Goal: Information Seeking & Learning: Learn about a topic

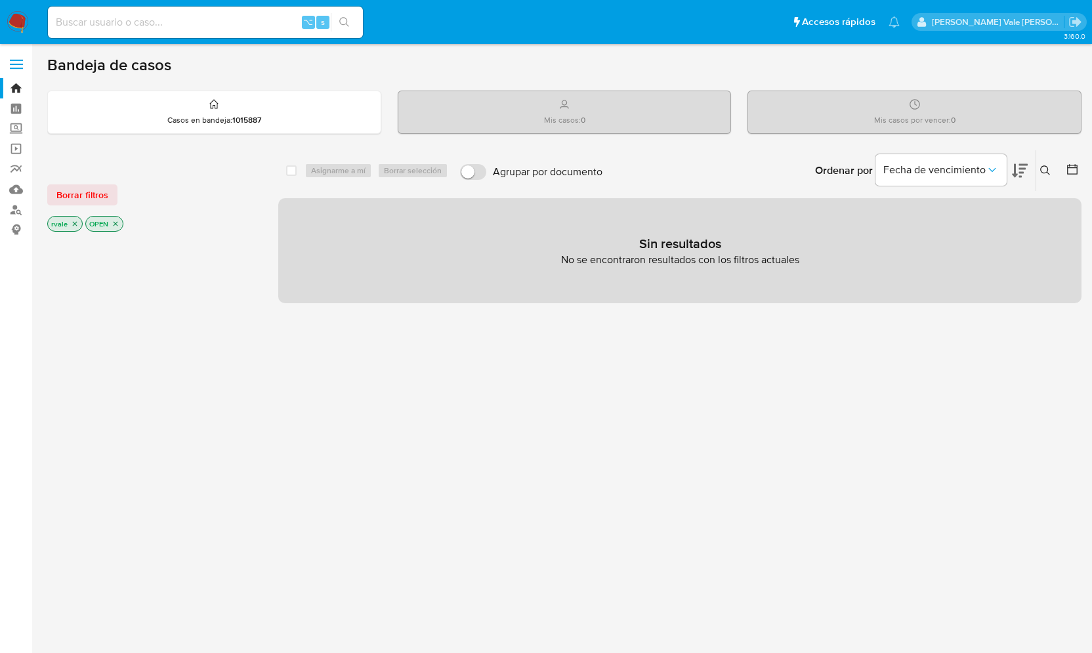
click at [148, 26] on input at bounding box center [205, 22] width 315 height 17
paste input "2604584087"
type input "2604584087"
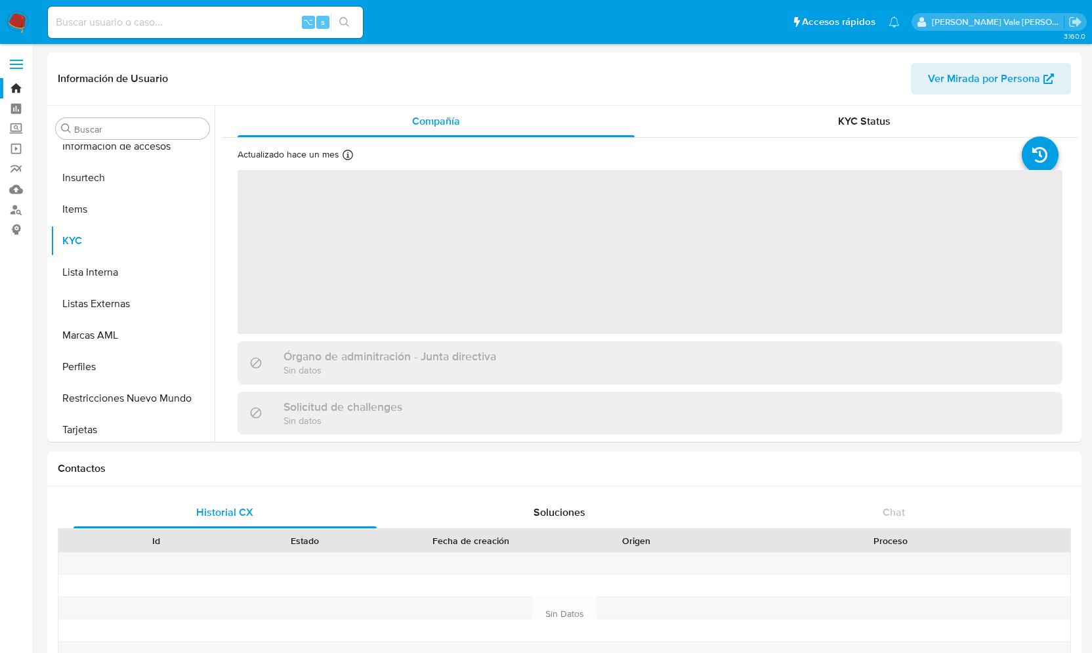
scroll to position [555, 0]
select select "10"
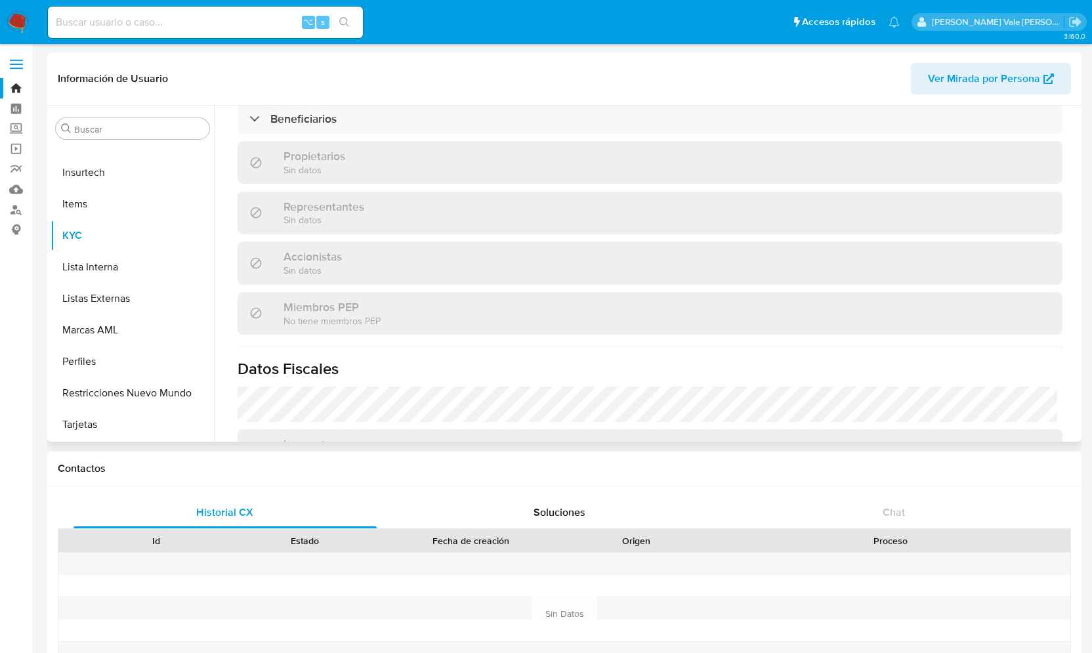
scroll to position [610, 0]
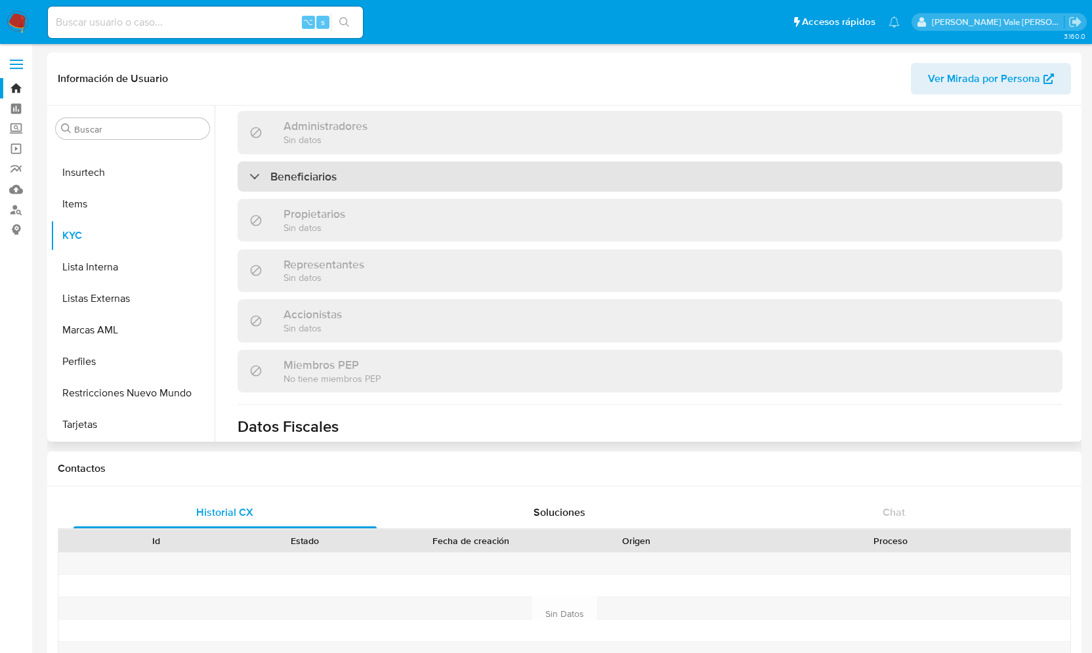
click at [249, 176] on div at bounding box center [249, 176] width 0 height 0
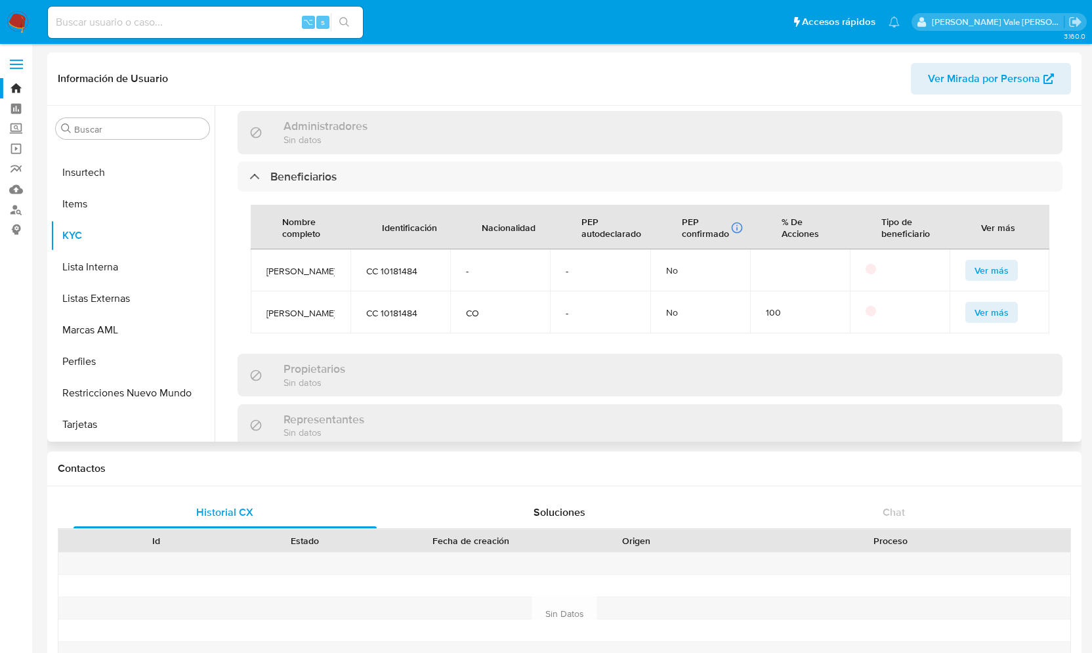
click at [990, 273] on span "Ver más" at bounding box center [992, 270] width 34 height 18
click at [117, 35] on div "⌥ s" at bounding box center [205, 23] width 315 height 32
click at [102, 28] on input at bounding box center [205, 22] width 315 height 17
paste input "1680347469"
type input "1680347469"
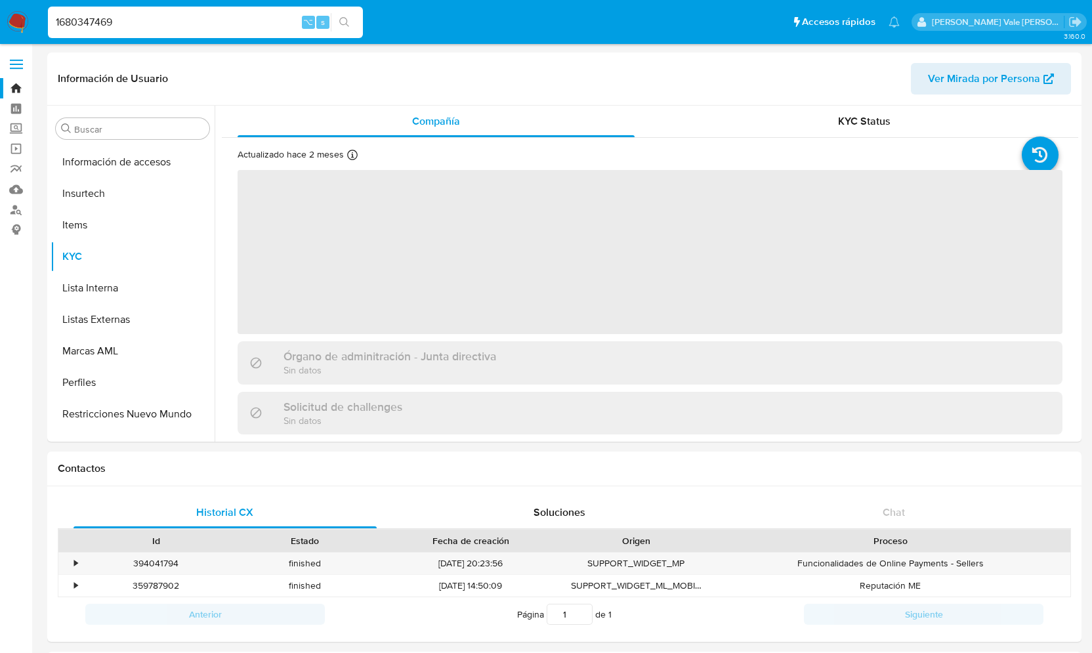
scroll to position [555, 0]
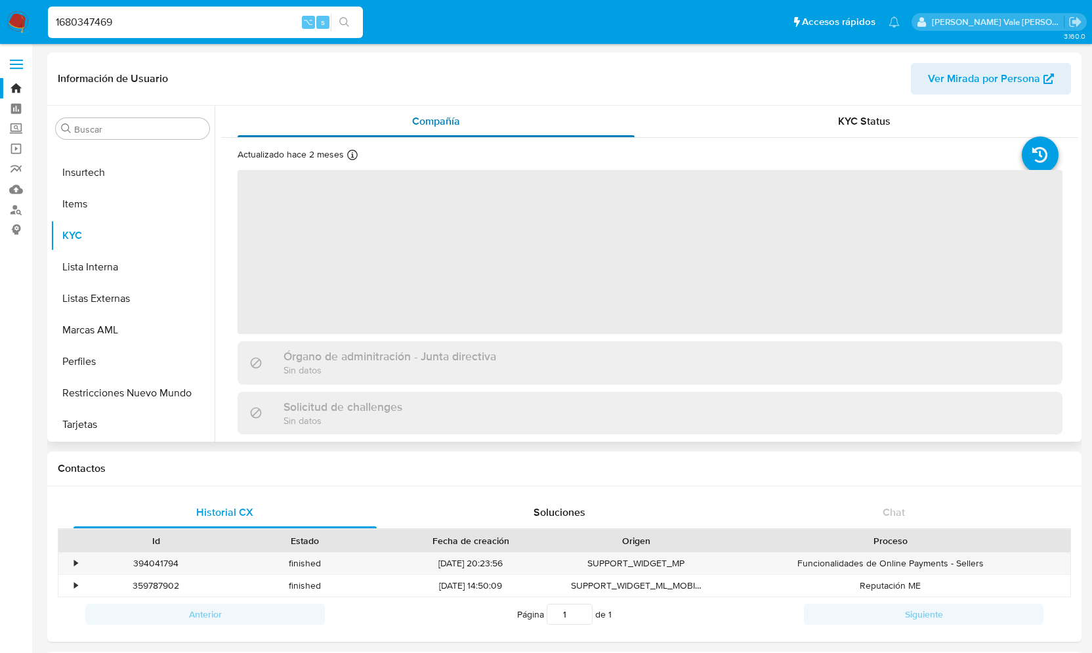
select select "10"
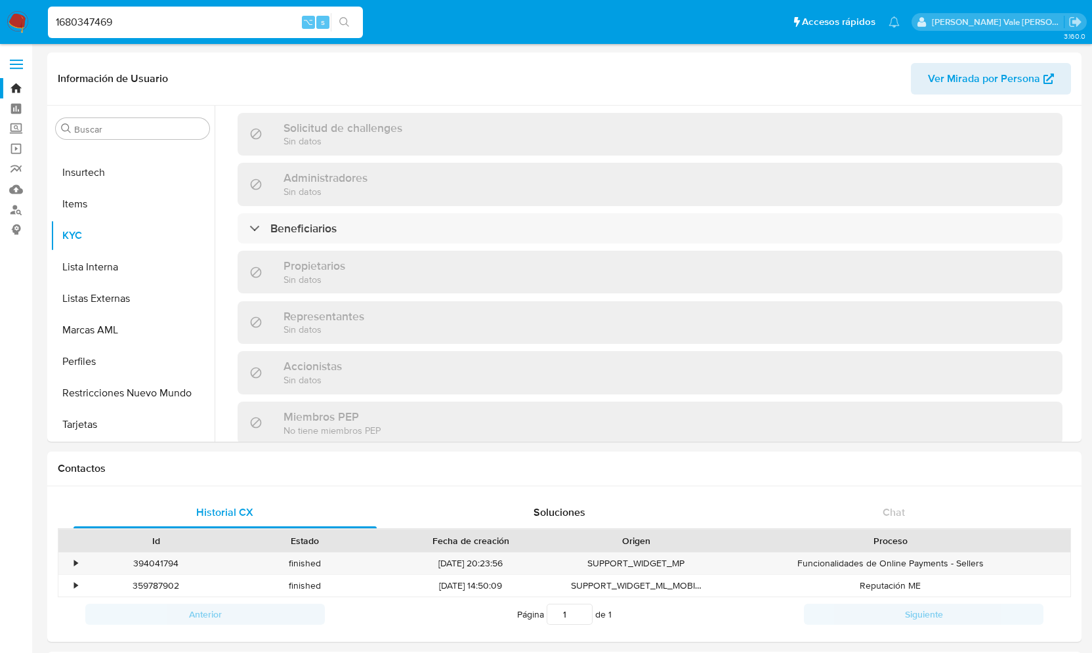
scroll to position [554, 0]
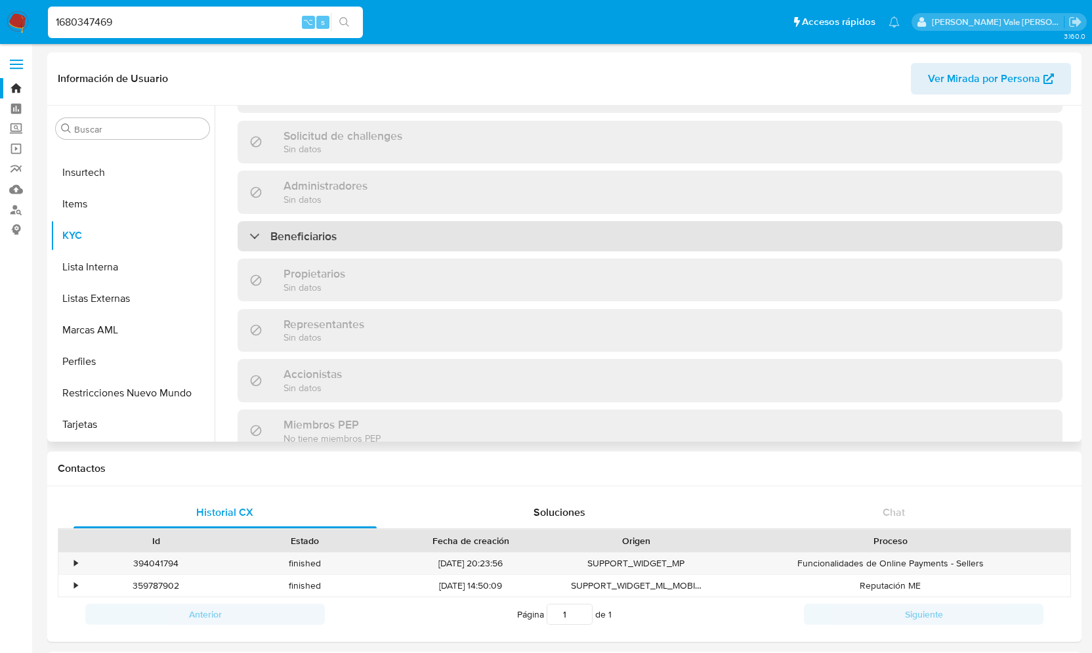
click at [249, 236] on div at bounding box center [249, 236] width 0 height 0
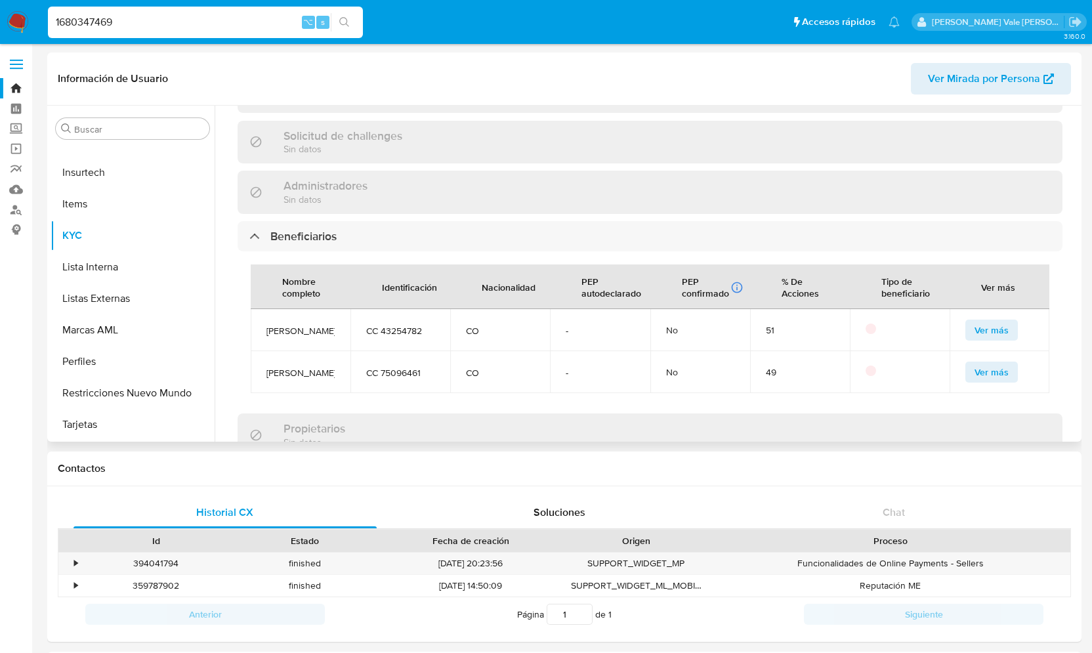
click at [996, 333] on span "Ver más" at bounding box center [992, 330] width 34 height 18
click at [989, 381] on span "Ver más" at bounding box center [992, 372] width 34 height 18
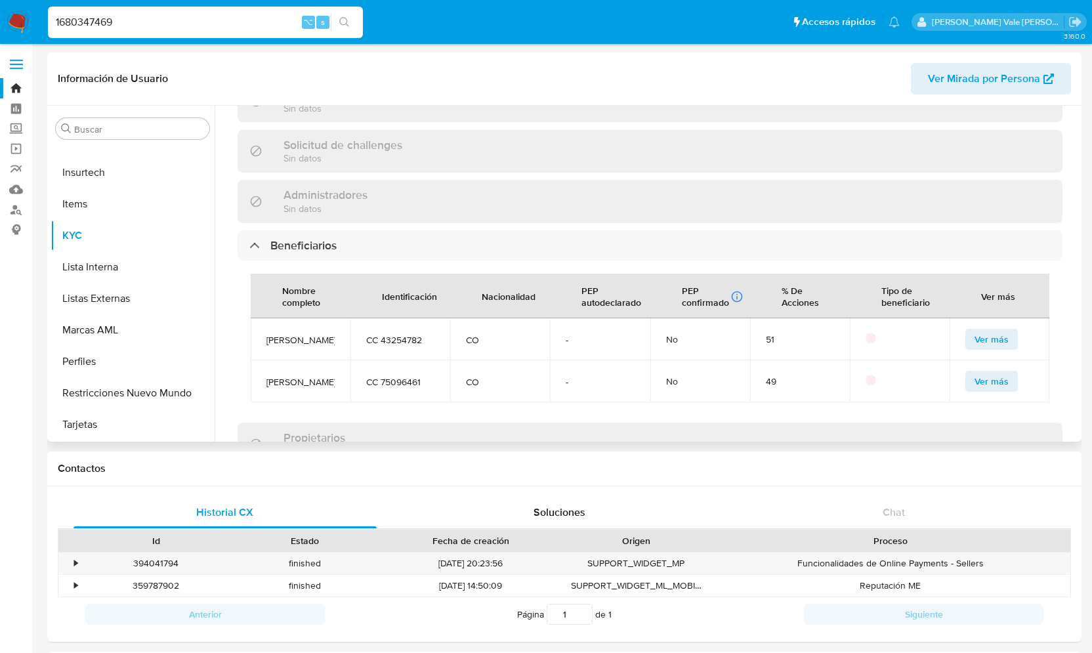
scroll to position [544, 0]
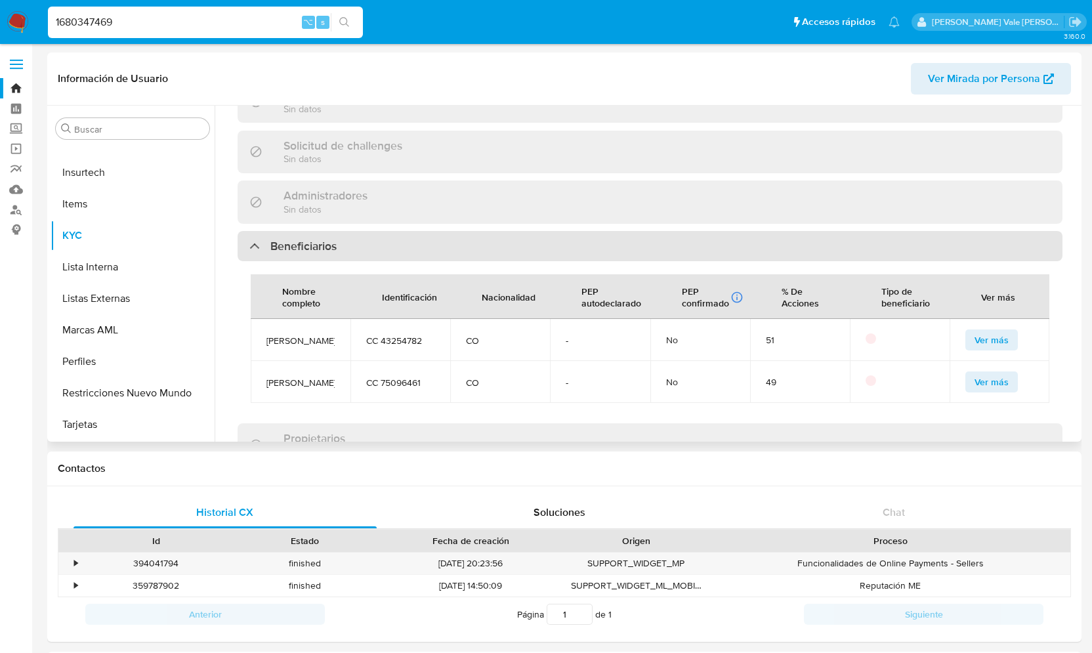
click at [253, 242] on div "Beneficiarios" at bounding box center [292, 246] width 87 height 14
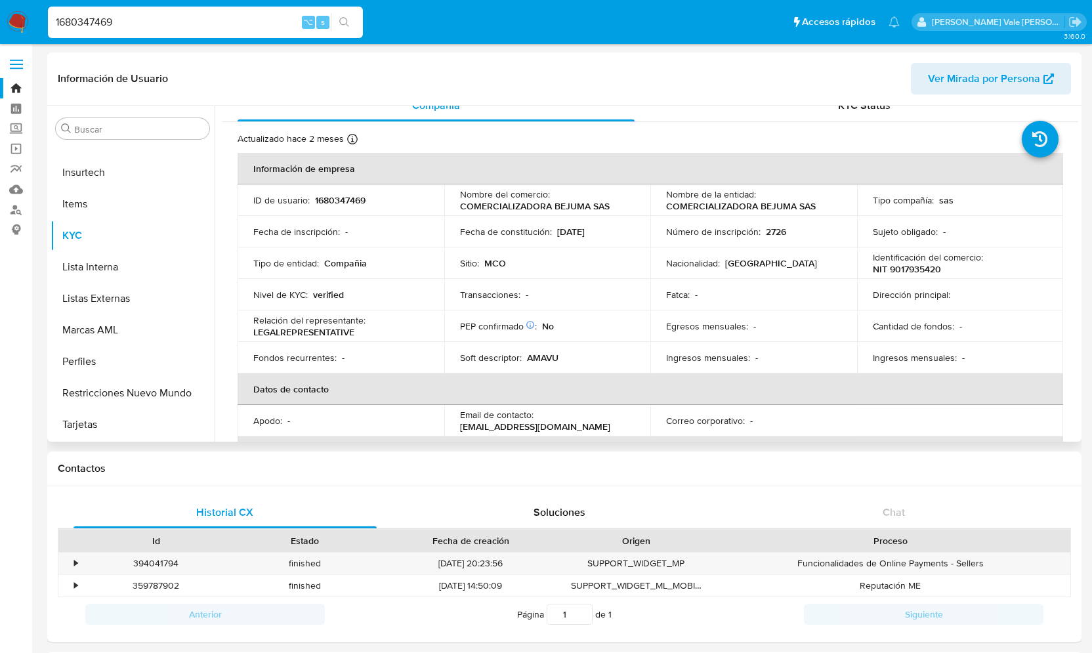
scroll to position [0, 0]
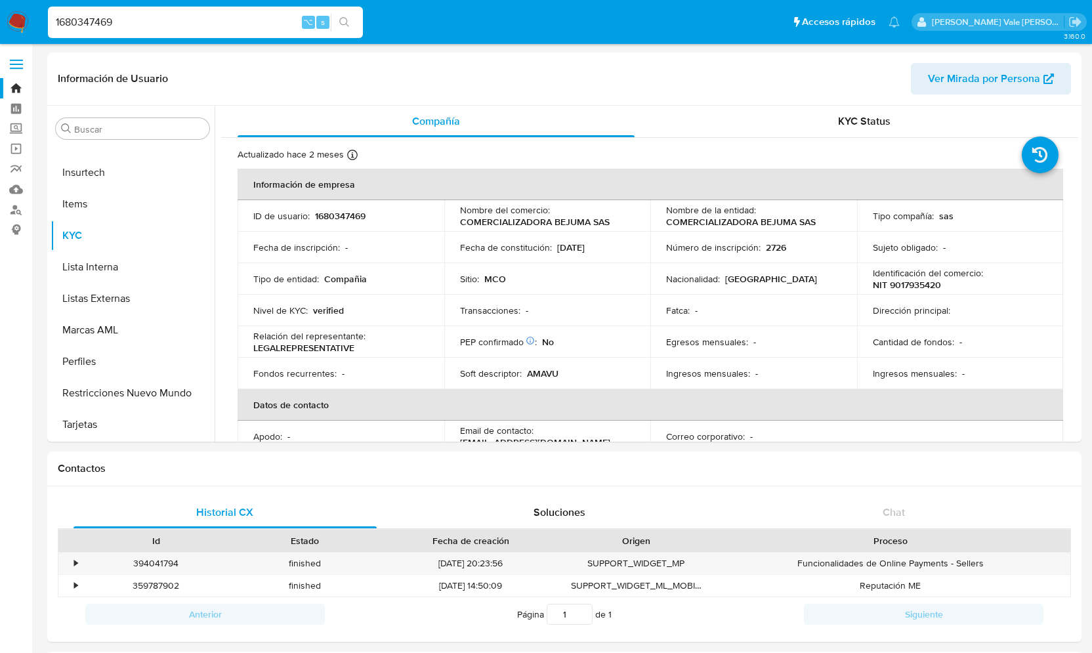
click at [184, 33] on div "1680347469 ⌥ s" at bounding box center [205, 23] width 315 height 32
drag, startPoint x: 140, startPoint y: 26, endPoint x: 1, endPoint y: 26, distance: 139.8
click at [1, 26] on nav "Pausado Ver notificaciones 1680347469 ⌥ s Accesos rápidos Presiona las siguient…" at bounding box center [546, 22] width 1092 height 44
paste input "2559879354"
type input "2559879354"
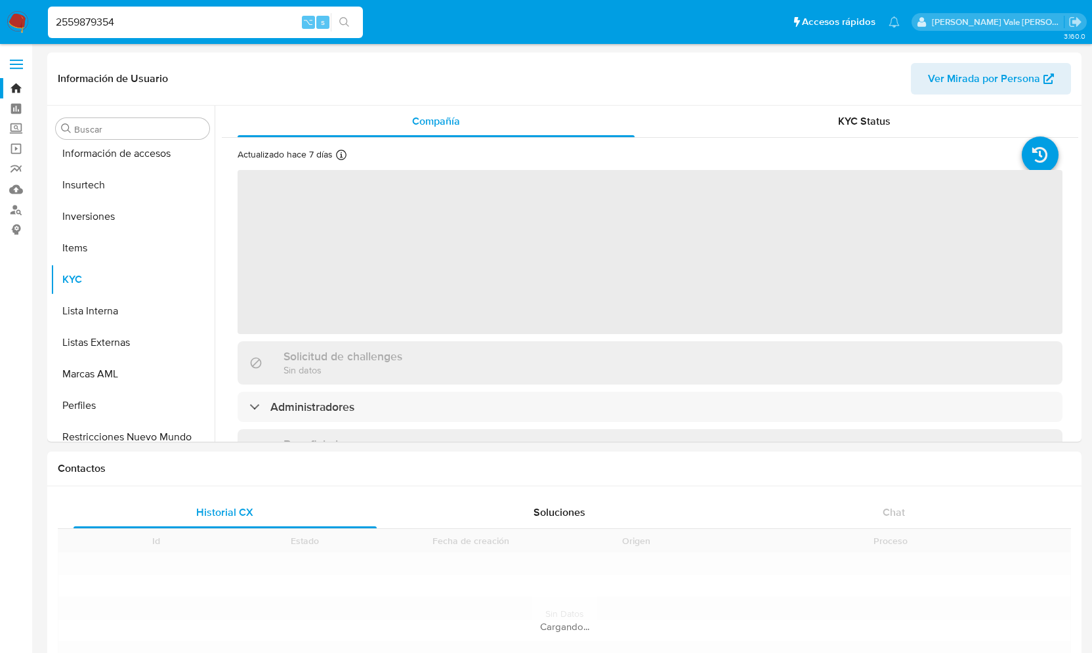
scroll to position [618, 0]
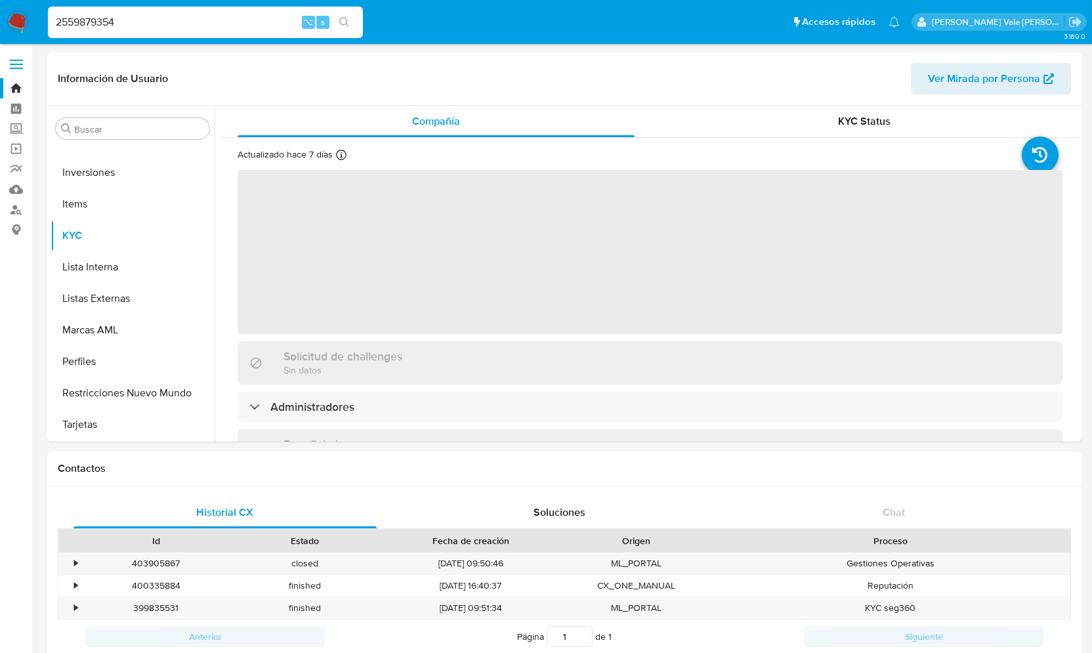
select select "10"
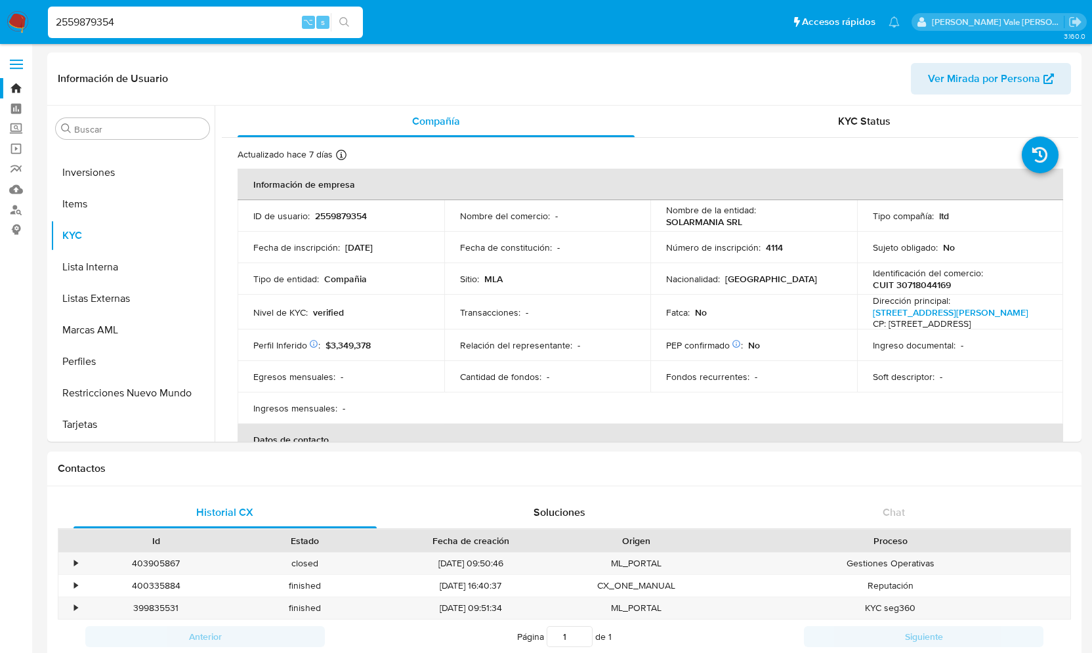
click at [168, 18] on input "2559879354" at bounding box center [205, 22] width 315 height 17
type input "2"
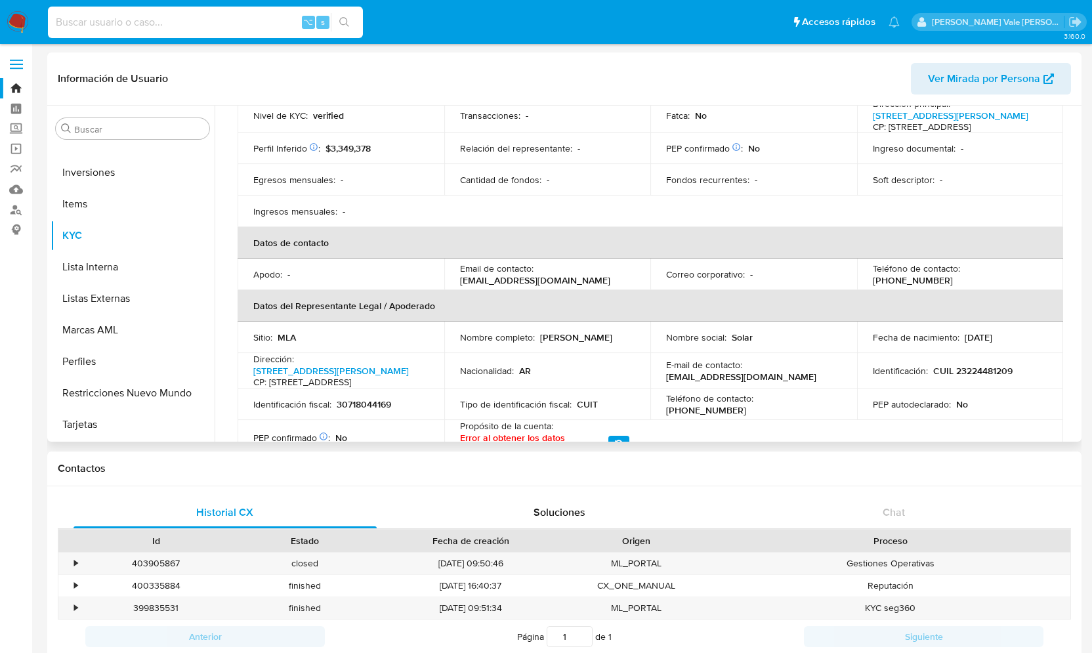
scroll to position [12, 0]
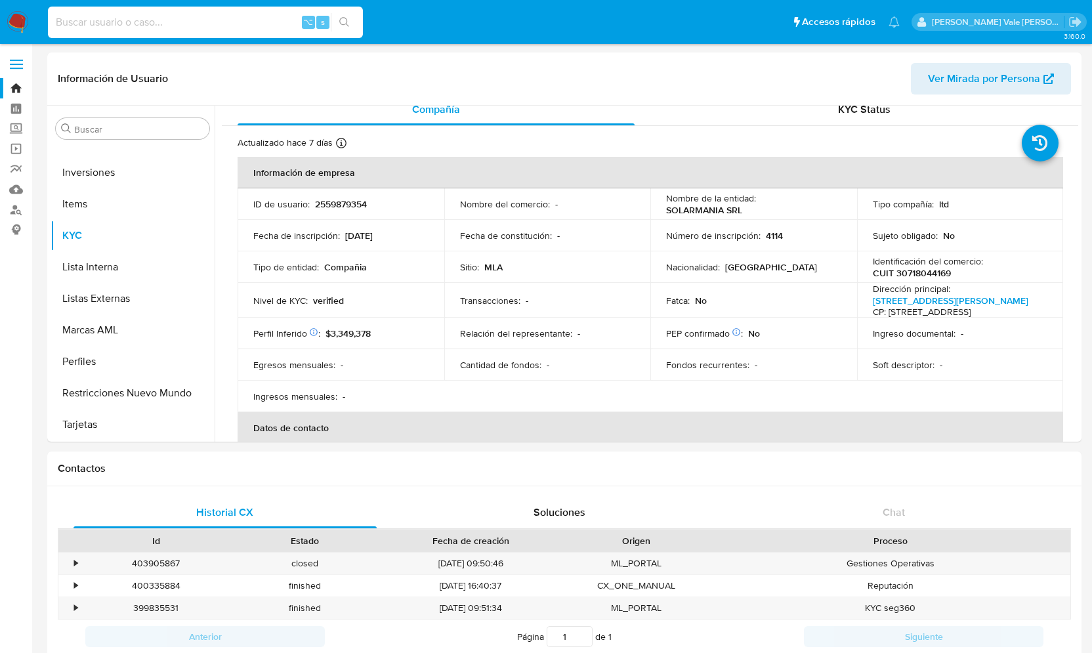
click at [131, 18] on input at bounding box center [205, 22] width 315 height 17
paste input "57464193"
type input "57464193"
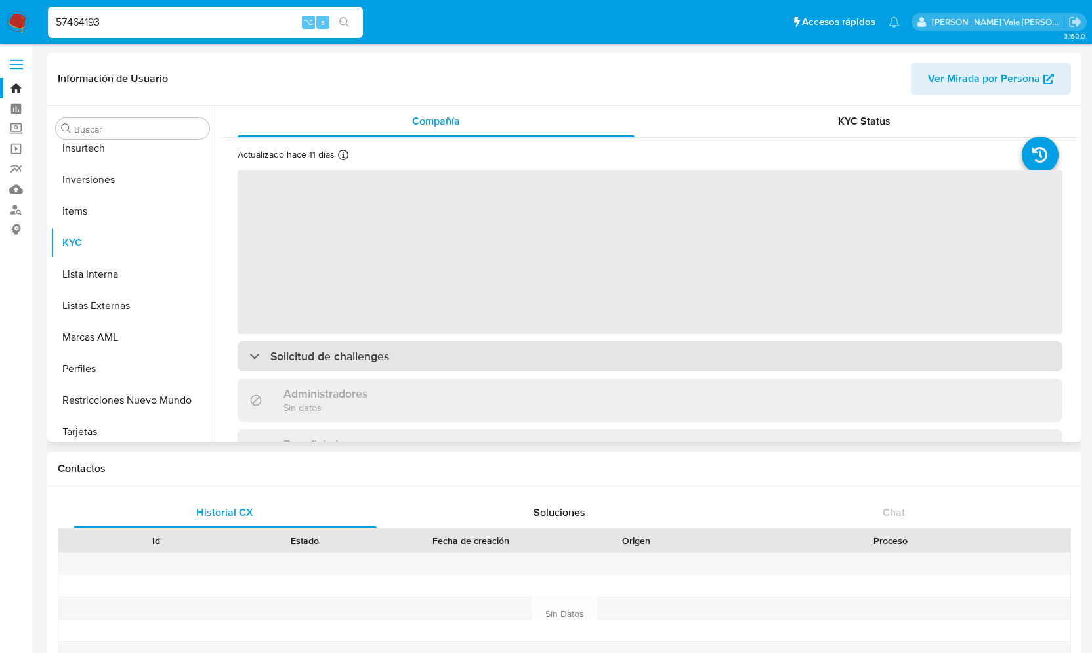
scroll to position [618, 0]
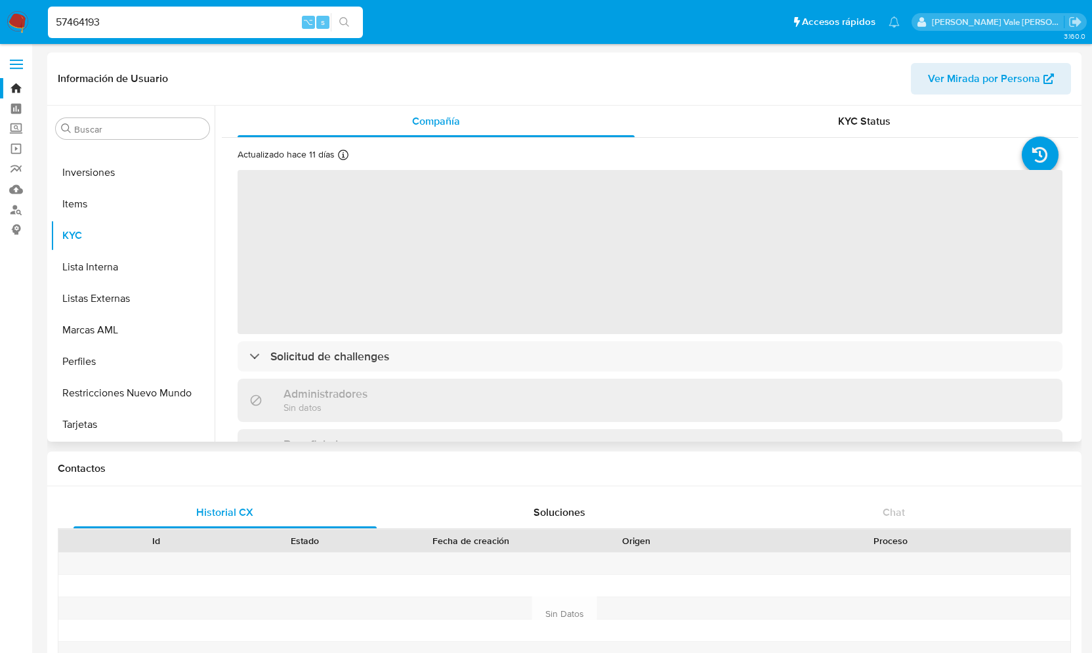
select select "10"
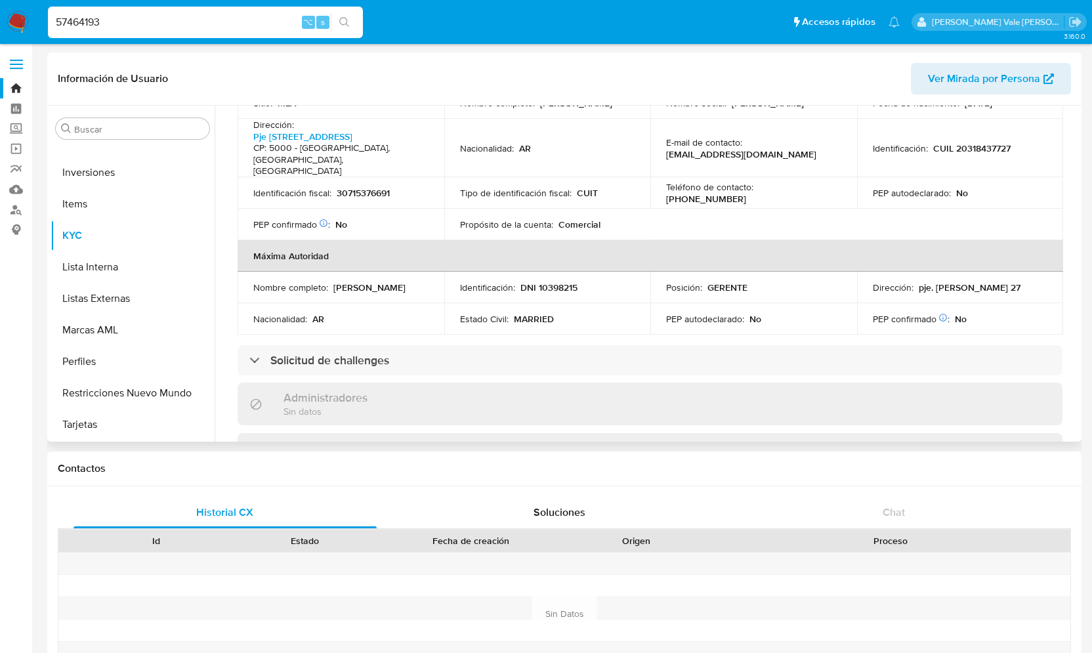
scroll to position [466, 0]
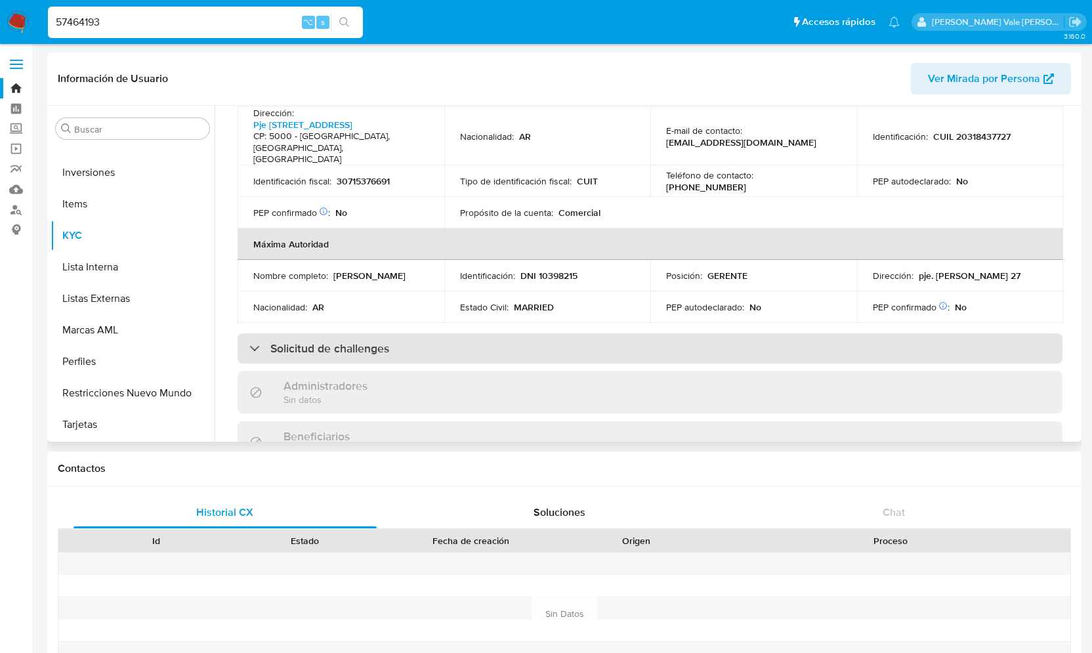
click at [249, 348] on div at bounding box center [249, 348] width 0 height 0
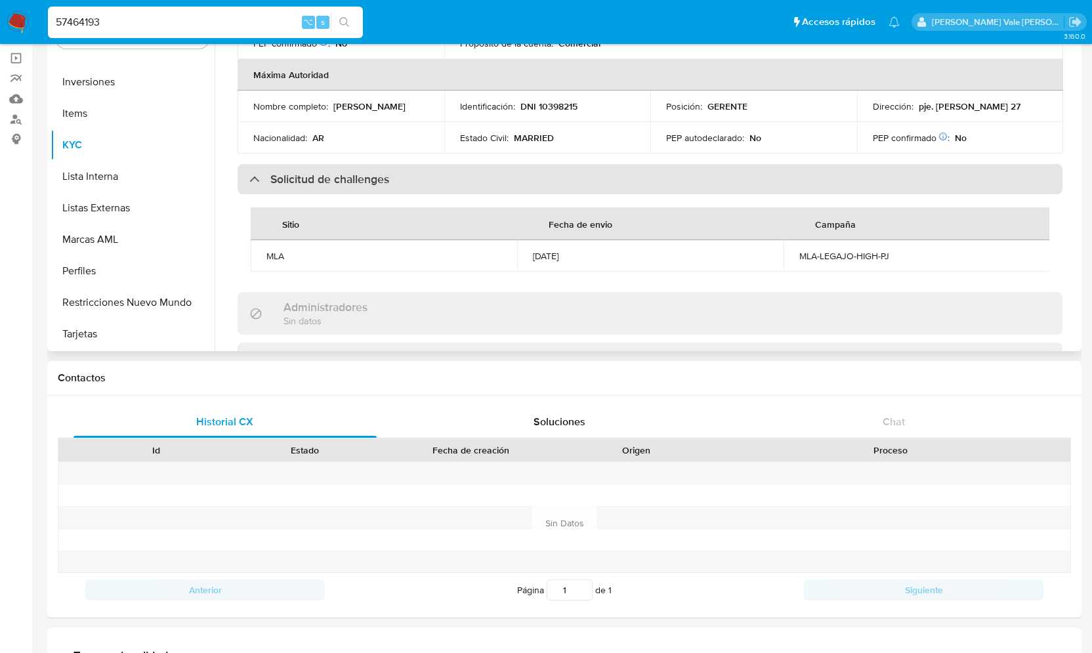
scroll to position [430, 0]
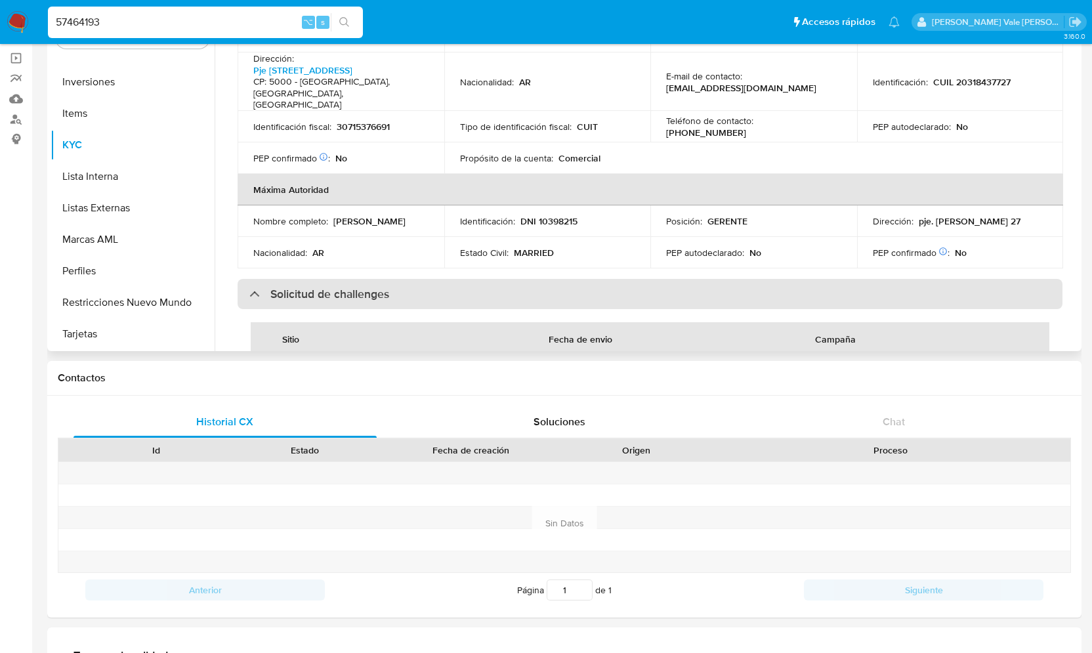
click at [257, 287] on div "Solicitud de challenges" at bounding box center [319, 294] width 140 height 14
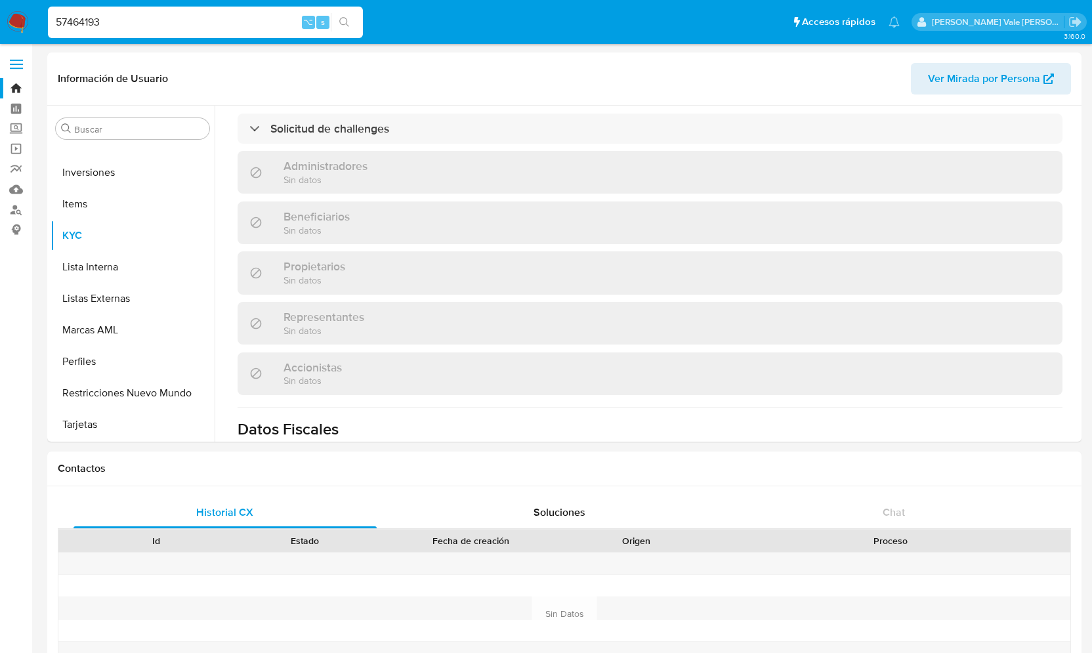
scroll to position [505, 0]
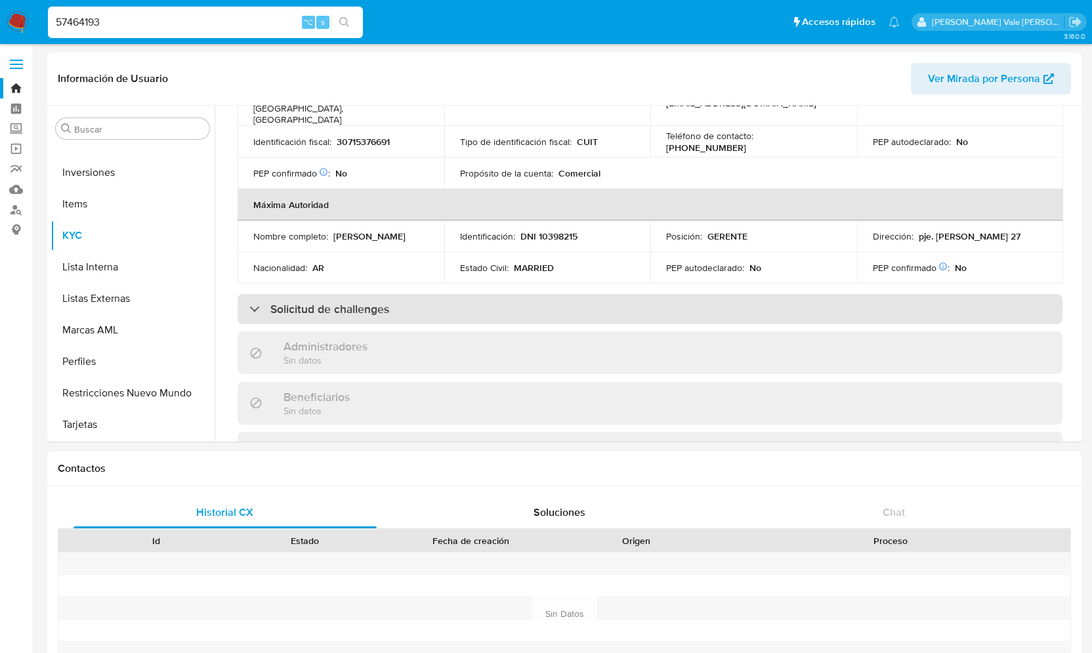
click at [253, 294] on div "Solicitud de challenges" at bounding box center [650, 309] width 825 height 30
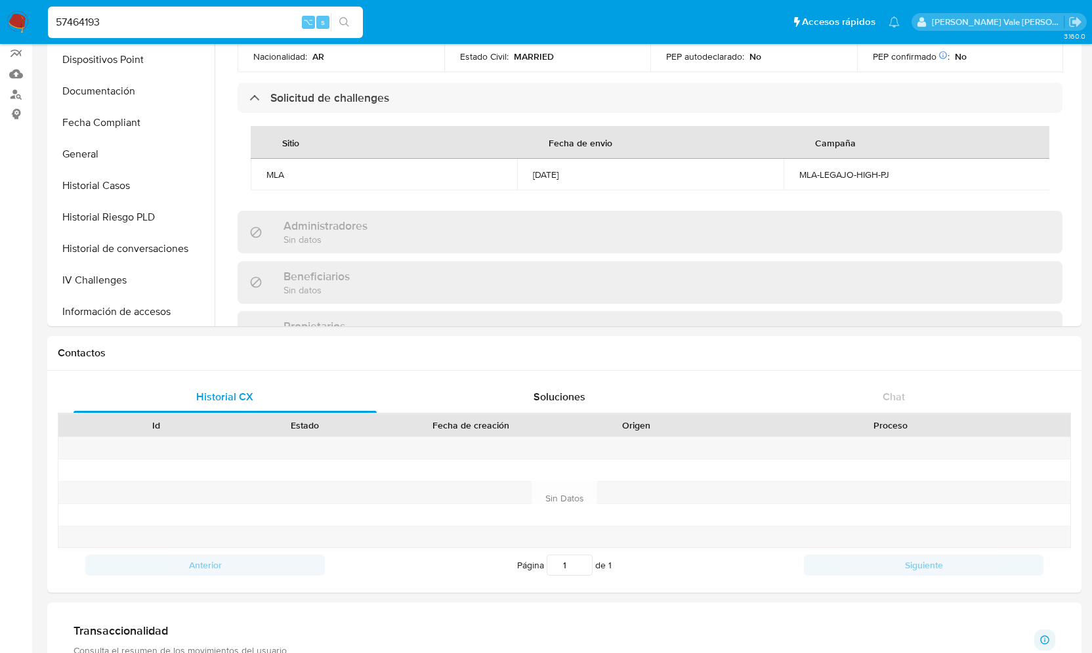
scroll to position [288, 0]
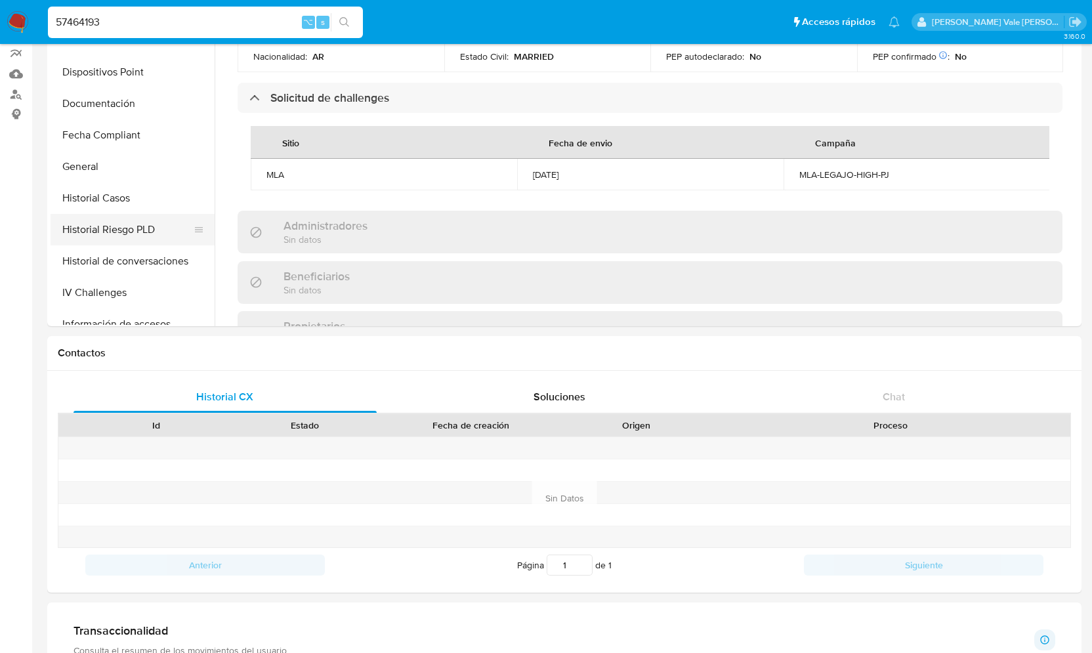
click at [147, 224] on button "Historial Riesgo PLD" at bounding box center [128, 230] width 154 height 32
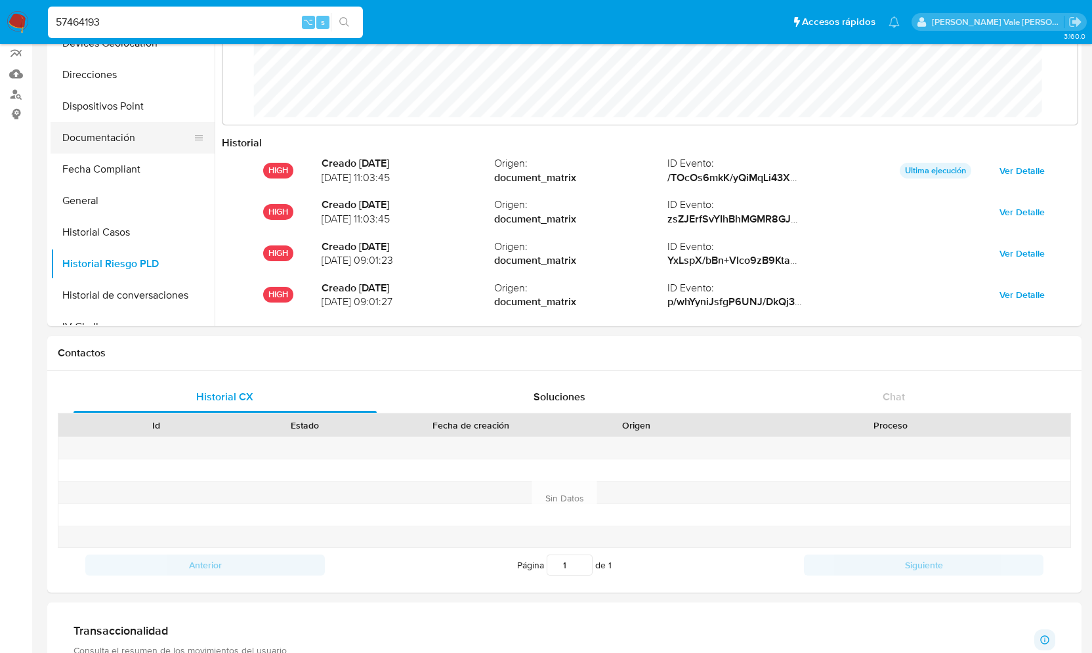
scroll to position [257, 0]
click at [110, 224] on button "Historial Casos" at bounding box center [133, 229] width 164 height 32
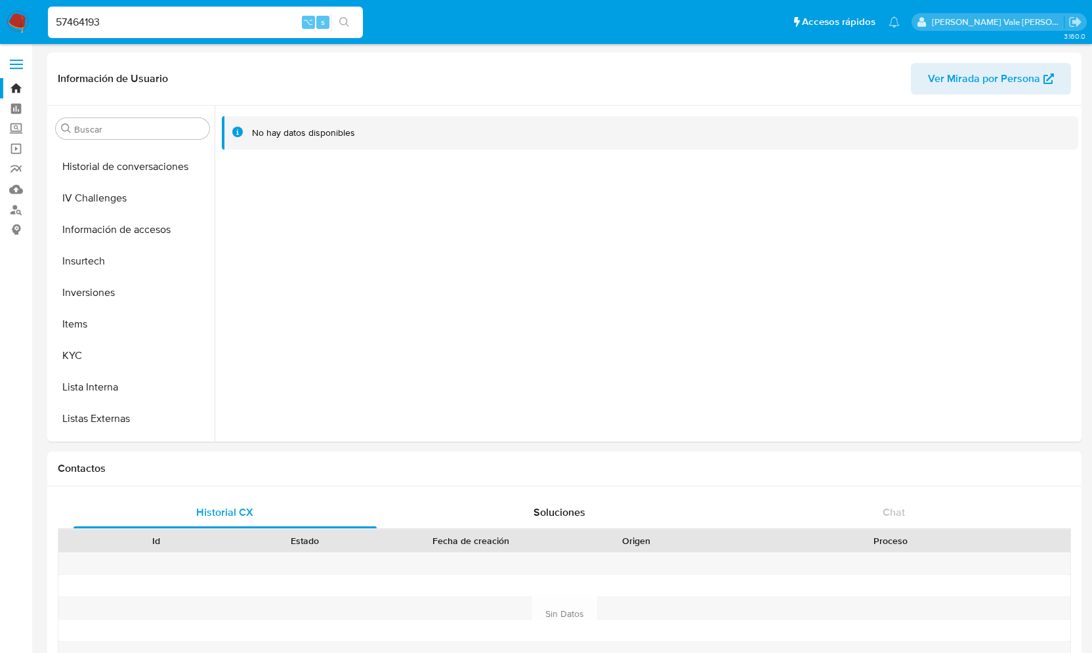
scroll to position [523, 0]
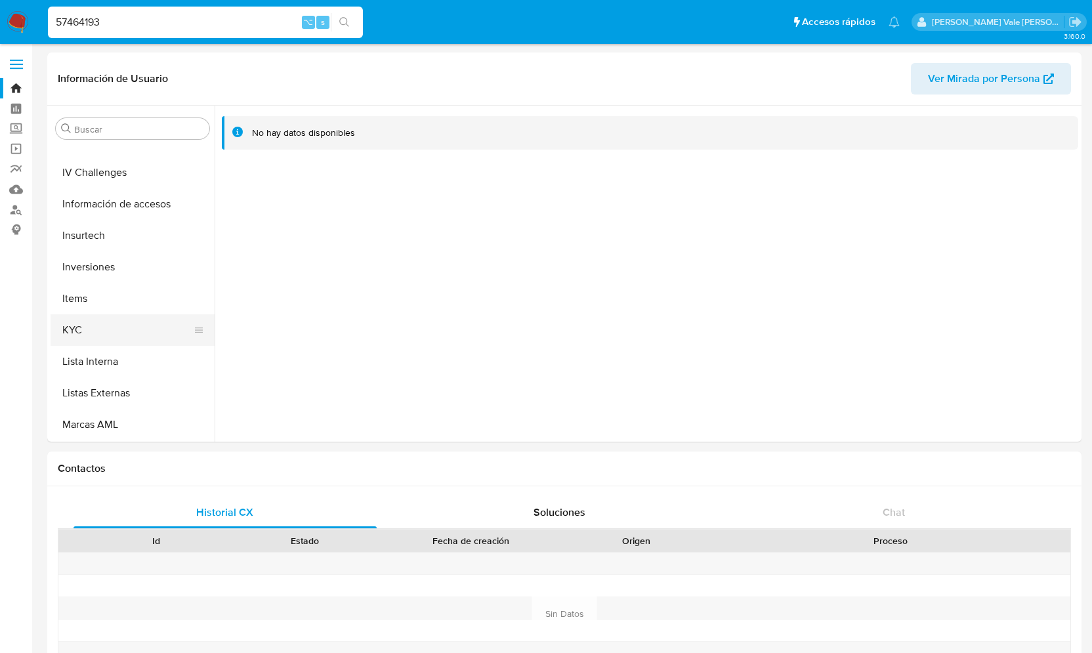
click at [97, 339] on button "KYC" at bounding box center [128, 330] width 154 height 32
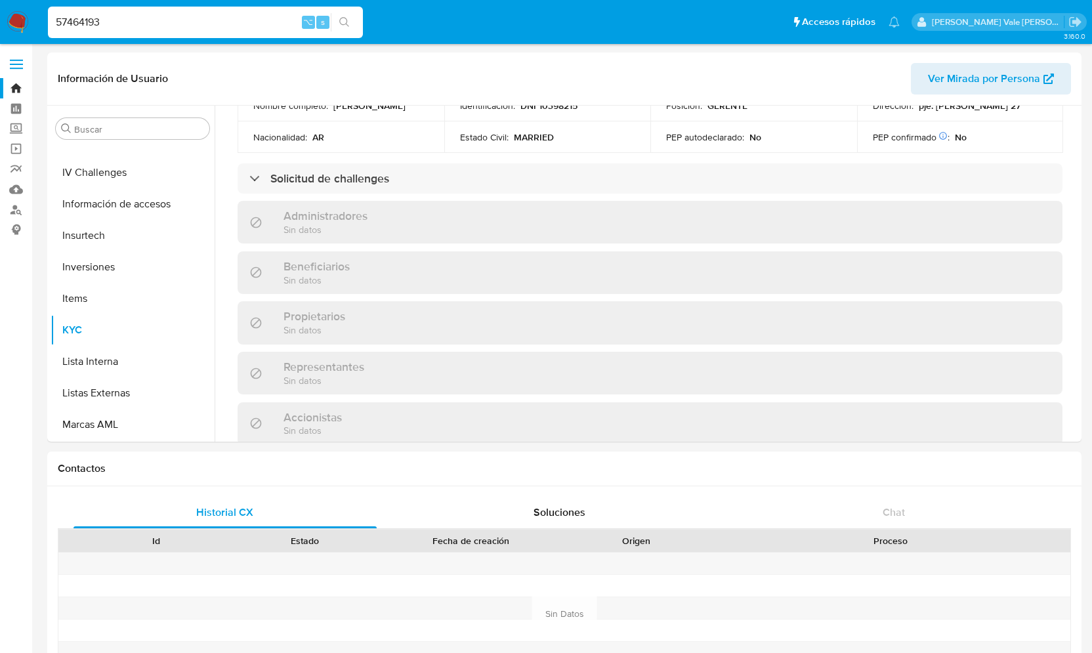
scroll to position [914, 0]
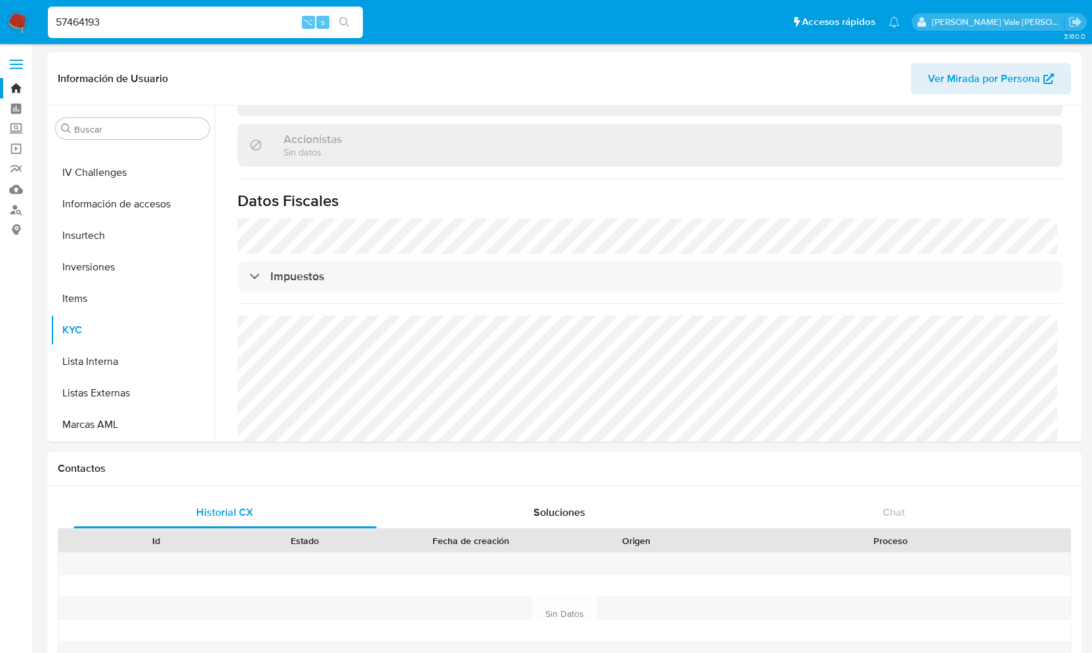
drag, startPoint x: 109, startPoint y: 17, endPoint x: 5, endPoint y: 17, distance: 103.7
click at [5, 17] on nav "Pausado Ver notificaciones 57464193 ⌥ s Accesos rápidos Presiona las siguientes…" at bounding box center [546, 22] width 1092 height 44
paste input "2612339392"
type input "2612339392"
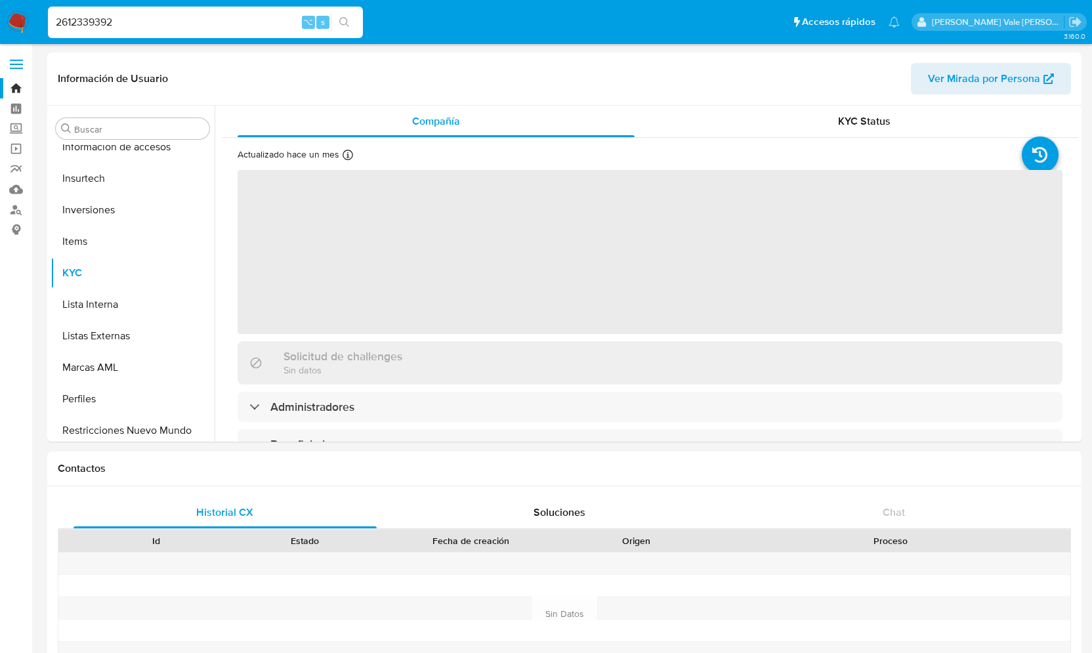
scroll to position [618, 0]
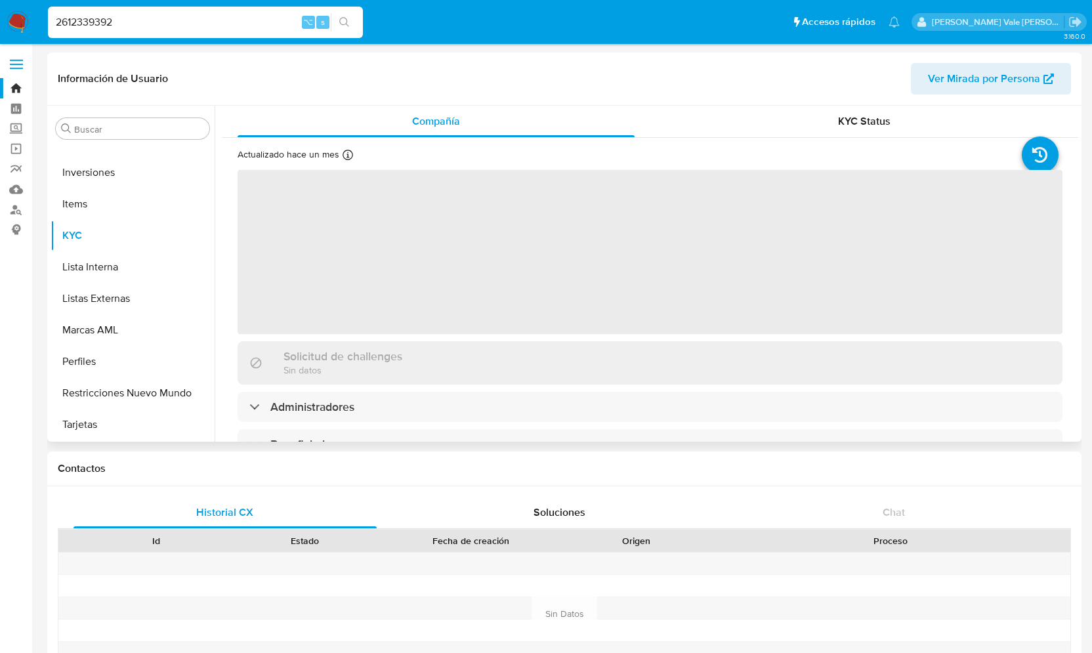
select select "10"
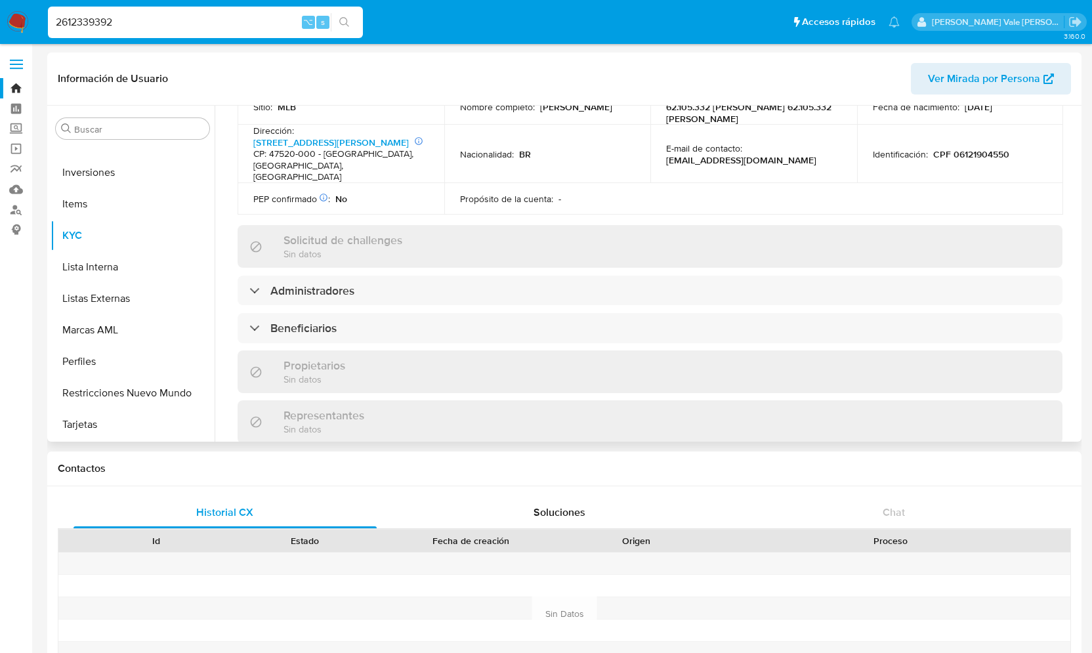
scroll to position [461, 0]
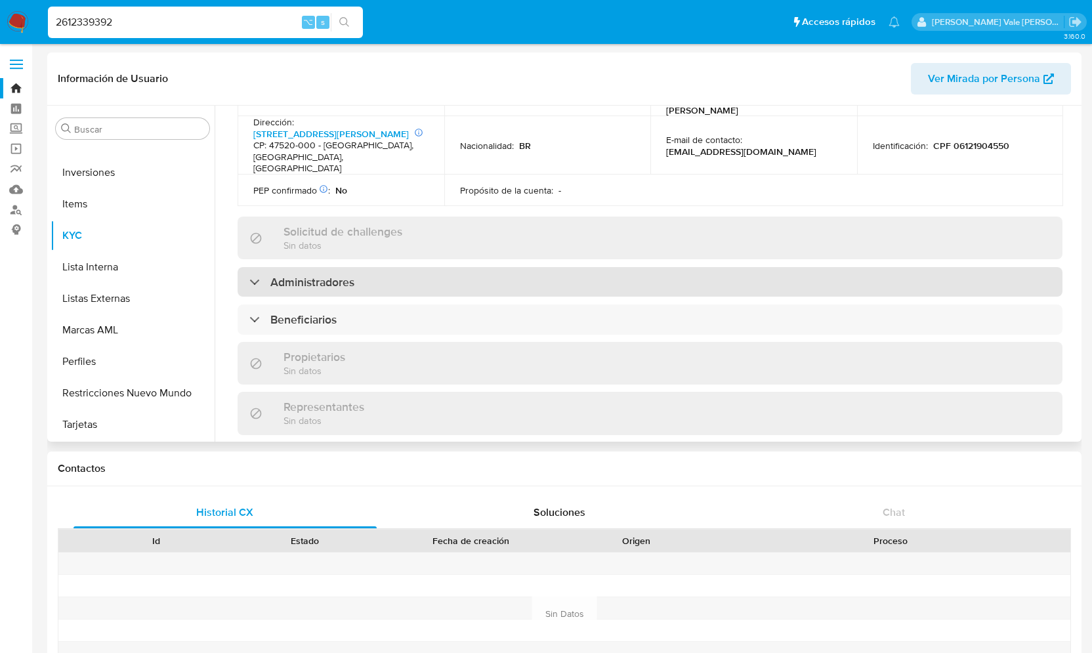
click at [255, 275] on div "Administradores" at bounding box center [301, 282] width 105 height 14
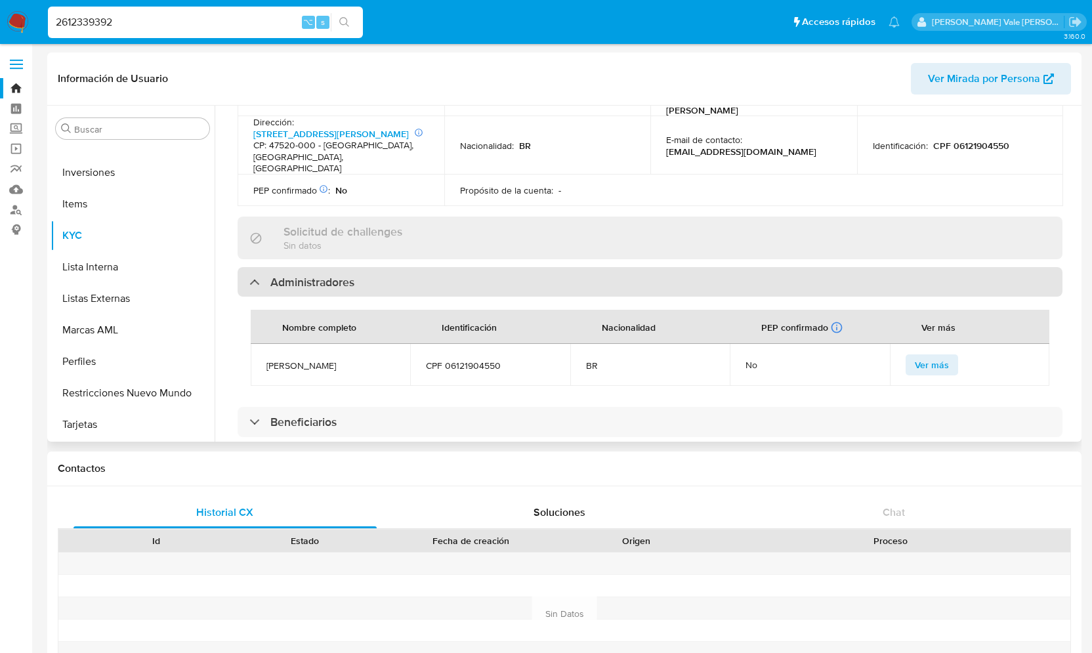
click at [257, 275] on div "Administradores" at bounding box center [301, 282] width 105 height 14
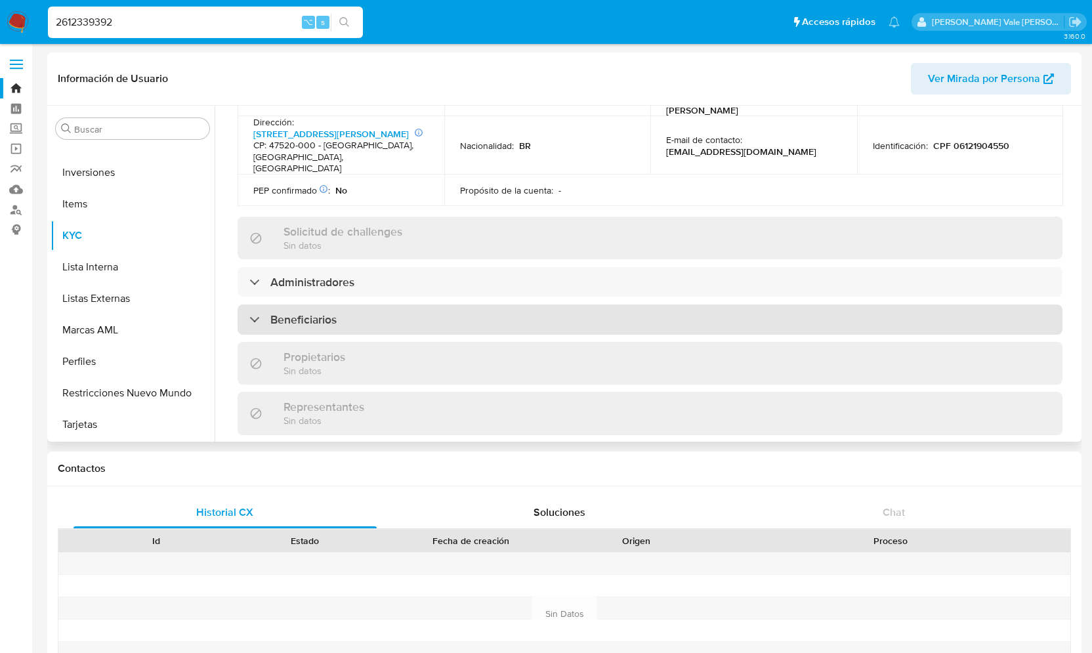
click at [249, 319] on div at bounding box center [249, 319] width 0 height 0
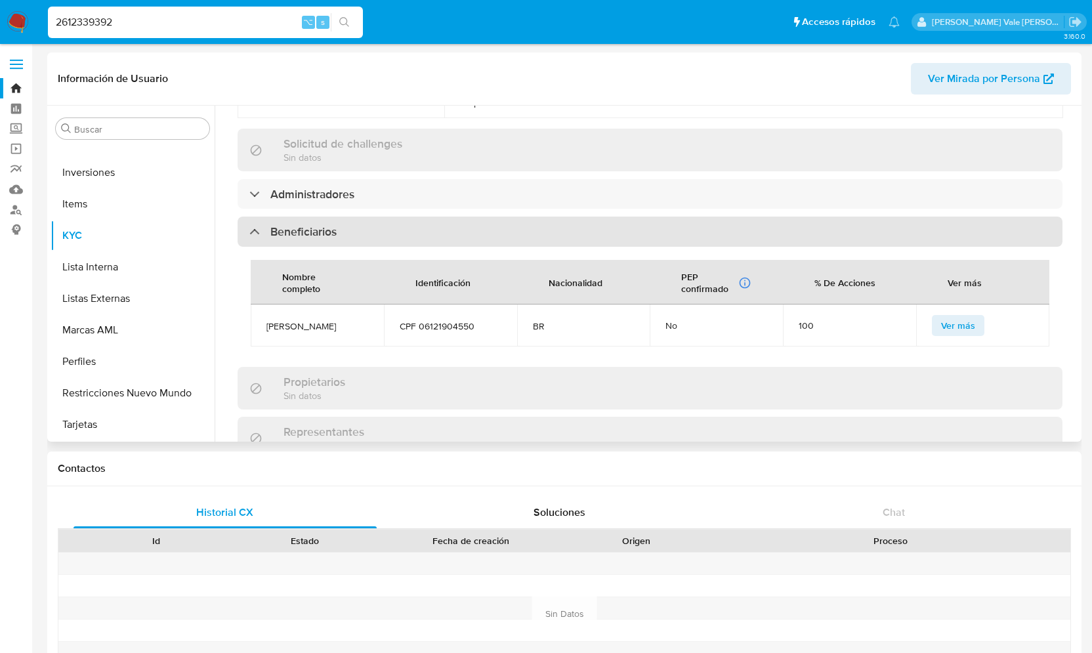
scroll to position [551, 0]
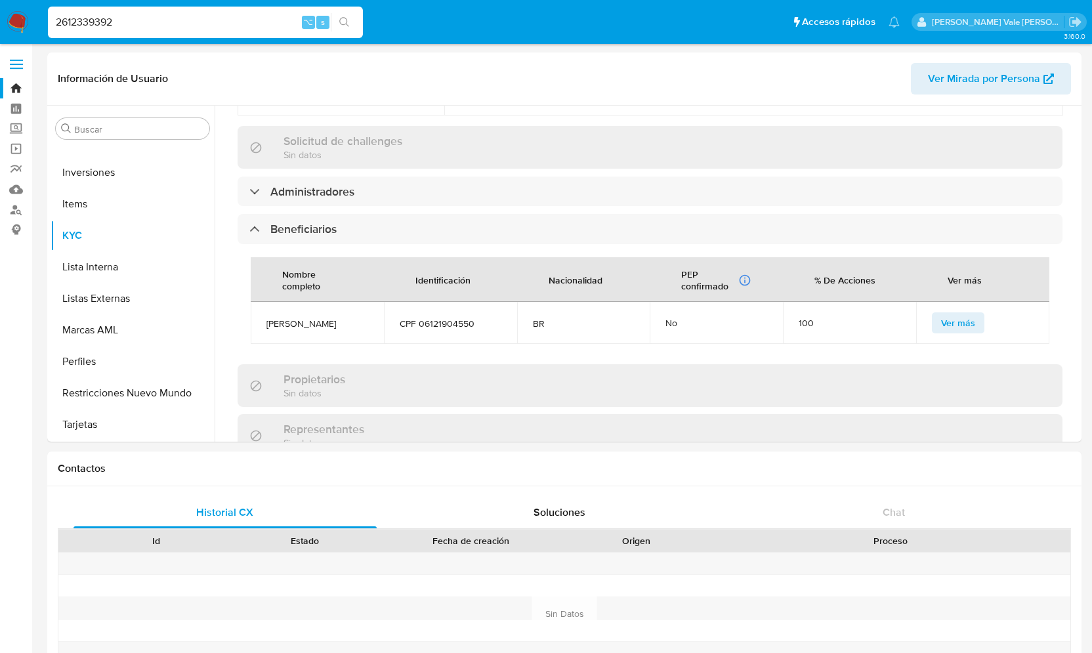
drag, startPoint x: 163, startPoint y: 22, endPoint x: 11, endPoint y: 22, distance: 152.3
click at [11, 22] on nav "Pausado Ver notificaciones 2612339392 ⌥ s Accesos rápidos Presiona las siguient…" at bounding box center [546, 22] width 1092 height 44
paste input "1207058525"
type input "1207058525"
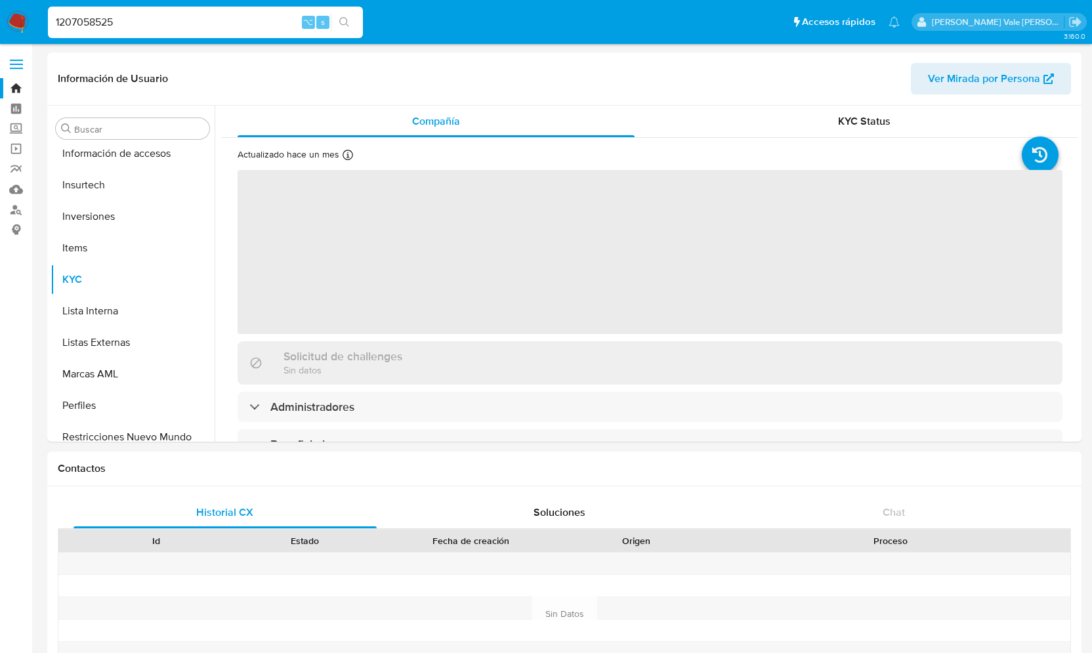
scroll to position [618, 0]
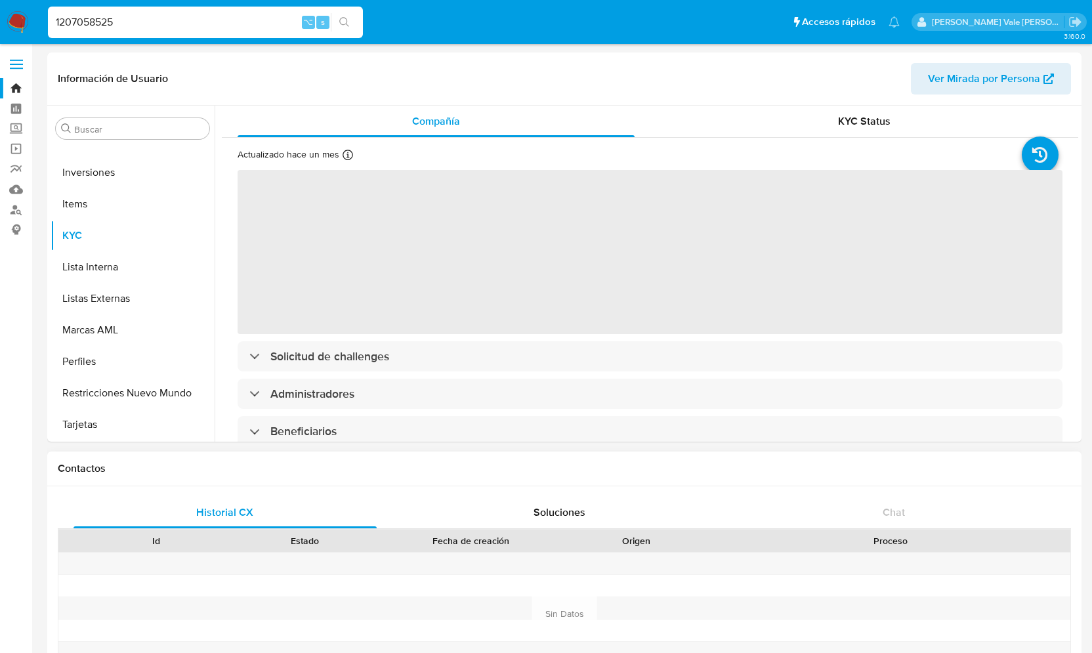
select select "10"
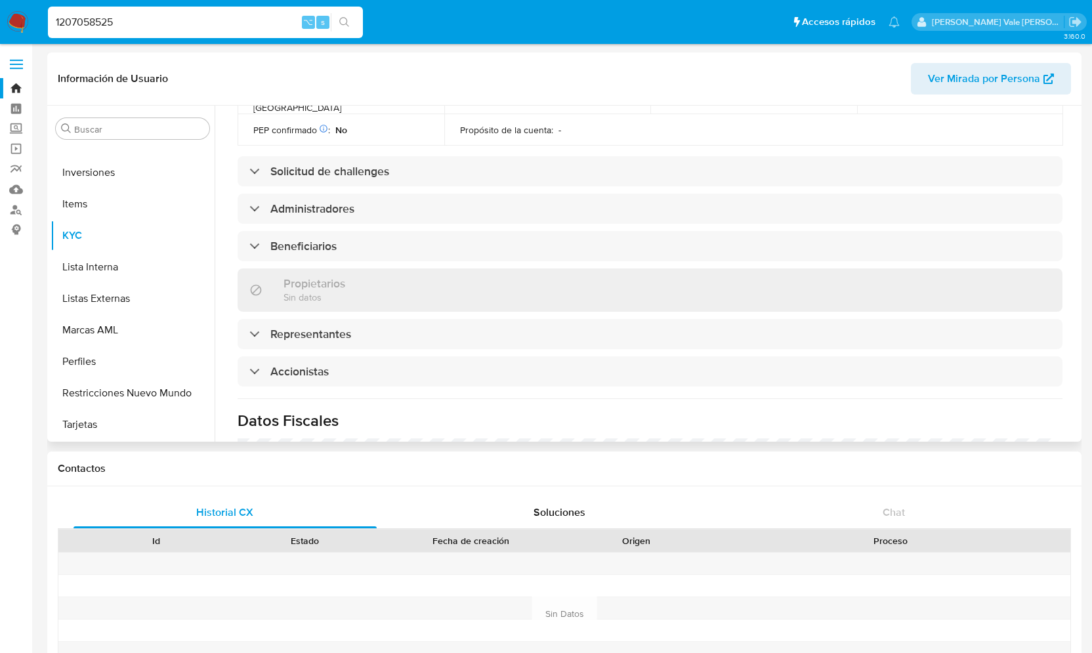
scroll to position [504, 0]
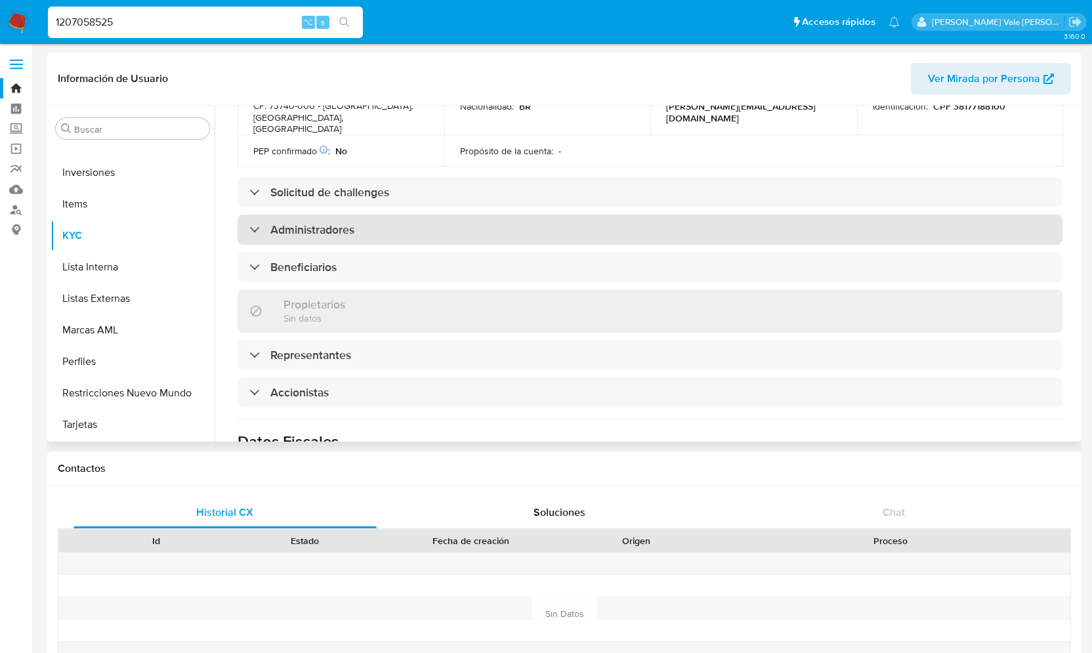
click at [251, 223] on div "Administradores" at bounding box center [301, 230] width 105 height 14
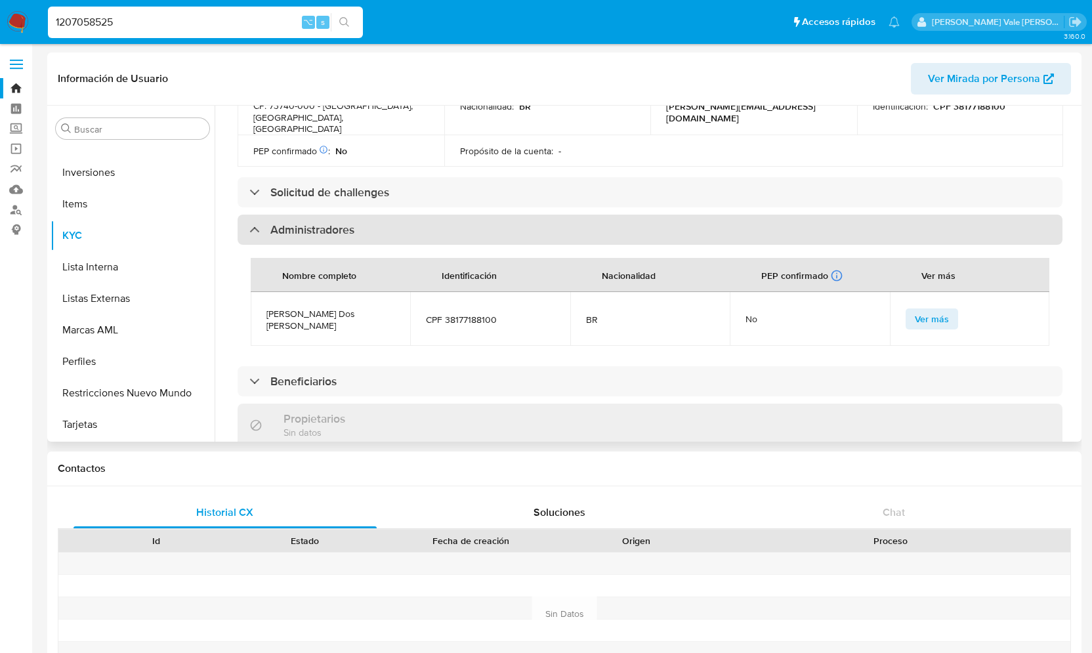
click at [251, 223] on div "Administradores" at bounding box center [301, 230] width 105 height 14
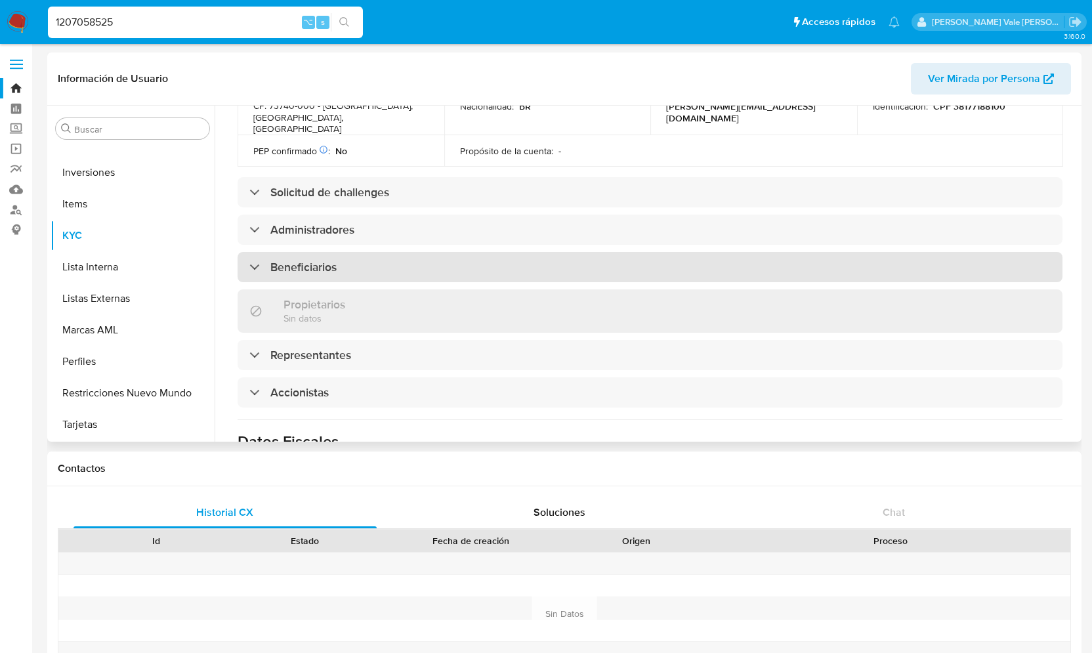
click at [251, 260] on div "Beneficiarios" at bounding box center [292, 267] width 87 height 14
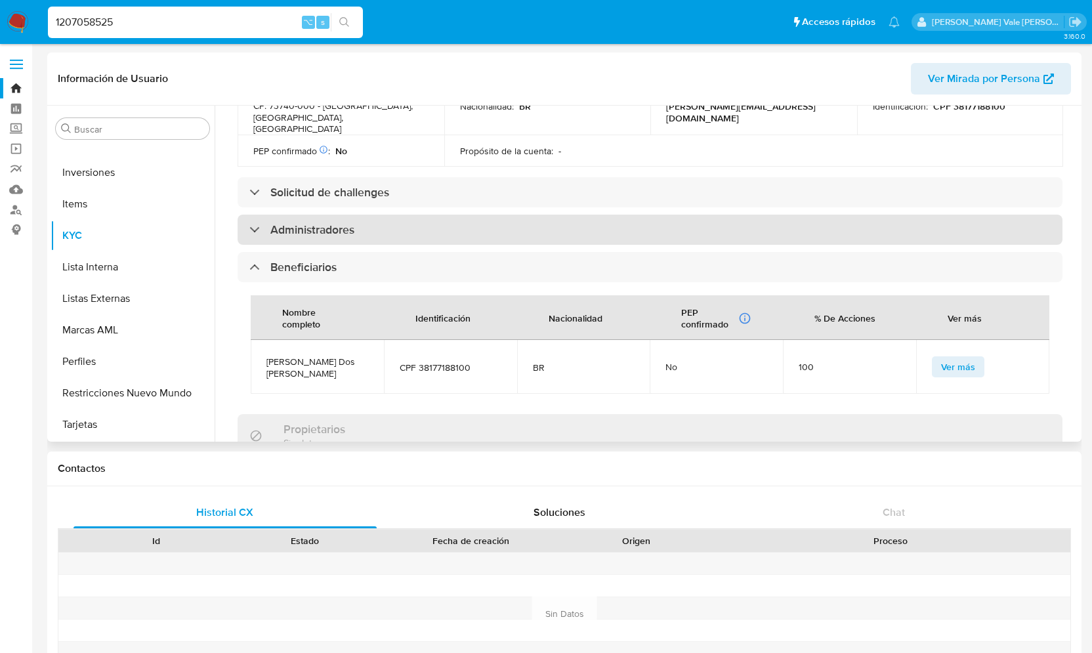
click at [251, 223] on div "Administradores" at bounding box center [301, 230] width 105 height 14
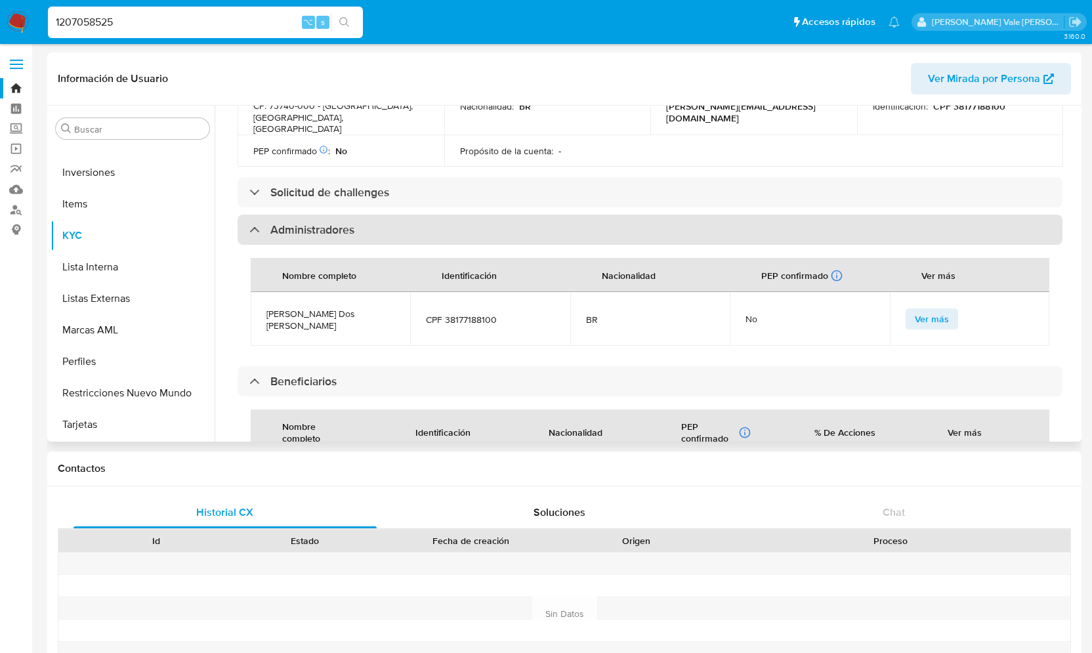
click at [249, 229] on div at bounding box center [249, 229] width 0 height 0
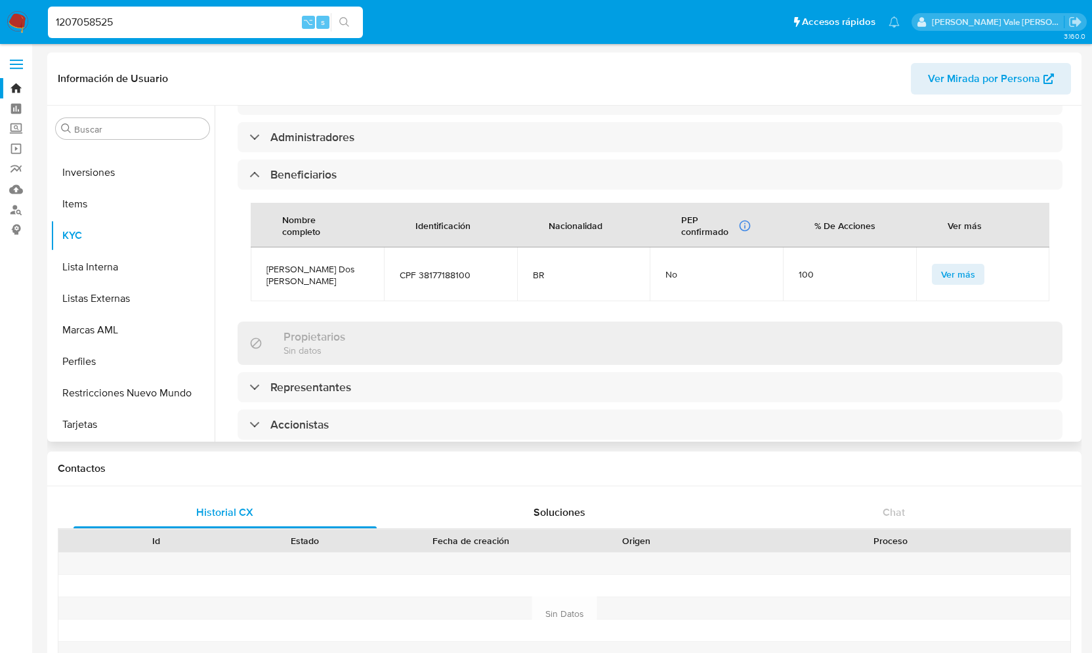
scroll to position [576, 0]
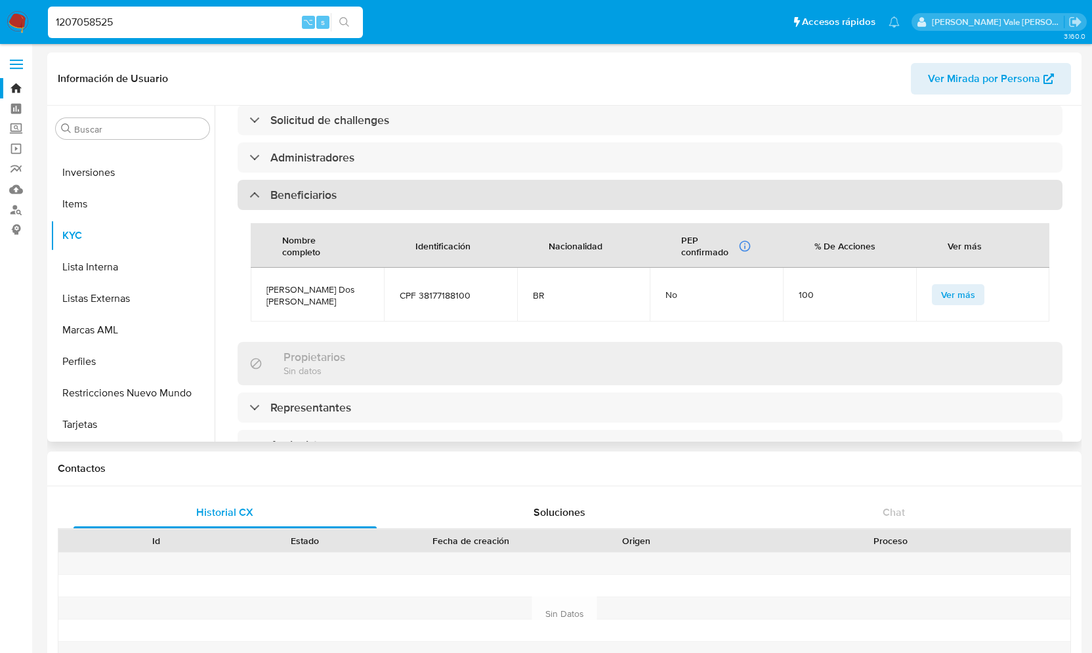
click at [249, 194] on div at bounding box center [249, 194] width 0 height 0
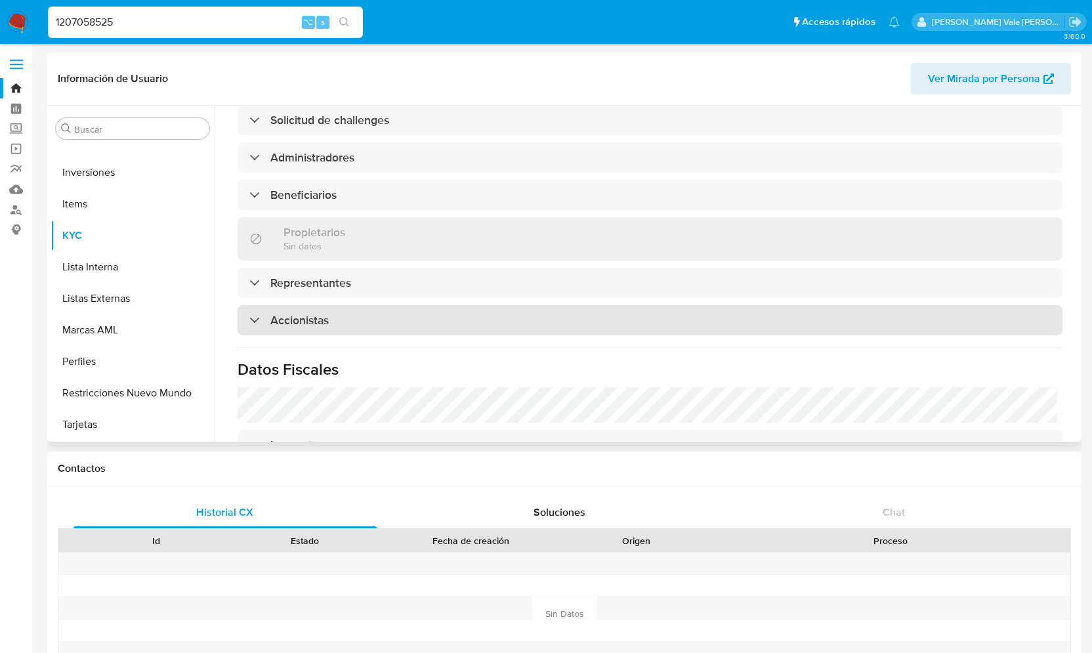
click at [247, 305] on div "Accionistas" at bounding box center [650, 320] width 825 height 30
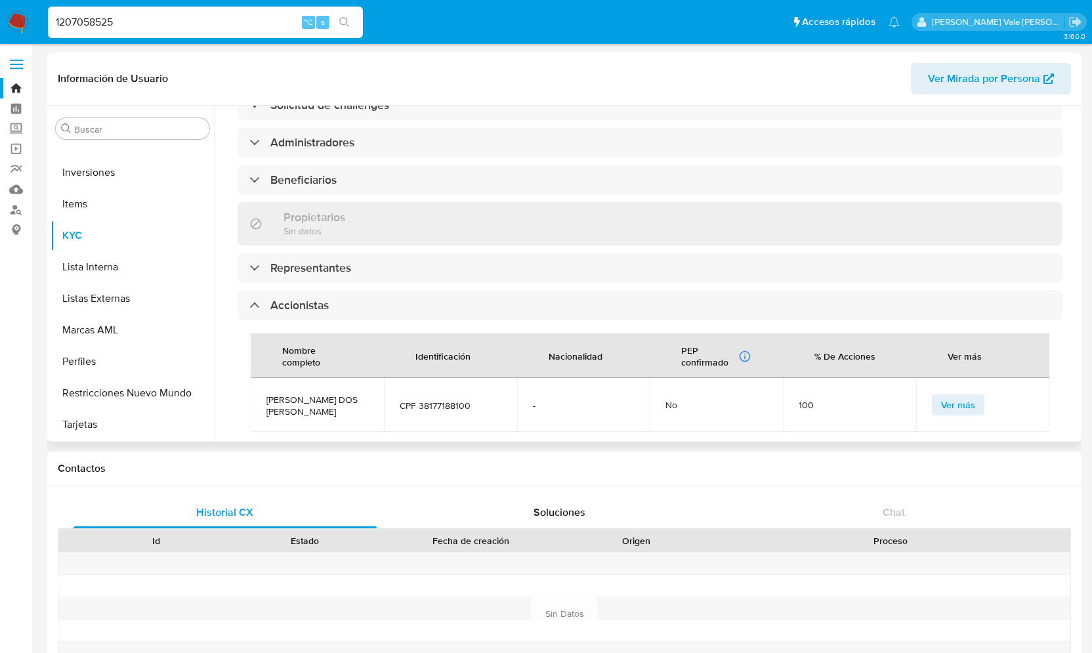
scroll to position [591, 0]
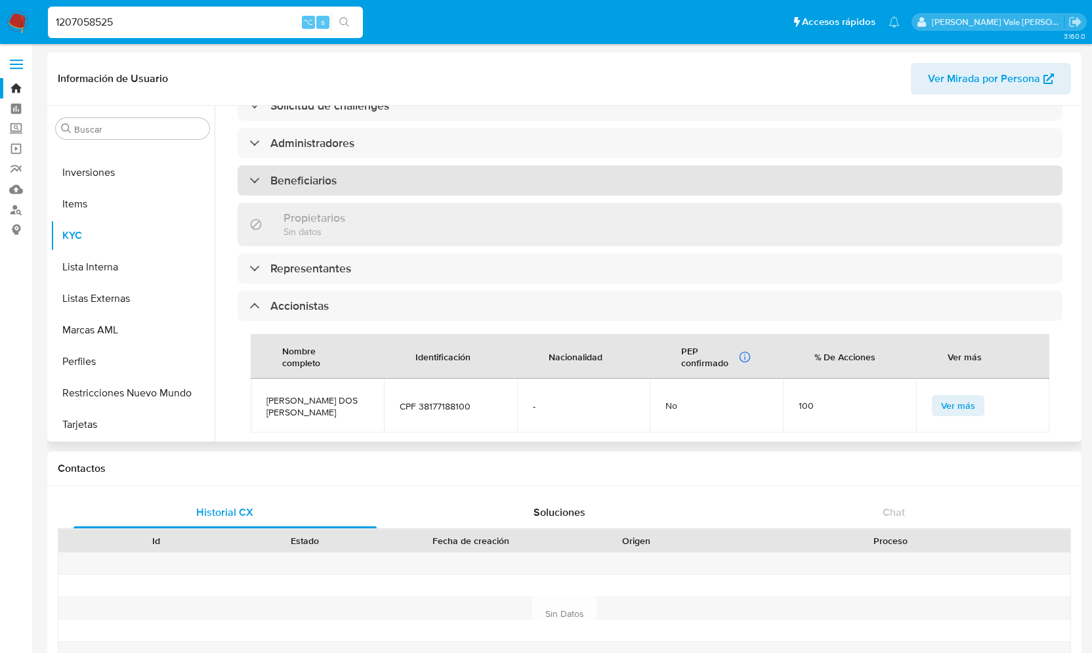
click at [249, 180] on div at bounding box center [249, 180] width 0 height 0
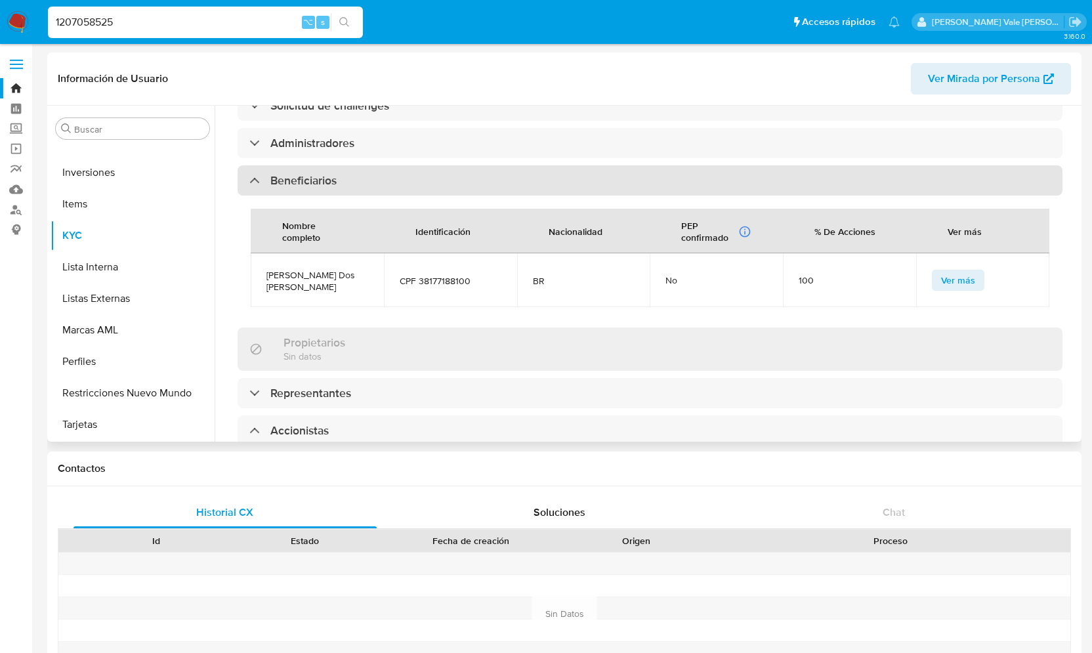
click at [253, 173] on div "Beneficiarios" at bounding box center [292, 180] width 87 height 14
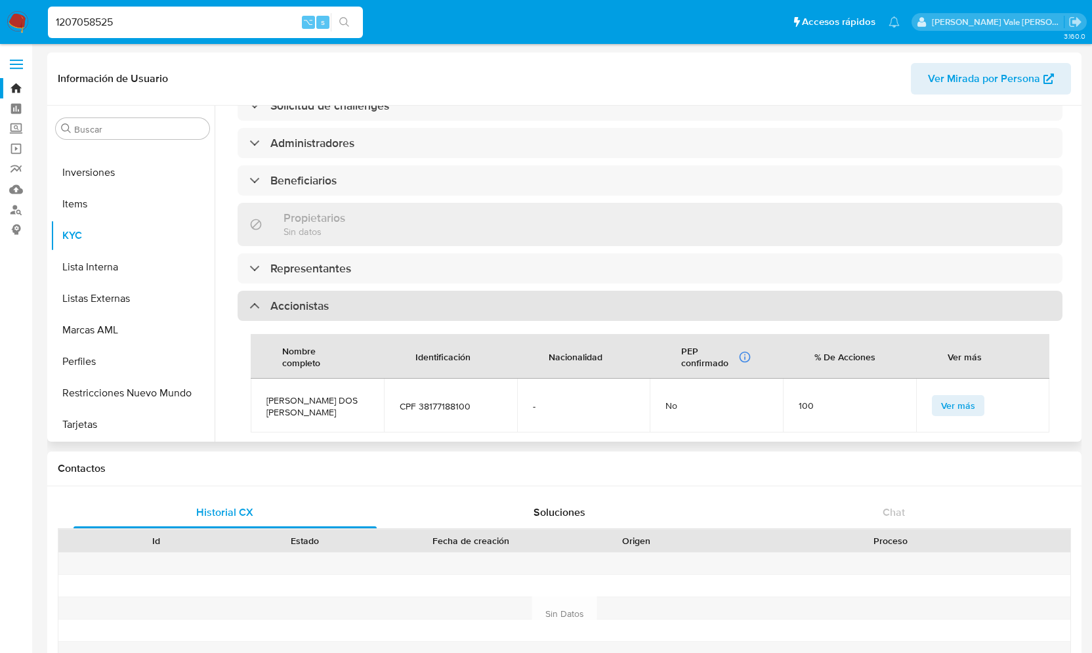
click at [256, 299] on div "Accionistas" at bounding box center [288, 306] width 79 height 14
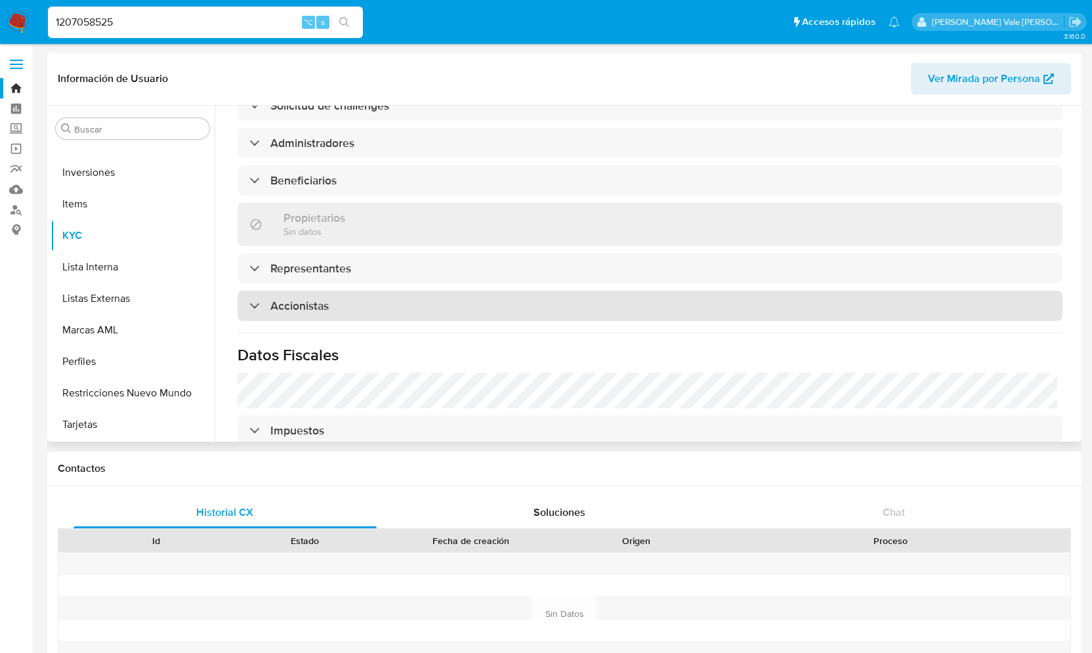
click at [256, 299] on div "Accionistas" at bounding box center [288, 306] width 79 height 14
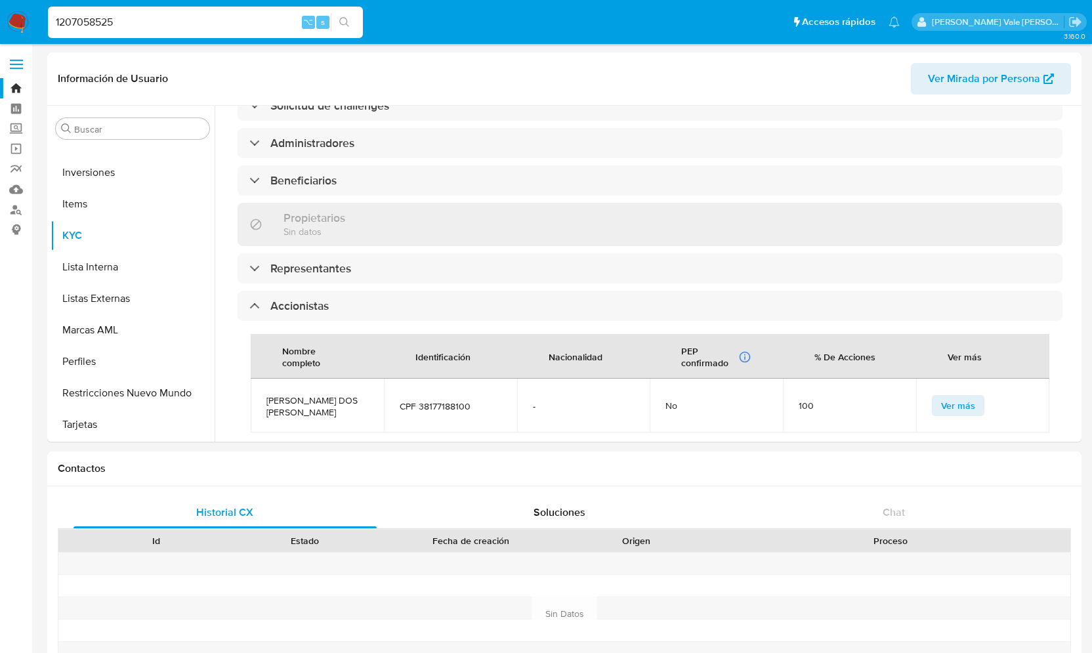
drag, startPoint x: 136, startPoint y: 18, endPoint x: 4, endPoint y: 16, distance: 131.9
click at [4, 16] on nav "Pausado Ver notificaciones 1207058525 ⌥ s Accesos rápidos Presiona las siguient…" at bounding box center [546, 22] width 1092 height 44
paste input "2612325598"
type input "2612325598"
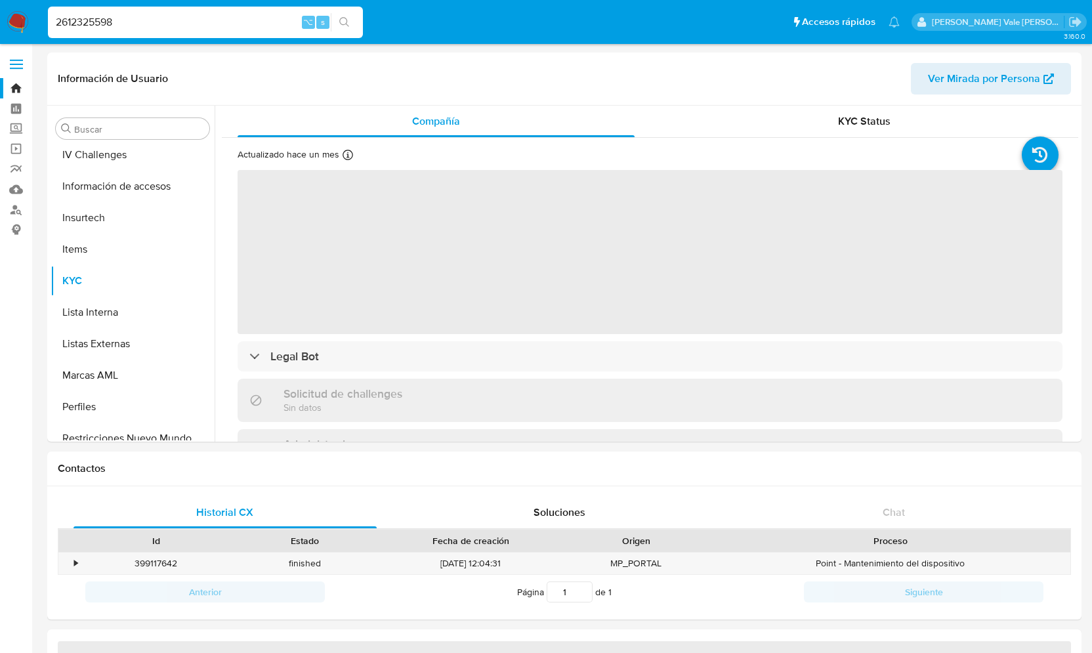
scroll to position [555, 0]
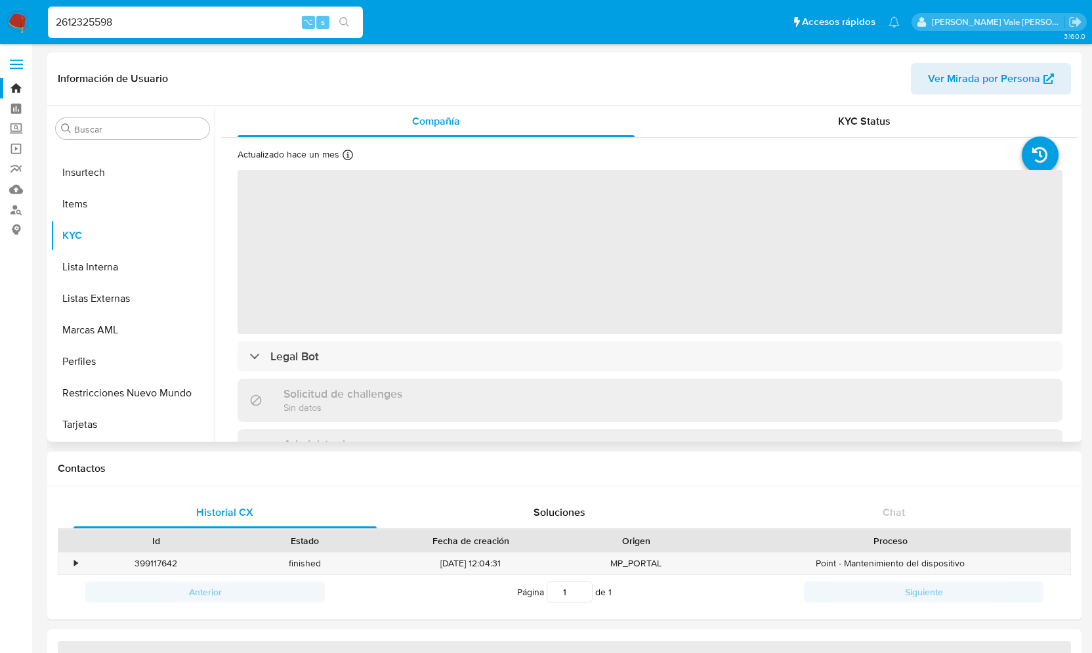
select select "10"
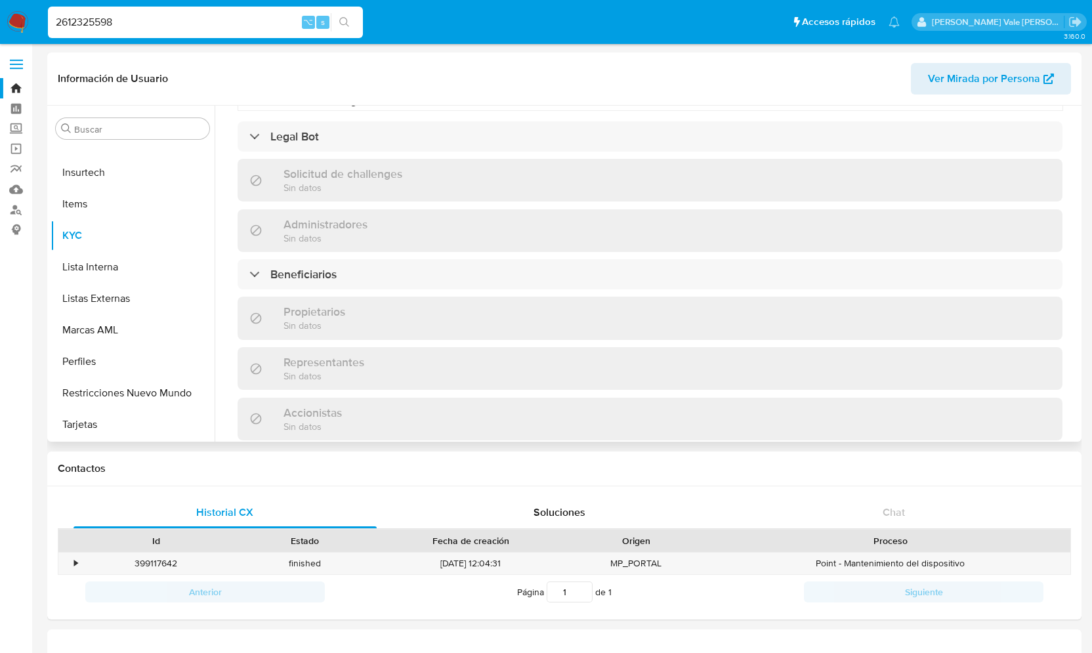
scroll to position [538, 0]
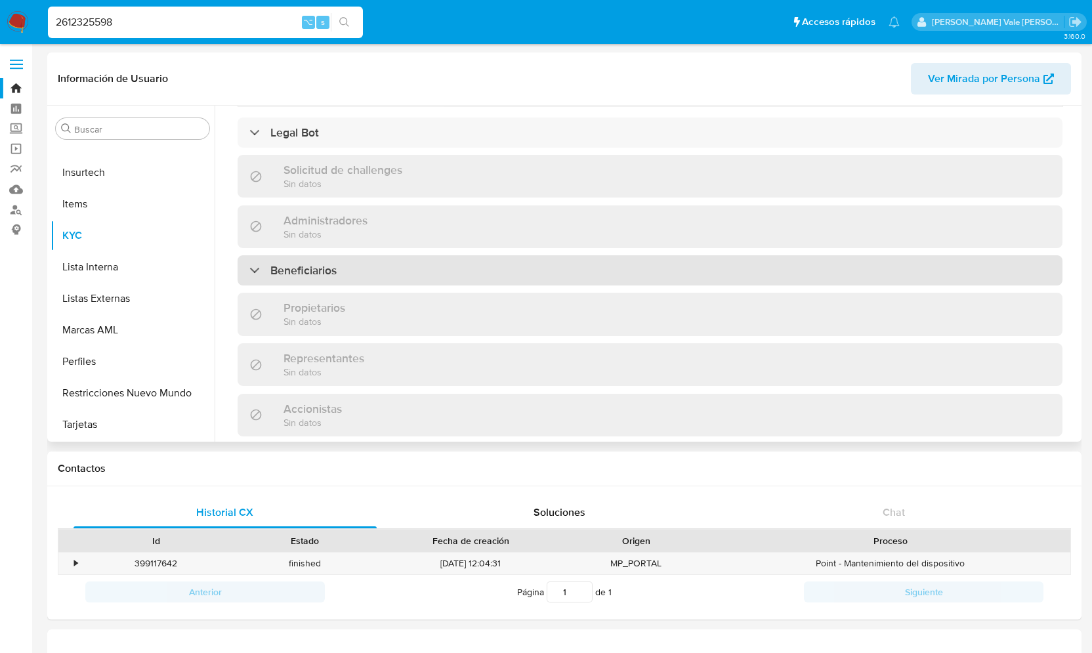
click at [255, 267] on div "Beneficiarios" at bounding box center [292, 270] width 87 height 14
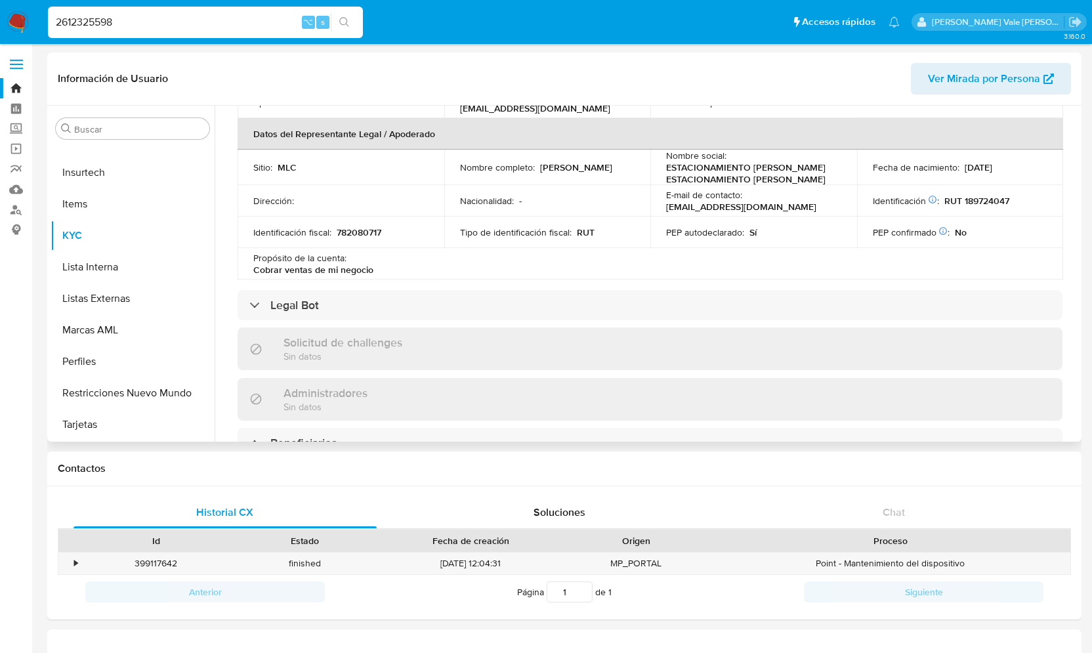
scroll to position [352, 0]
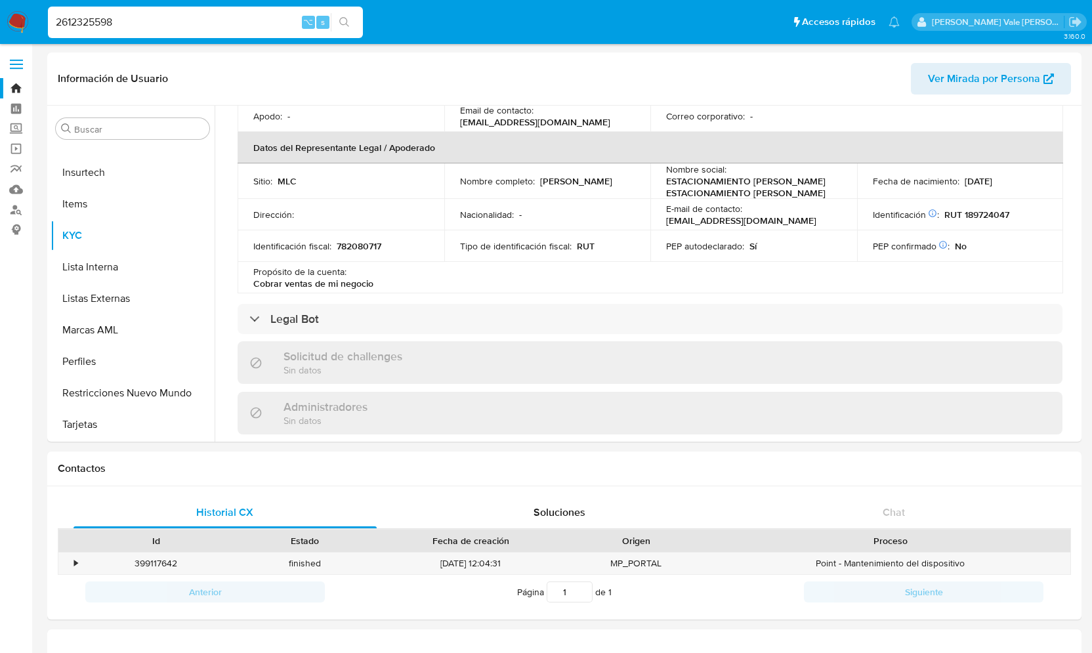
drag, startPoint x: 123, startPoint y: 22, endPoint x: -17, endPoint y: 22, distance: 140.5
paste input "1835390435"
type input "1835390435"
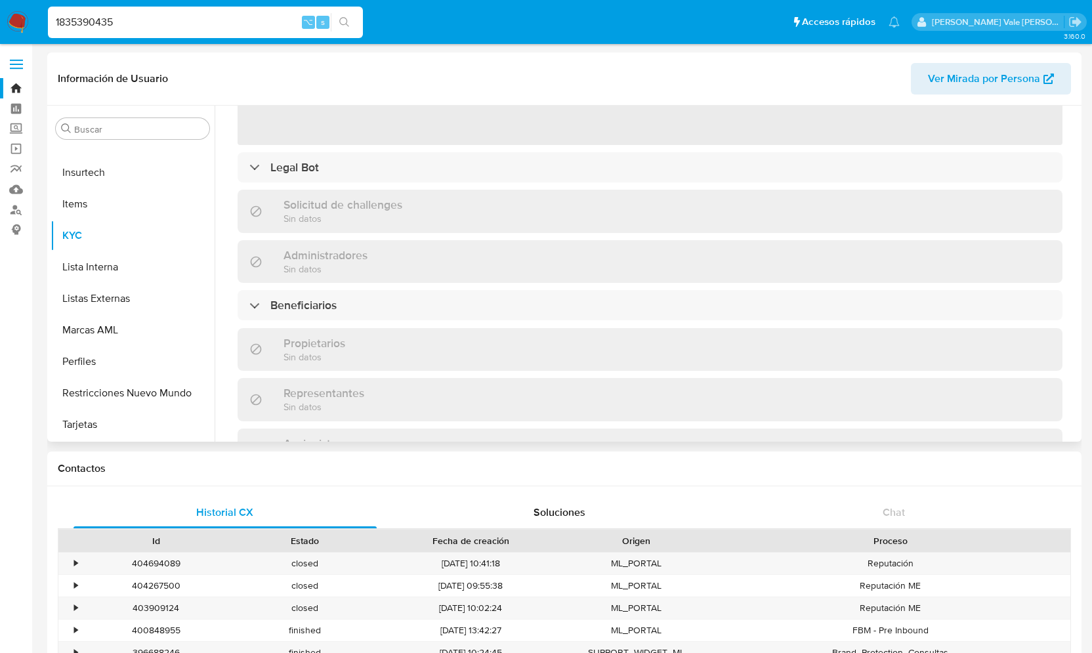
scroll to position [193, 0]
select select "10"
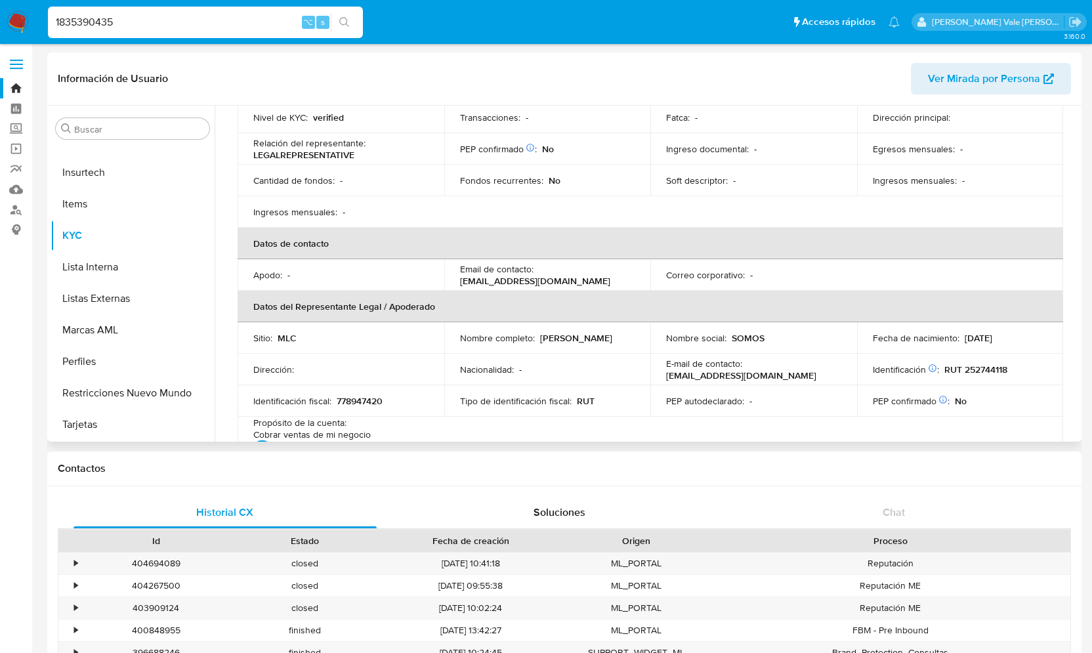
click at [103, 28] on input "1835390435" at bounding box center [205, 22] width 315 height 17
paste input "2609831980"
type input "2609831980"
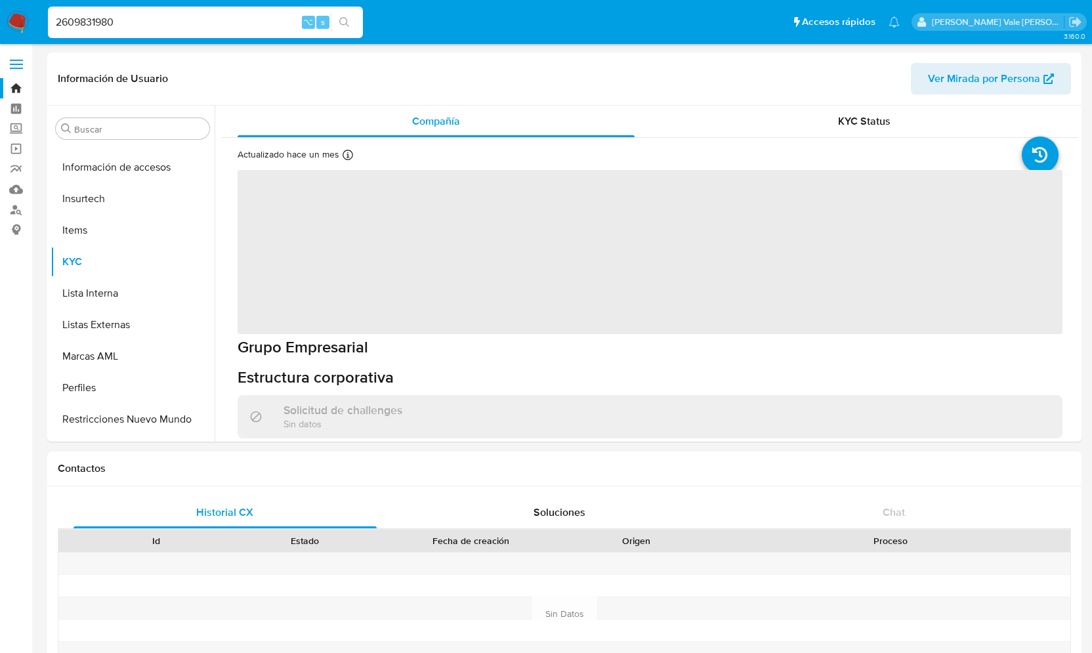
scroll to position [555, 0]
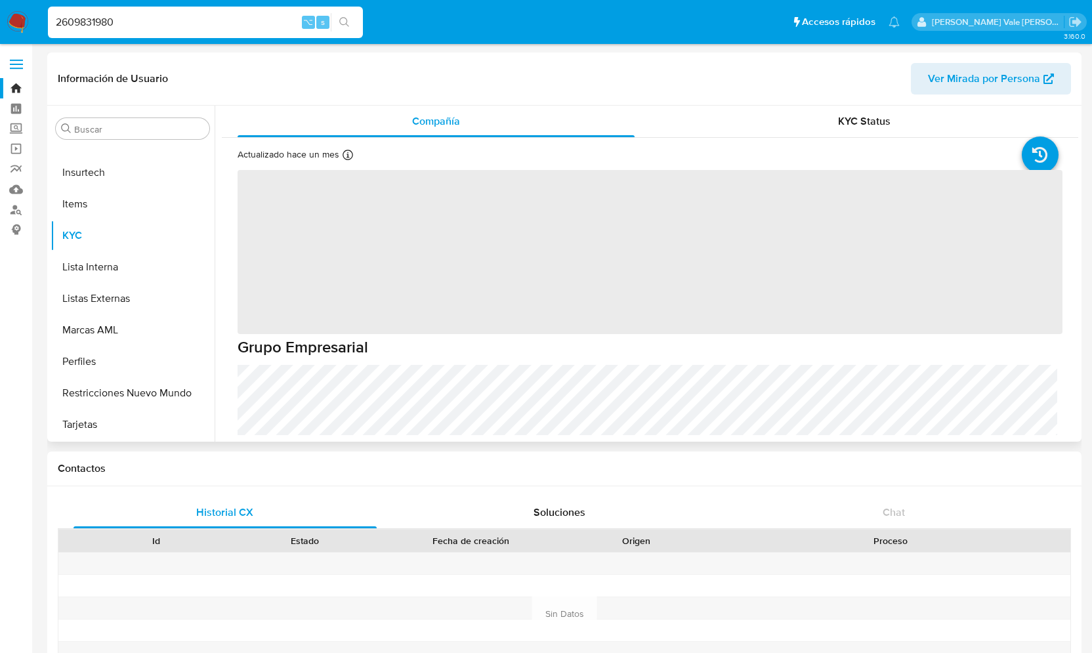
select select "10"
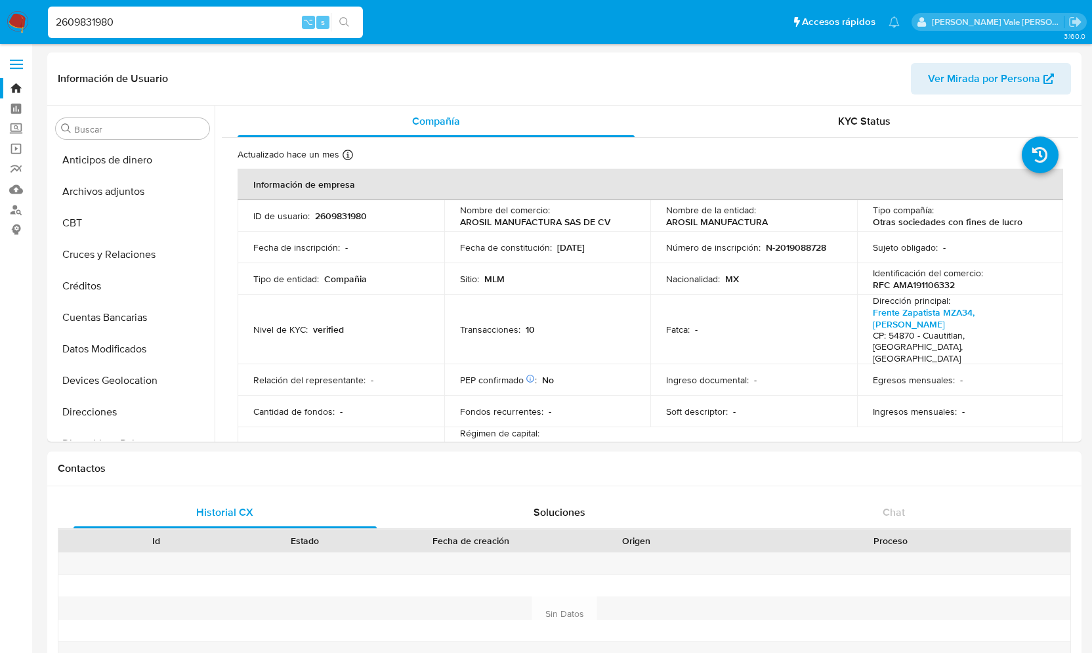
select select "10"
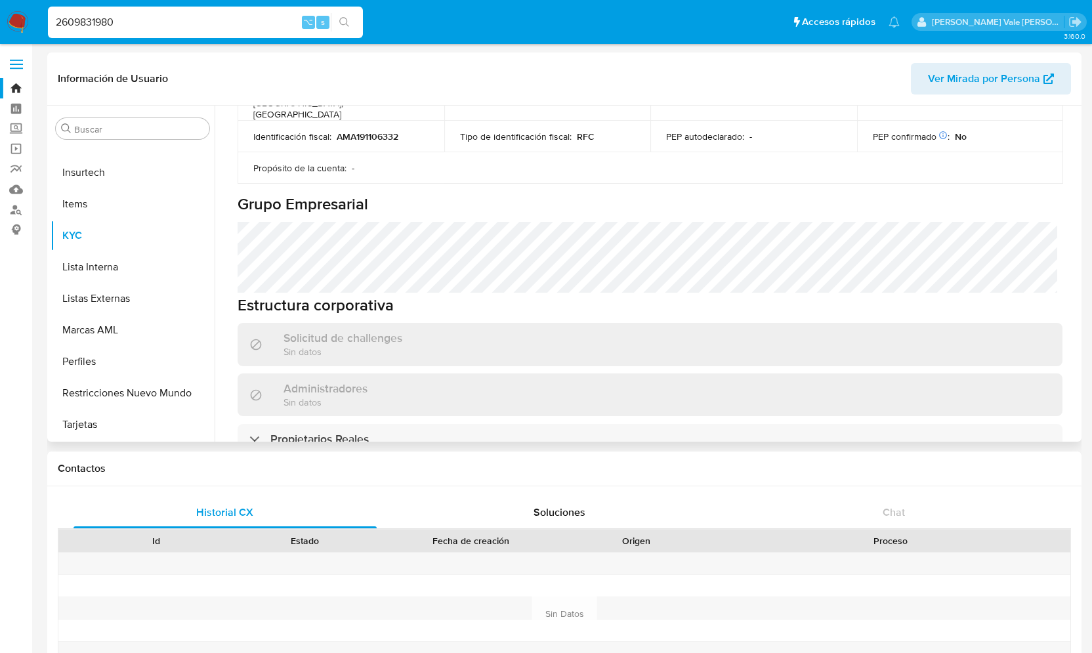
scroll to position [539, 0]
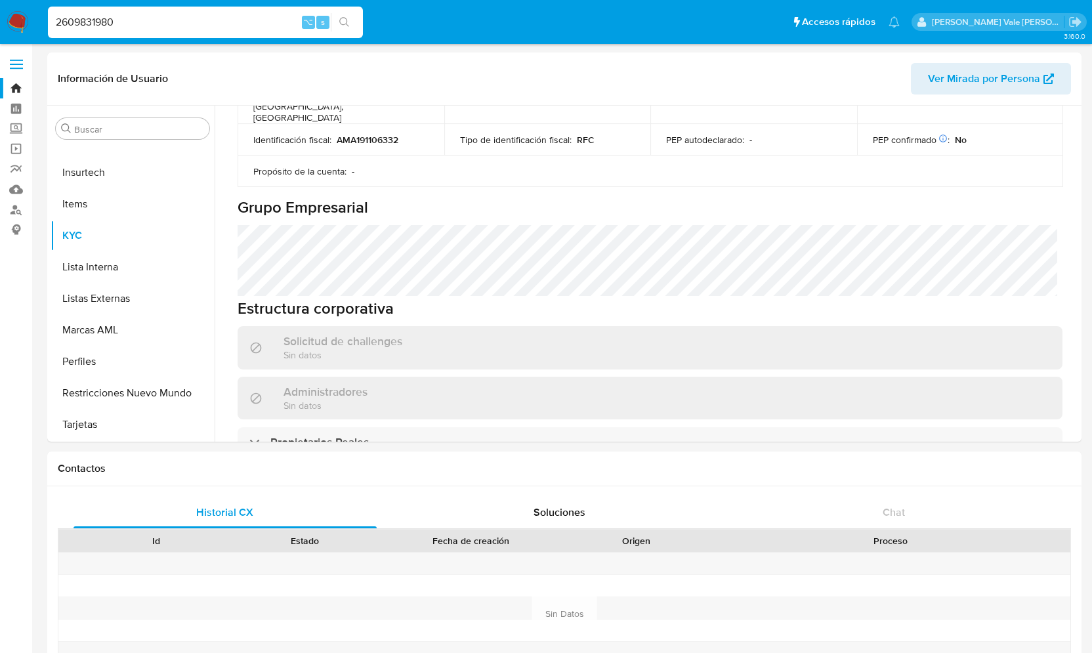
drag, startPoint x: 168, startPoint y: 23, endPoint x: 25, endPoint y: 14, distance: 143.4
click at [24, 14] on nav "Pausado Ver notificaciones 2609831980 ⌥ s Accesos rápidos Presiona las siguient…" at bounding box center [546, 22] width 1092 height 44
paste input "2611300008"
type input "2611300008"
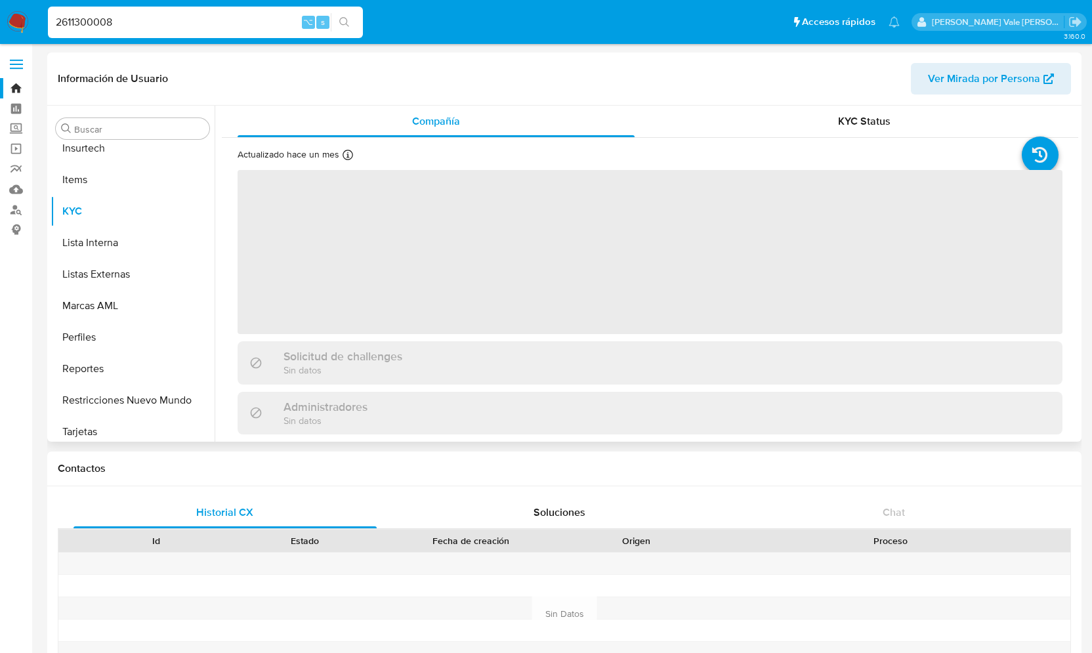
scroll to position [586, 0]
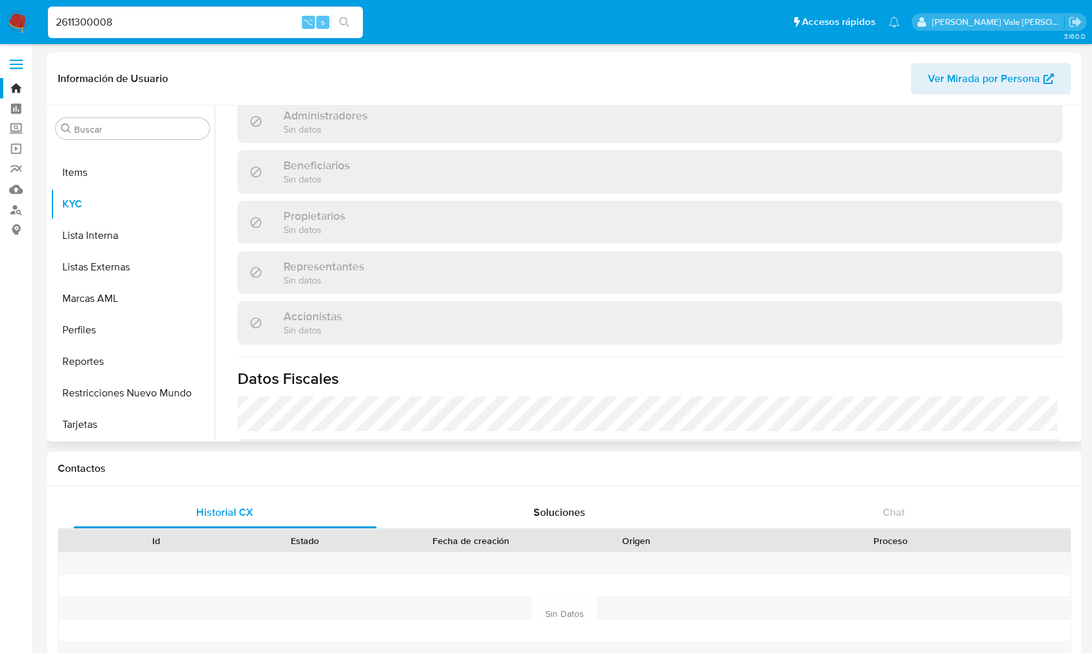
select select "10"
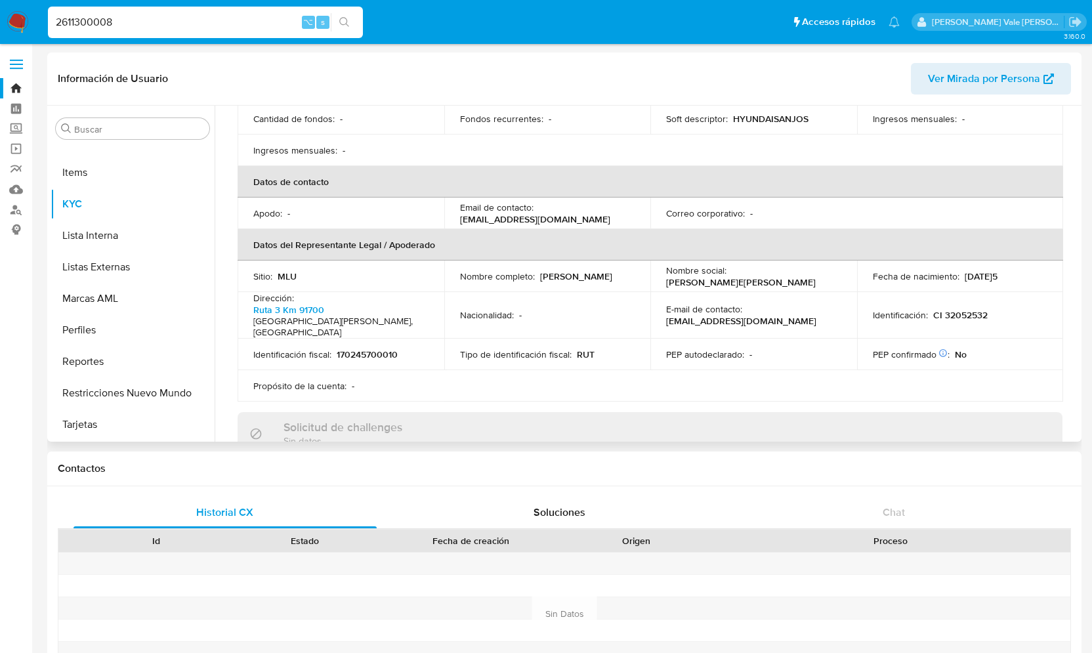
scroll to position [261, 0]
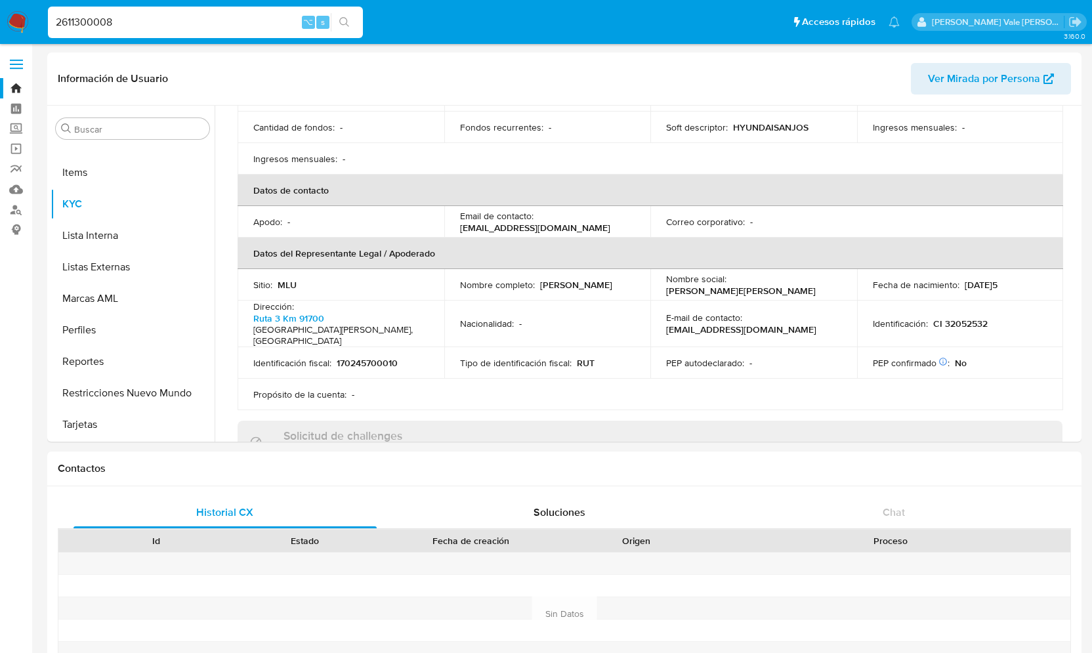
drag, startPoint x: 138, startPoint y: 20, endPoint x: -39, endPoint y: 20, distance: 176.6
paste input "1161032687"
type input "1161032687"
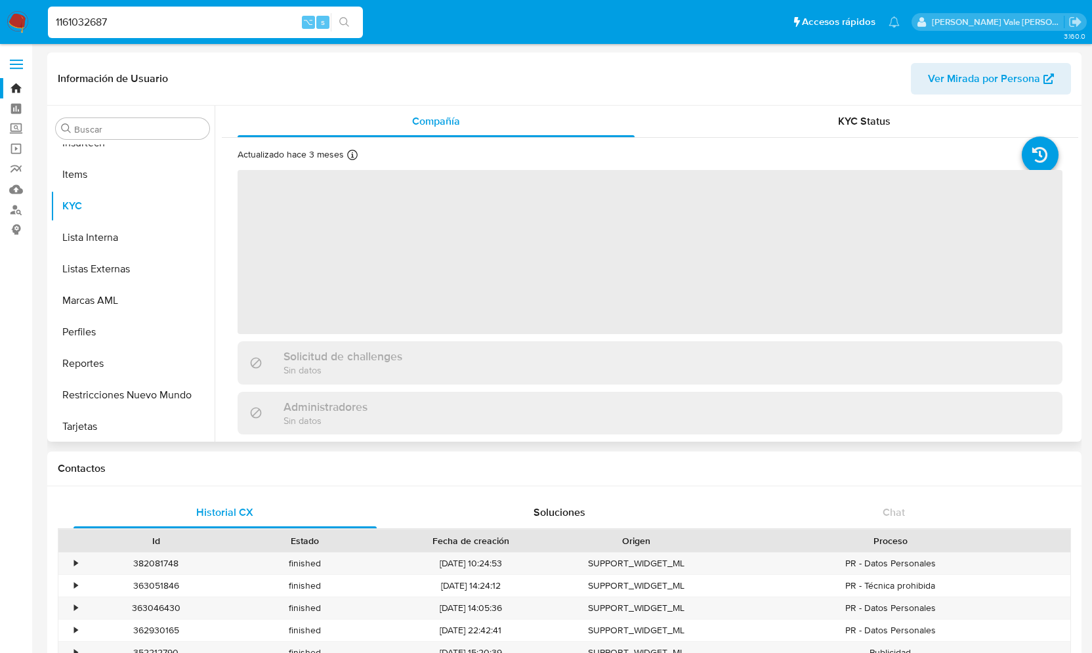
scroll to position [586, 0]
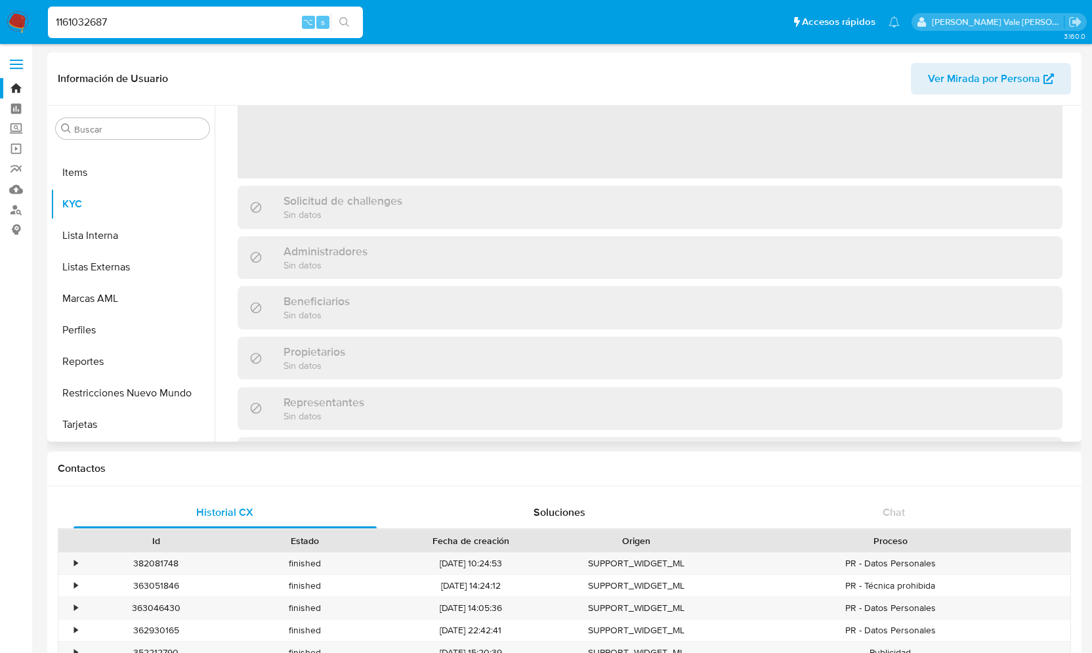
select select "10"
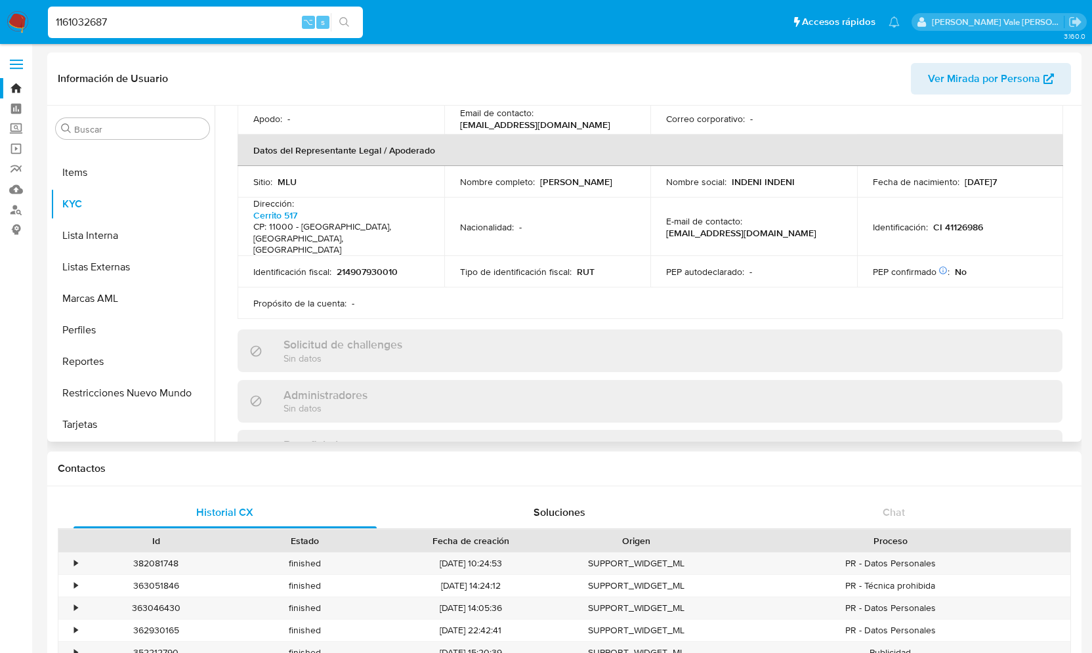
scroll to position [311, 0]
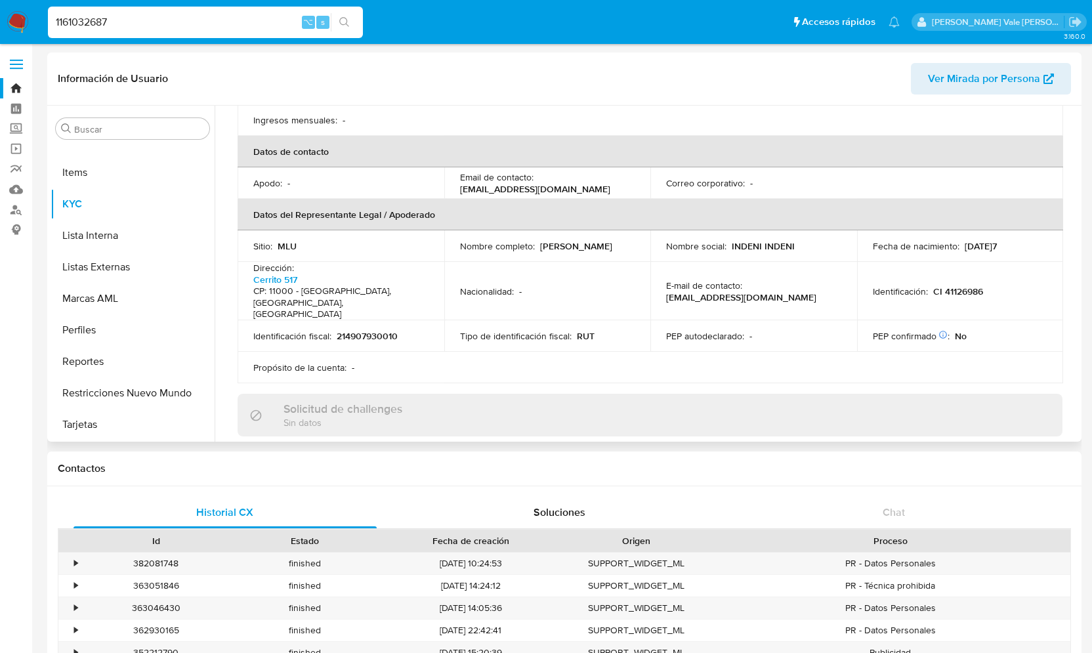
click at [138, 20] on input "1161032687" at bounding box center [205, 22] width 315 height 17
type input "1"
paste input "gpMhAwSzQhHZI2dn0ui4Cbb7"
type input "gpMhAwSzQhHZI2dn0ui4Cbb7"
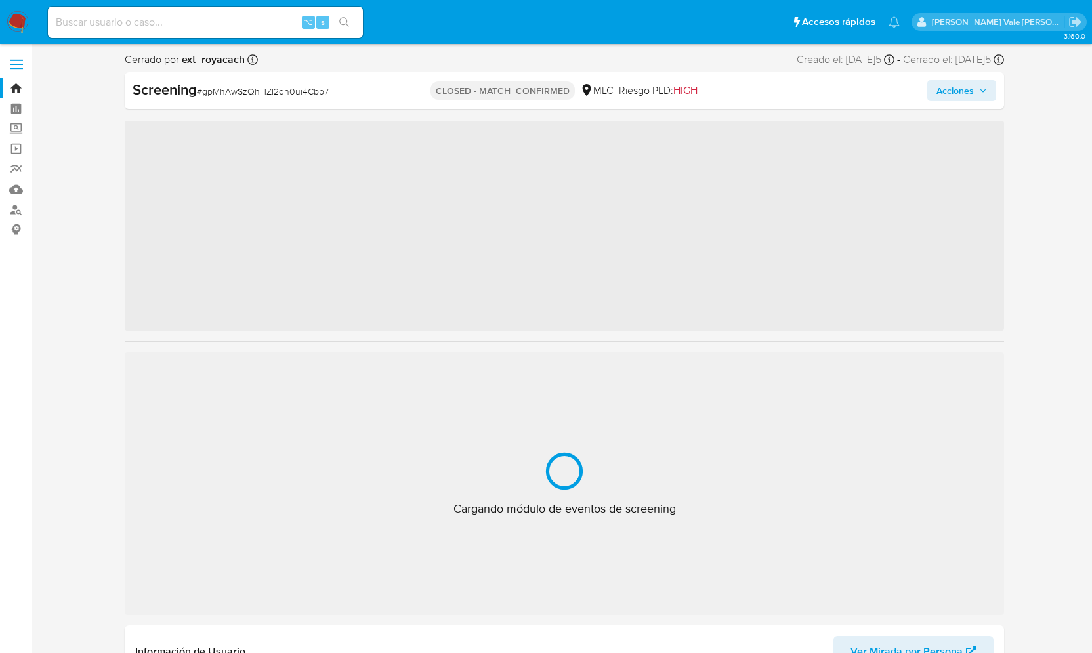
scroll to position [555, 0]
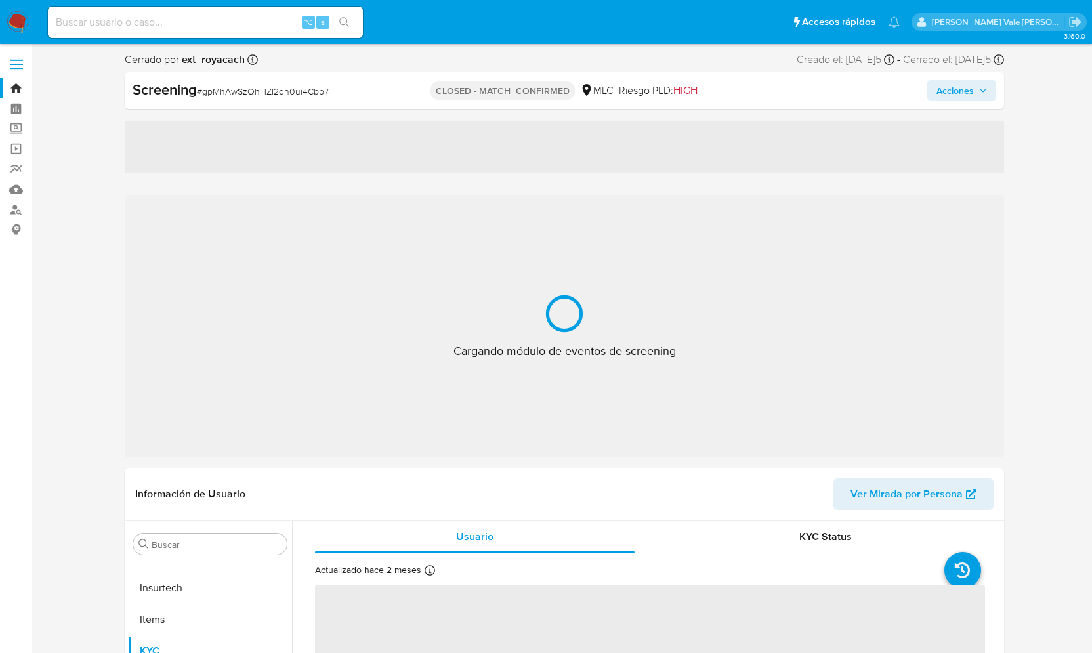
select select "10"
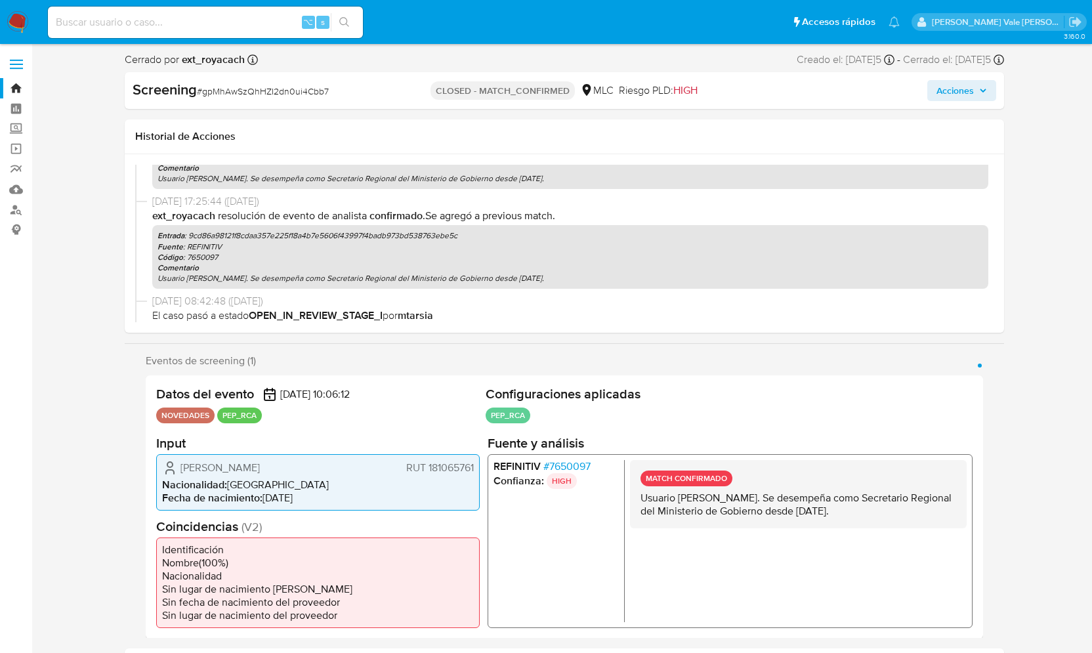
scroll to position [0, 0]
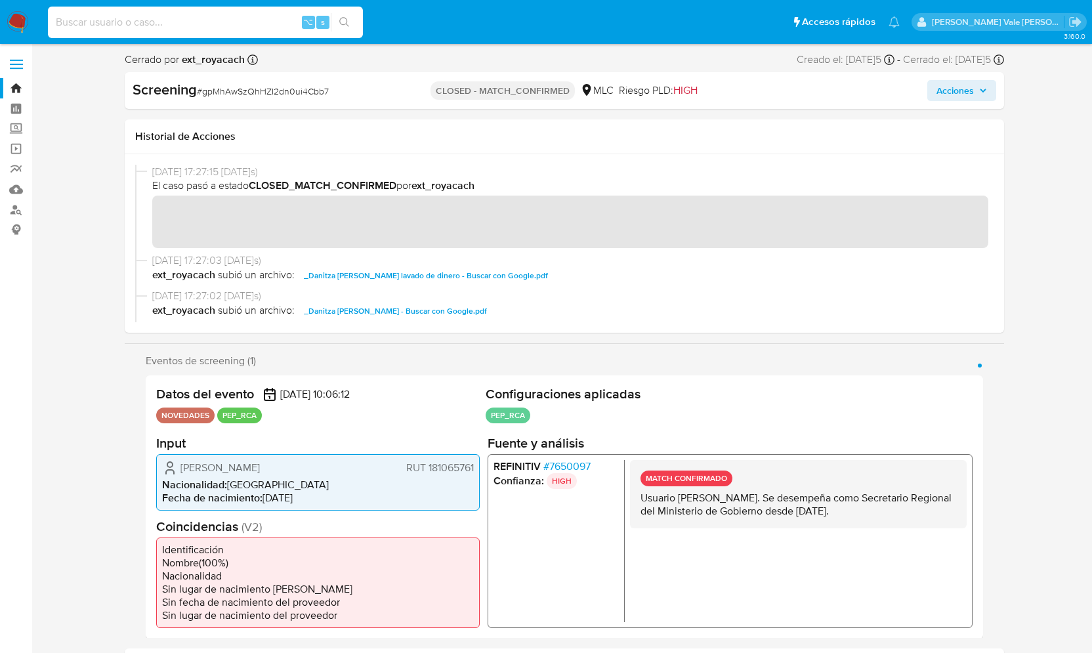
click at [166, 26] on input at bounding box center [205, 22] width 315 height 17
paste input "uFxVNcLqywkUlAmpjRHfq54g"
type input "uFxVNcLqywkUlAmpjRHfq54g"
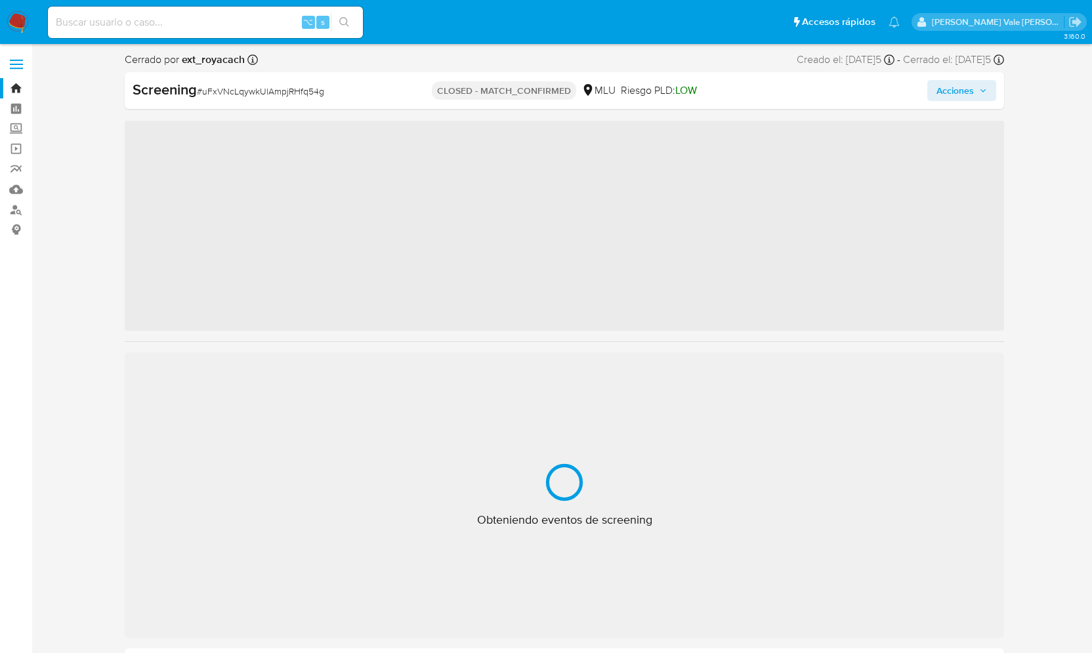
scroll to position [586, 0]
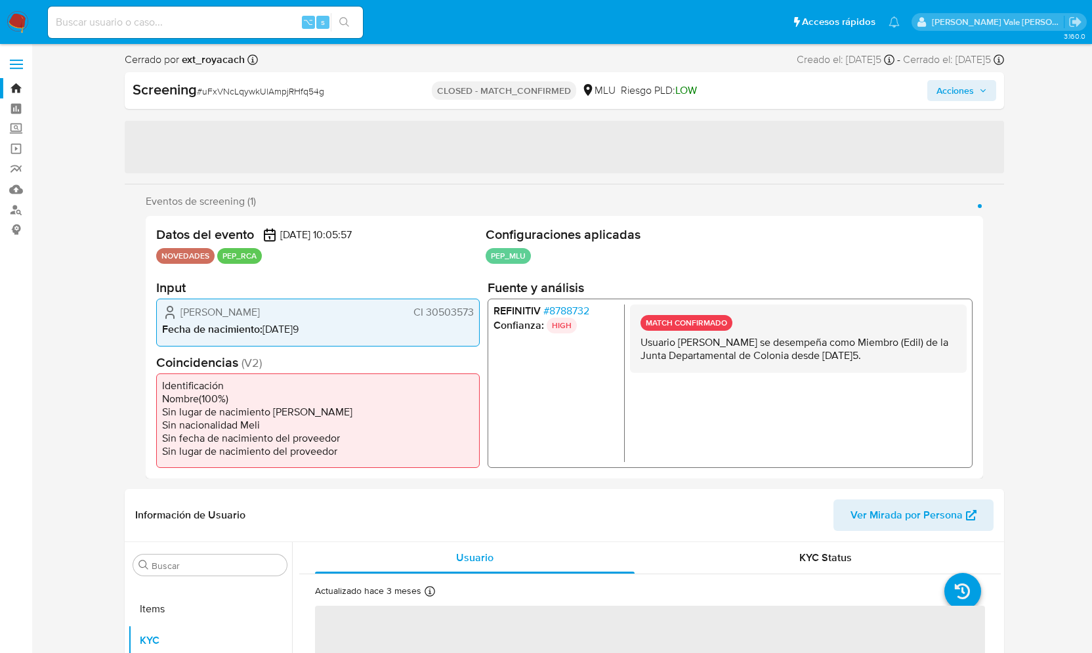
select select "10"
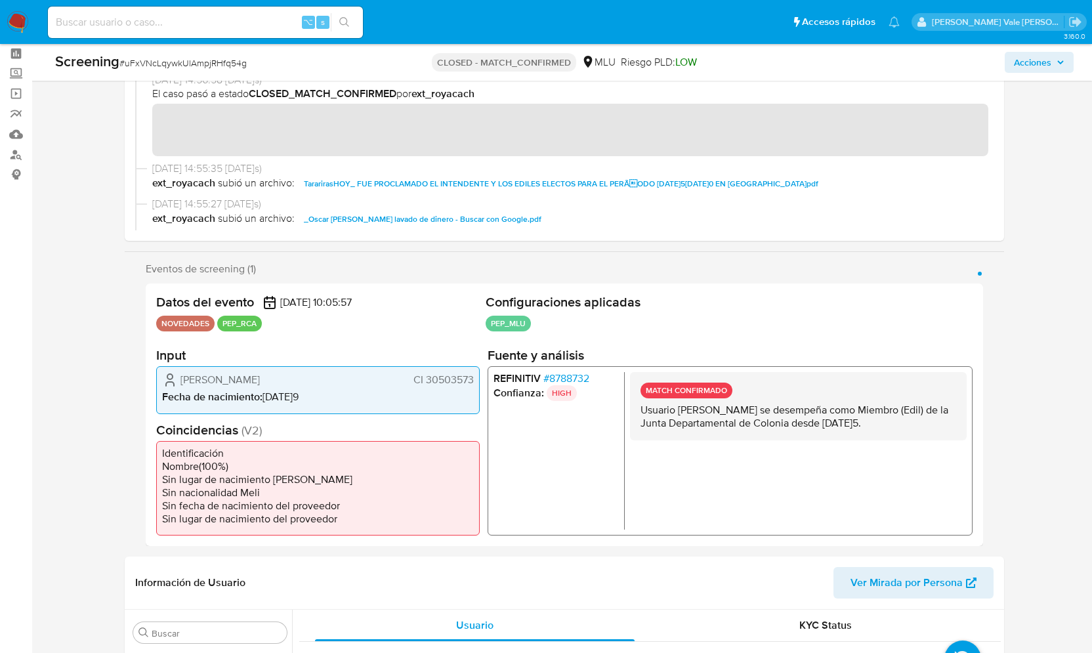
scroll to position [0, 0]
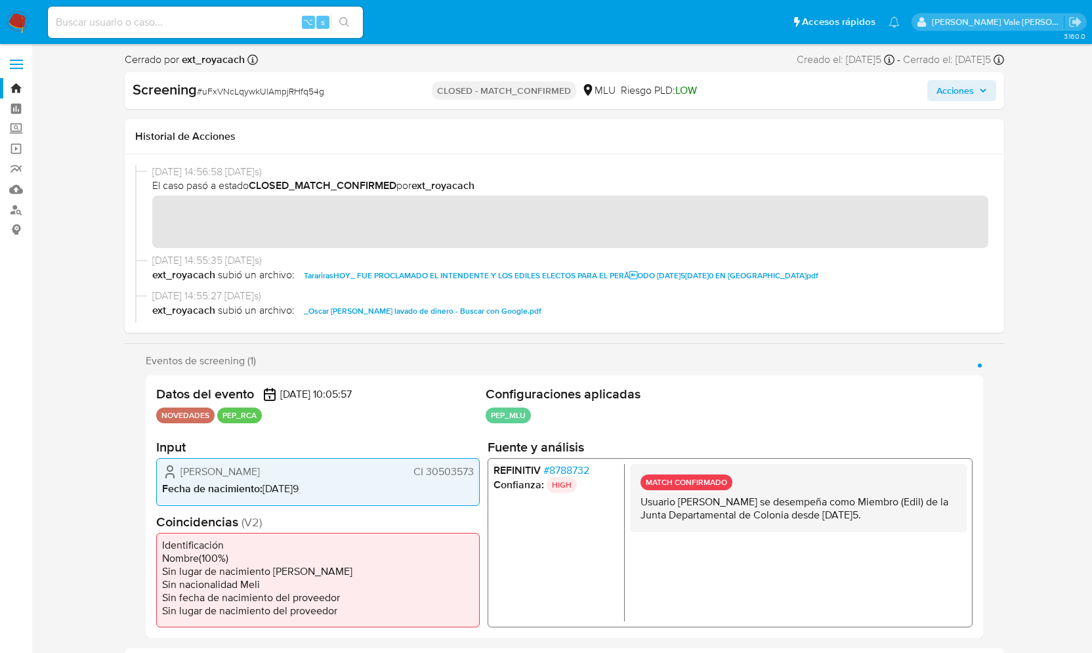
click at [423, 278] on span "TararirasHOY_ FUE PROCLAMADO EL INTENDENTE Y LOS EDILES ELECTOS PARA EL PERÃOD…" at bounding box center [561, 276] width 515 height 16
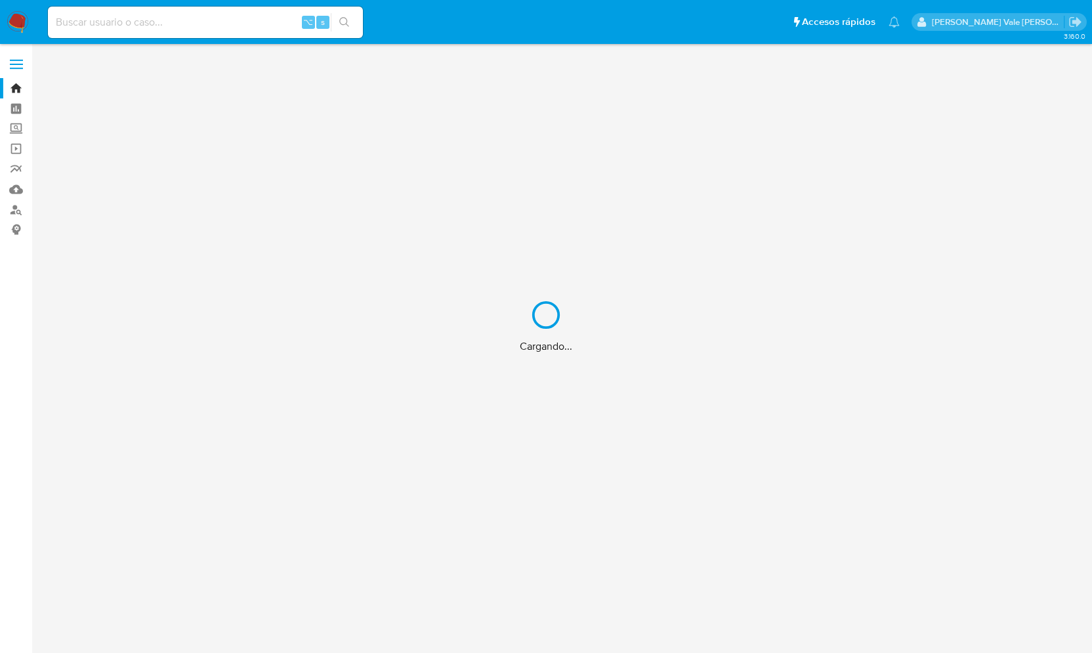
click at [161, 20] on div "Cargando..." at bounding box center [546, 326] width 1092 height 653
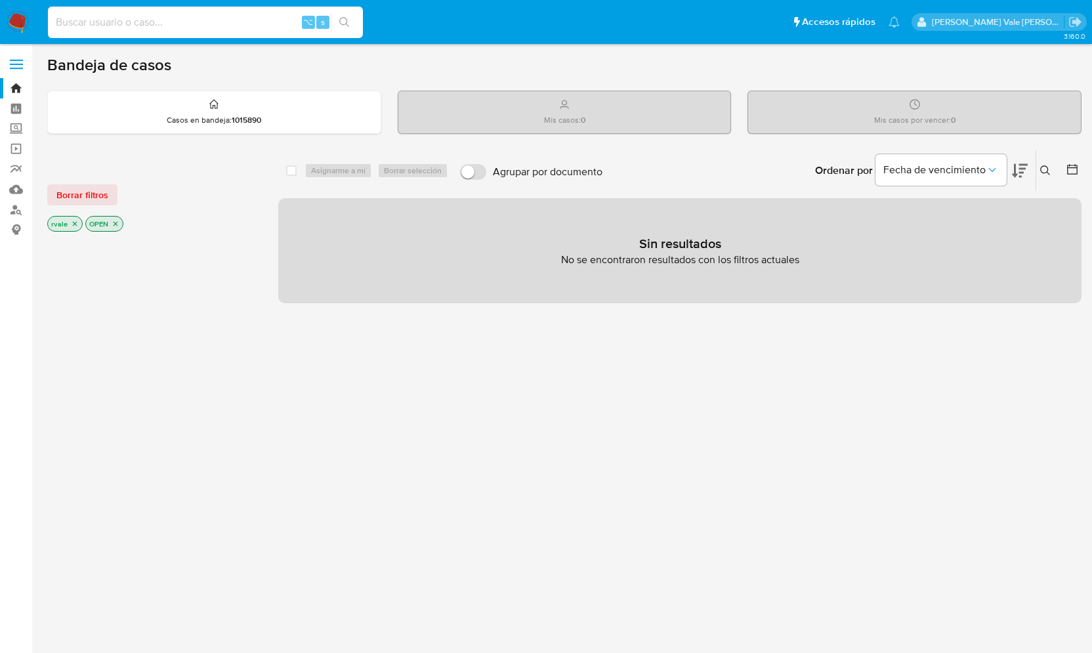
click at [112, 24] on input at bounding box center [205, 22] width 315 height 17
paste input "tKYZyxIy2Pu9s6HFRhO7MnuV"
type input "tKYZyxIy2Pu9s6HFRhO7MnuV"
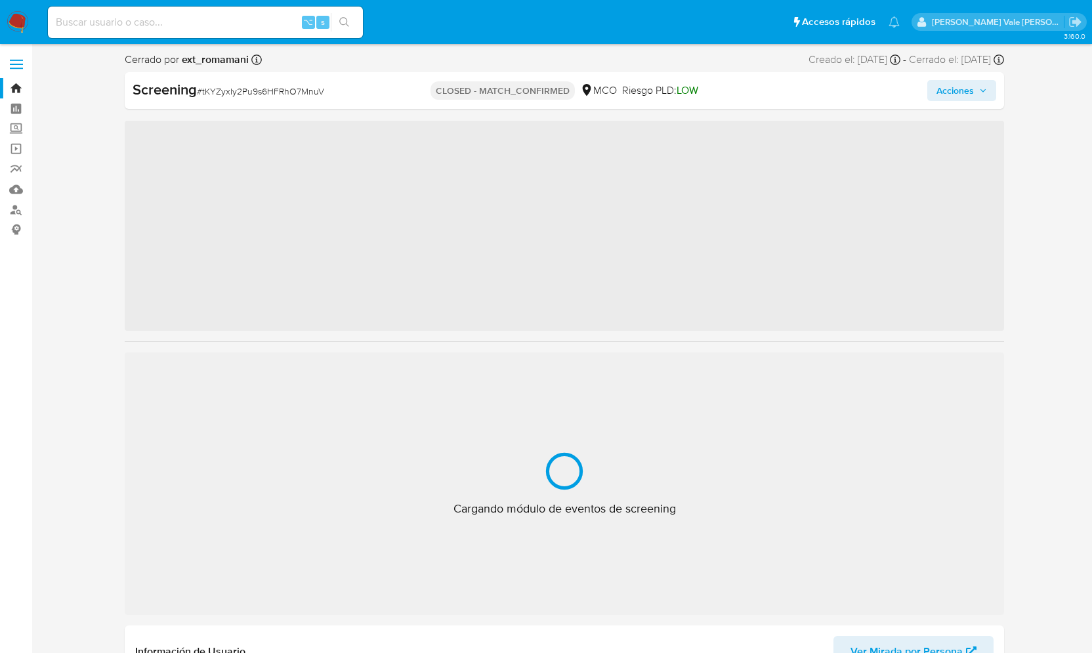
scroll to position [555, 0]
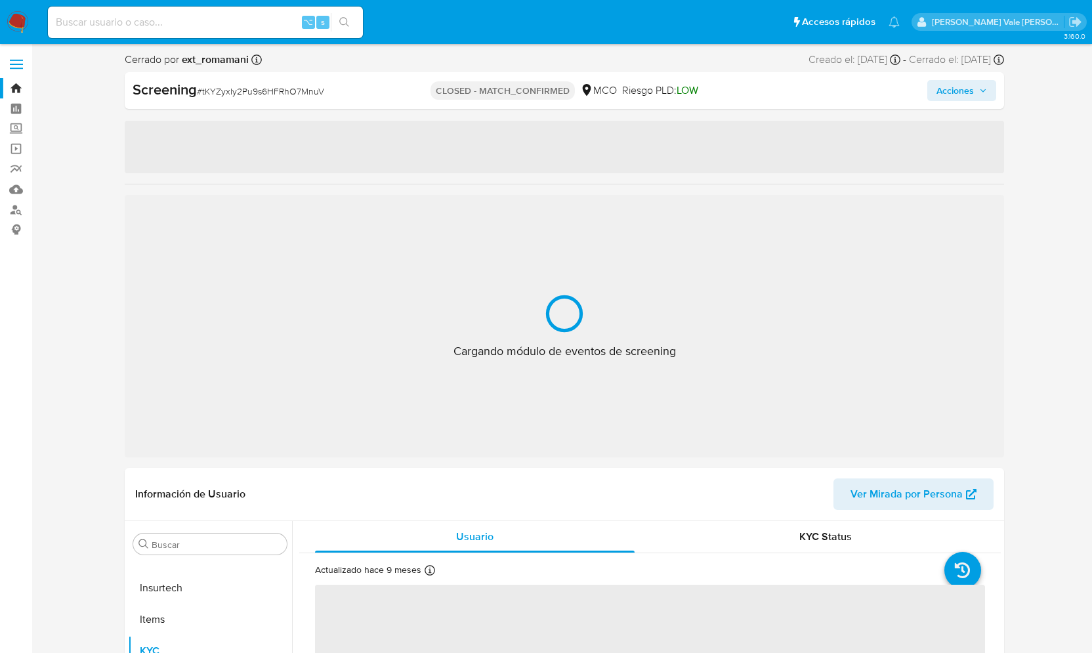
select select "10"
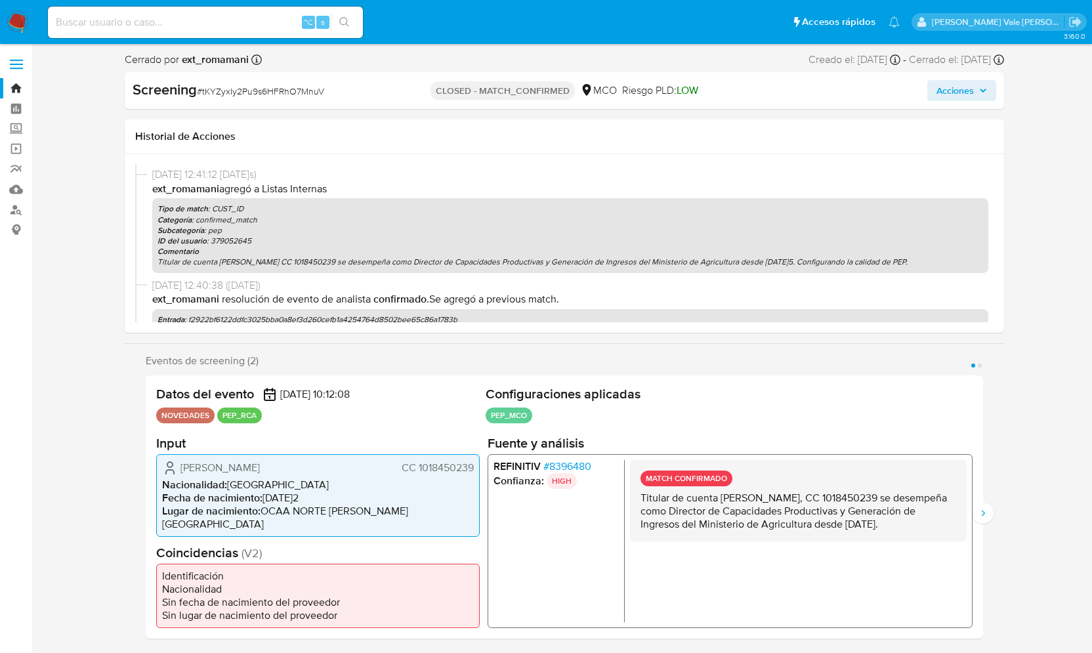
scroll to position [0, 0]
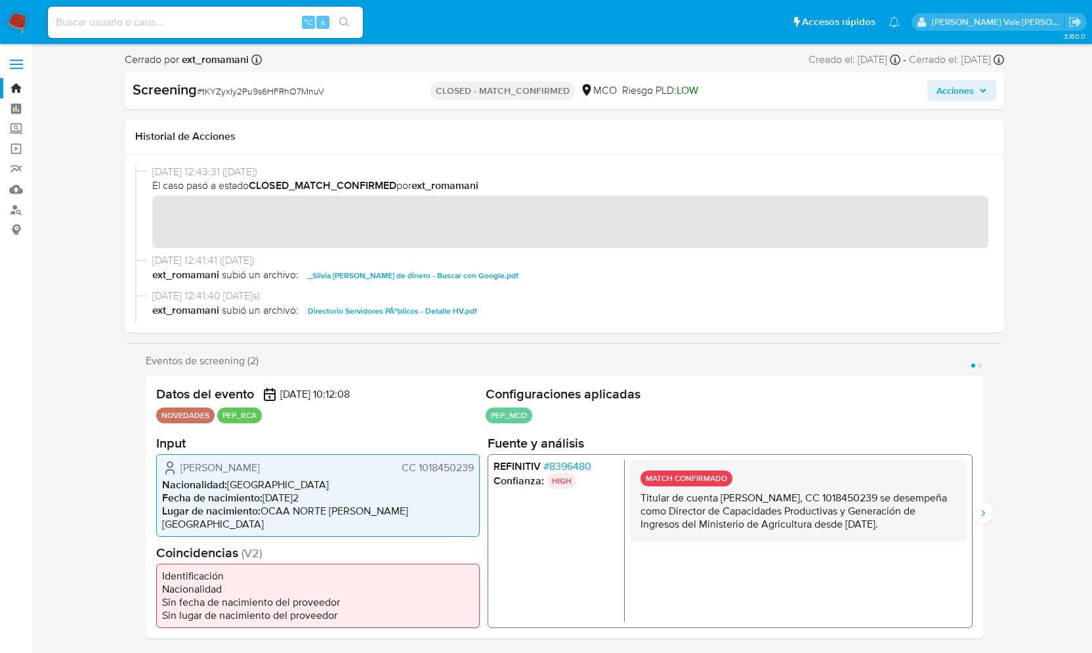
click at [187, 26] on input at bounding box center [205, 22] width 315 height 17
paste input "233624779"
type input "233624779"
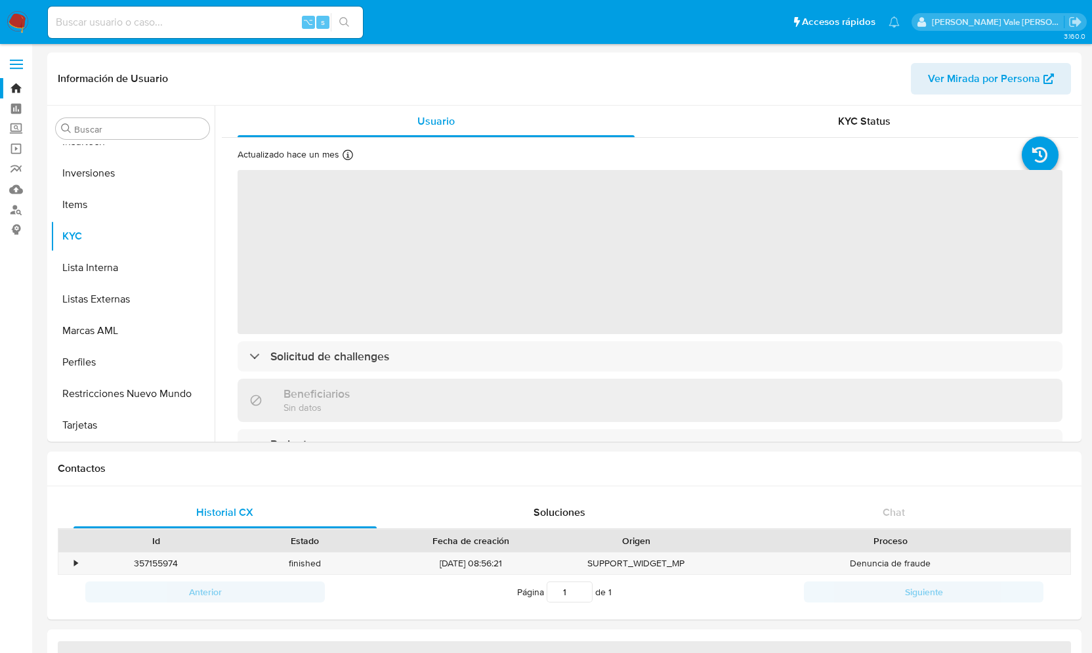
scroll to position [618, 0]
select select "10"
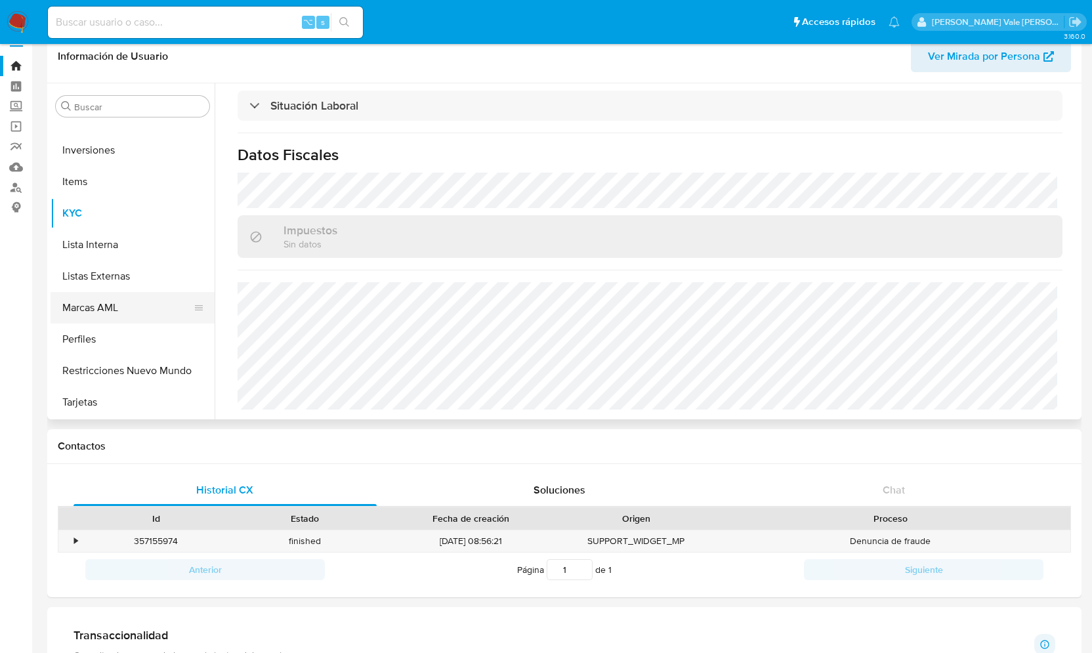
scroll to position [596, 0]
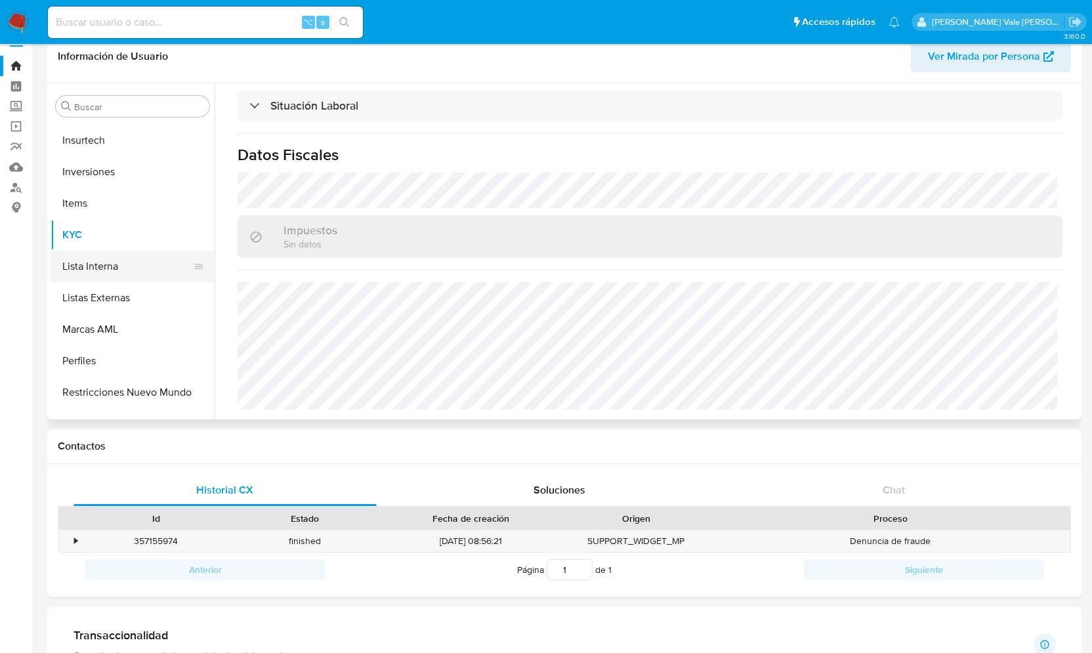
click at [114, 266] on button "Lista Interna" at bounding box center [128, 267] width 154 height 32
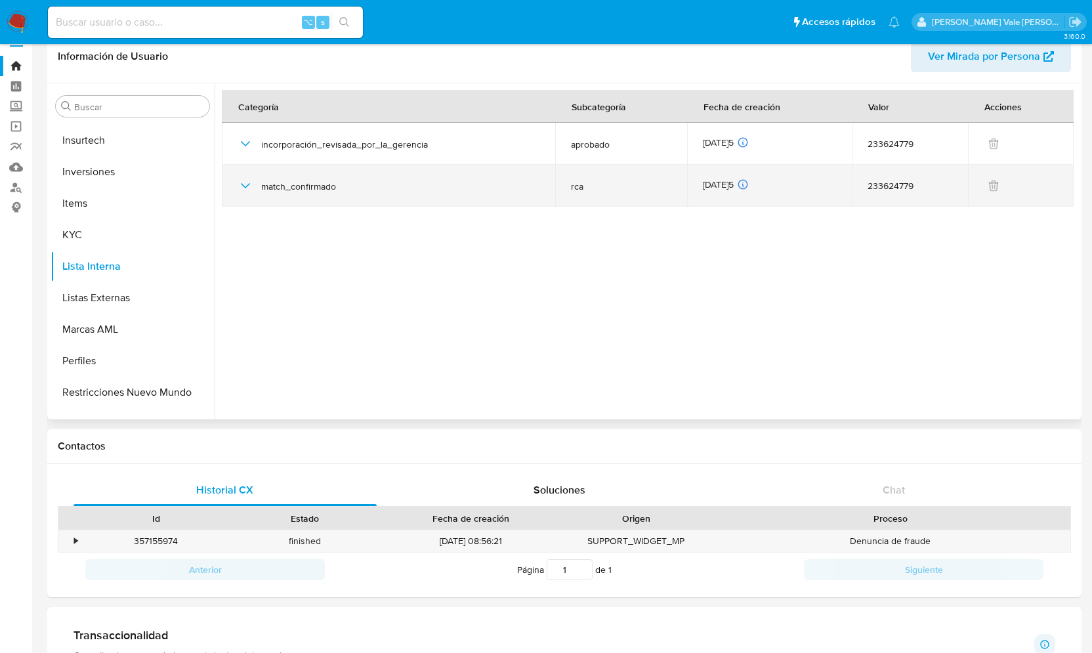
click at [244, 182] on icon "button" at bounding box center [246, 186] width 16 height 16
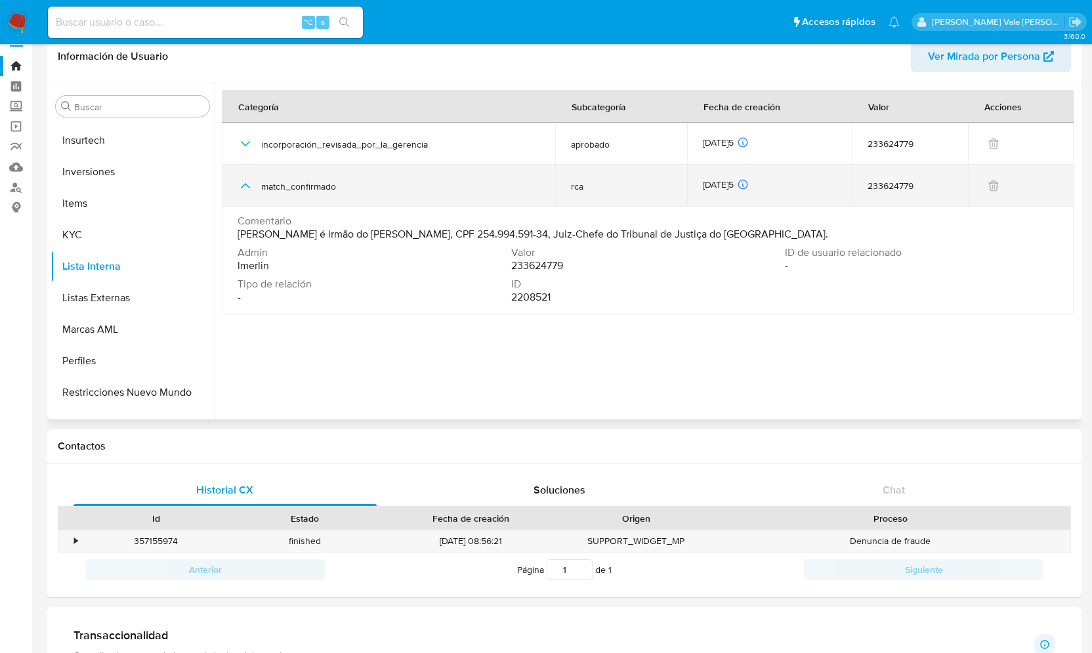
click at [244, 182] on icon "button" at bounding box center [246, 186] width 16 height 16
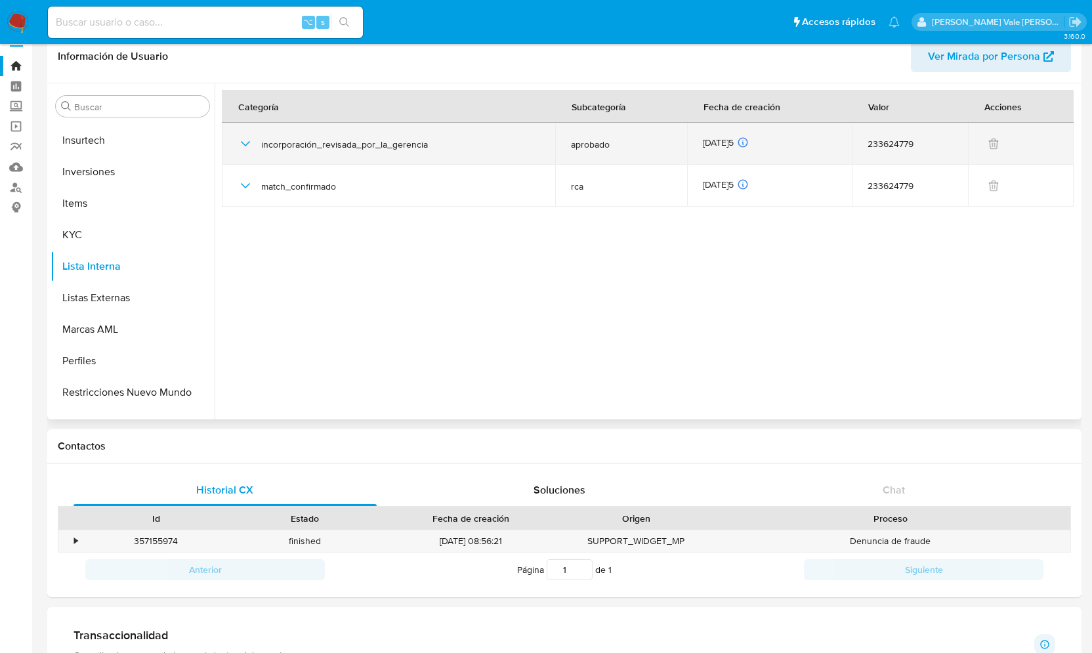
click at [244, 146] on icon "button" at bounding box center [246, 144] width 16 height 16
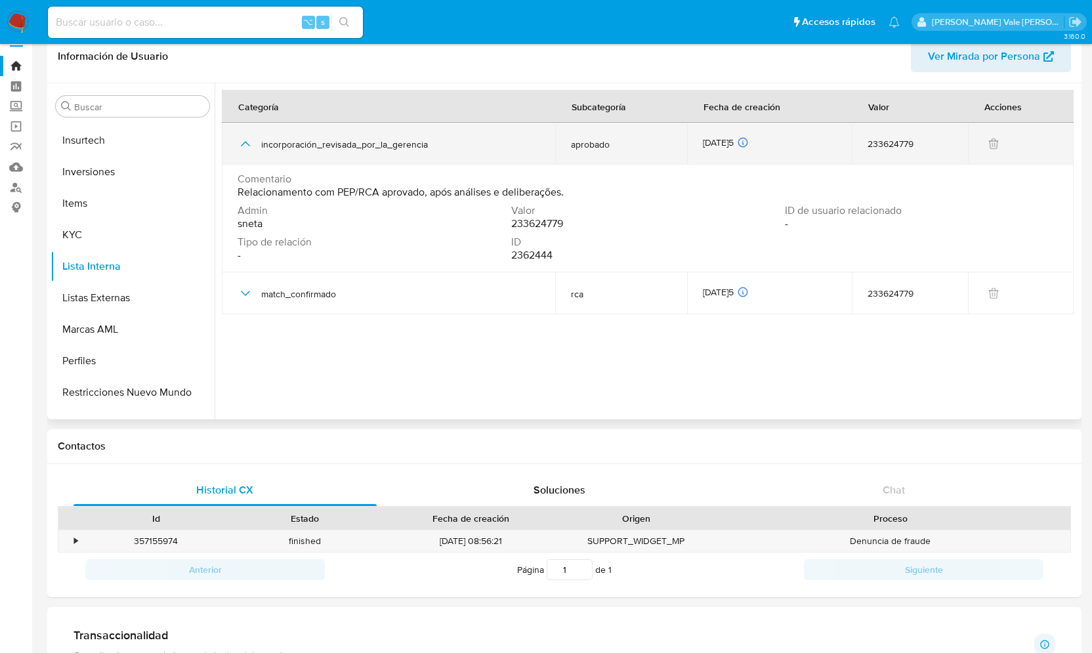
click at [244, 146] on icon "button" at bounding box center [246, 144] width 16 height 16
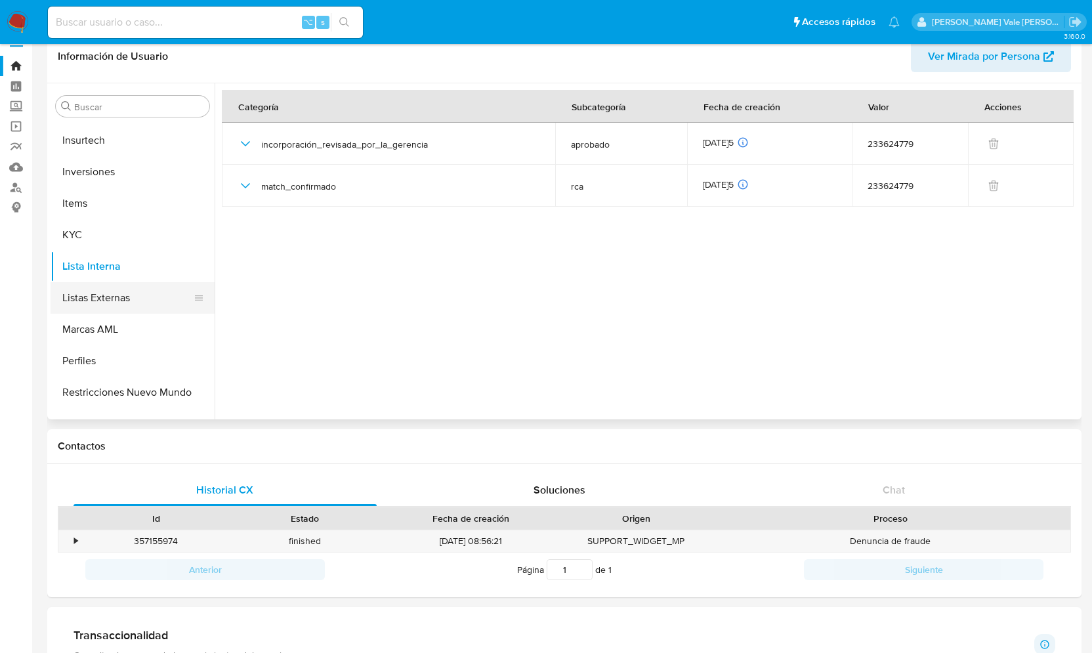
click at [122, 303] on button "Listas Externas" at bounding box center [128, 298] width 154 height 32
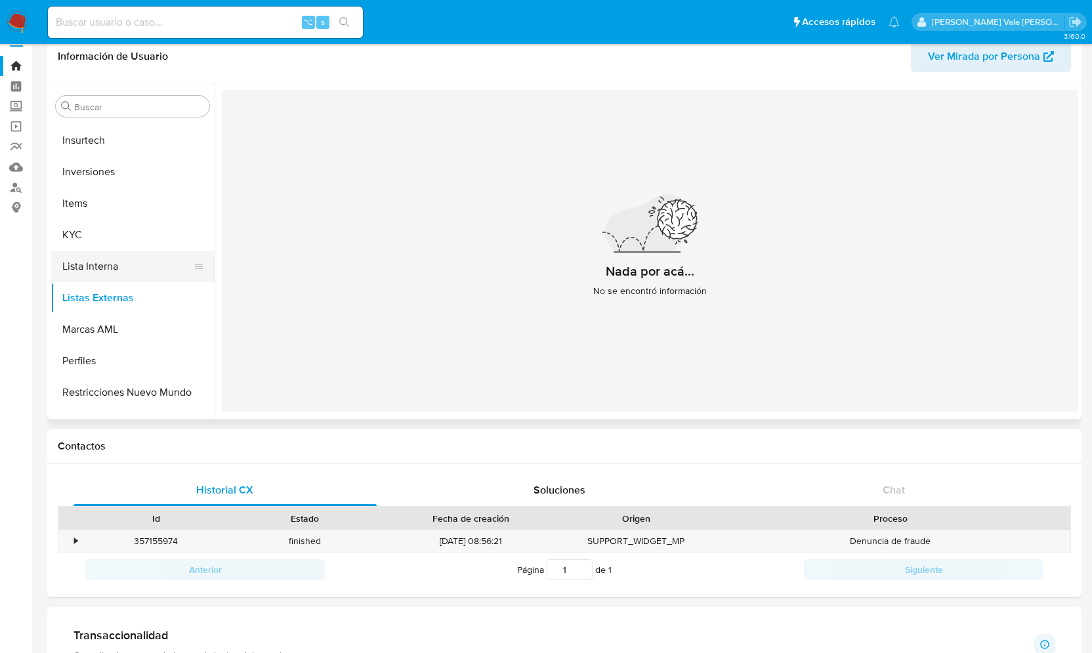
click at [117, 270] on button "Lista Interna" at bounding box center [128, 267] width 154 height 32
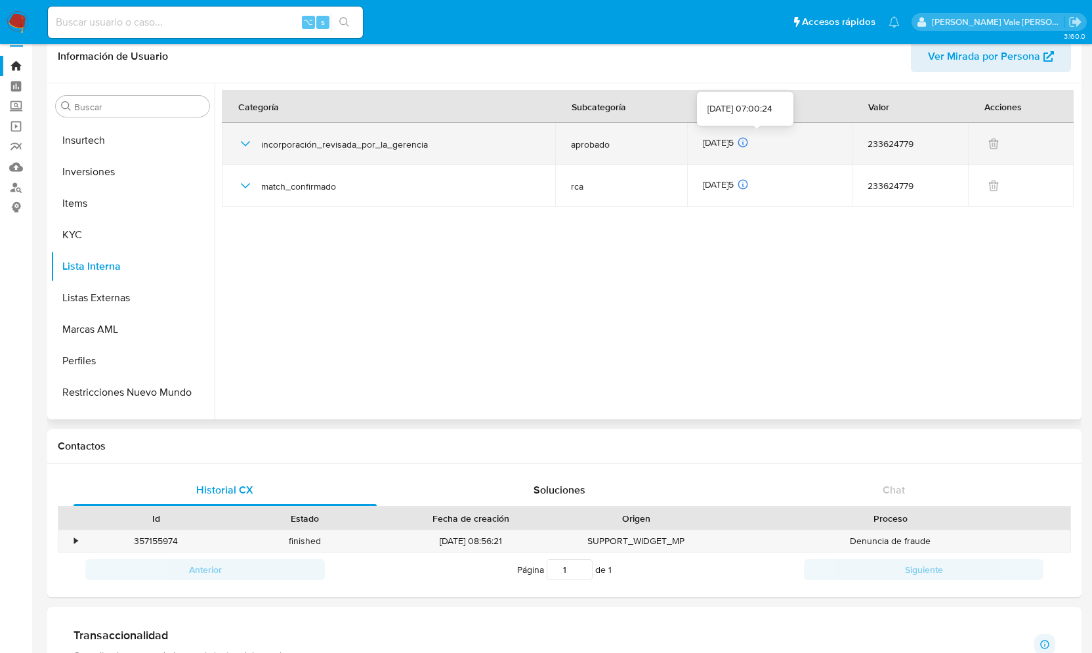
click at [748, 139] on icon at bounding box center [742, 142] width 9 height 9
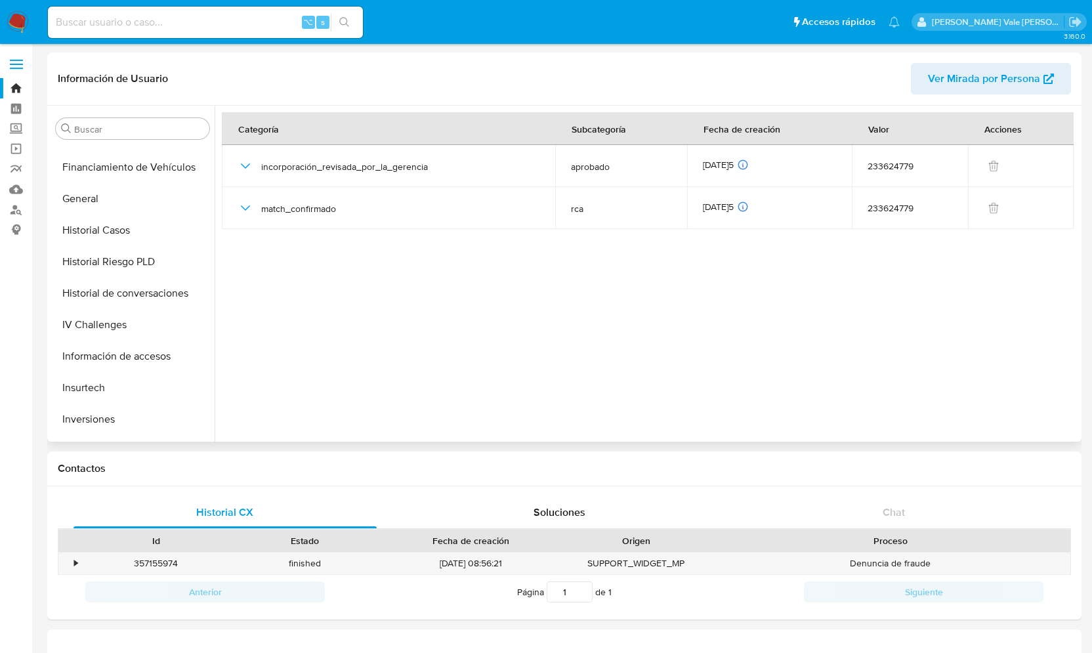
scroll to position [363, 0]
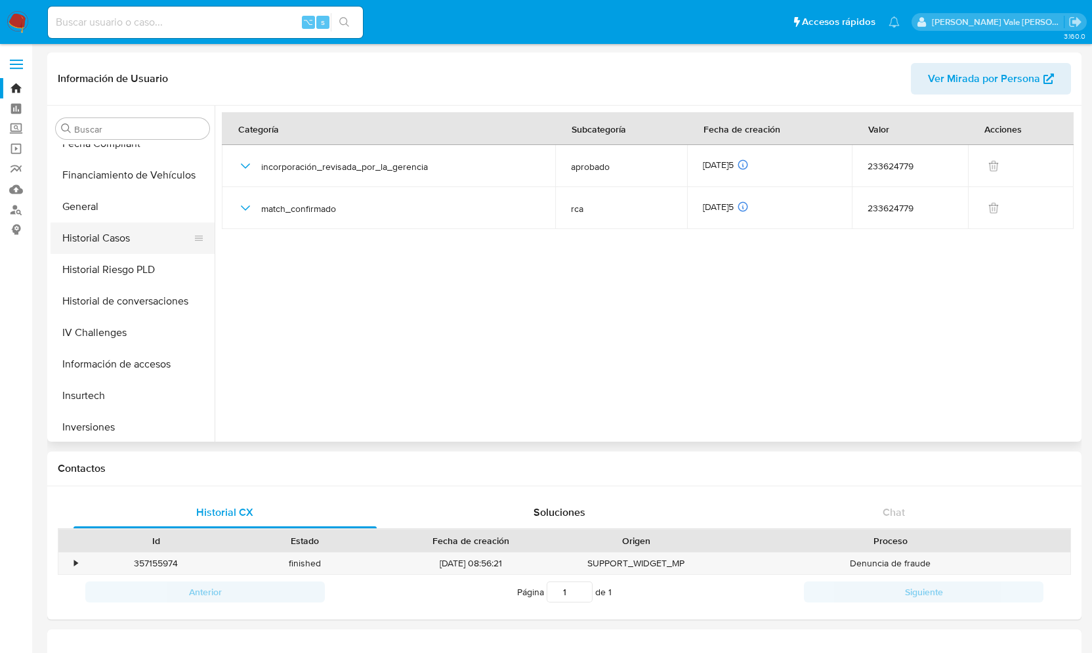
click at [121, 238] on button "Historial Casos" at bounding box center [128, 239] width 154 height 32
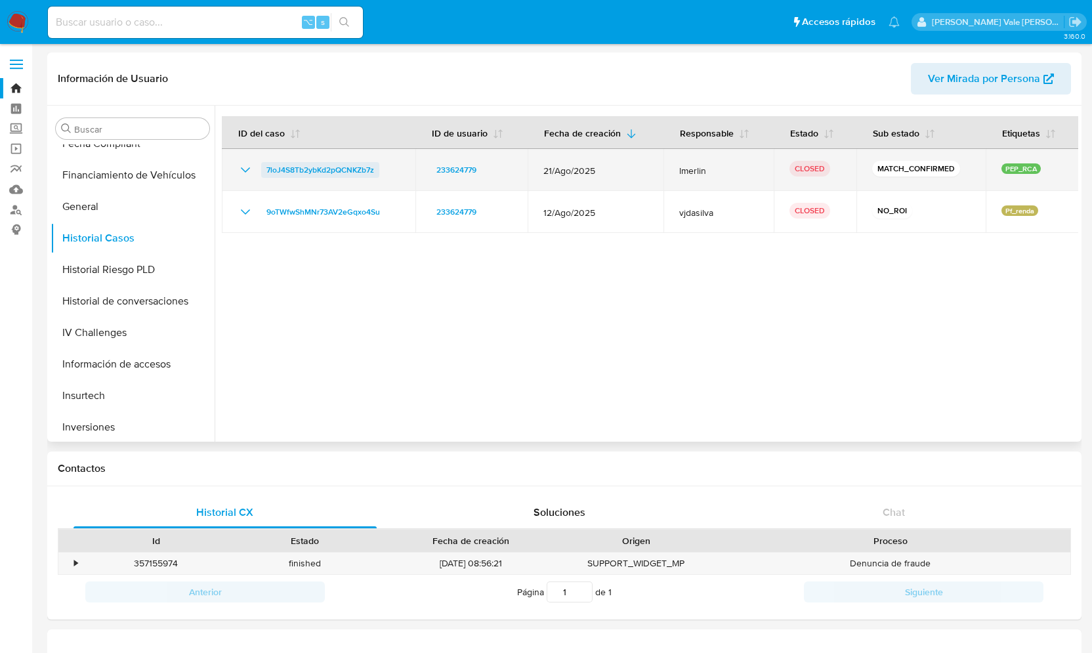
click at [288, 171] on span "7loJ4S8Tb2ybKd2pQCNKZb7z" at bounding box center [320, 170] width 108 height 16
drag, startPoint x: 392, startPoint y: 170, endPoint x: 264, endPoint y: 166, distance: 128.1
click at [264, 166] on div "7loJ4S8Tb2ybKd2pQCNKZb7z" at bounding box center [319, 170] width 162 height 16
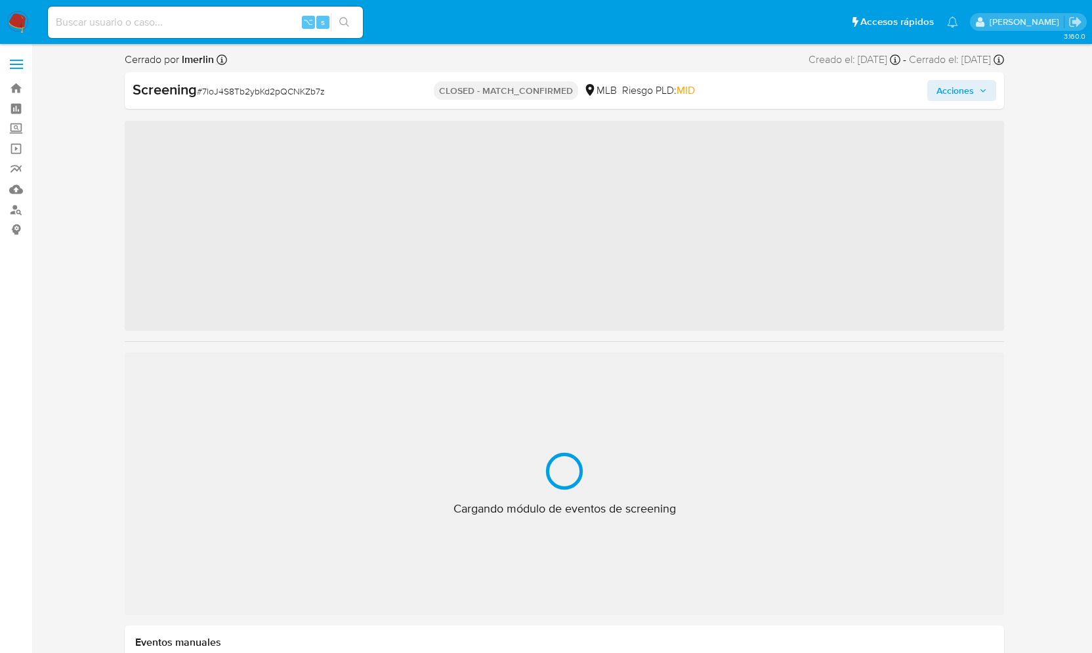
scroll to position [618, 0]
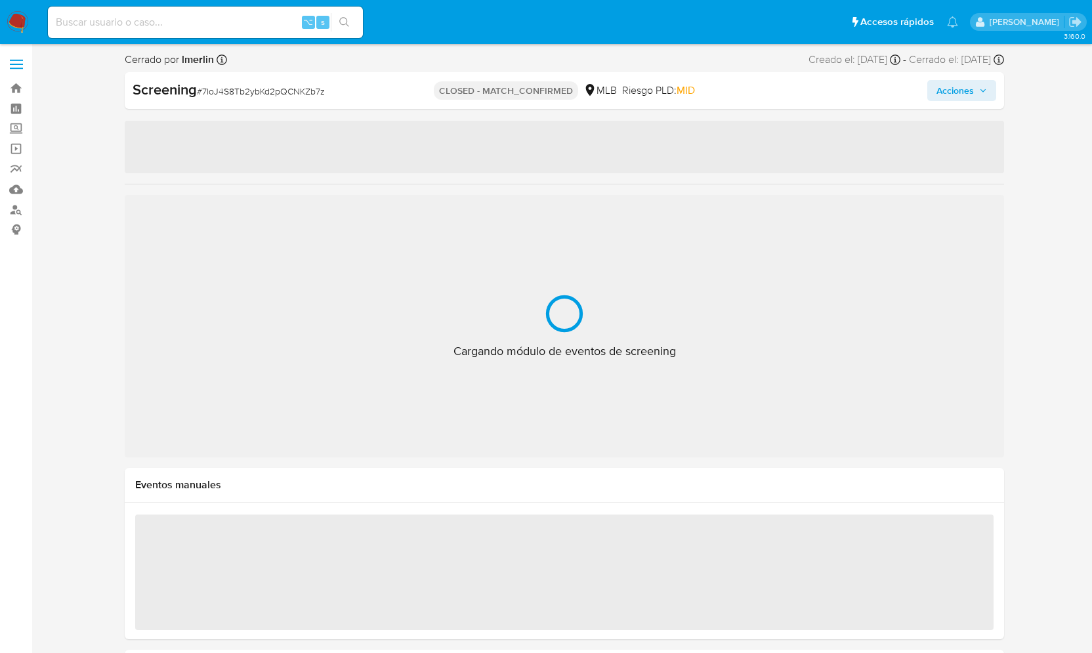
select select "10"
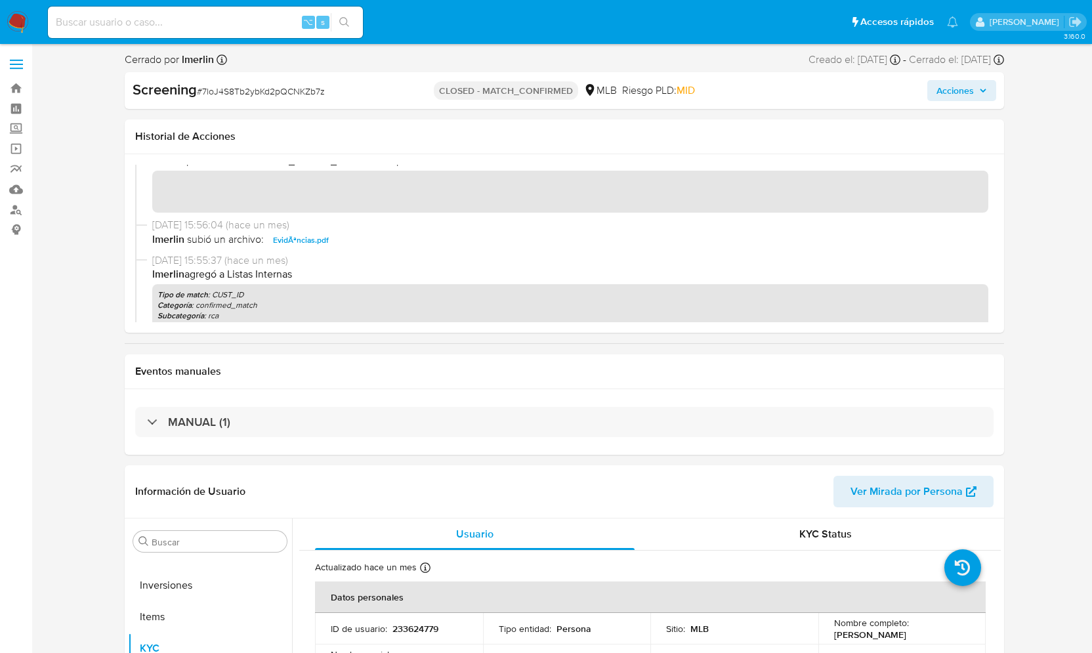
scroll to position [0, 0]
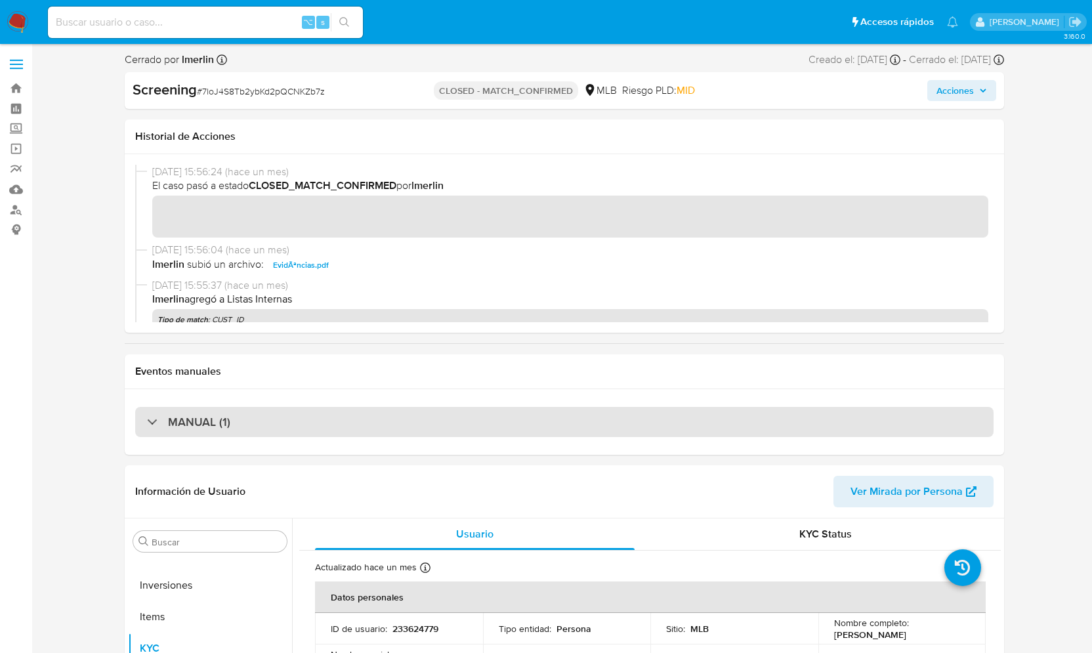
click at [154, 429] on div "MANUAL (1)" at bounding box center [564, 422] width 859 height 30
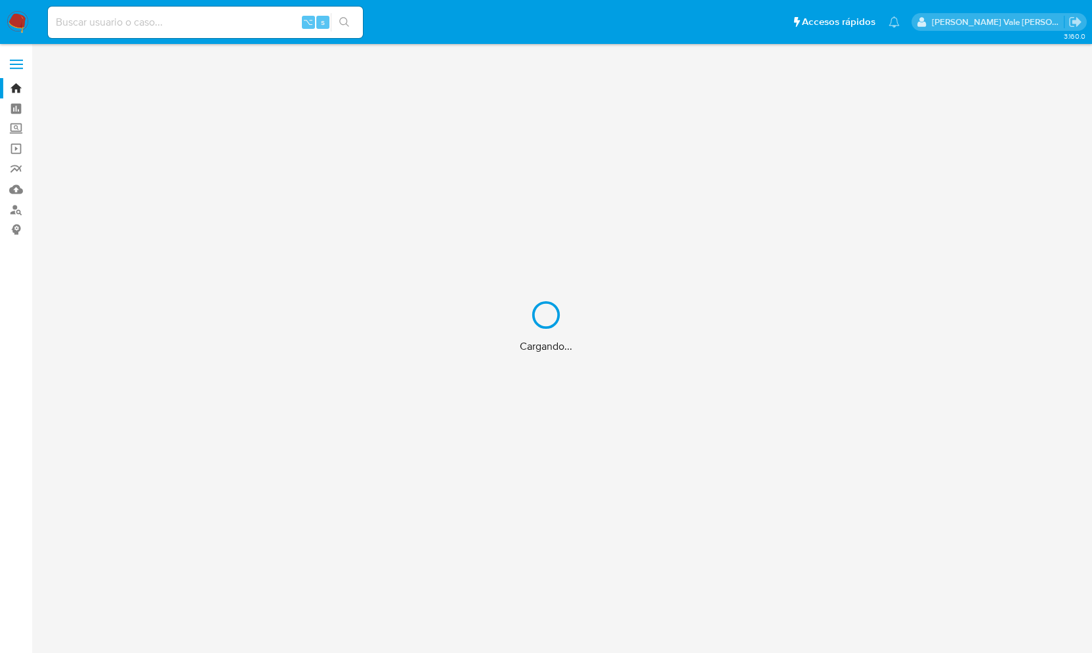
click at [103, 22] on div "Cargando..." at bounding box center [546, 326] width 1092 height 653
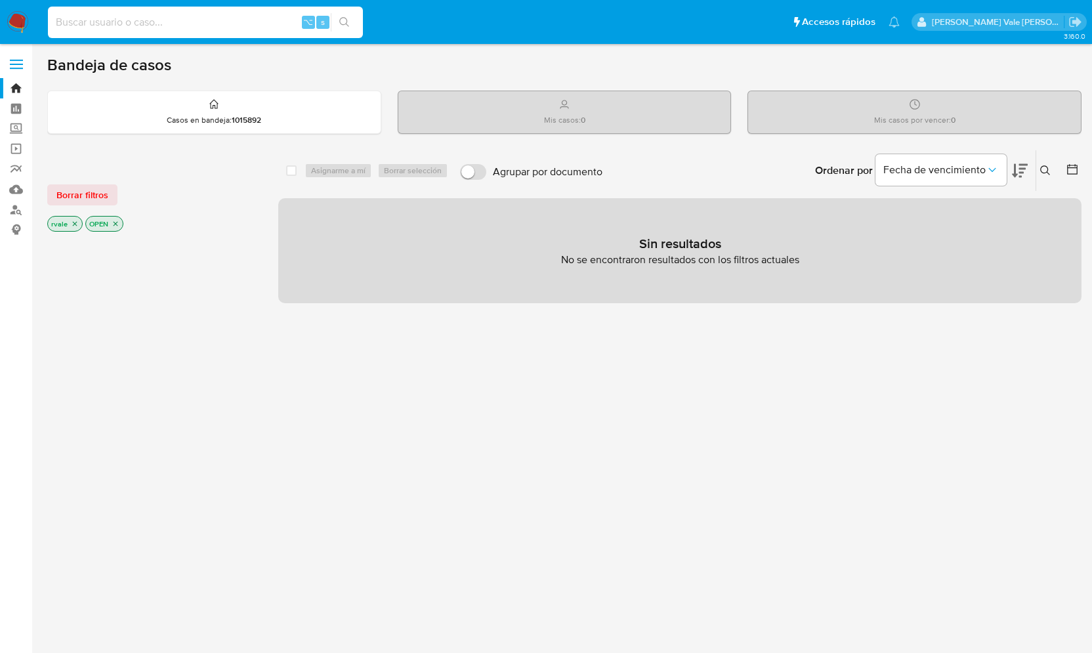
click at [103, 22] on input at bounding box center [205, 22] width 315 height 17
paste input "30715778722"
drag, startPoint x: 142, startPoint y: 16, endPoint x: 3, endPoint y: 14, distance: 139.2
click at [3, 14] on nav "Pausado Ver notificaciones 30715778722 ⌥ s Accesos rápidos Presiona las siguien…" at bounding box center [546, 22] width 1092 height 44
paste input "27177563728"
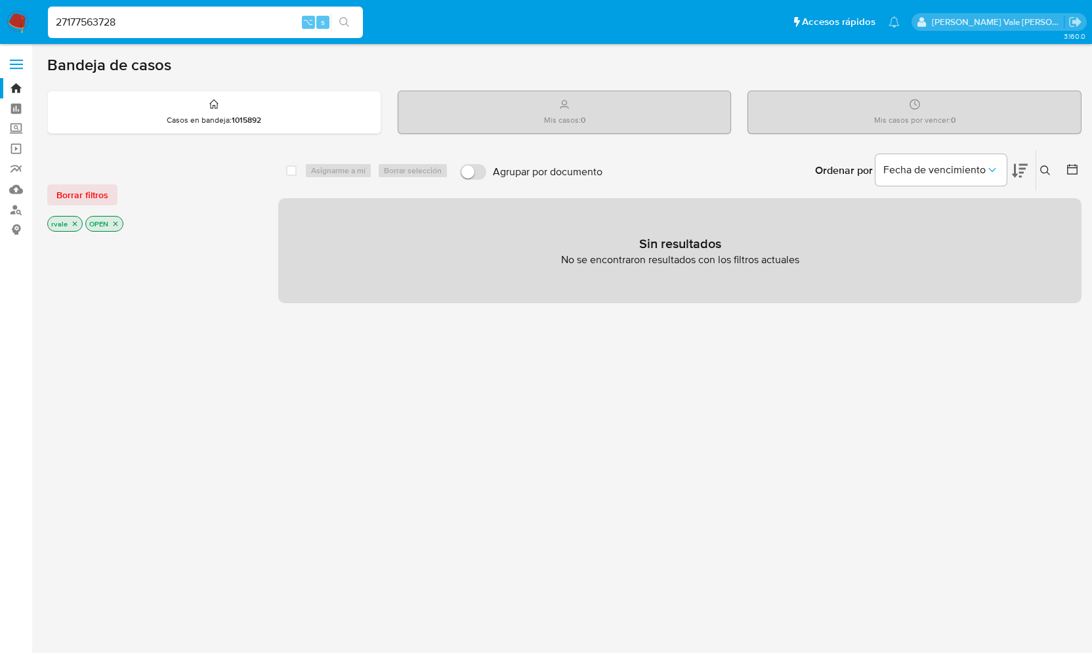
type input "27177563728"
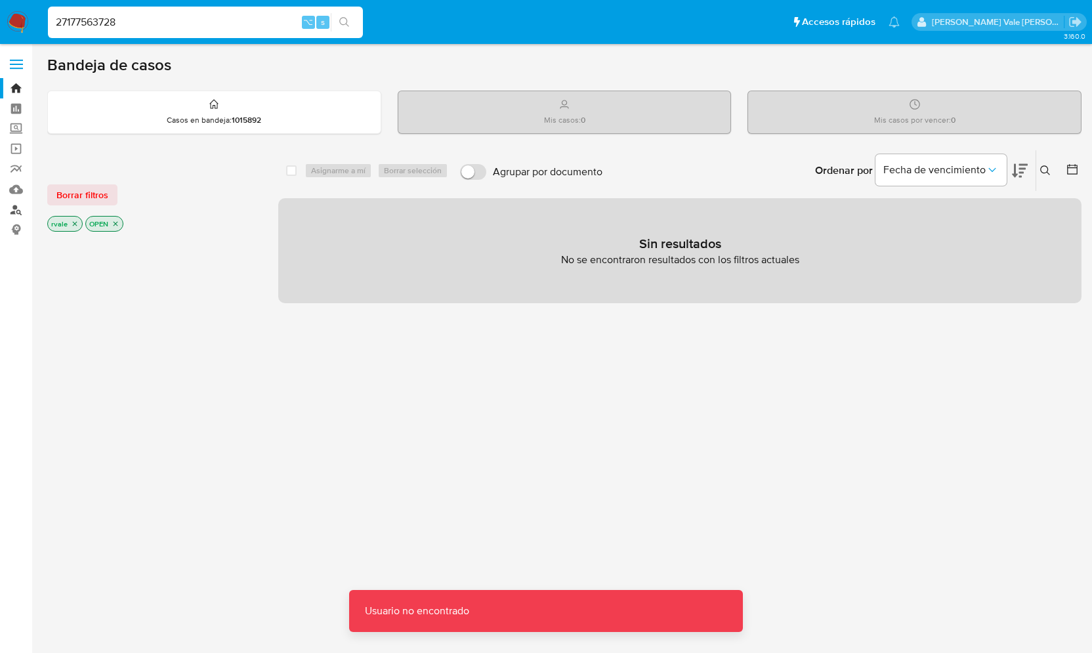
click at [17, 213] on link "Buscador de personas" at bounding box center [78, 210] width 156 height 20
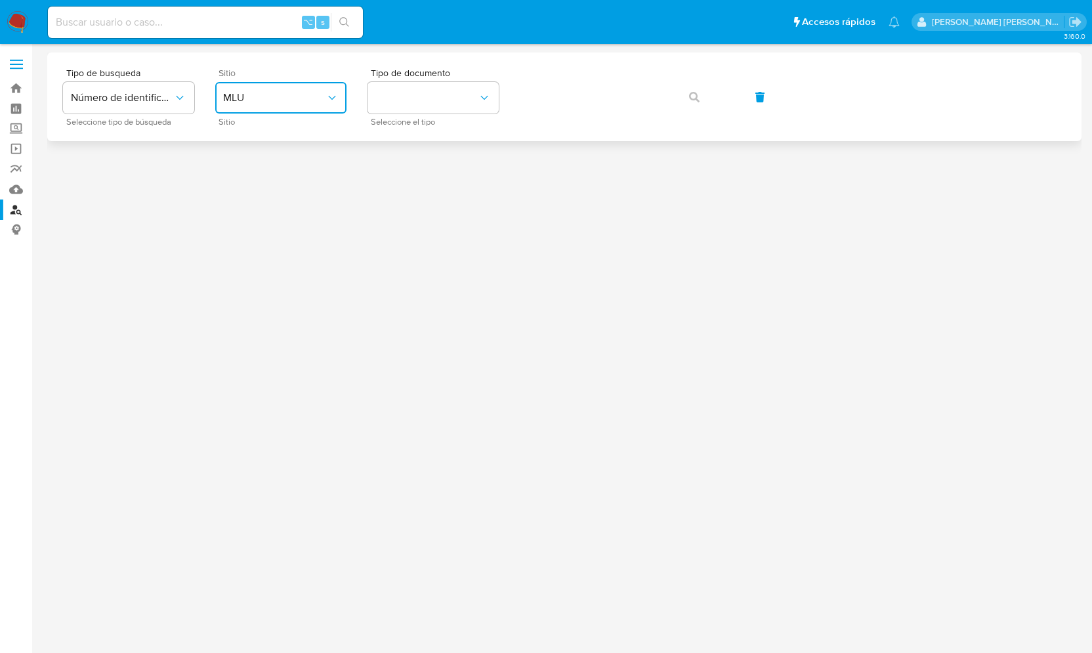
click at [265, 105] on button "MLU" at bounding box center [280, 98] width 131 height 32
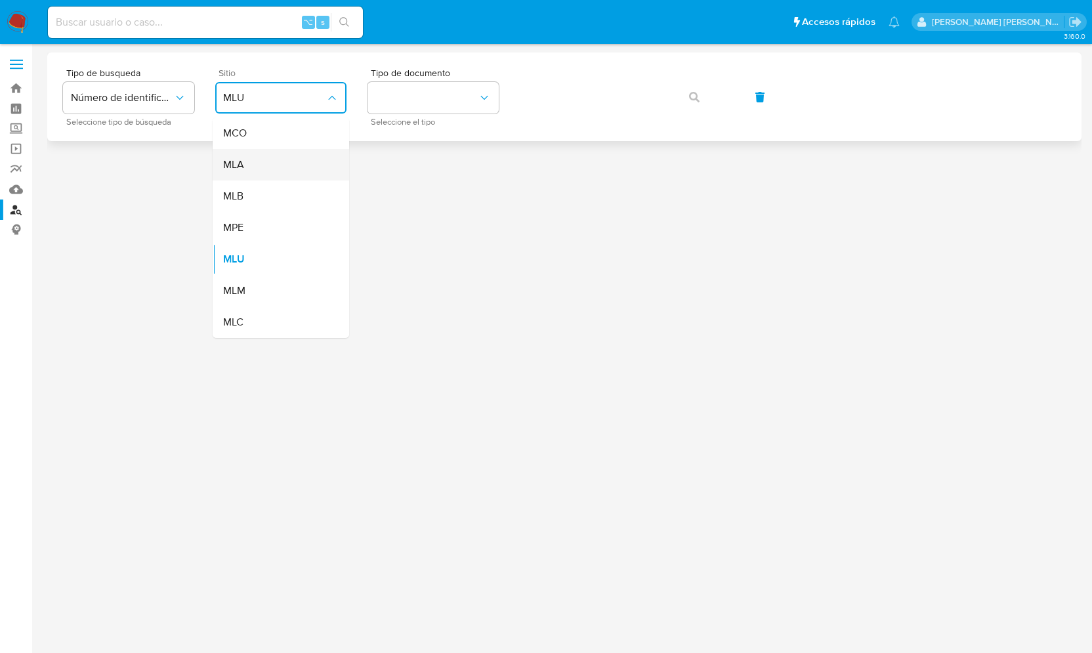
click at [253, 162] on div "MLA" at bounding box center [277, 165] width 108 height 32
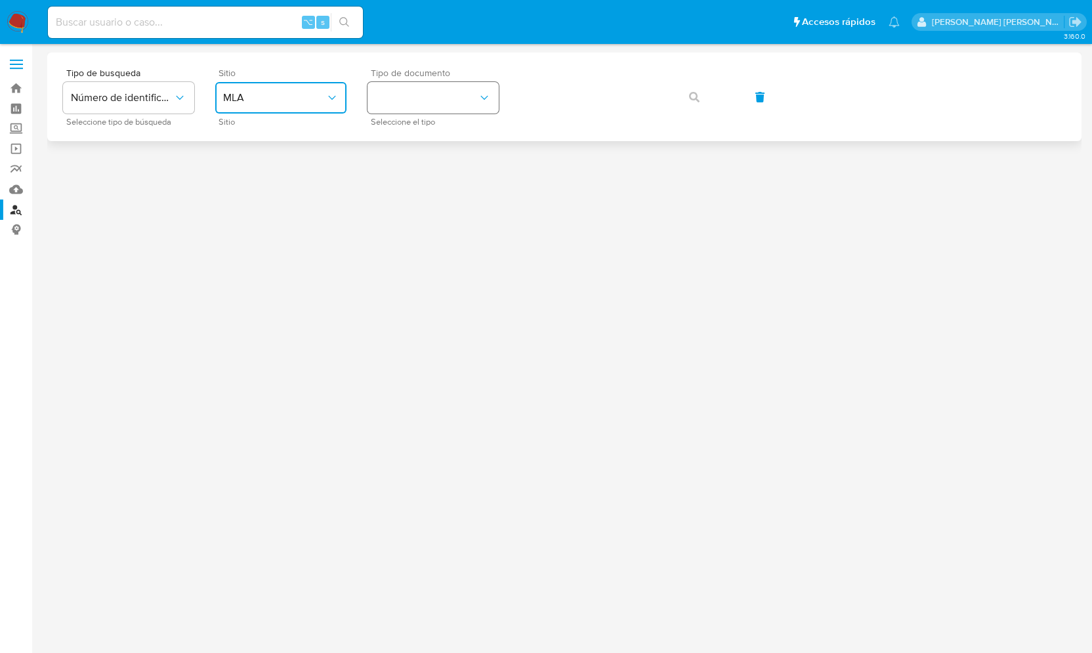
click at [418, 102] on button "identificationType" at bounding box center [433, 98] width 131 height 32
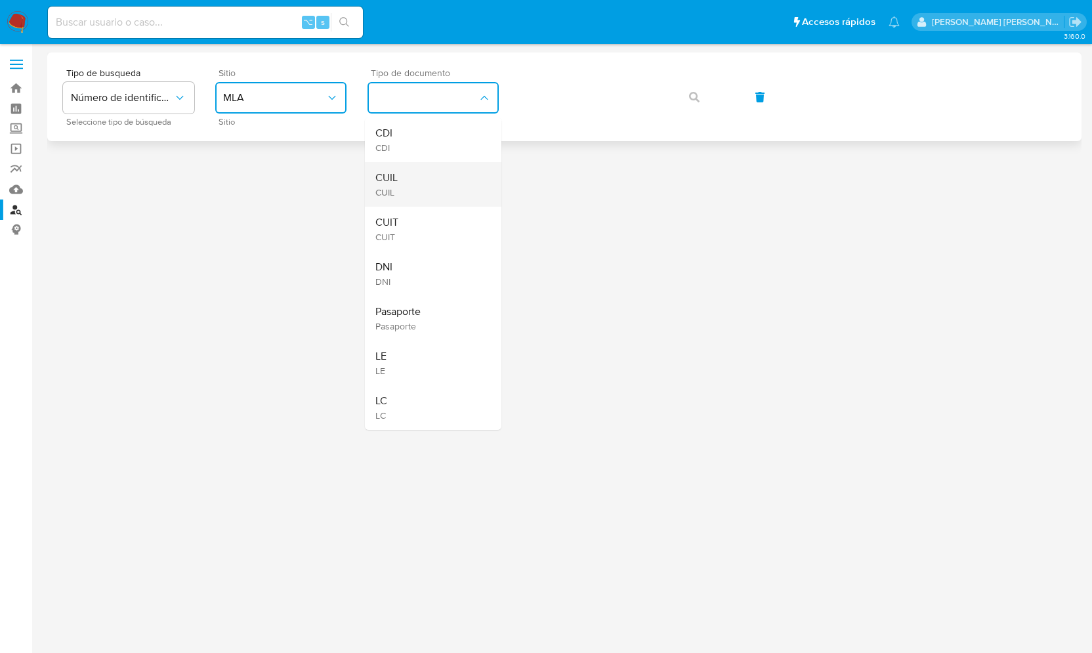
click at [411, 182] on div "CUIL CUIL" at bounding box center [429, 184] width 108 height 45
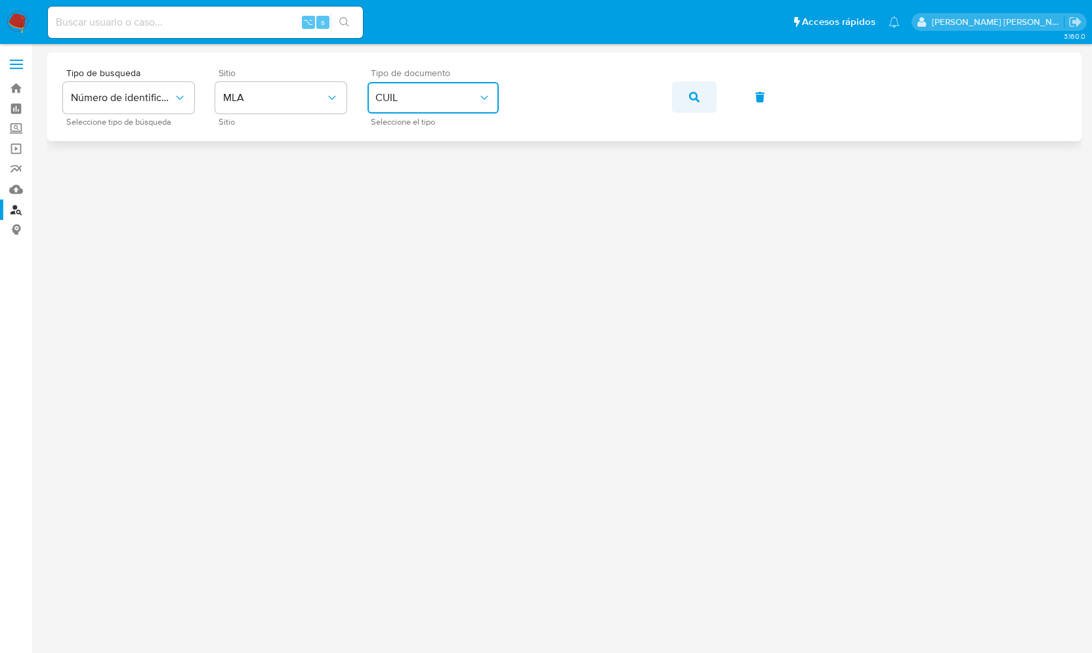
click at [699, 91] on button "button" at bounding box center [694, 97] width 45 height 32
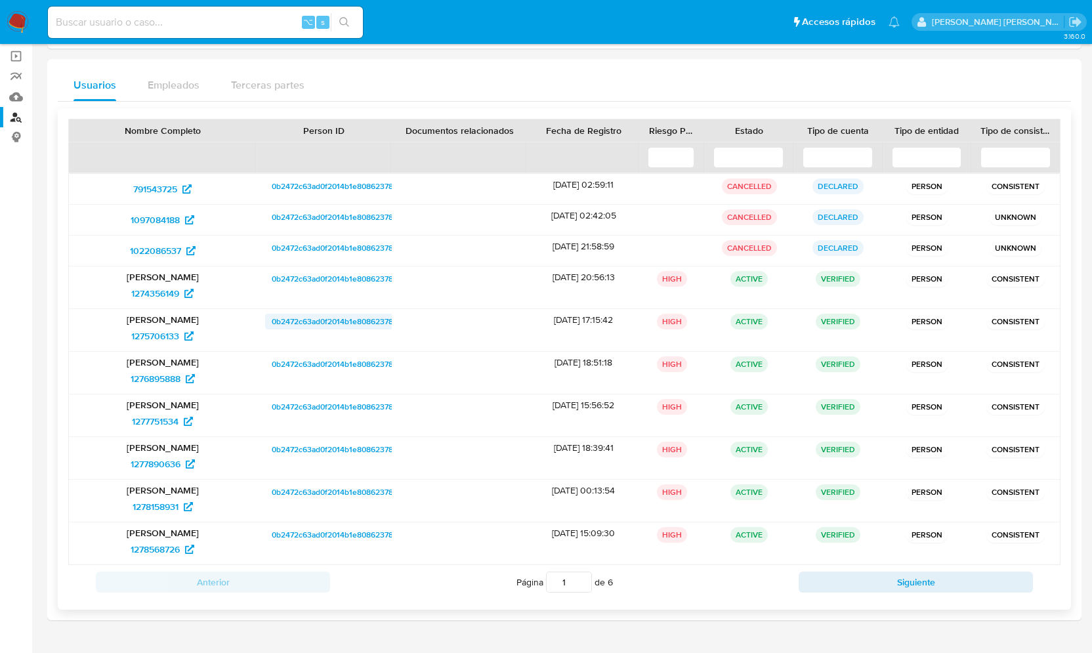
scroll to position [122, 0]
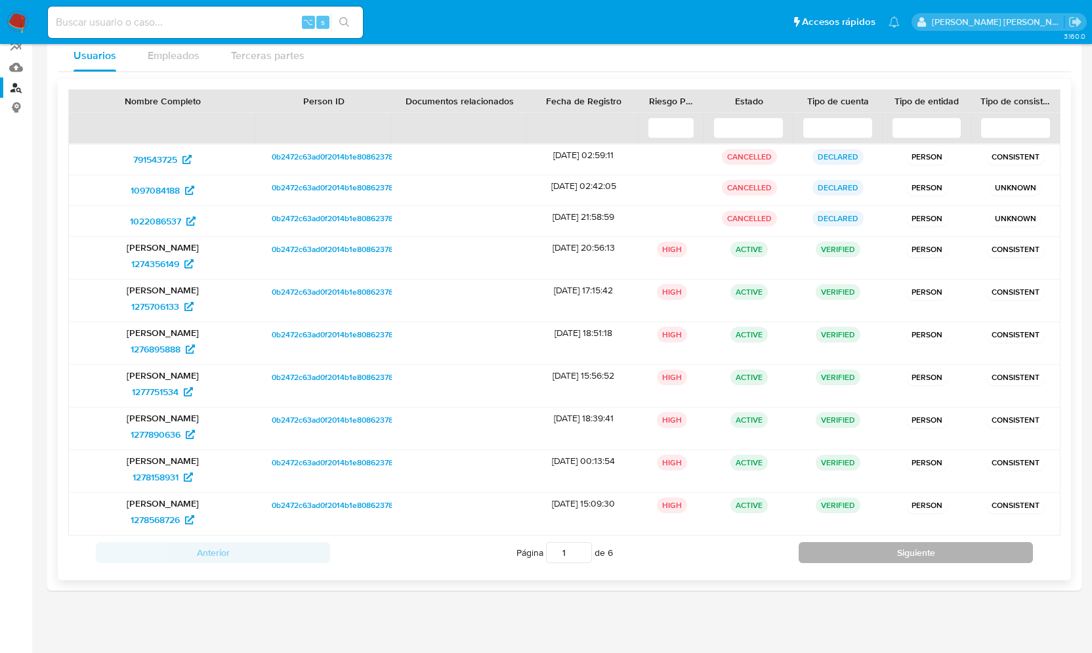
click at [946, 545] on button "Siguiente" at bounding box center [916, 552] width 234 height 21
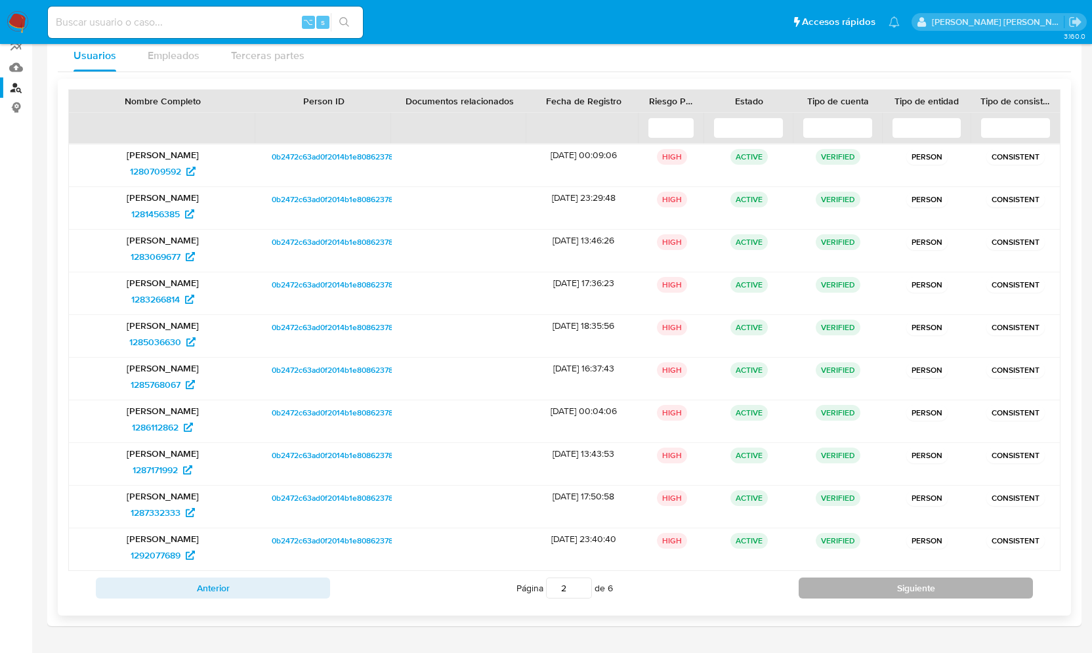
click at [935, 587] on button "Siguiente" at bounding box center [916, 588] width 234 height 21
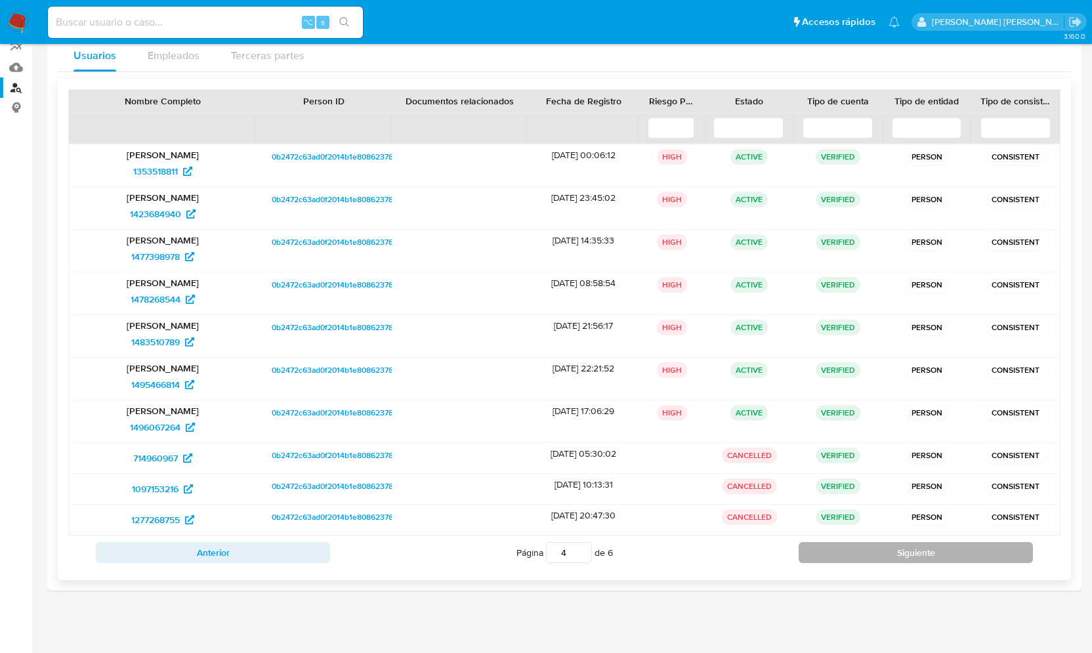
click at [921, 552] on button "Siguiente" at bounding box center [916, 552] width 234 height 21
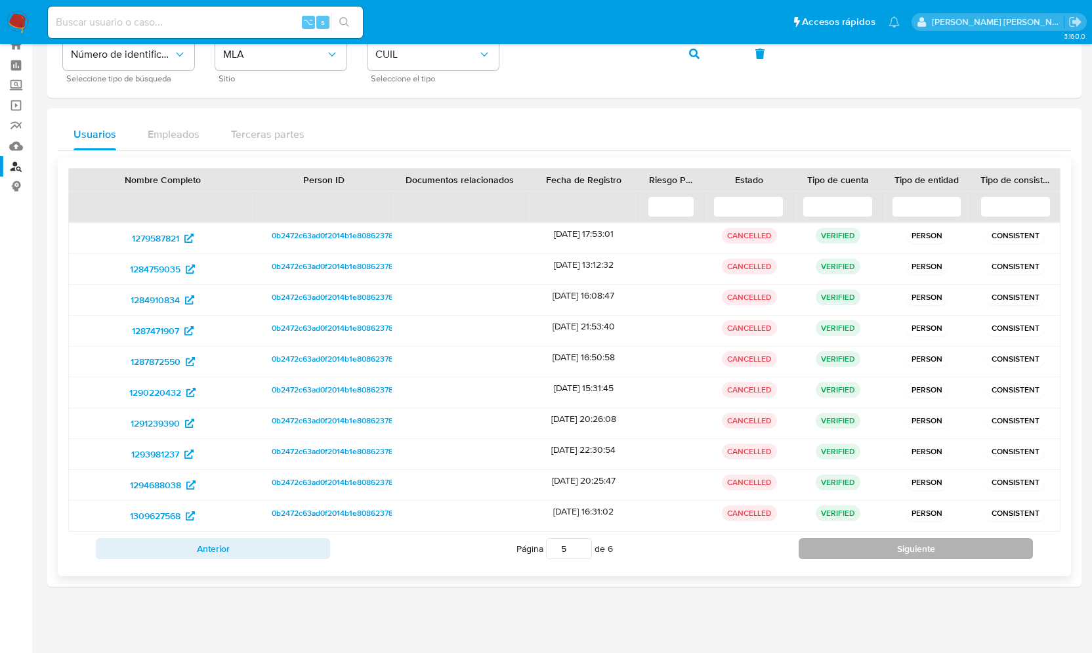
scroll to position [39, 0]
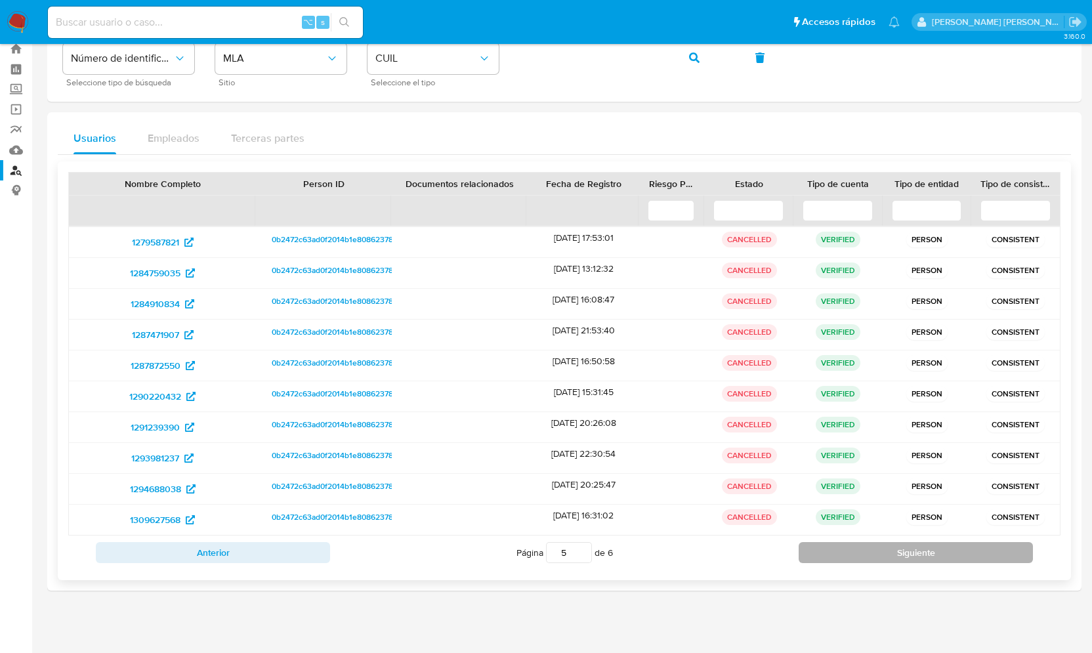
click at [904, 546] on button "Siguiente" at bounding box center [916, 552] width 234 height 21
type input "6"
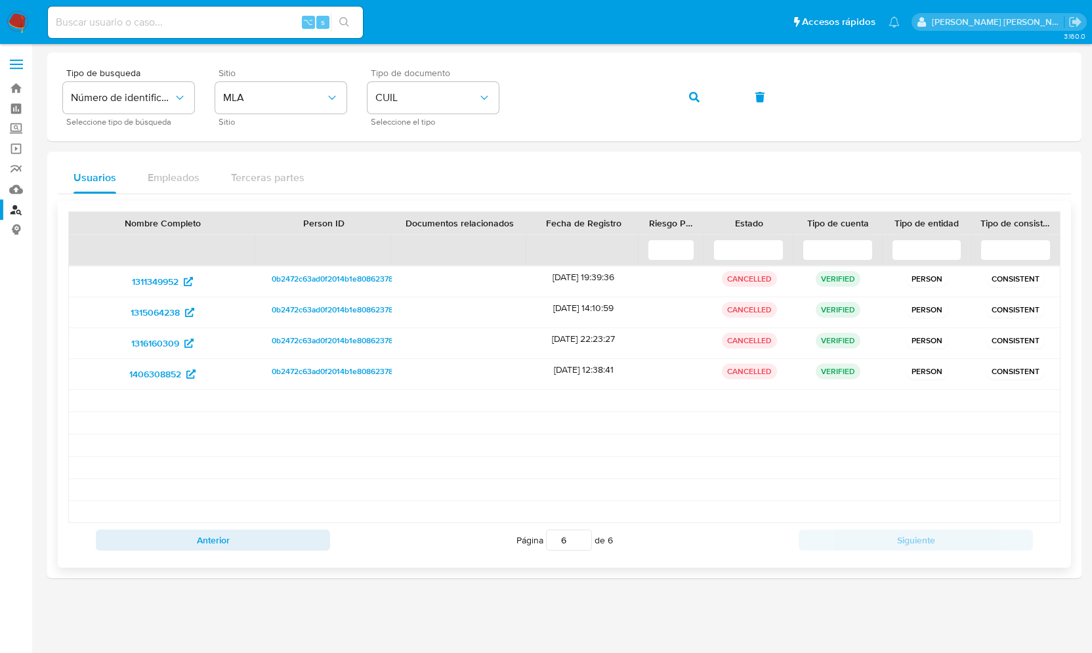
scroll to position [0, 0]
click at [162, 377] on span "1406308852" at bounding box center [155, 374] width 52 height 21
click at [445, 93] on span "CUIL" at bounding box center [426, 97] width 102 height 13
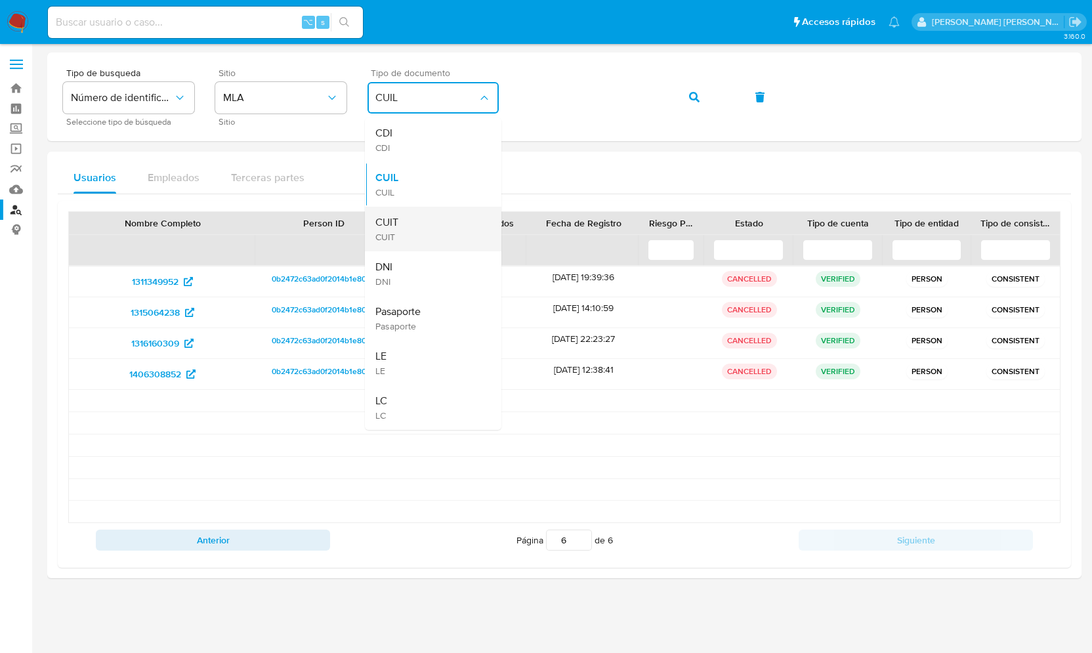
click at [402, 222] on div "CUIT CUIT" at bounding box center [429, 229] width 108 height 45
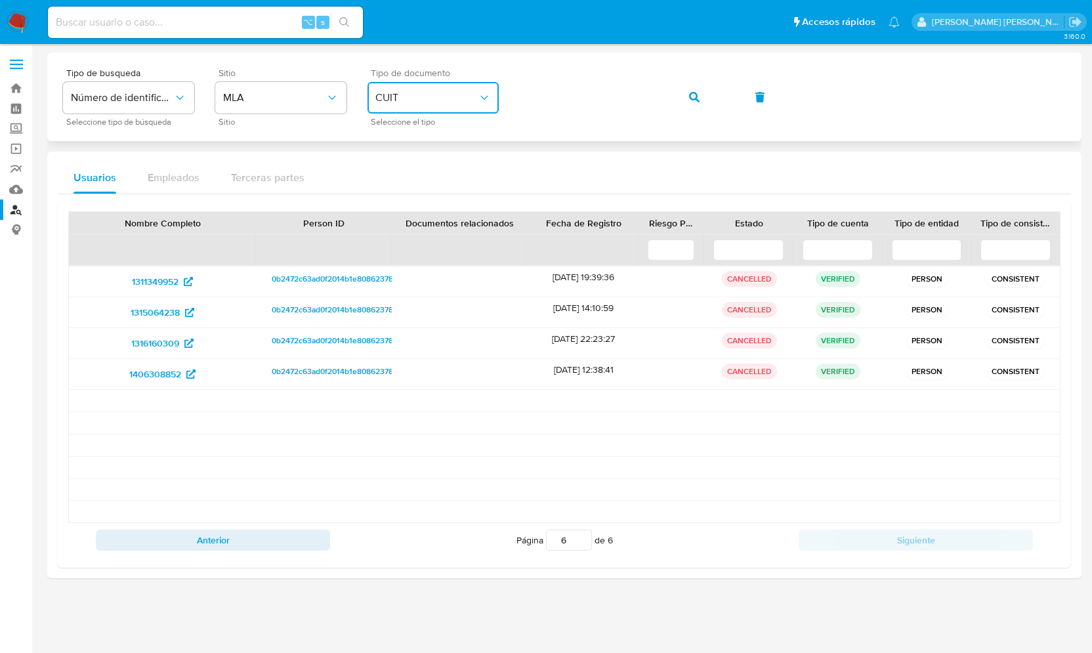
click at [500, 93] on div "Tipo de busqueda Número de identificación Seleccione tipo de búsqueda Sitio MLA…" at bounding box center [564, 96] width 1003 height 57
click at [695, 95] on icon "button" at bounding box center [694, 97] width 11 height 11
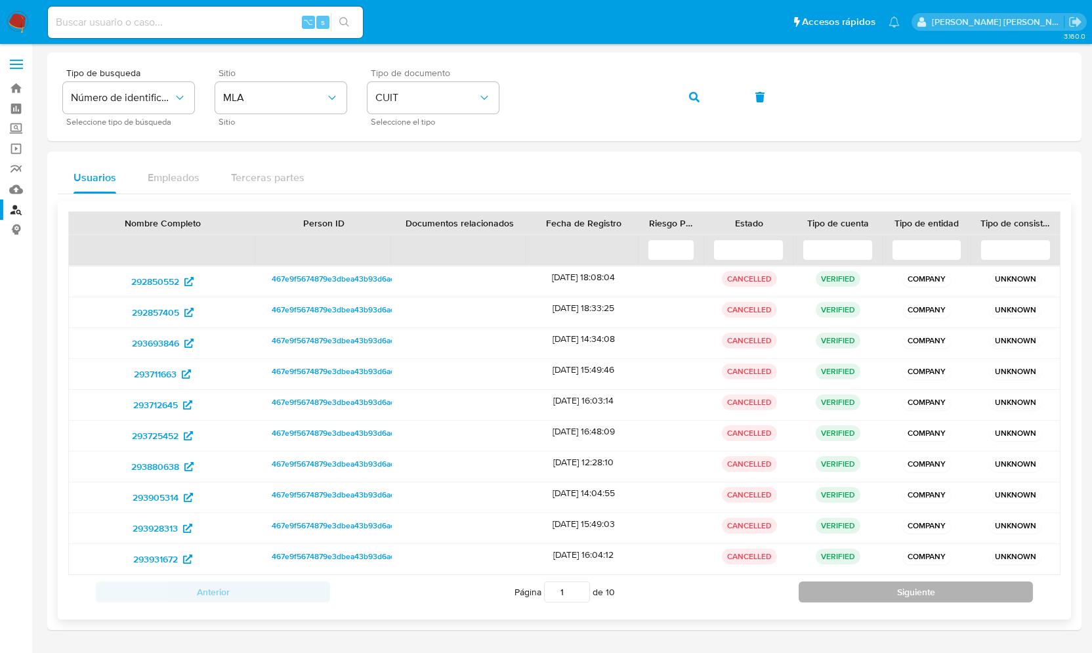
click at [958, 587] on button "Siguiente" at bounding box center [916, 592] width 234 height 21
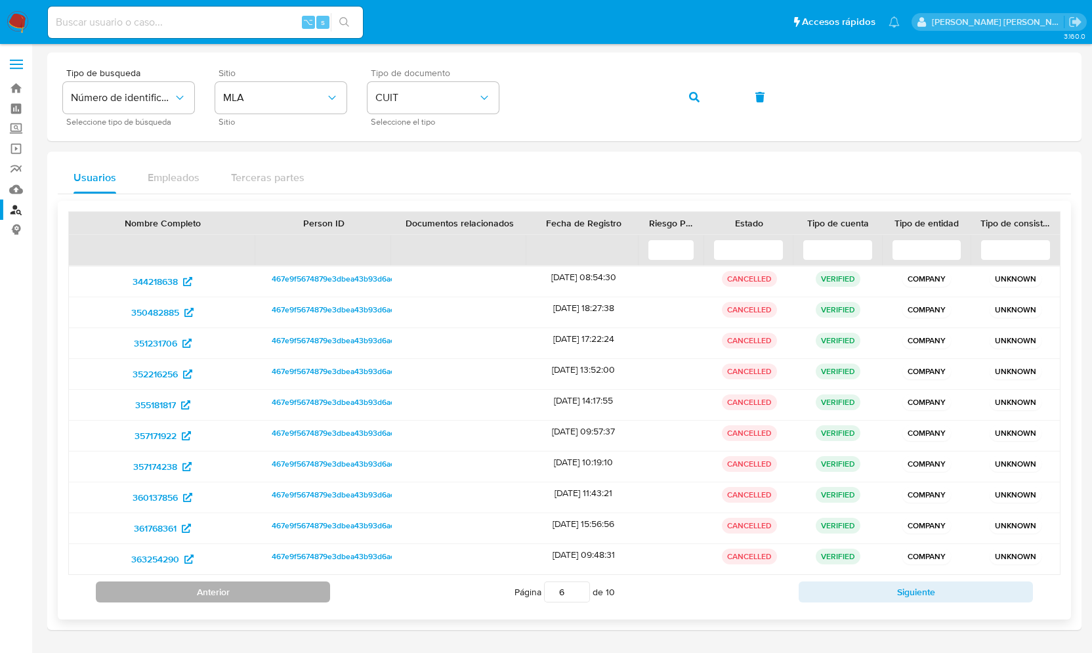
click at [241, 589] on button "Anterior" at bounding box center [213, 592] width 234 height 21
click at [253, 587] on button "Anterior" at bounding box center [213, 592] width 234 height 21
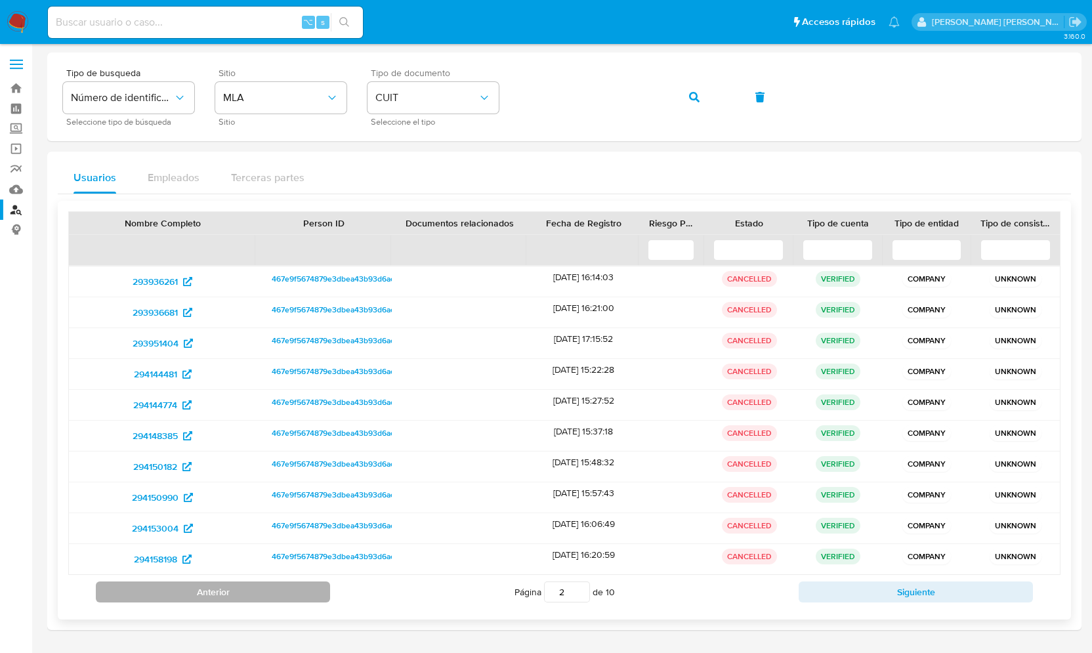
type input "1"
click at [305, 280] on span "467e9f5674879e3dbea43b93d6ac5ca9" at bounding box center [342, 279] width 140 height 16
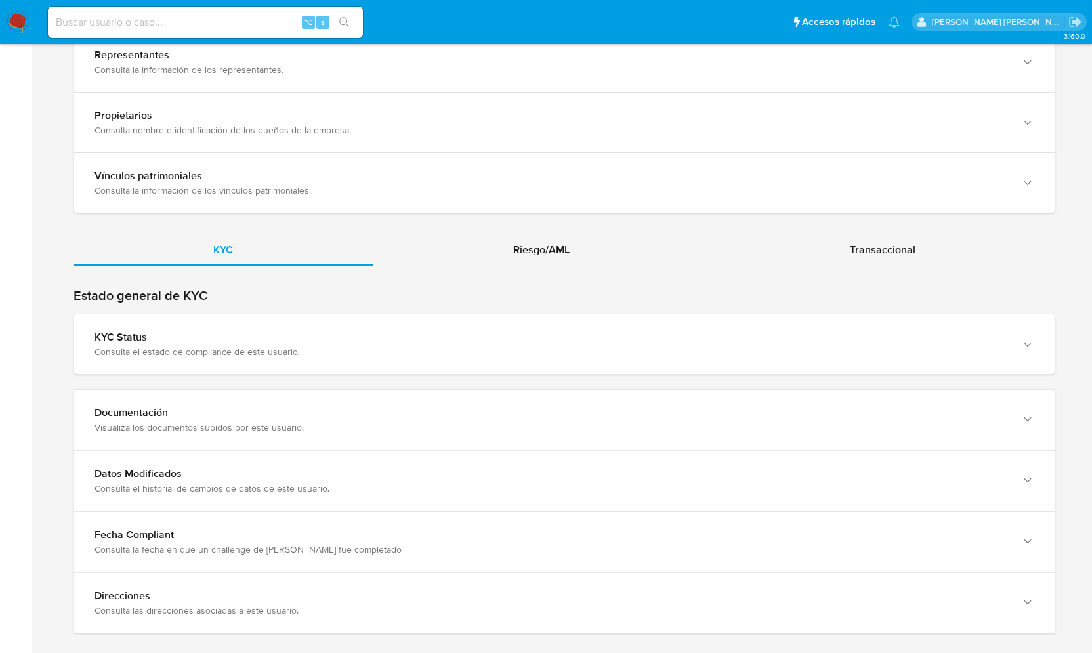
scroll to position [1218, 0]
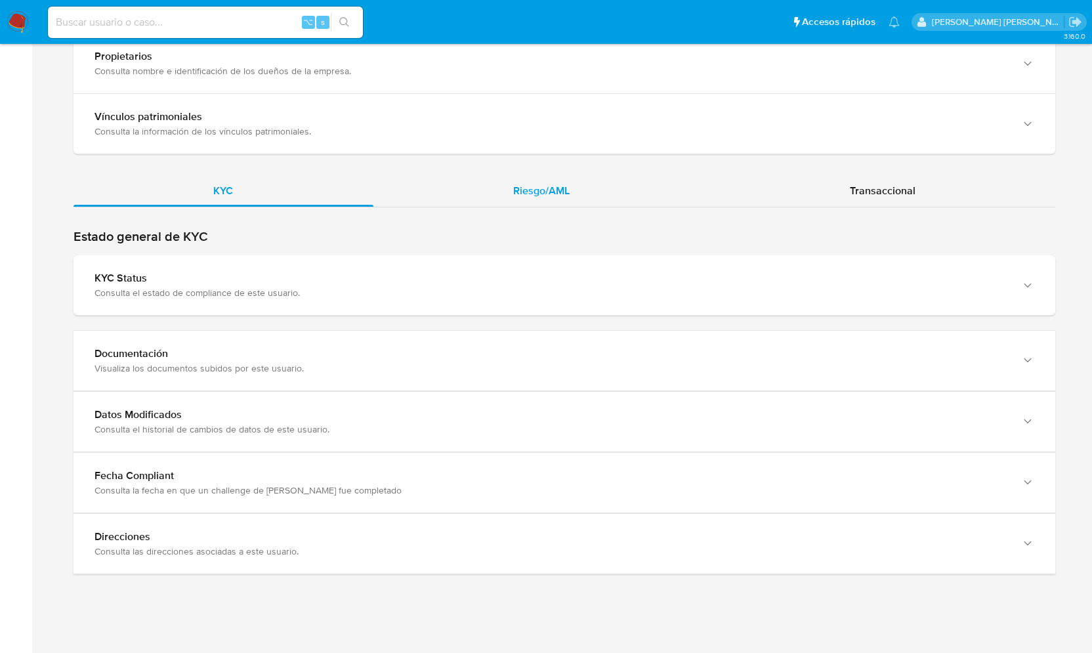
click at [570, 187] on span "Riesgo/AML" at bounding box center [541, 190] width 56 height 15
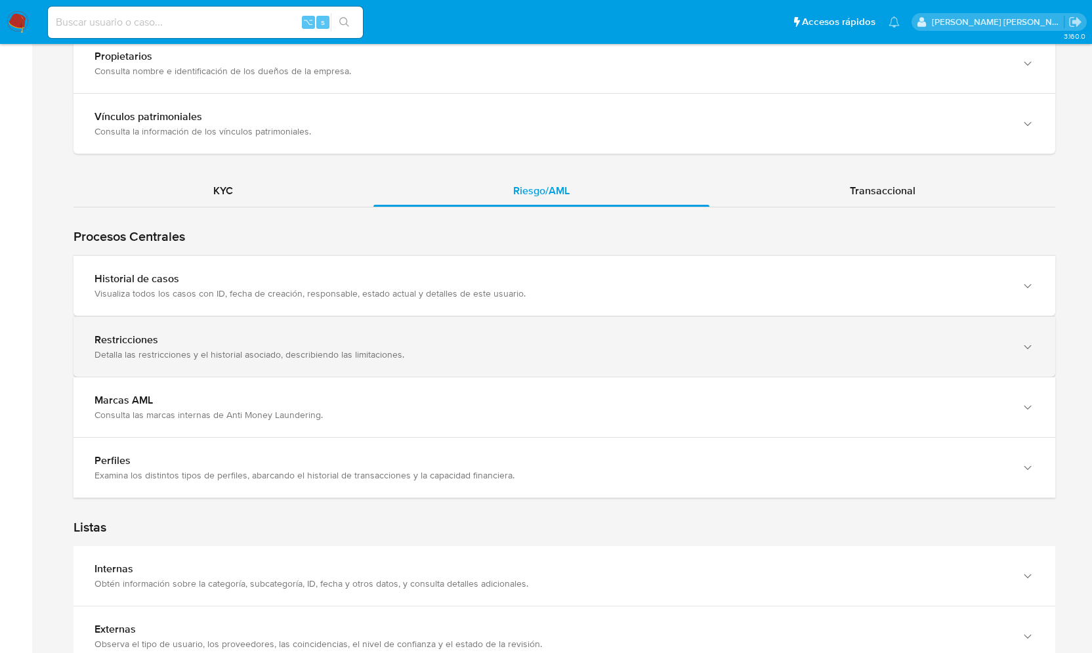
click at [224, 320] on div "Restricciones Detalla las restricciones y el historial asociado, describiendo l…" at bounding box center [565, 347] width 982 height 60
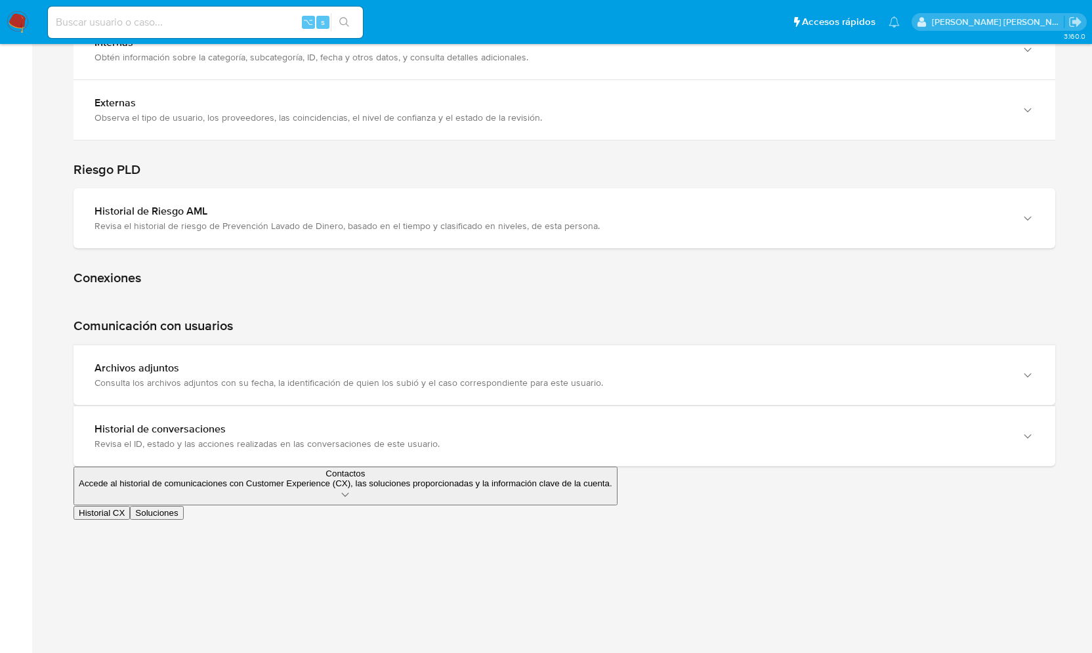
scroll to position [2001, 0]
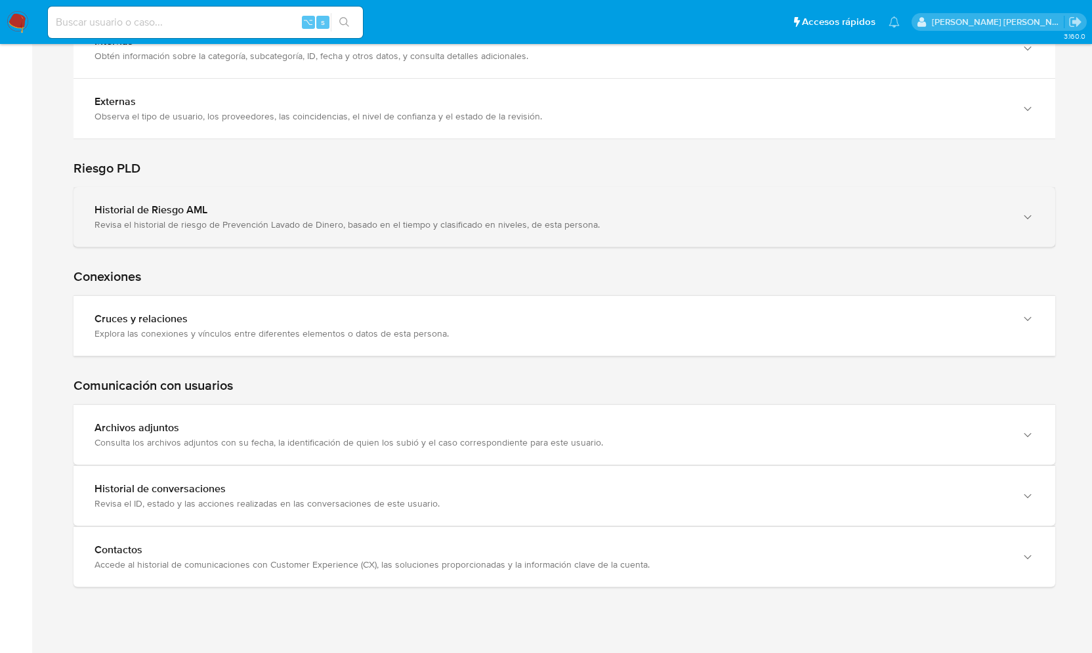
click at [219, 189] on div "Historial de Riesgo AML Revisa el historial de riesgo de Prevención Lavado de D…" at bounding box center [565, 217] width 982 height 60
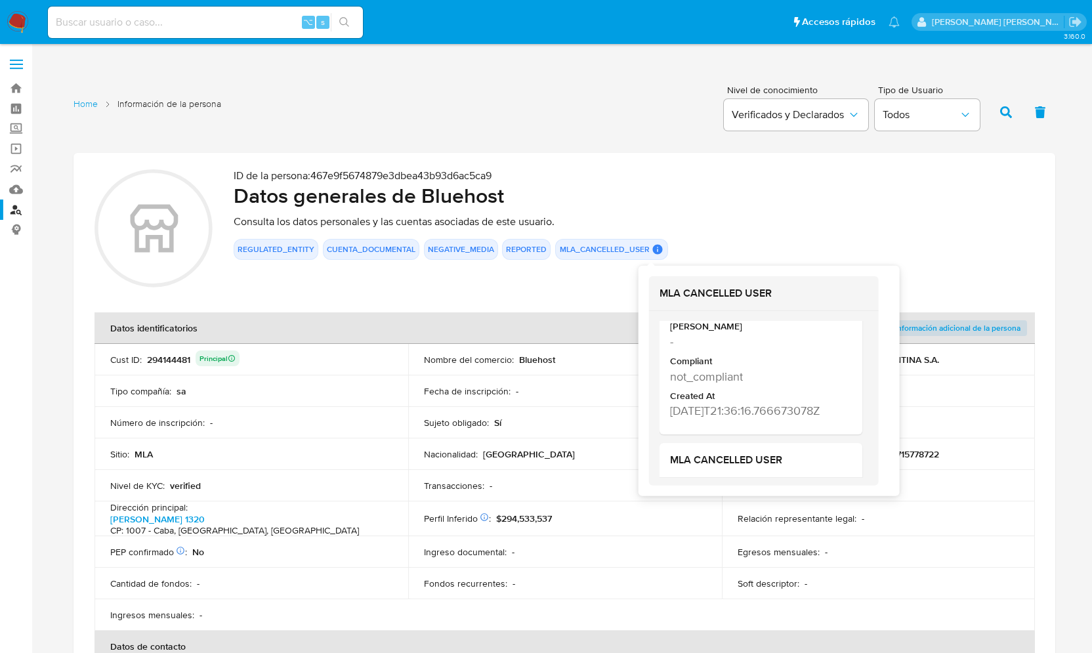
scroll to position [2921, 0]
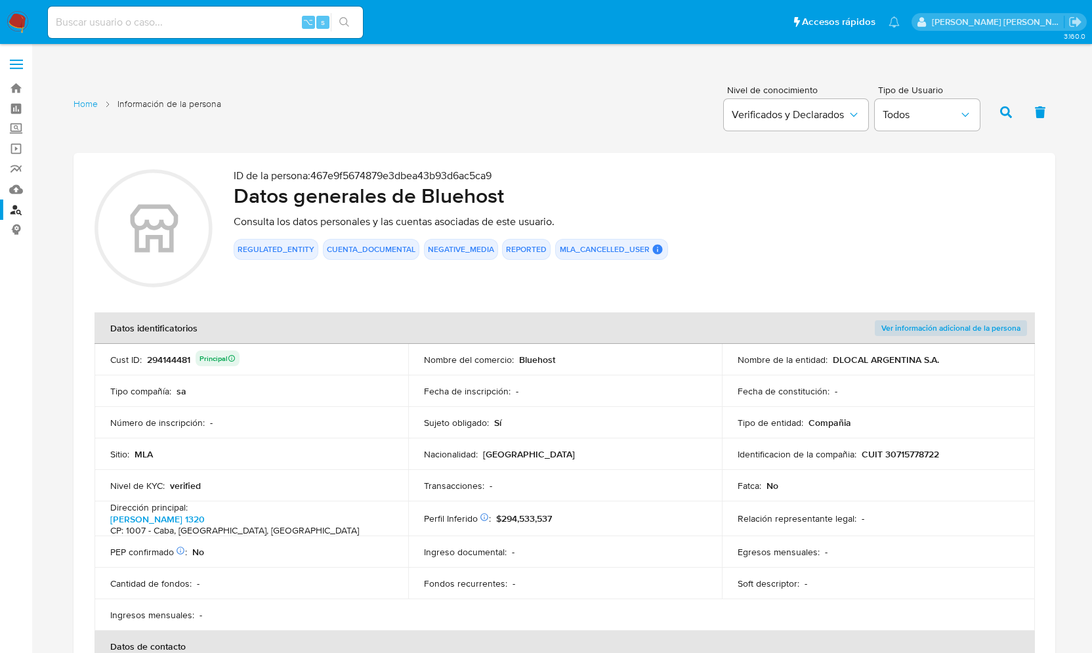
click at [700, 125] on div "Home Información de la persona Nivel de conocimiento Verificados y Declarados T…" at bounding box center [565, 111] width 982 height 64
click at [836, 112] on span "Verificados y Declarados" at bounding box center [790, 114] width 116 height 13
click at [769, 189] on span "Verificados" at bounding box center [757, 194] width 51 height 13
click at [1016, 108] on button "button" at bounding box center [1006, 112] width 34 height 32
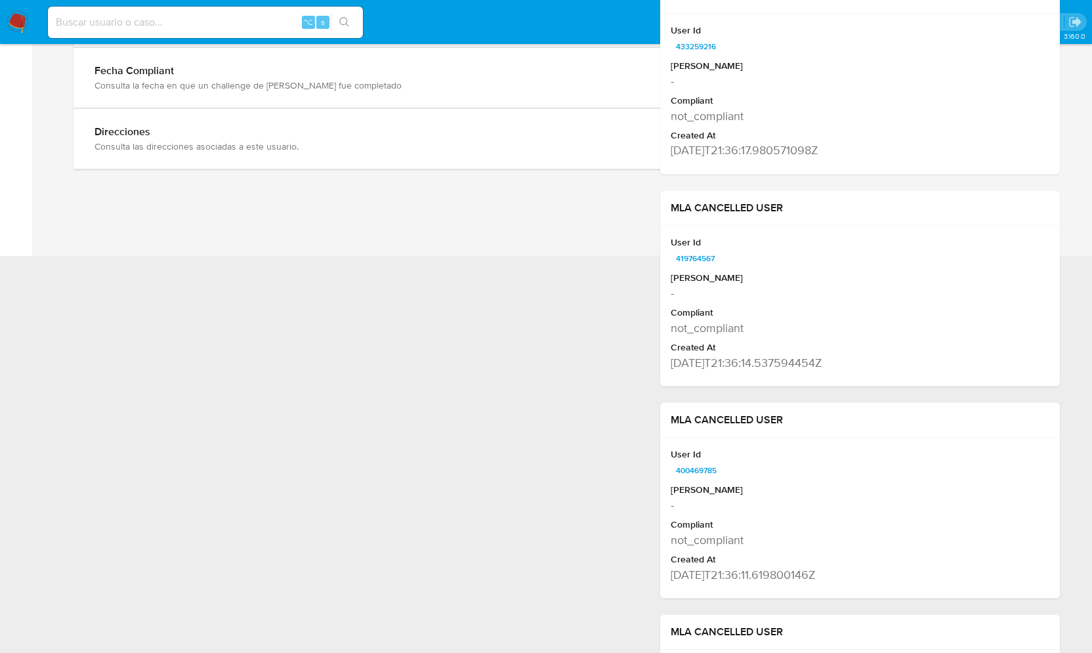
scroll to position [1218, 0]
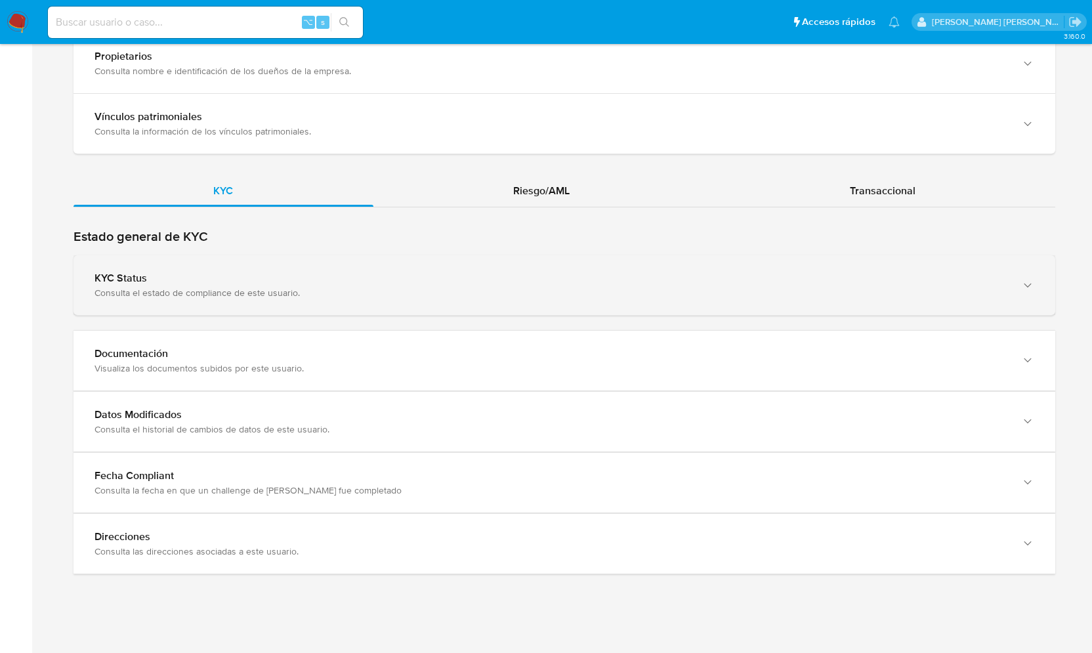
click at [326, 263] on div "KYC Status Consulta el estado de compliance de este usuario." at bounding box center [565, 285] width 982 height 60
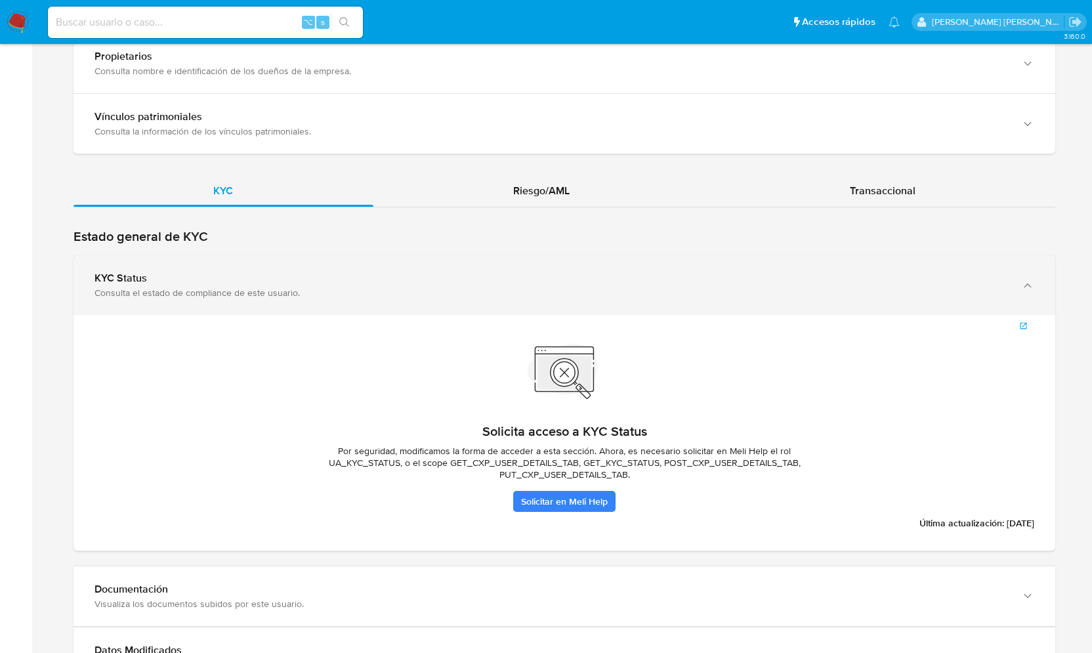
click at [326, 263] on div "KYC Status Consulta el estado de compliance de este usuario." at bounding box center [565, 285] width 982 height 60
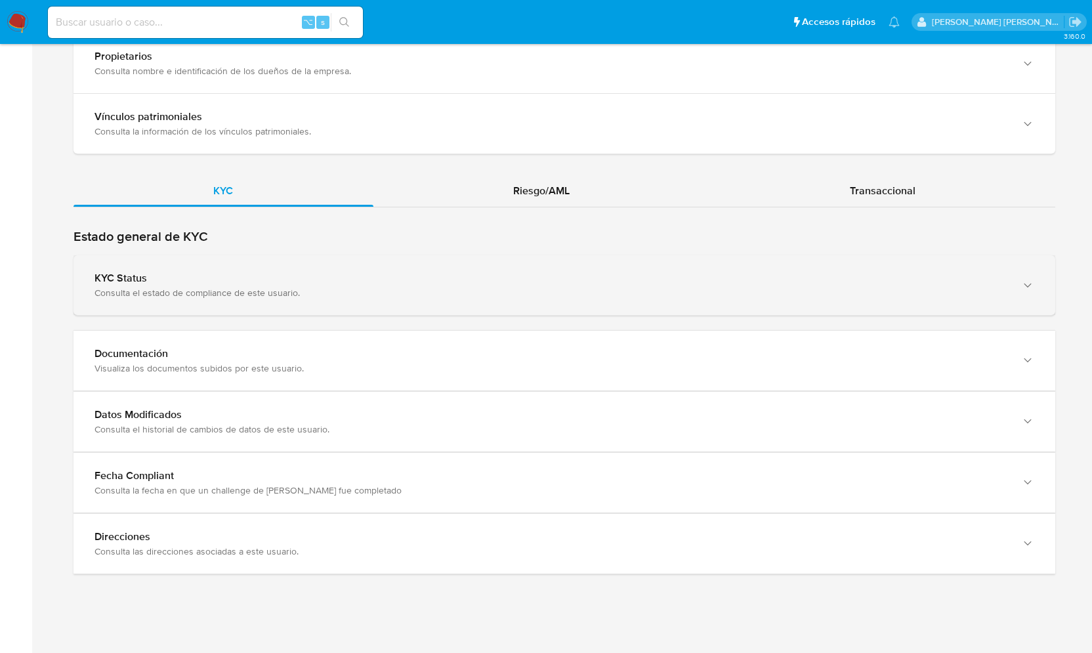
click at [326, 263] on div "KYC Status Consulta el estado de compliance de este usuario." at bounding box center [565, 285] width 982 height 60
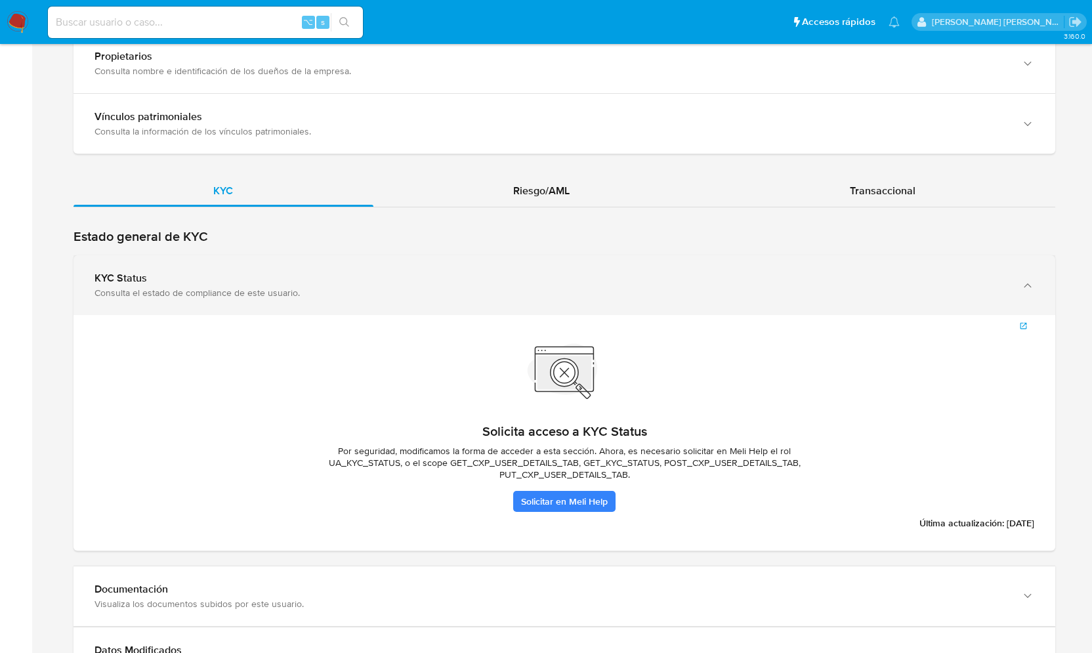
click at [326, 263] on div "KYC Status Consulta el estado de compliance de este usuario." at bounding box center [565, 285] width 982 height 60
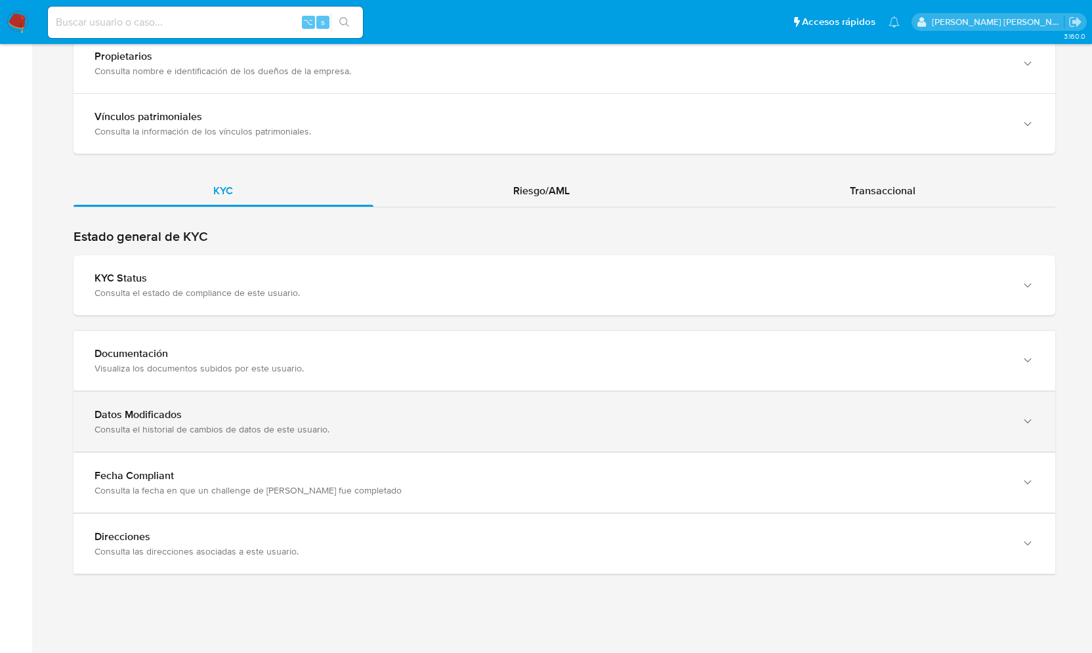
click at [293, 410] on div "Datos Modificados" at bounding box center [552, 414] width 914 height 13
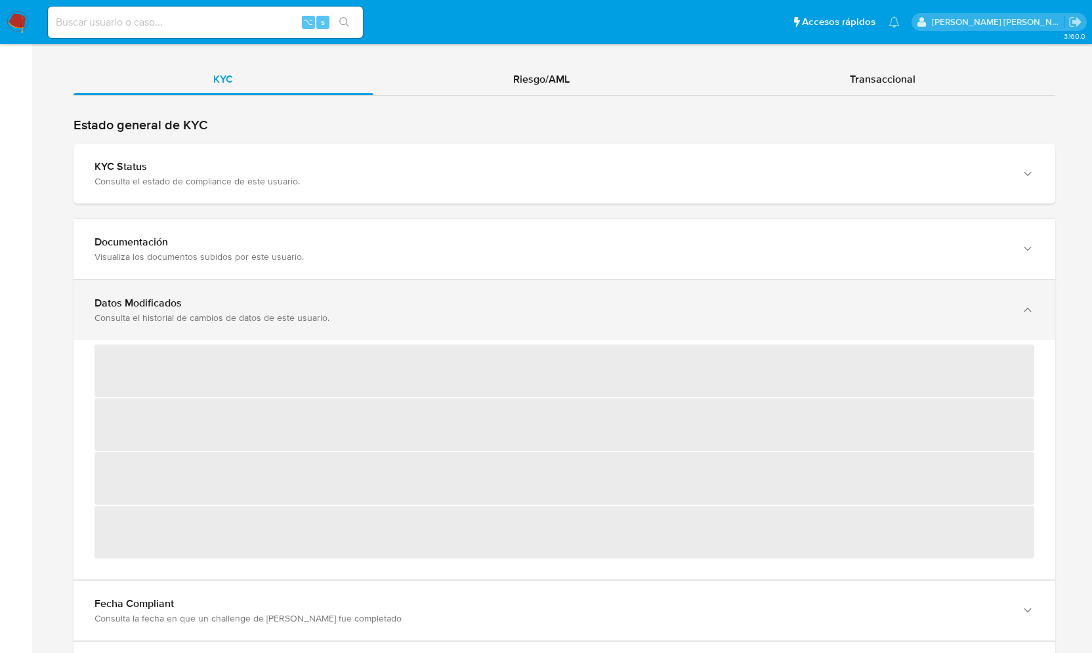
scroll to position [1332, 0]
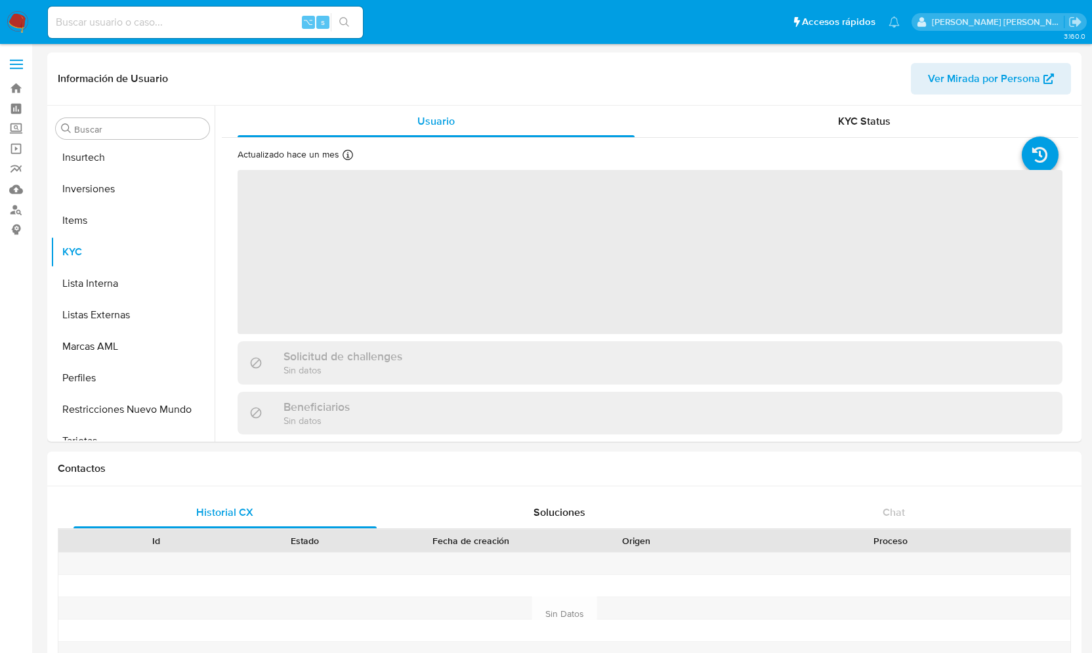
scroll to position [618, 0]
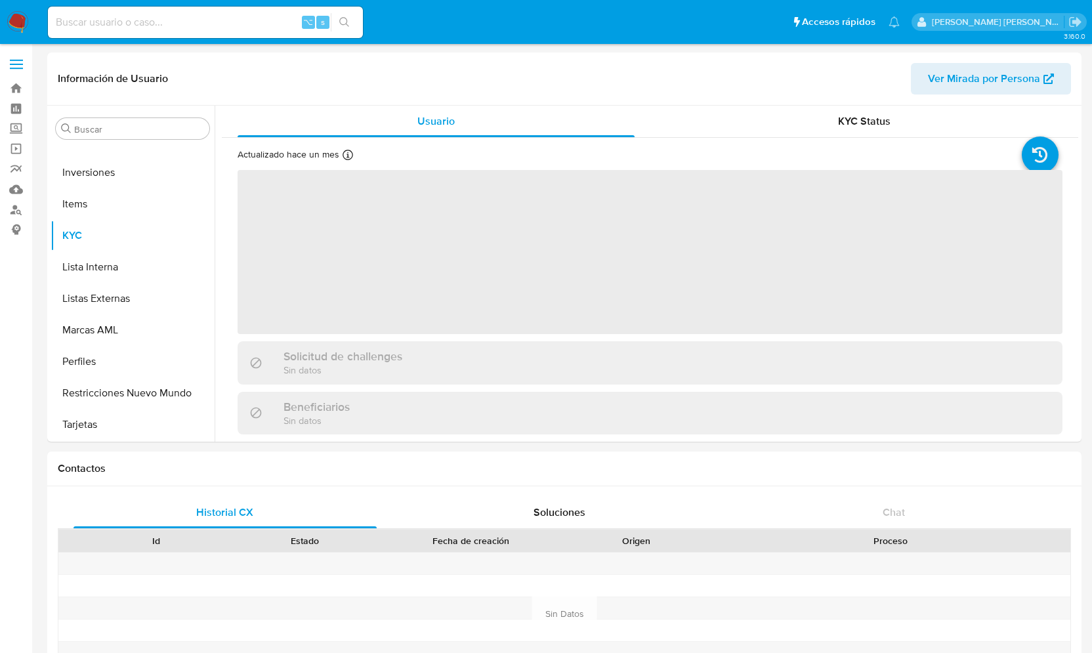
select select "10"
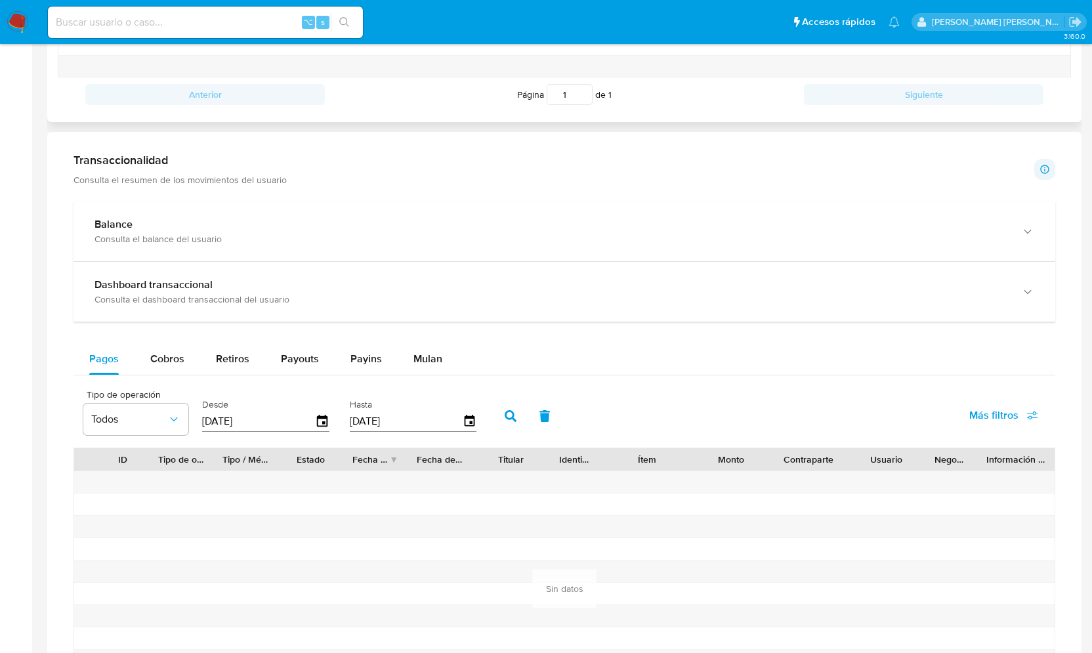
scroll to position [589, 0]
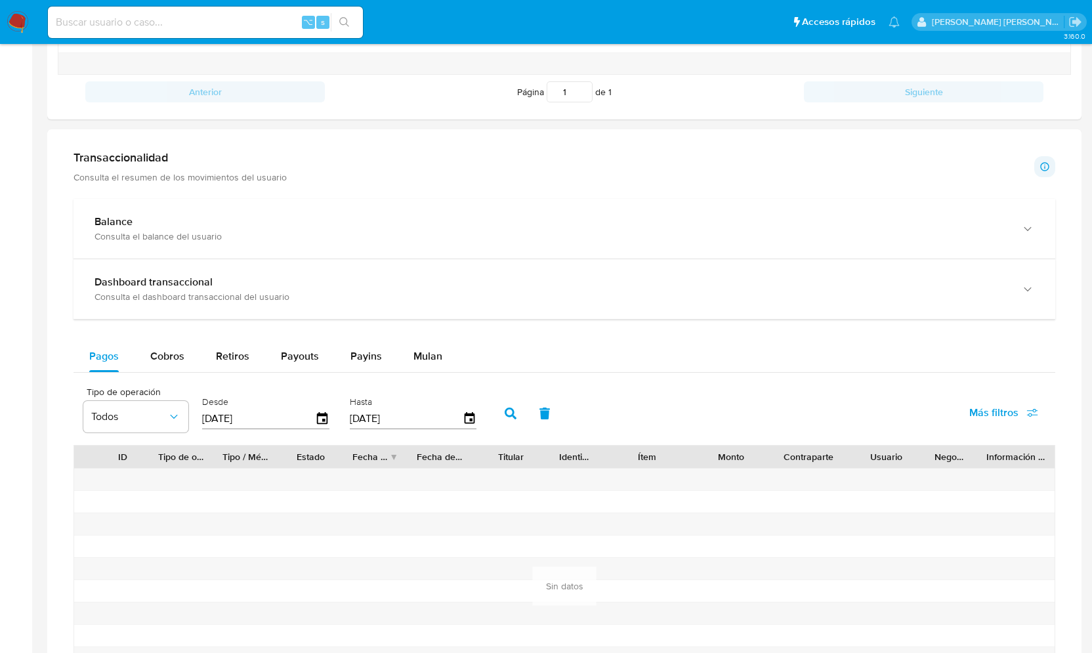
click at [234, 176] on p "Consulta el resumen de los movimientos del usuario" at bounding box center [180, 177] width 213 height 12
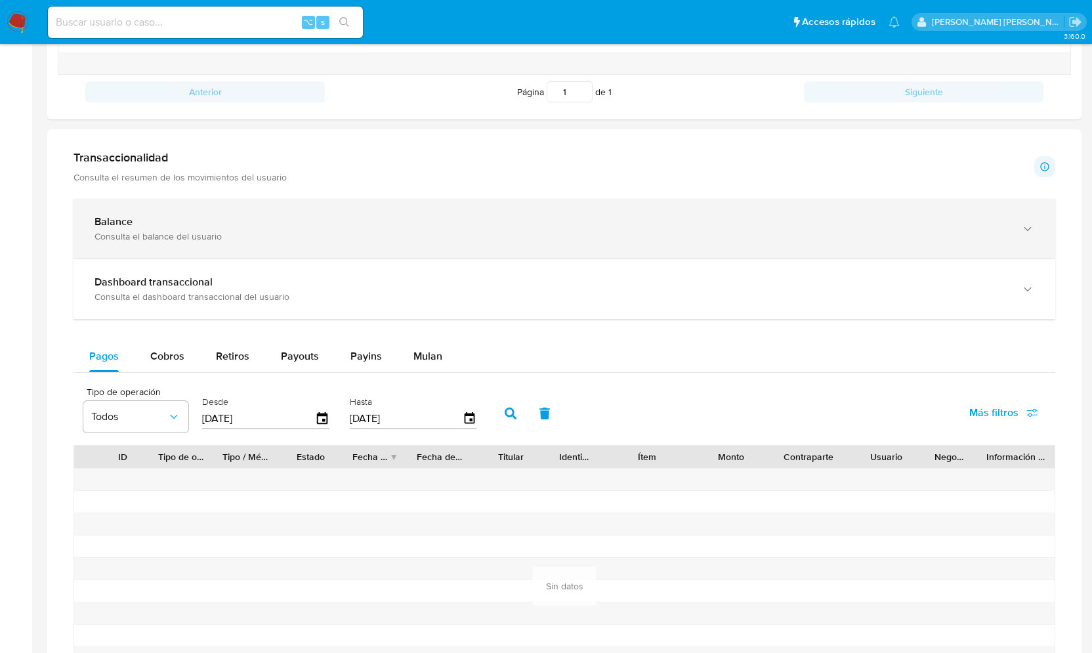
click at [180, 240] on div "Consulta el balance del usuario" at bounding box center [552, 236] width 914 height 12
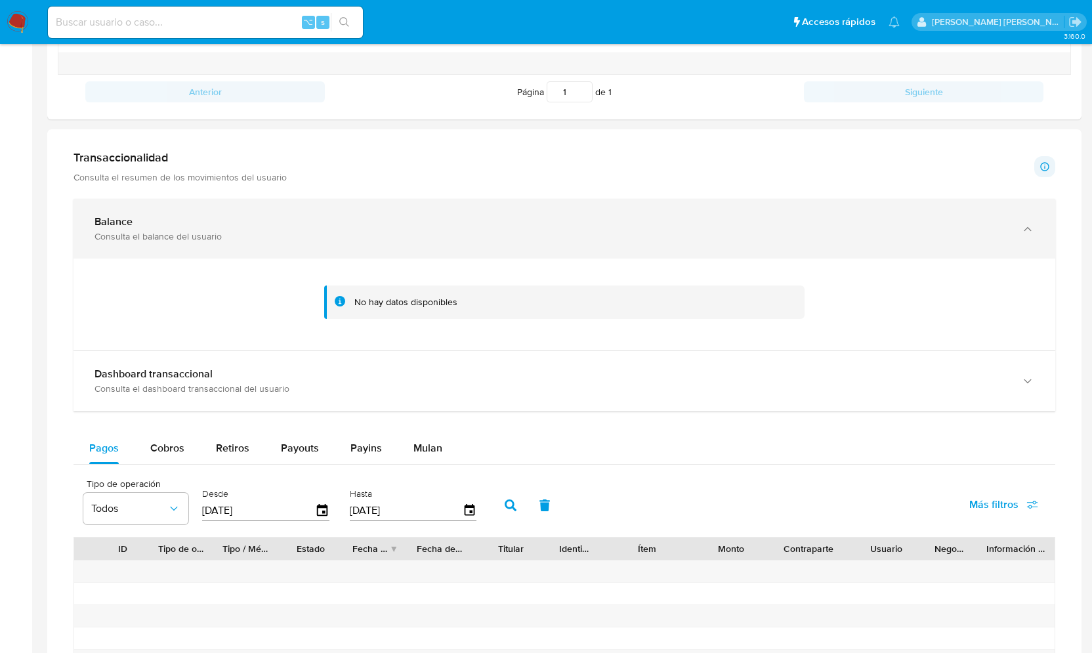
click at [146, 230] on div "Consulta el balance del usuario" at bounding box center [552, 236] width 914 height 12
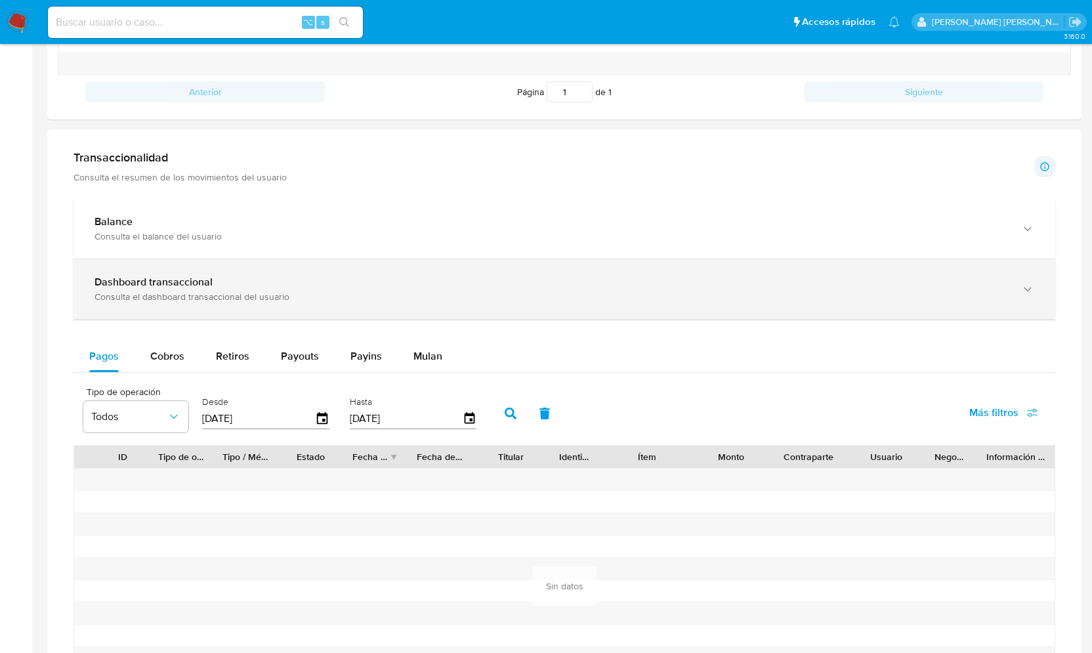
click at [153, 276] on b "Dashboard transaccional" at bounding box center [154, 281] width 118 height 15
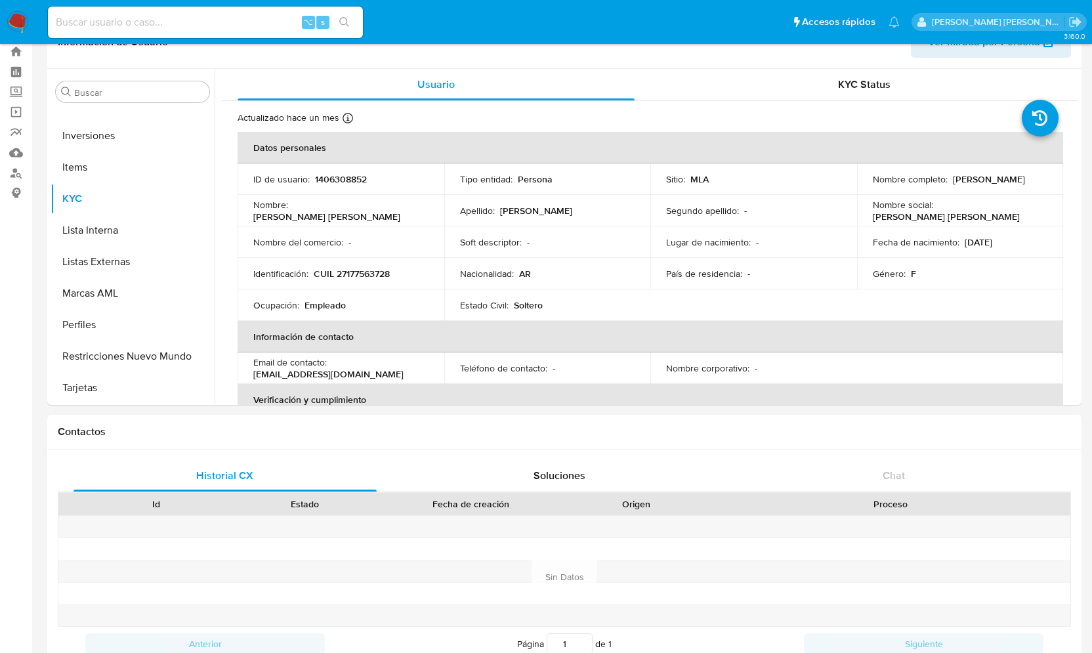
scroll to position [0, 0]
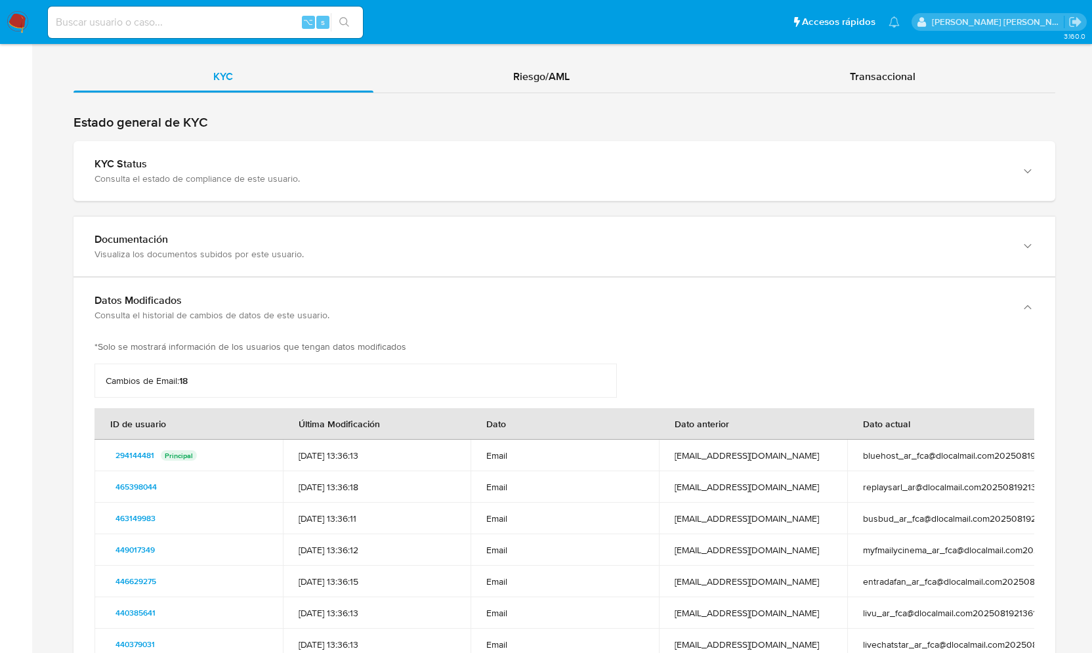
scroll to position [1332, 0]
click at [183, 23] on input at bounding box center [205, 22] width 315 height 17
paste input "1703672450"
type input "1703672450"
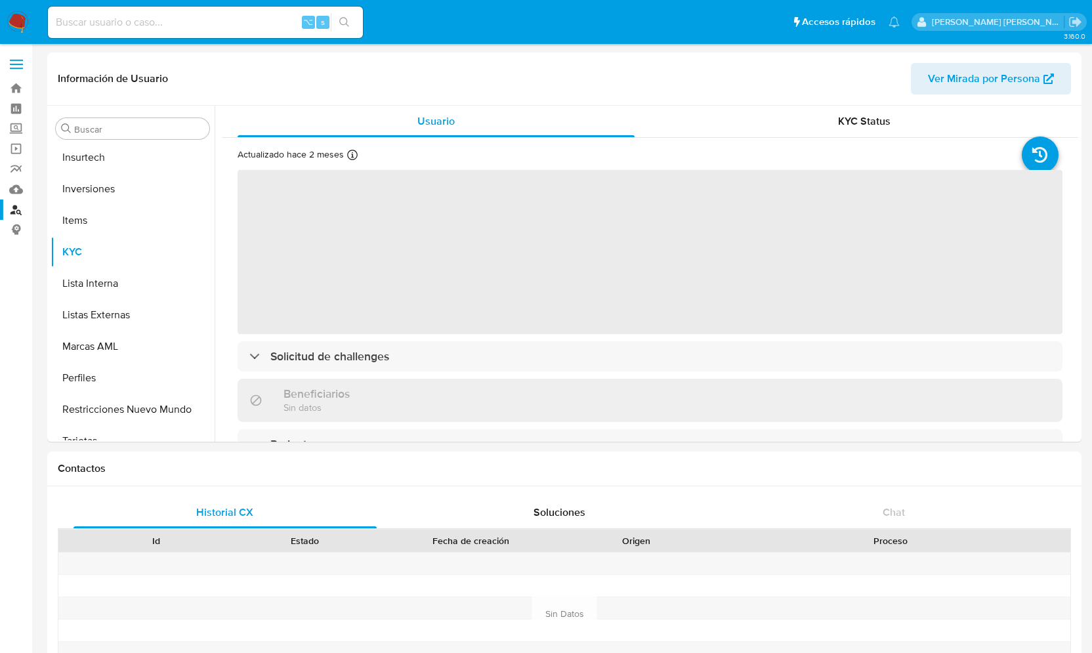
scroll to position [618, 0]
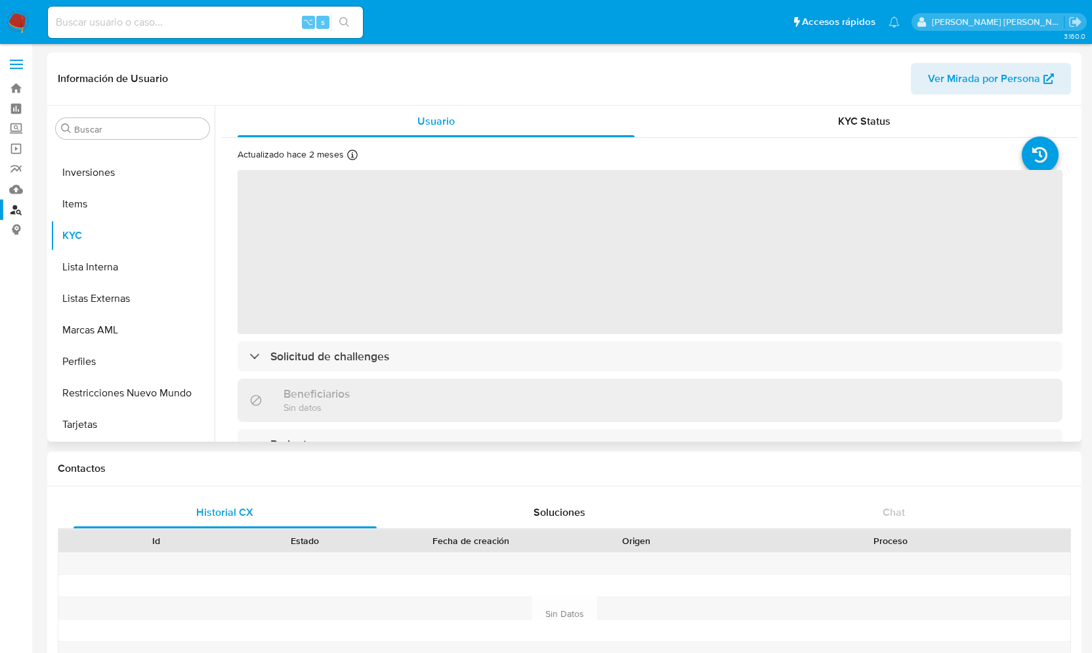
select select "10"
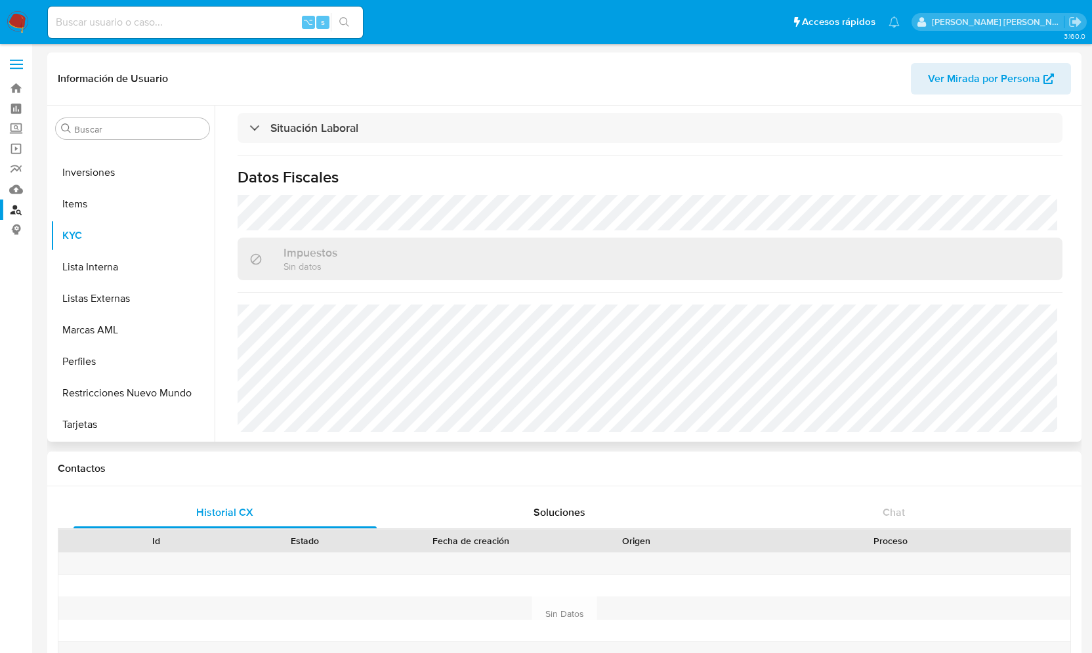
scroll to position [0, 0]
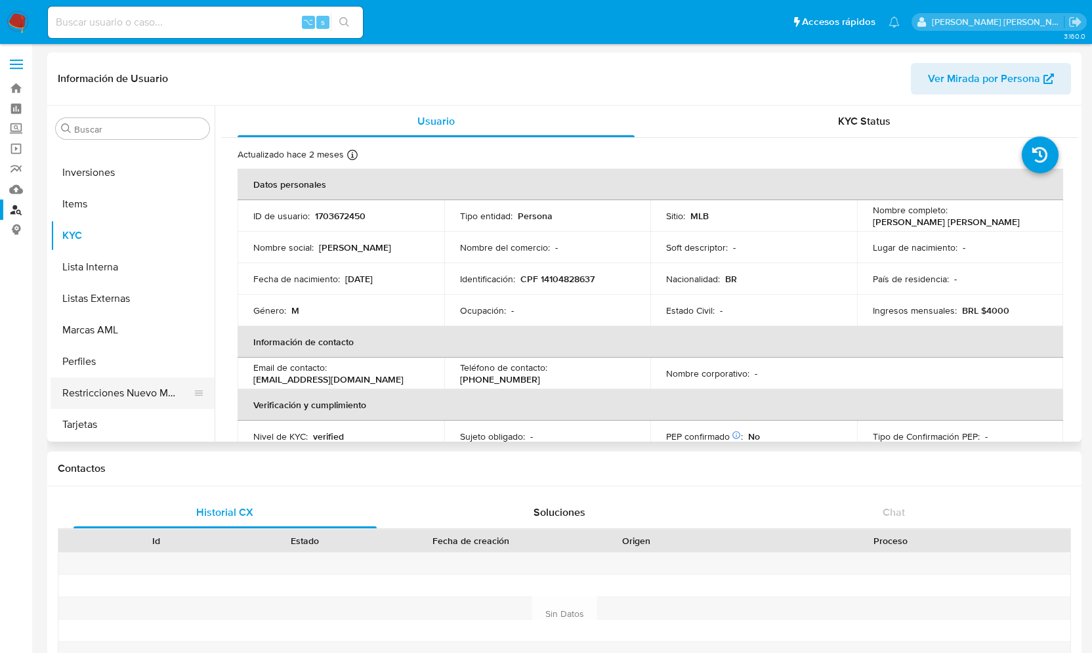
click at [139, 389] on button "Restricciones Nuevo Mundo" at bounding box center [128, 393] width 154 height 32
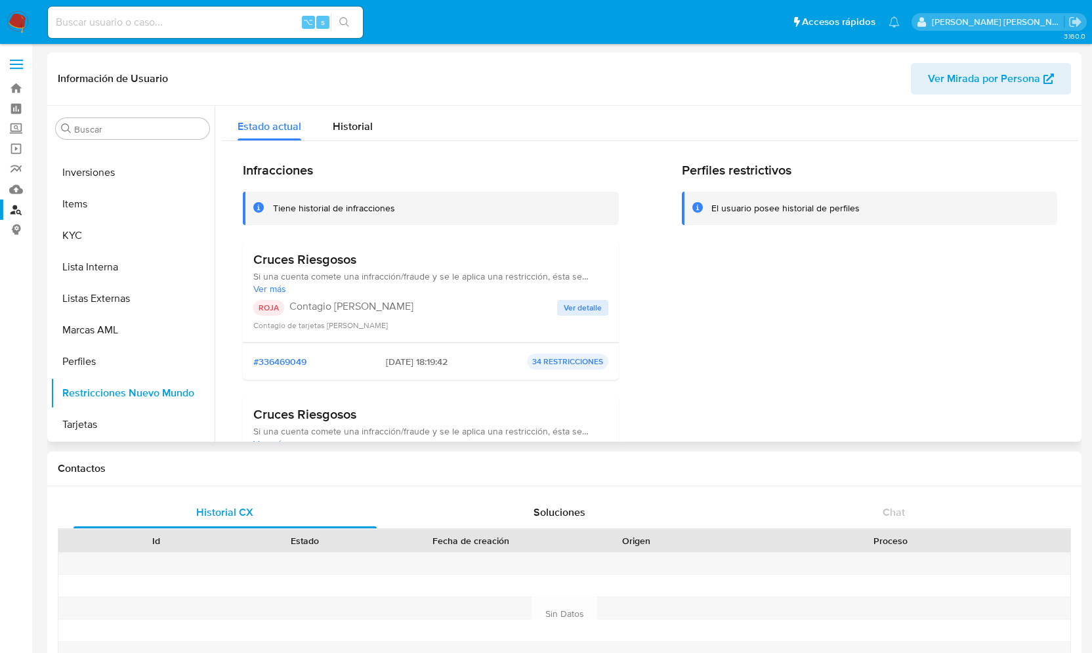
click at [587, 303] on span "Ver detalle" at bounding box center [583, 307] width 38 height 13
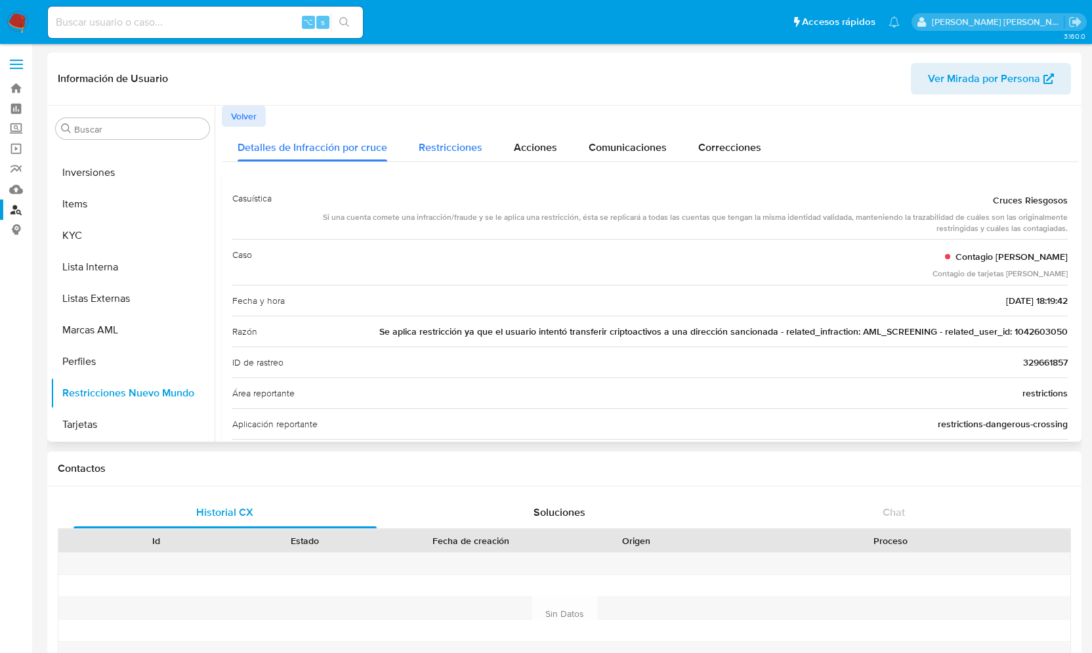
click at [446, 148] on span "Restricciones" at bounding box center [451, 147] width 64 height 15
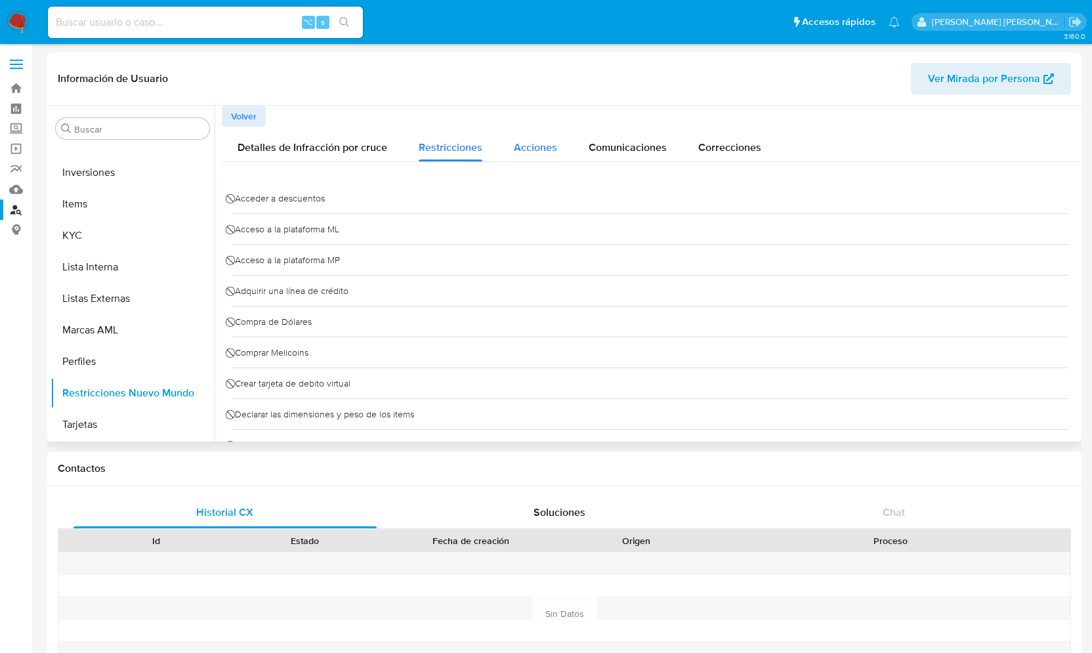
click at [539, 150] on span "Acciones" at bounding box center [535, 147] width 43 height 15
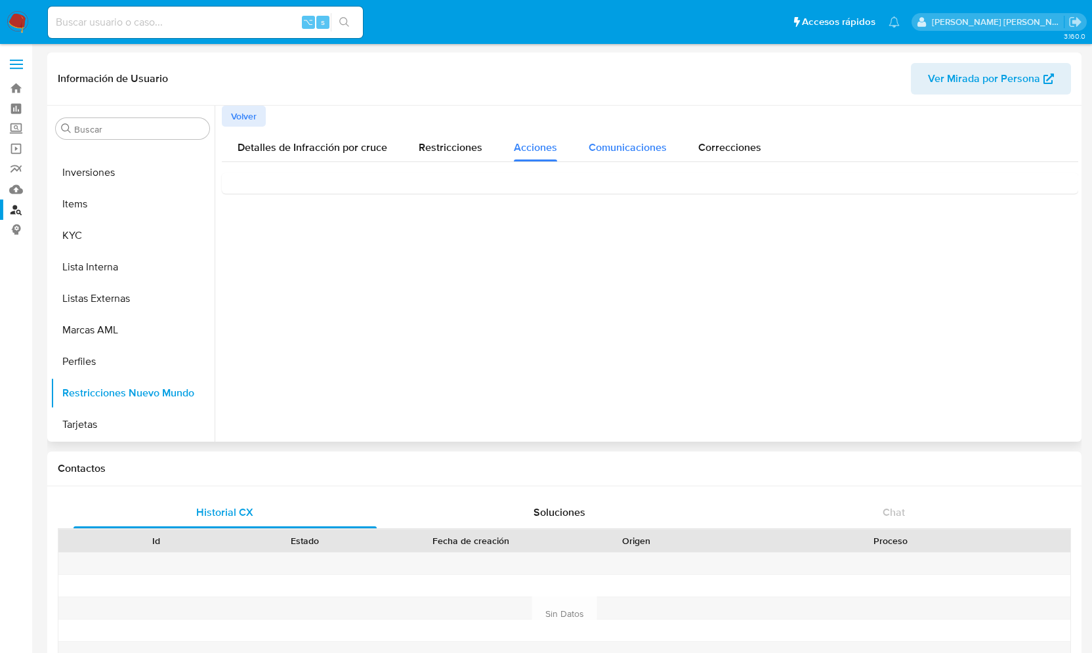
click at [607, 142] on span "Comunicaciones" at bounding box center [628, 147] width 78 height 15
click at [351, 195] on span "Sua conta foi suspensa" at bounding box center [295, 201] width 123 height 14
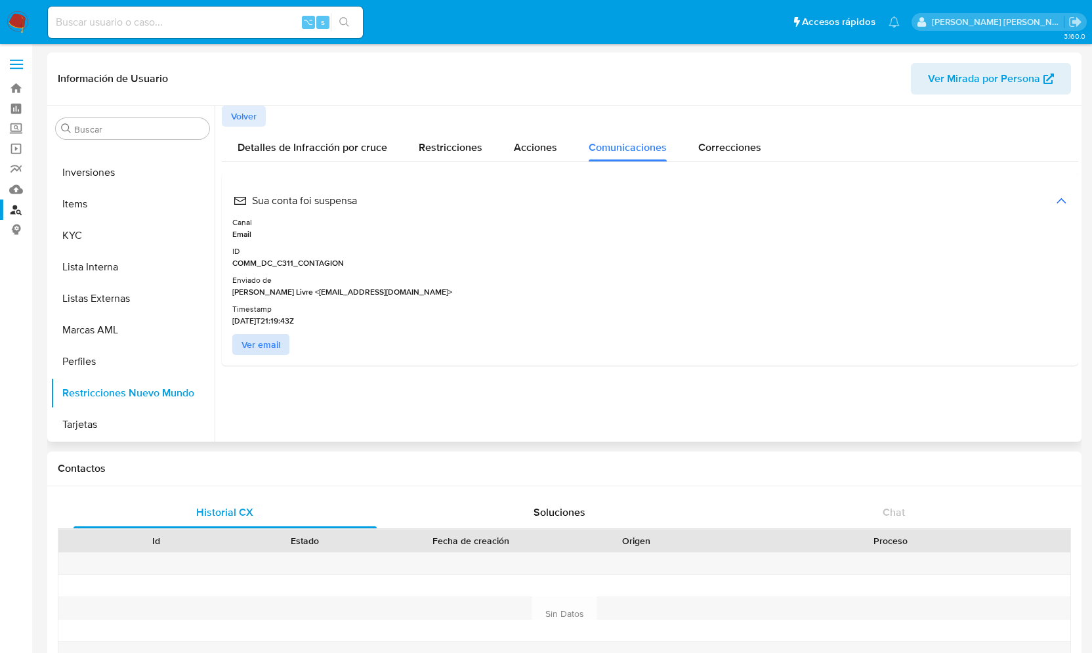
click at [278, 349] on span "Ver email" at bounding box center [261, 344] width 39 height 18
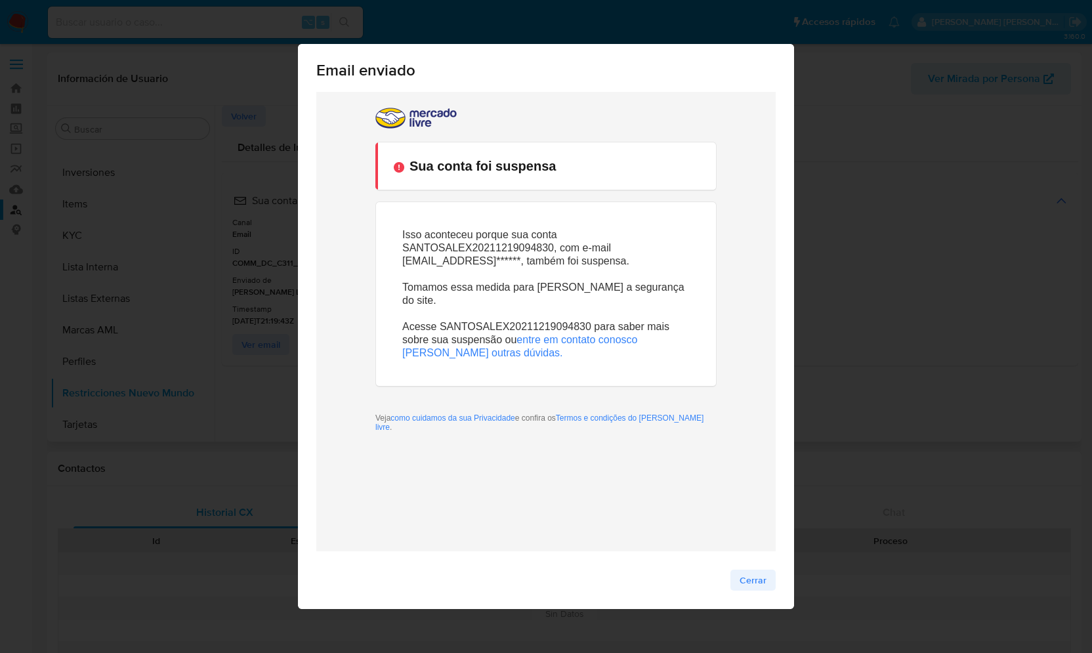
click at [750, 578] on span "Cerrar" at bounding box center [753, 580] width 27 height 18
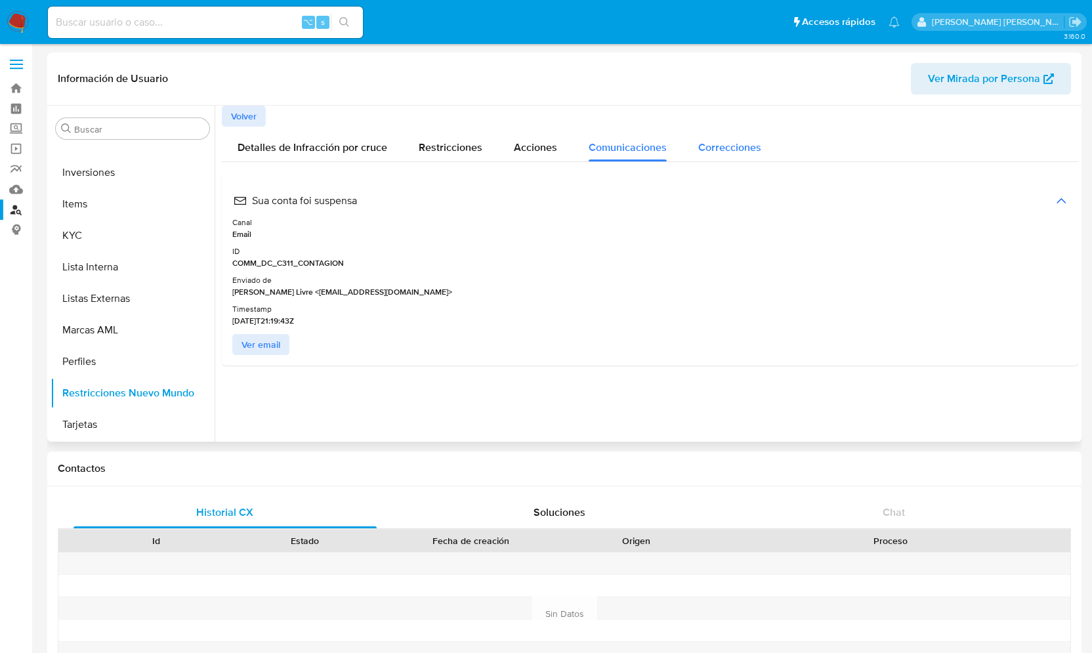
click at [718, 144] on span "Correcciones" at bounding box center [729, 147] width 63 height 15
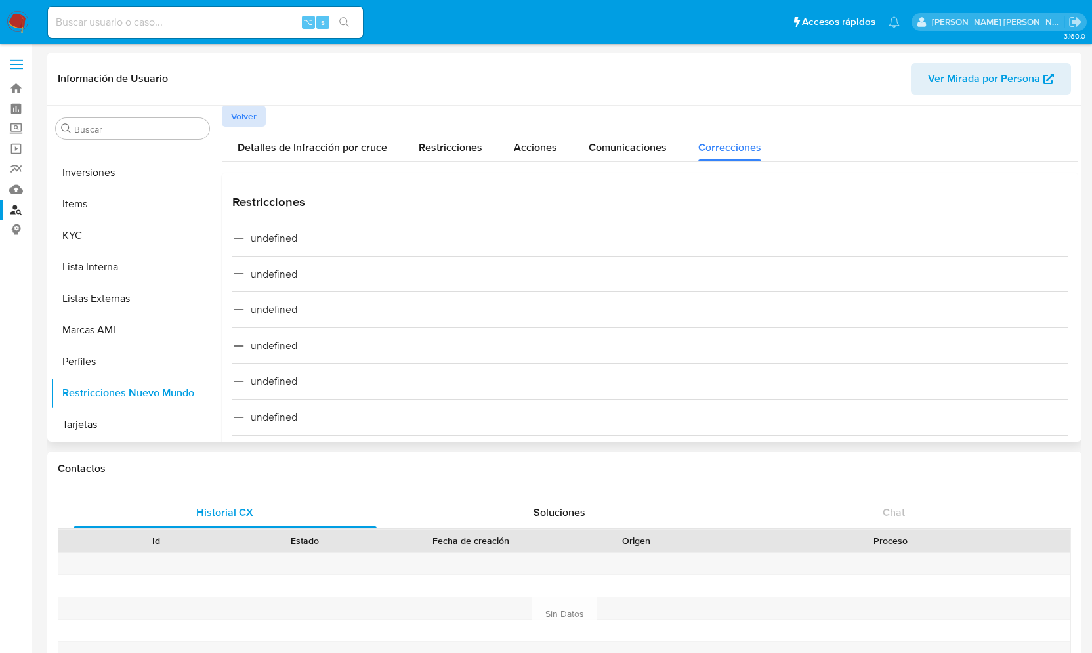
click at [255, 110] on span "Volver" at bounding box center [244, 116] width 26 height 18
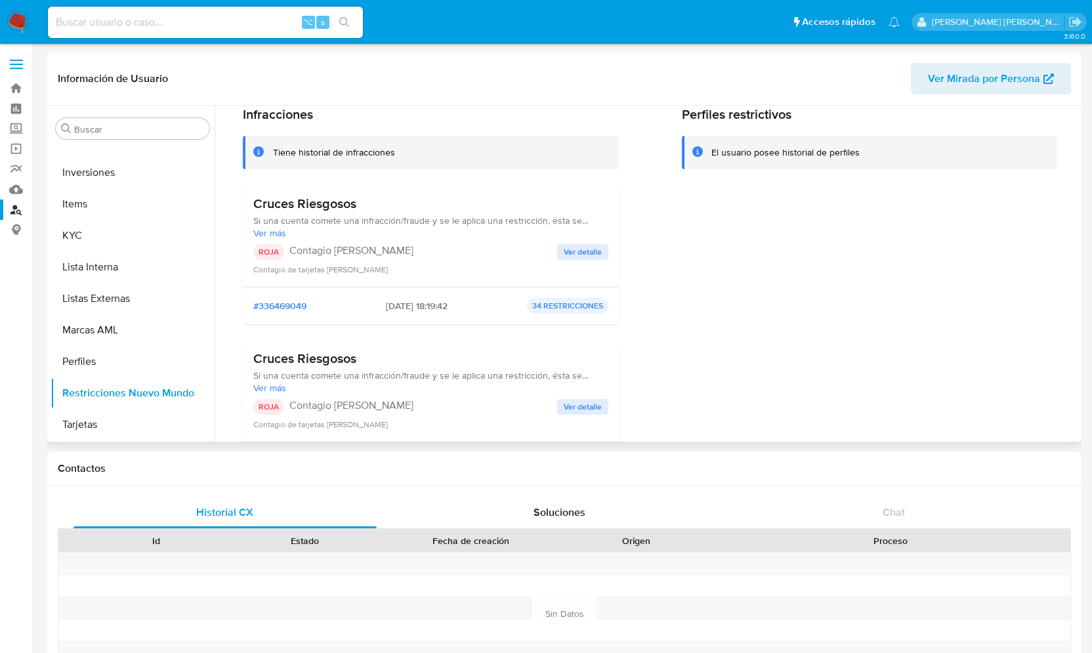
scroll to position [55, 0]
click at [127, 320] on button "Marcas AML" at bounding box center [128, 330] width 154 height 32
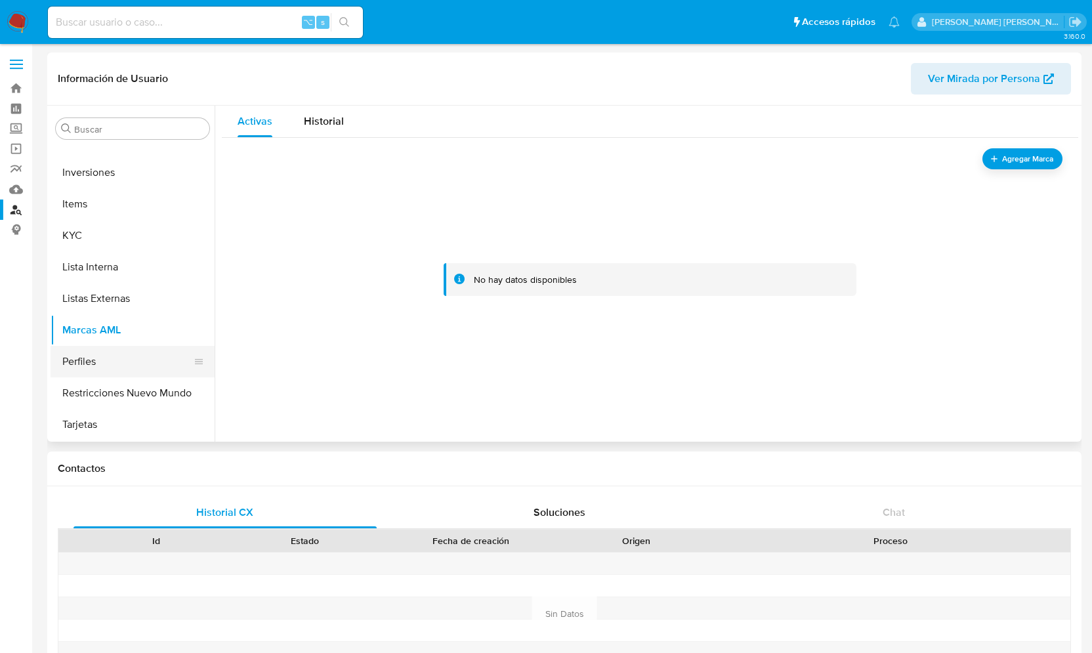
click at [101, 359] on button "Perfiles" at bounding box center [128, 362] width 154 height 32
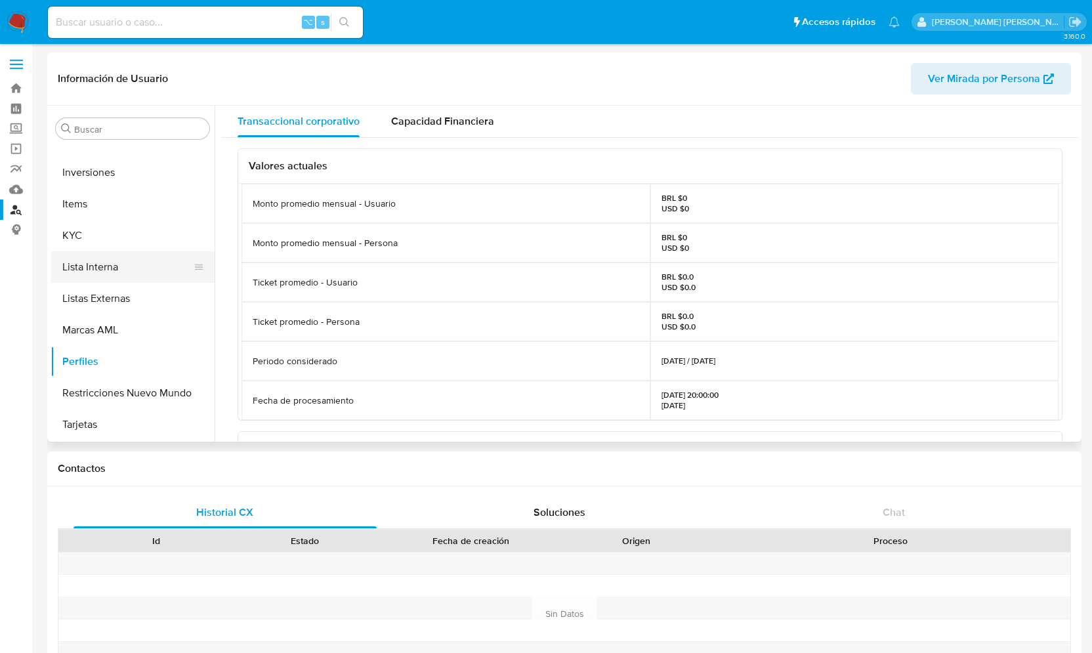
scroll to position [555, 0]
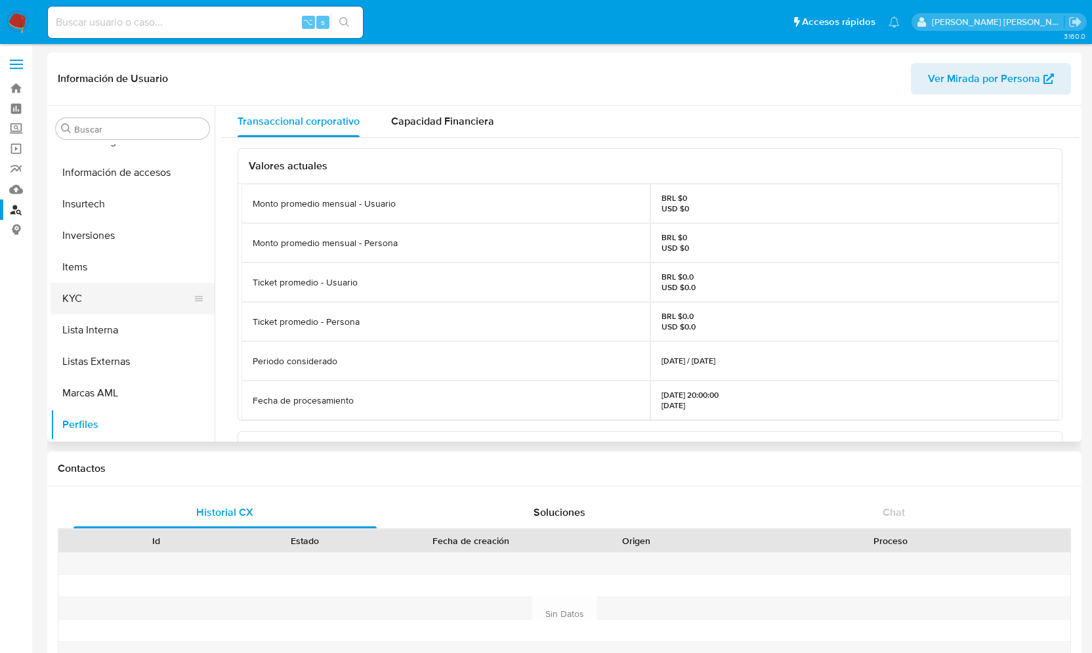
click at [104, 307] on button "KYC" at bounding box center [128, 299] width 154 height 32
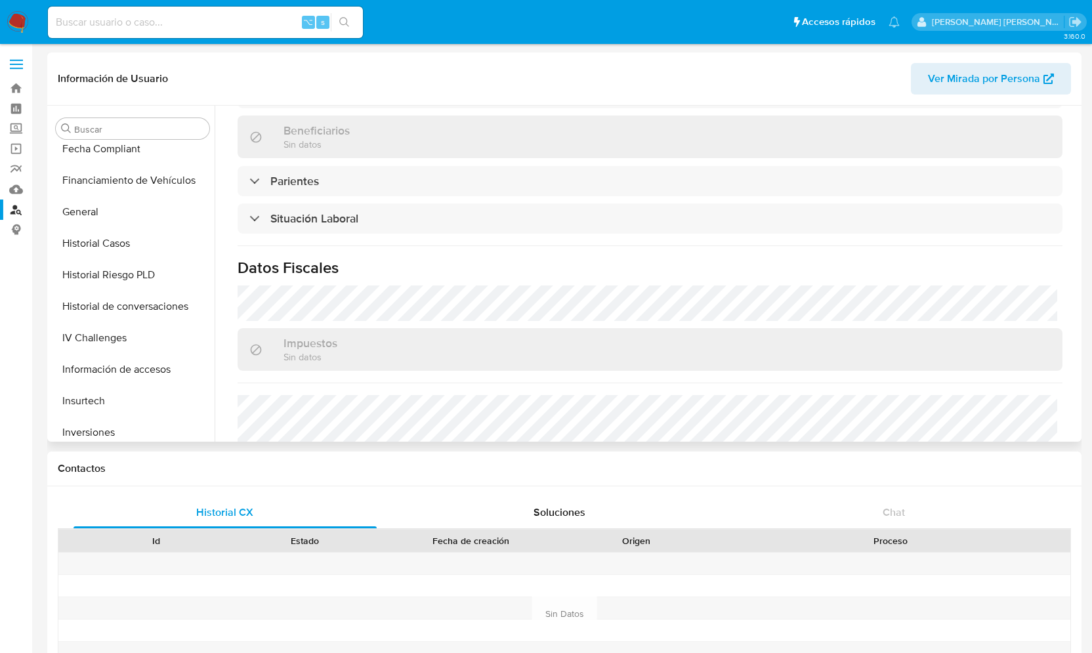
scroll to position [357, 0]
click at [112, 212] on button "General" at bounding box center [128, 213] width 154 height 32
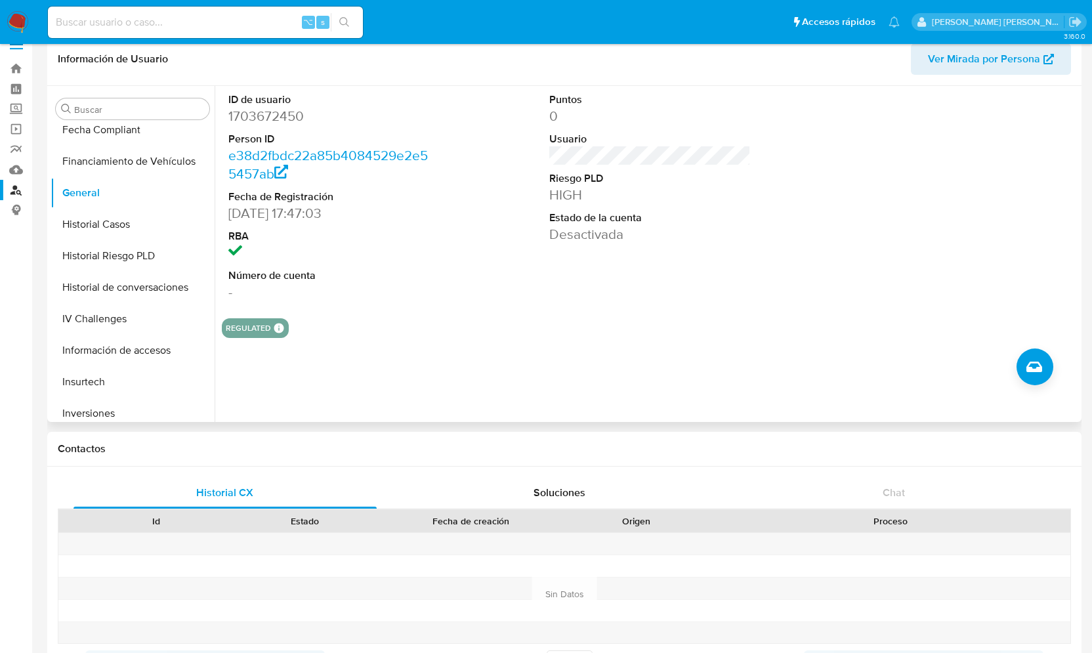
scroll to position [0, 0]
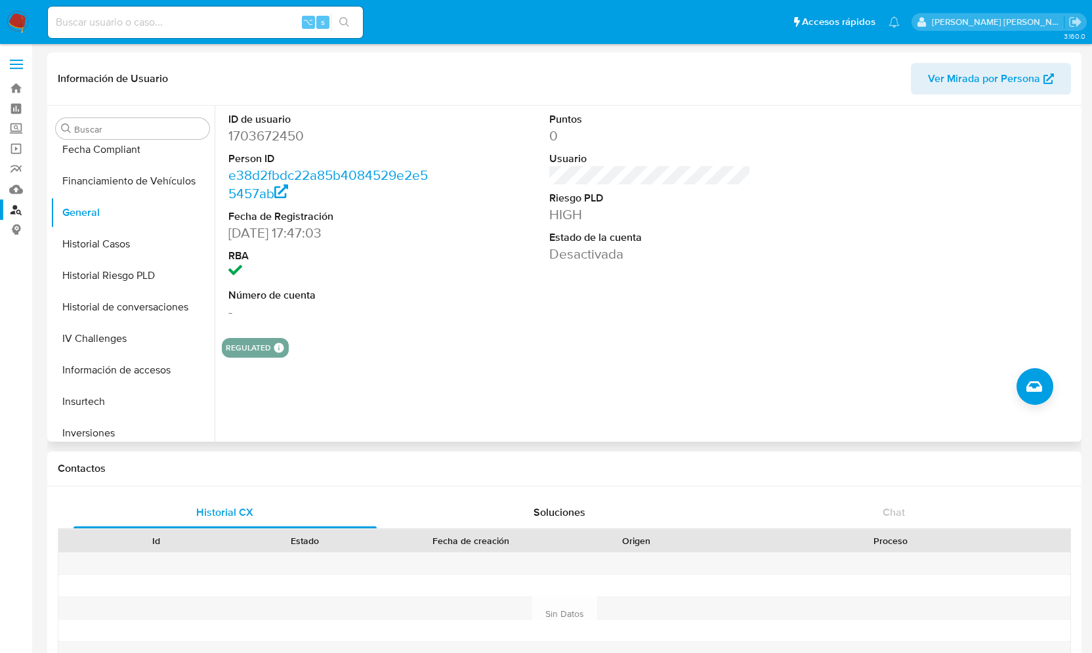
click at [267, 129] on dd "1703672450" at bounding box center [328, 136] width 201 height 18
copy dd "1703672450"
click at [437, 310] on div "ID de usuario 1703672450 Person ID e38d2fbdc22a85b4084529e2e55457ab Fecha de Re…" at bounding box center [650, 217] width 857 height 222
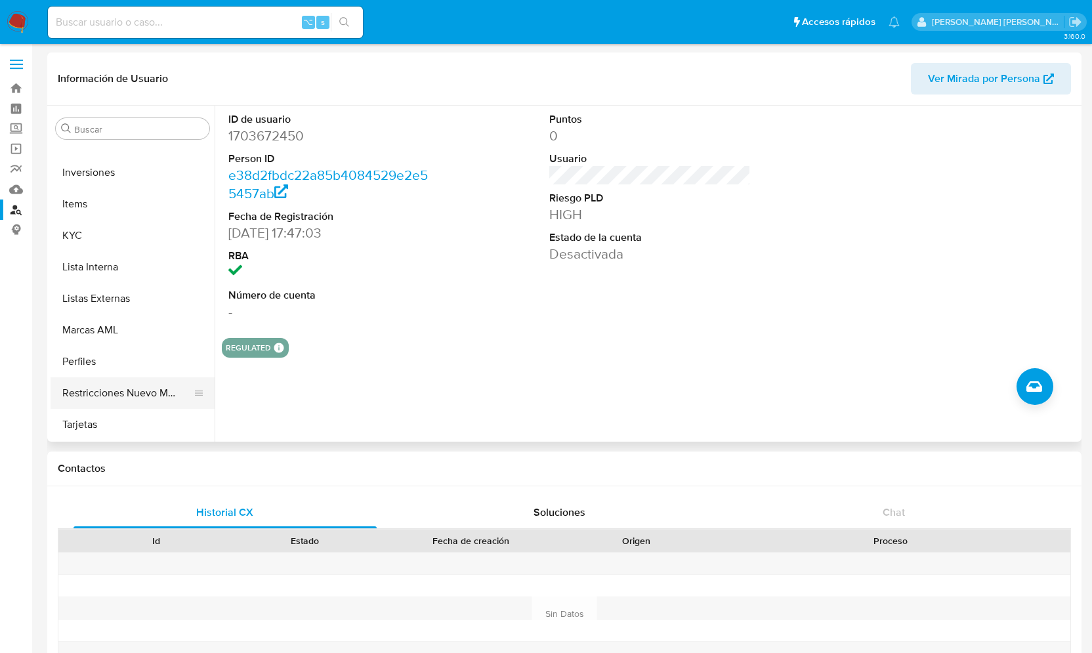
click at [114, 385] on button "Restricciones Nuevo Mundo" at bounding box center [128, 393] width 154 height 32
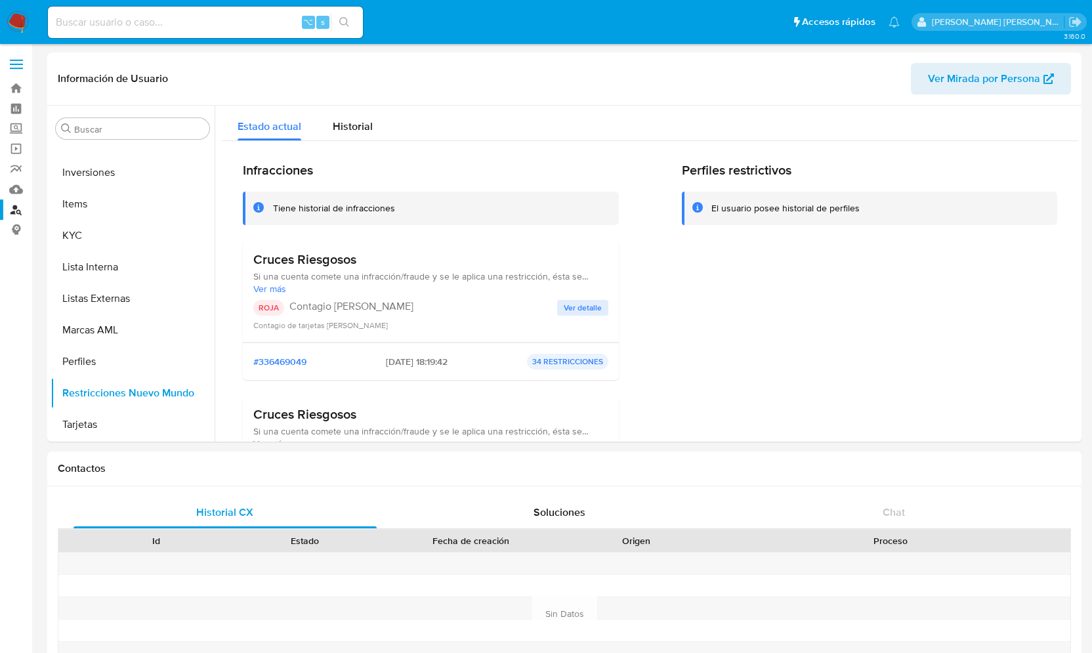
click at [116, 18] on input at bounding box center [205, 22] width 315 height 17
paste input "1042603050"
type input "1042603050"
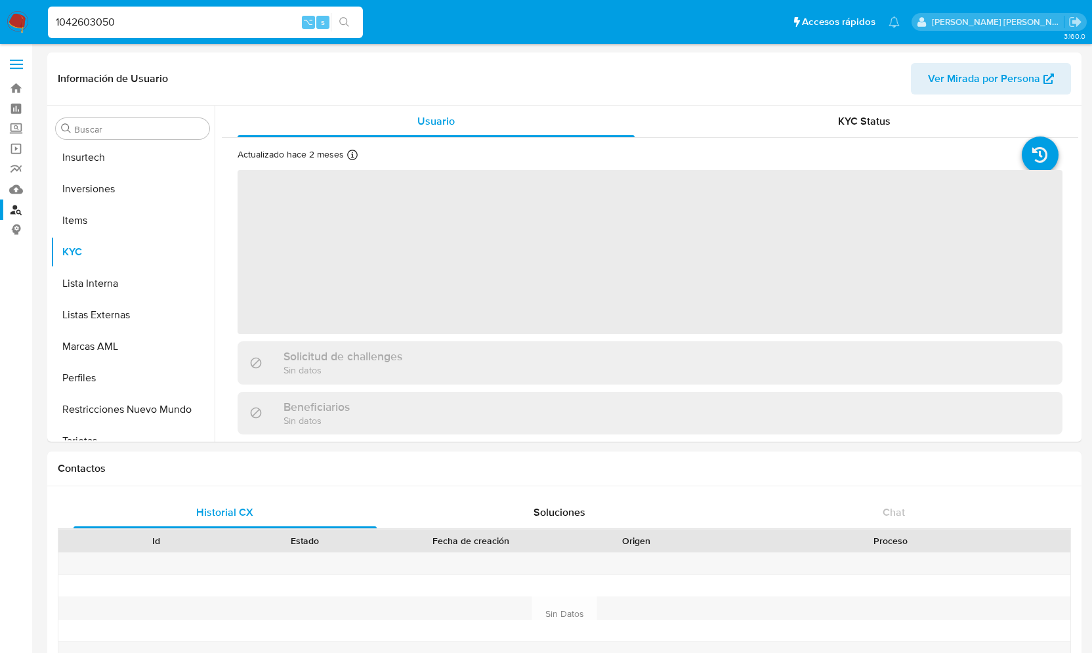
scroll to position [618, 0]
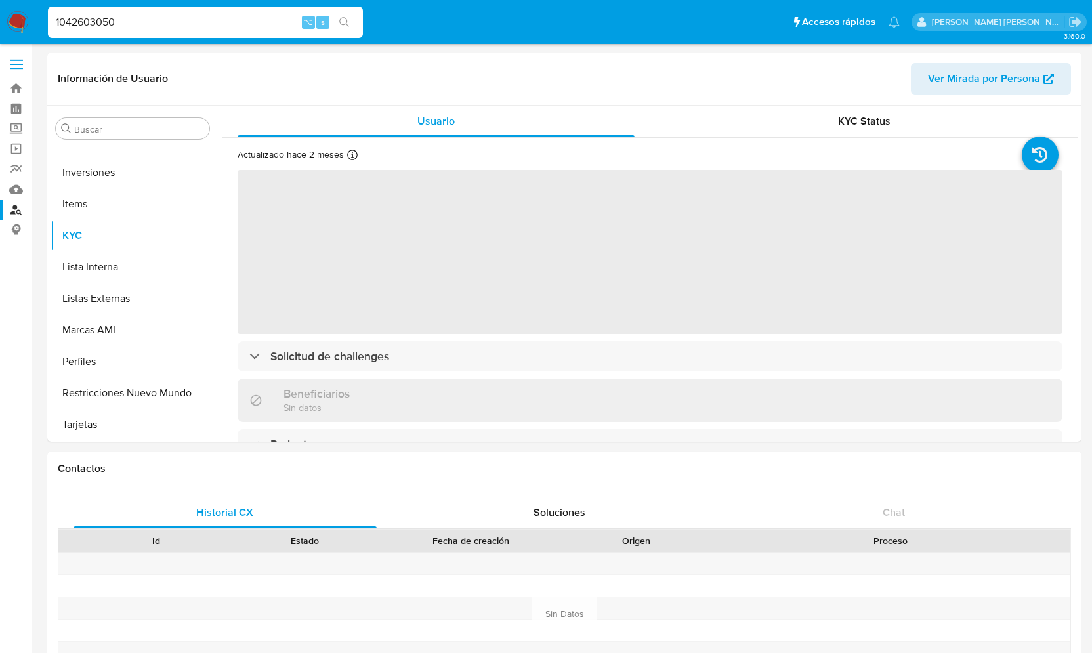
select select "10"
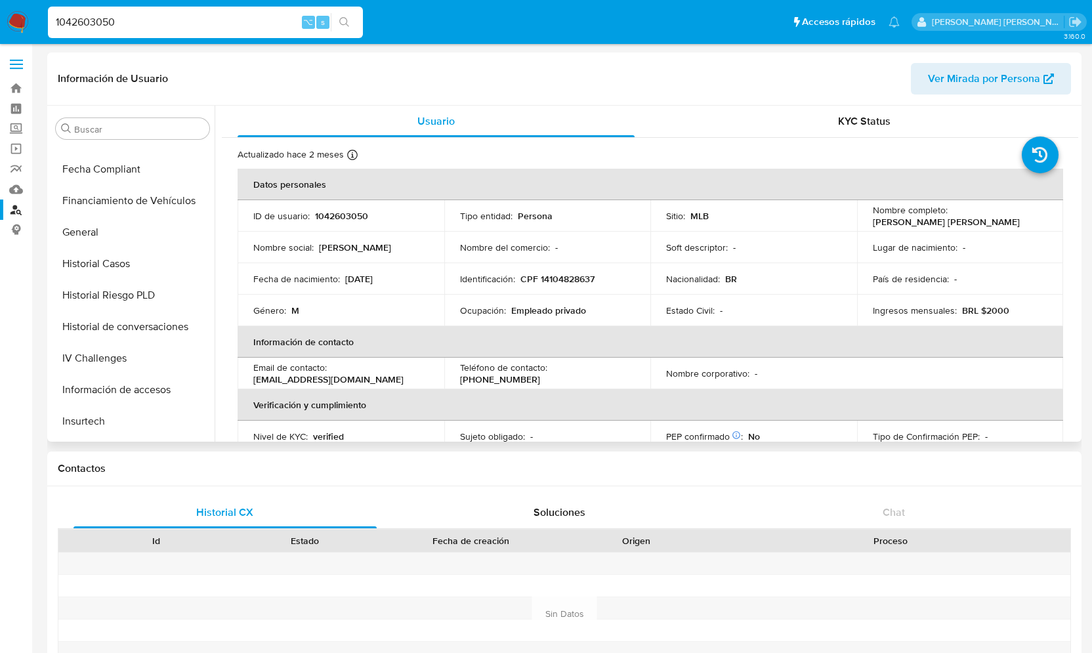
scroll to position [337, 0]
click at [96, 238] on button "General" at bounding box center [128, 233] width 154 height 32
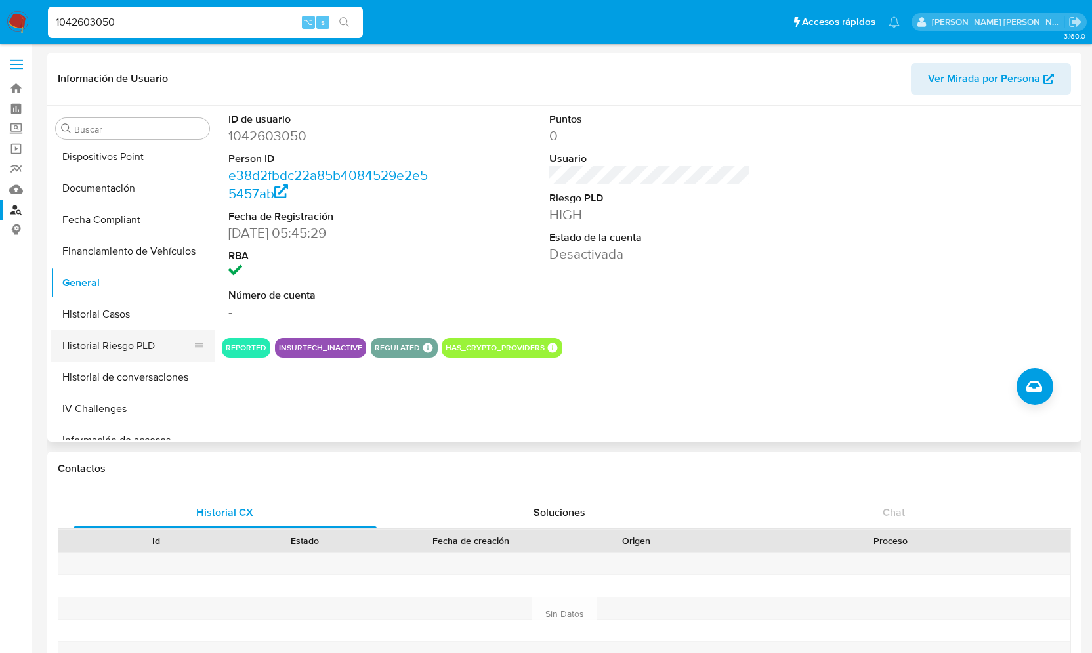
scroll to position [321, 0]
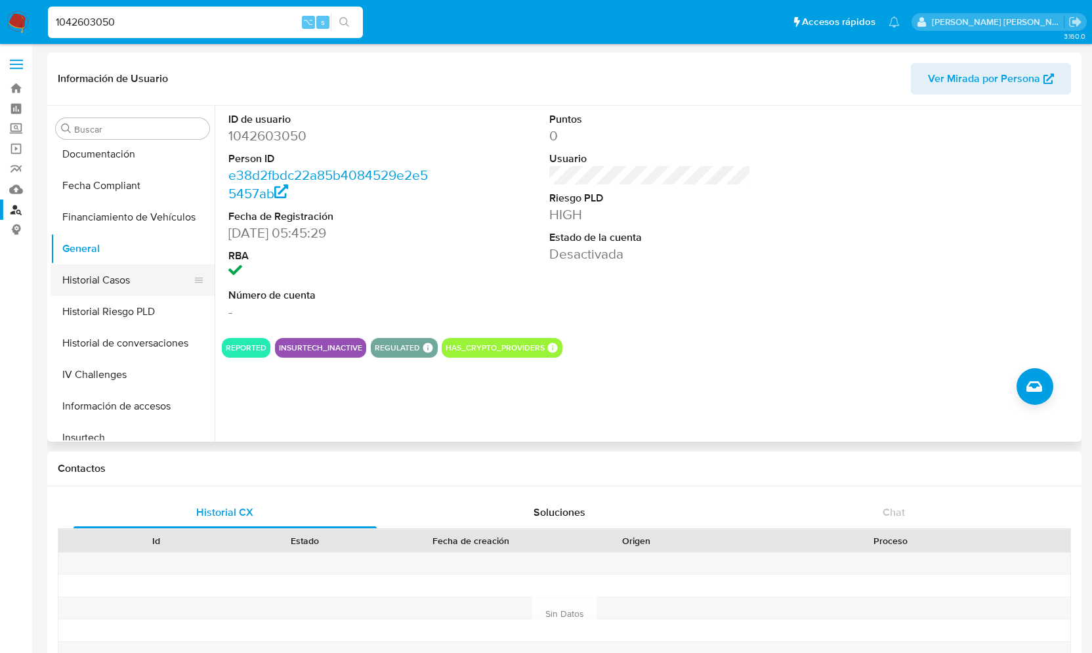
click at [116, 278] on button "Historial Casos" at bounding box center [128, 281] width 154 height 32
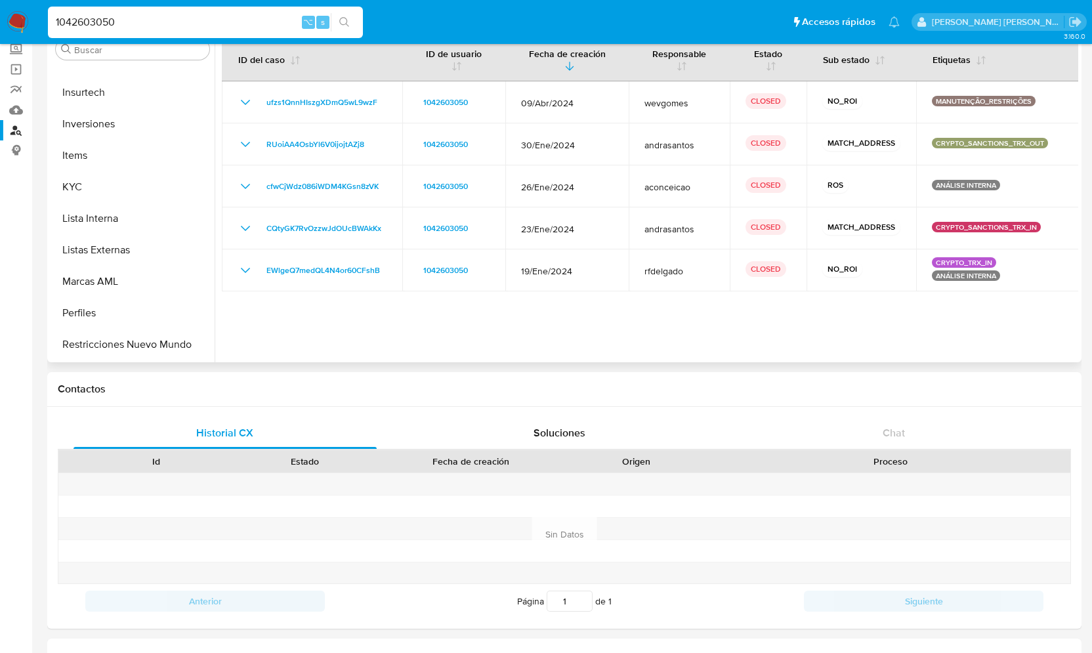
scroll to position [618, 0]
click at [125, 318] on button "Restricciones Nuevo Mundo" at bounding box center [128, 314] width 154 height 32
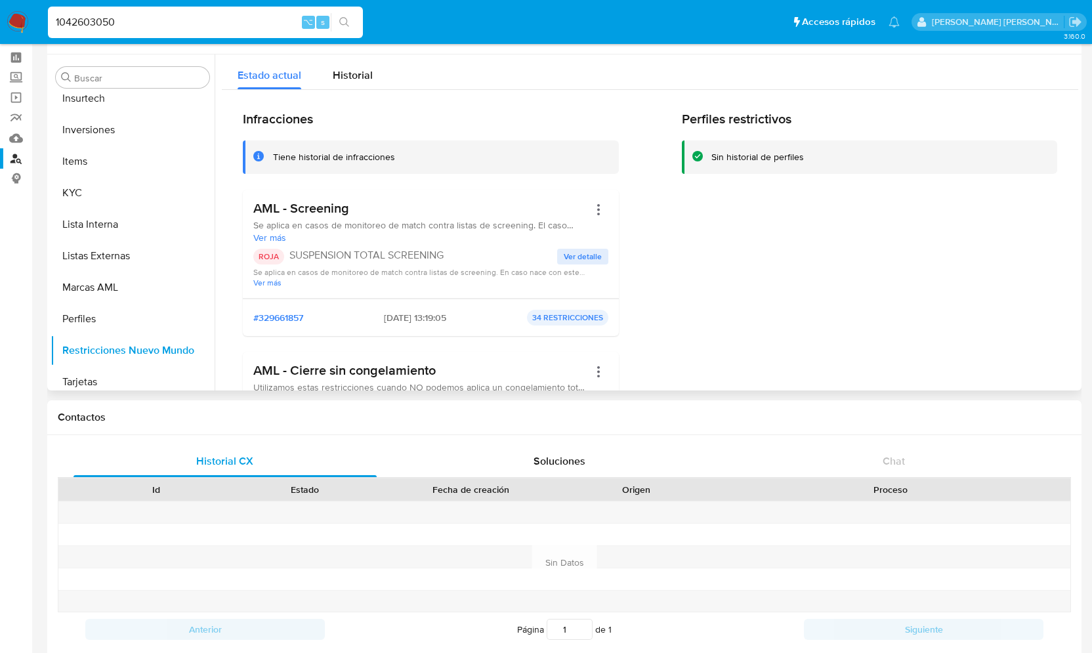
scroll to position [53, 0]
click at [579, 249] on span "Ver detalle" at bounding box center [583, 254] width 38 height 13
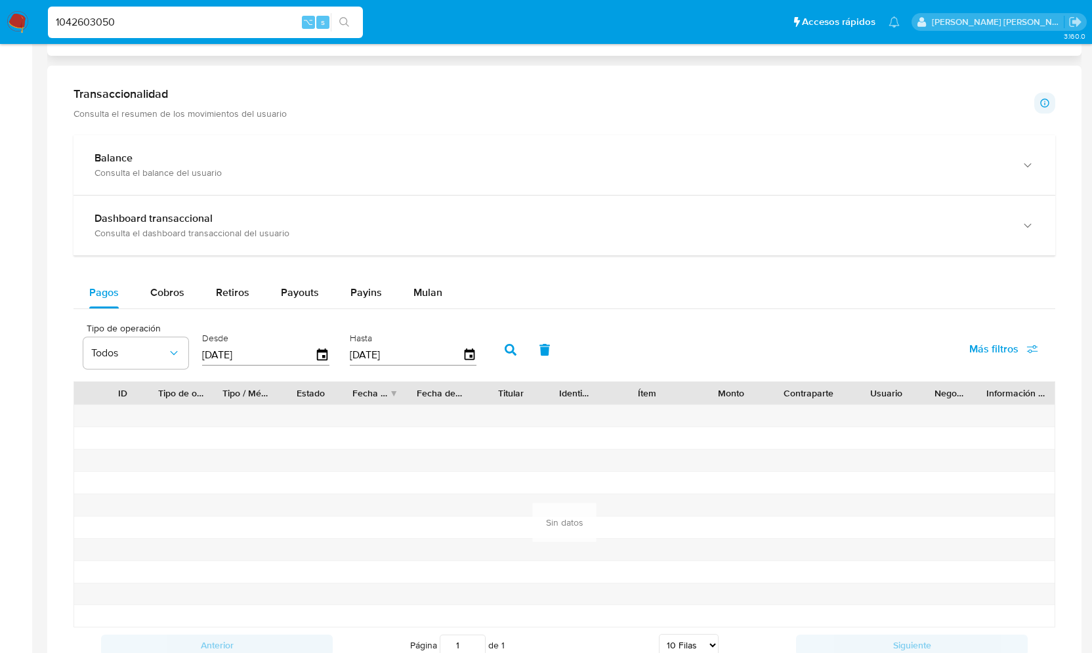
scroll to position [694, 0]
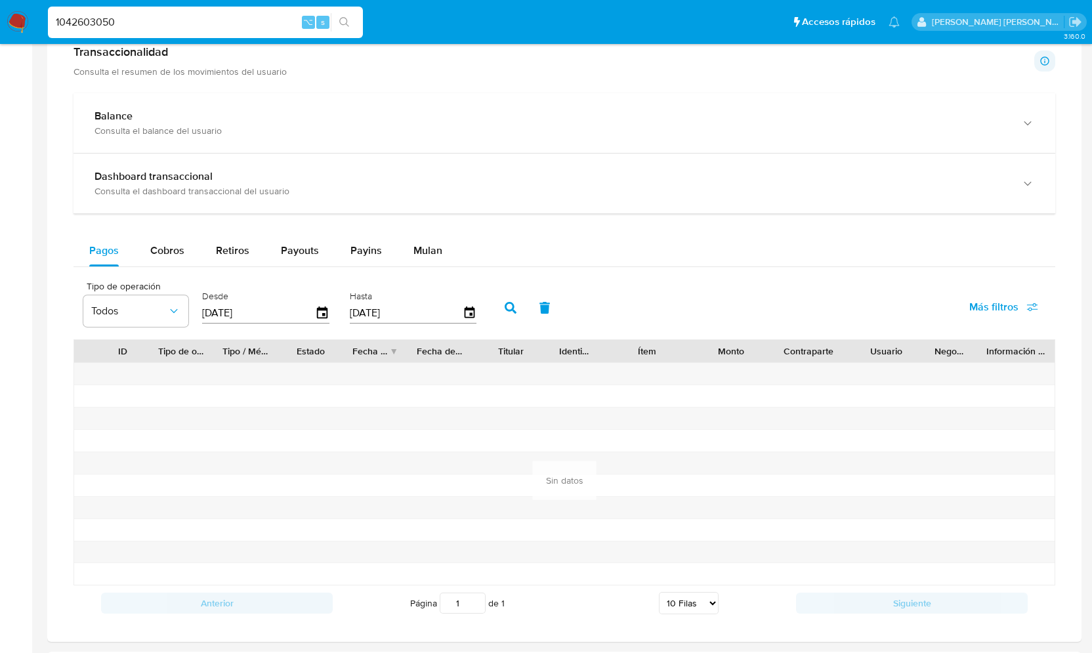
click at [505, 302] on icon "button" at bounding box center [511, 308] width 12 height 12
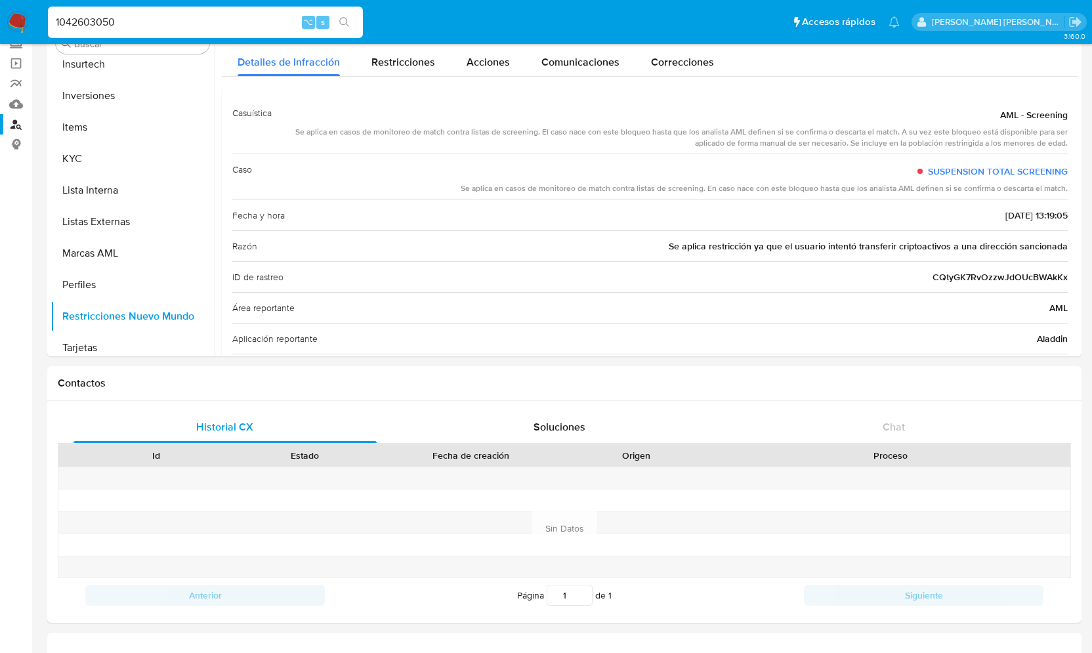
scroll to position [0, 0]
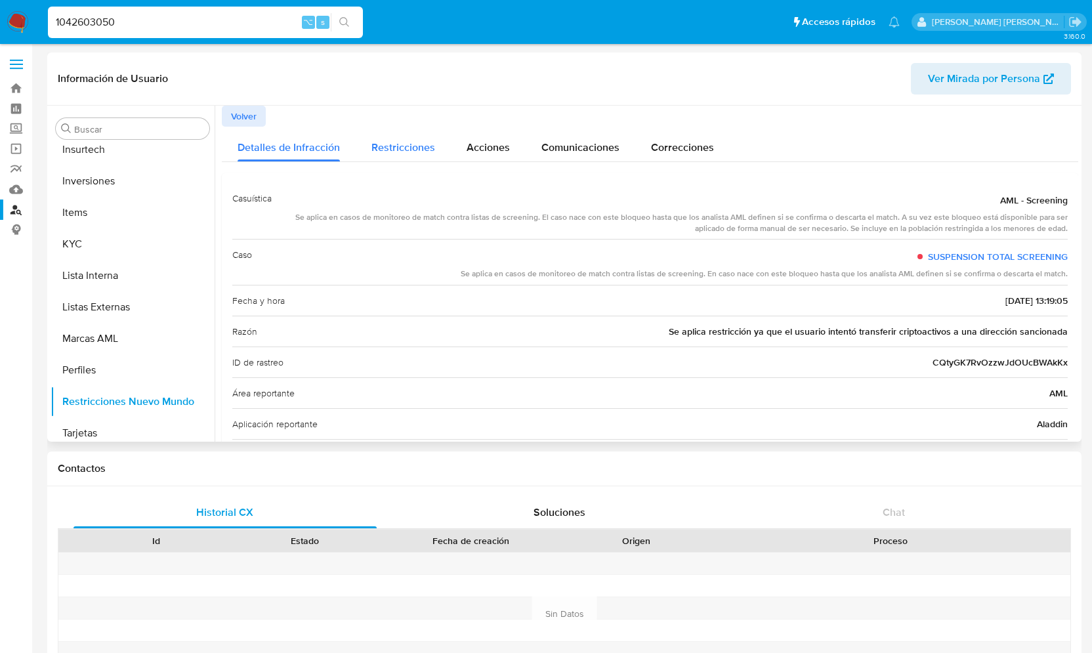
click at [408, 137] on div "Restricciones" at bounding box center [404, 144] width 64 height 35
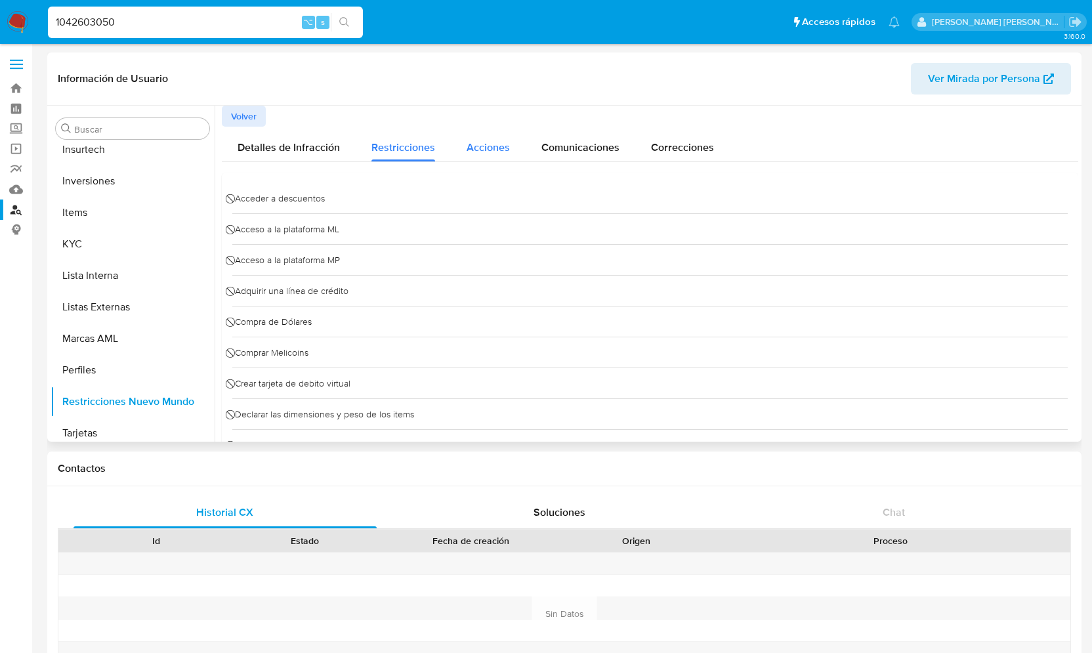
click at [491, 149] on span "Acciones" at bounding box center [488, 147] width 43 height 15
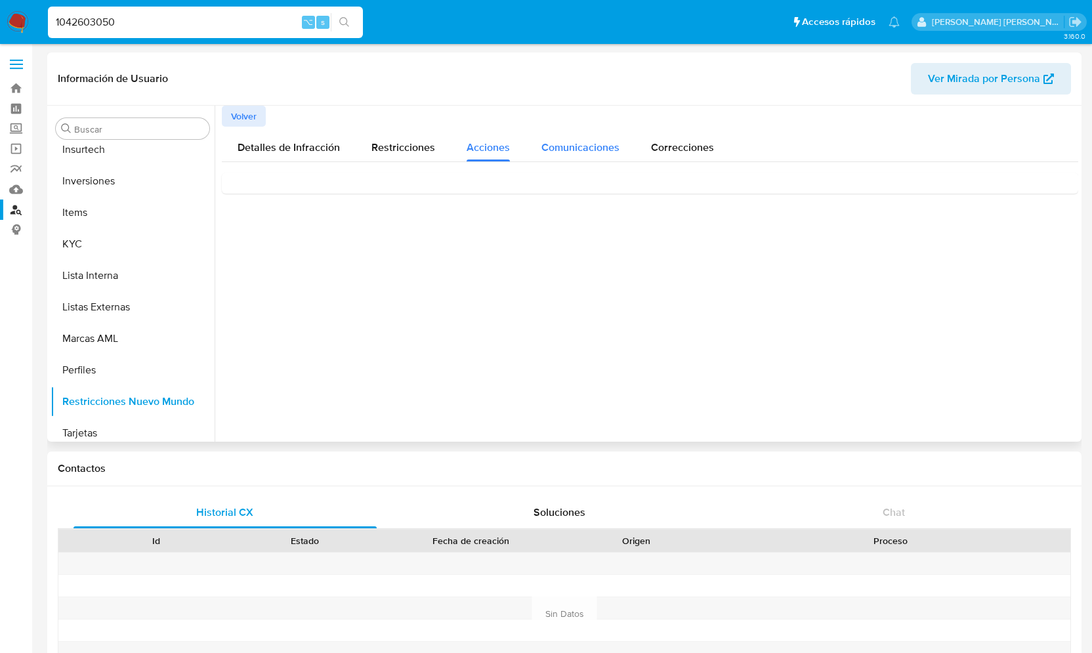
click at [570, 146] on span "Comunicaciones" at bounding box center [581, 147] width 78 height 15
click at [351, 200] on span "Suspendemos sua conta" at bounding box center [299, 201] width 130 height 14
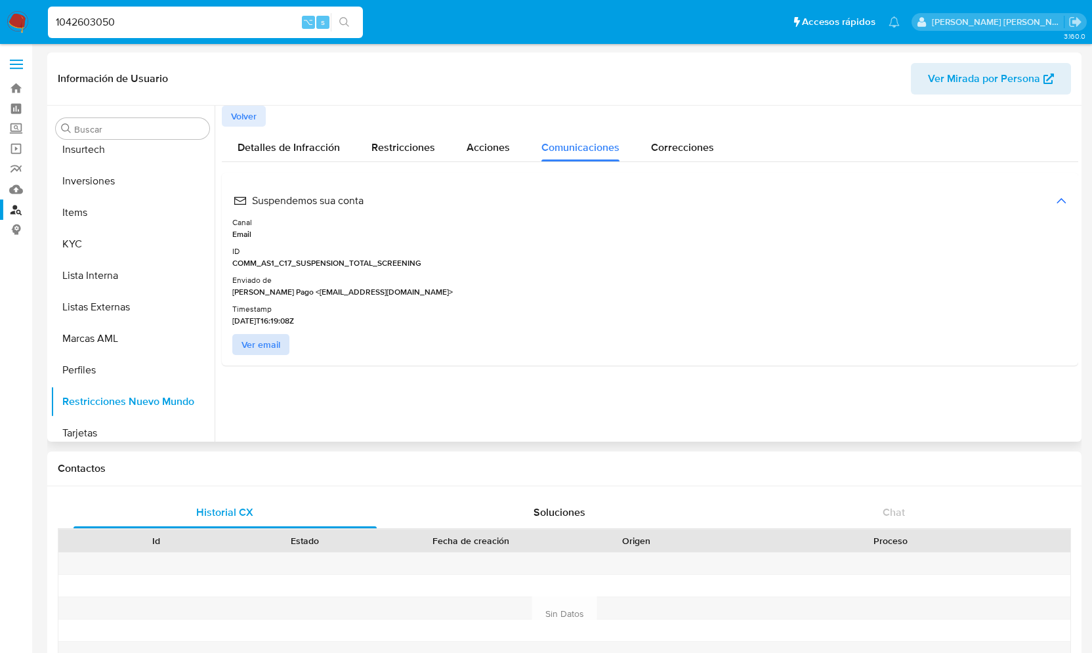
click at [271, 347] on span "Ver email" at bounding box center [261, 344] width 39 height 18
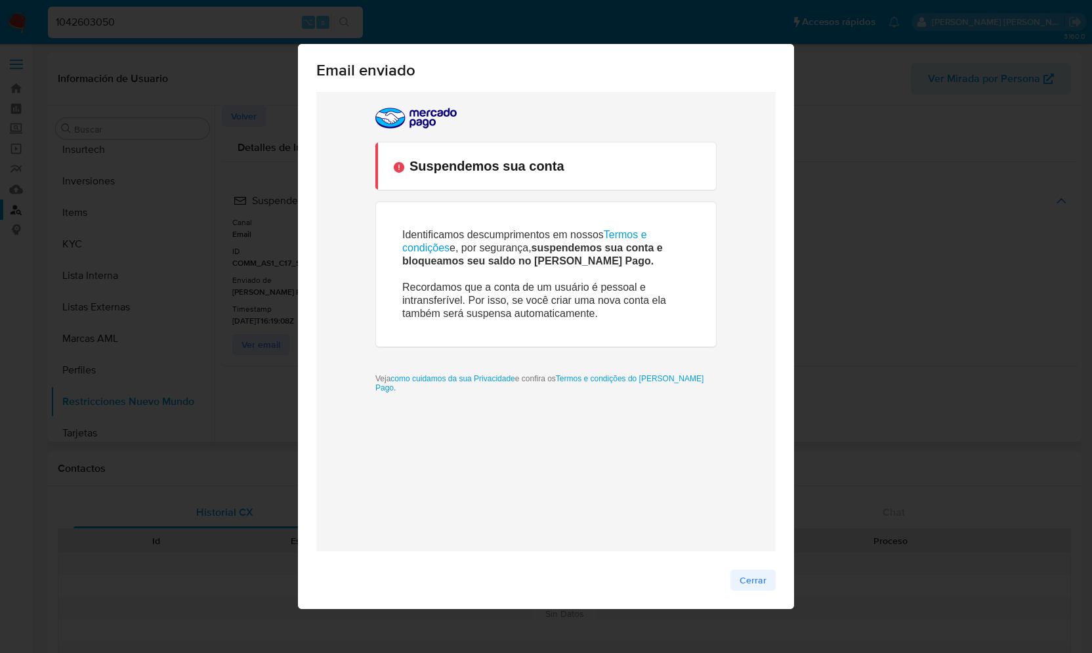
click at [757, 577] on span "Cerrar" at bounding box center [753, 580] width 27 height 18
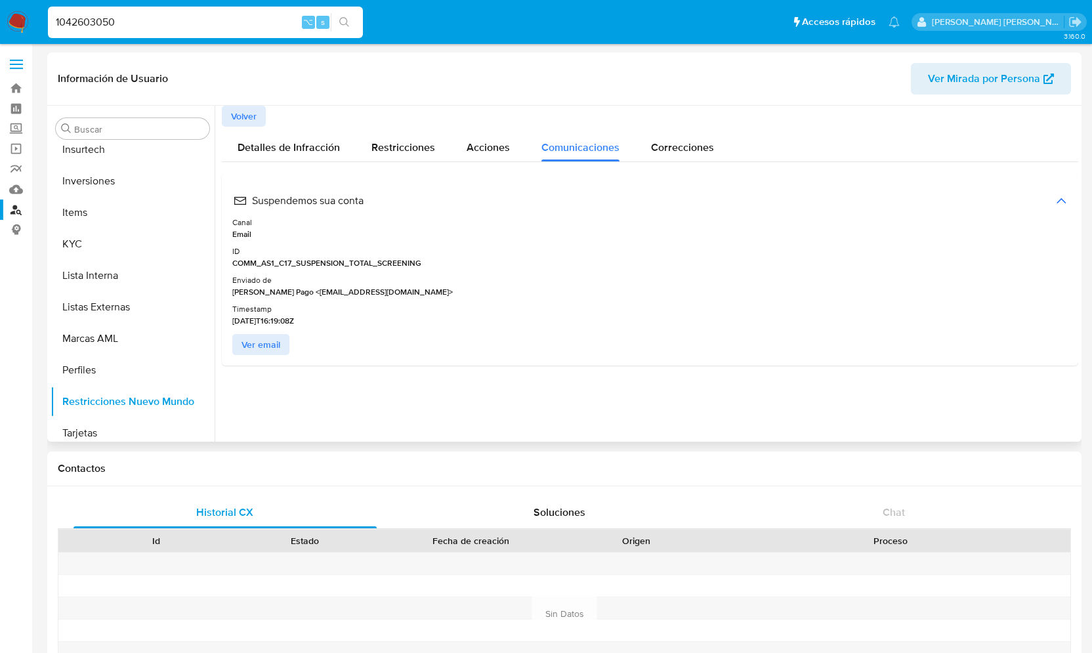
click at [153, 14] on input "1042603050" at bounding box center [205, 22] width 315 height 17
paste input "1008335121"
type input "1008335121"
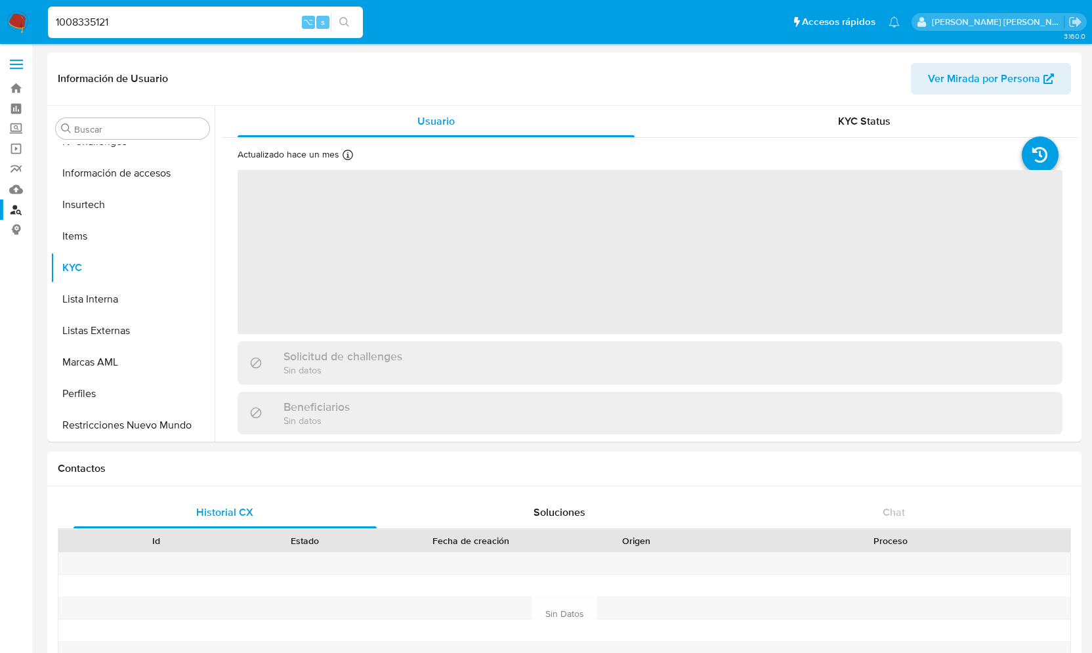
scroll to position [555, 0]
select select "10"
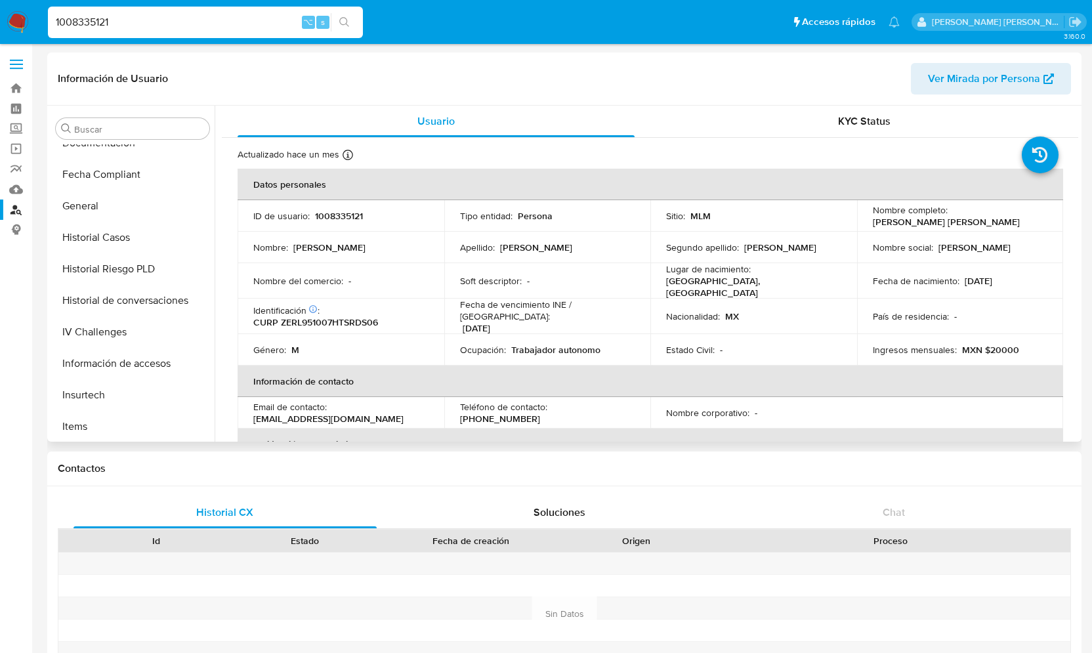
scroll to position [331, 0]
click at [104, 196] on button "General" at bounding box center [128, 207] width 154 height 32
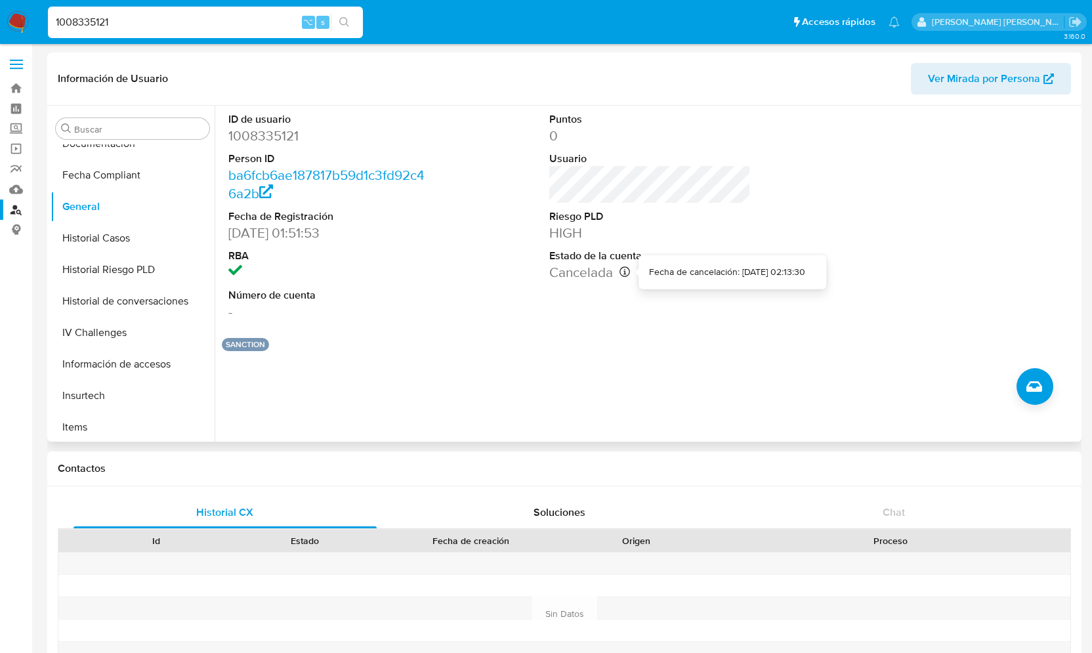
click at [621, 272] on icon at bounding box center [625, 271] width 11 height 11
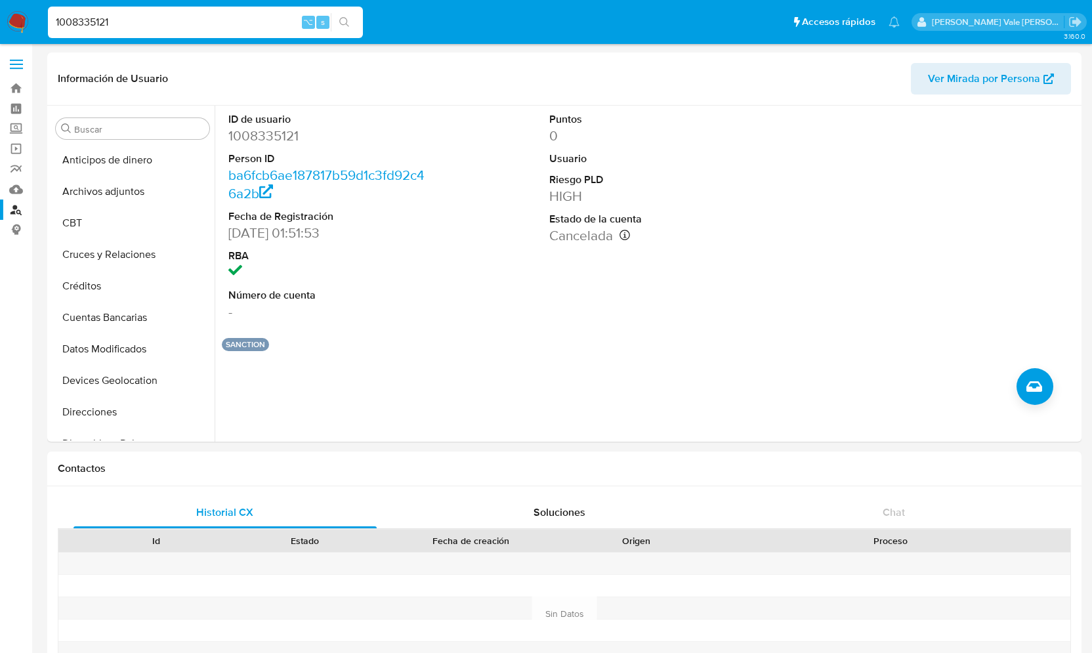
select select "10"
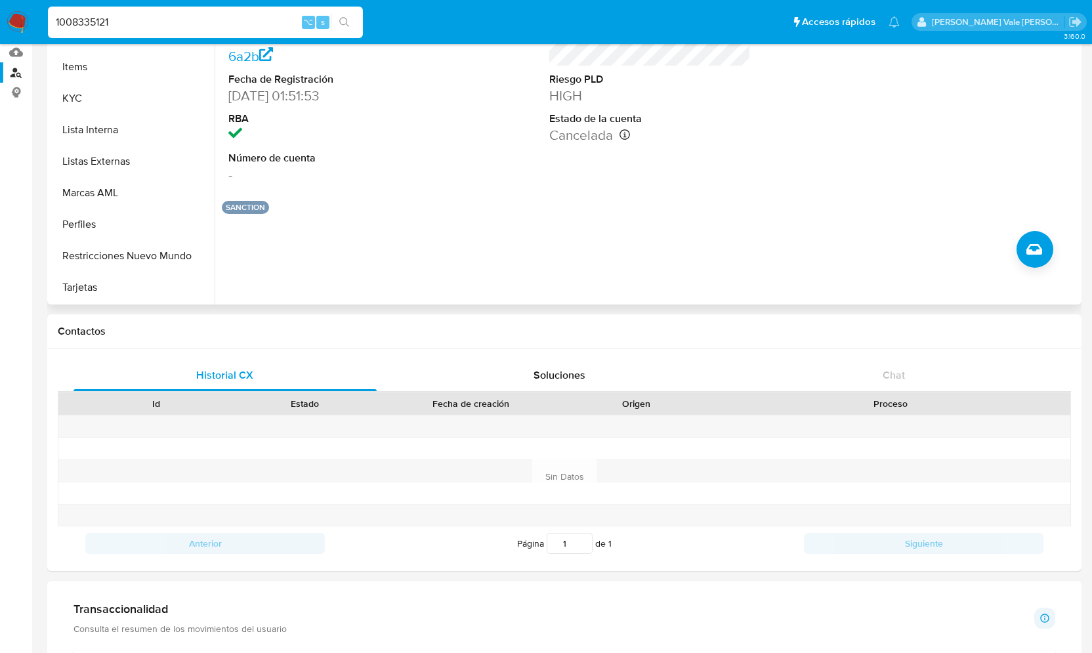
scroll to position [156, 0]
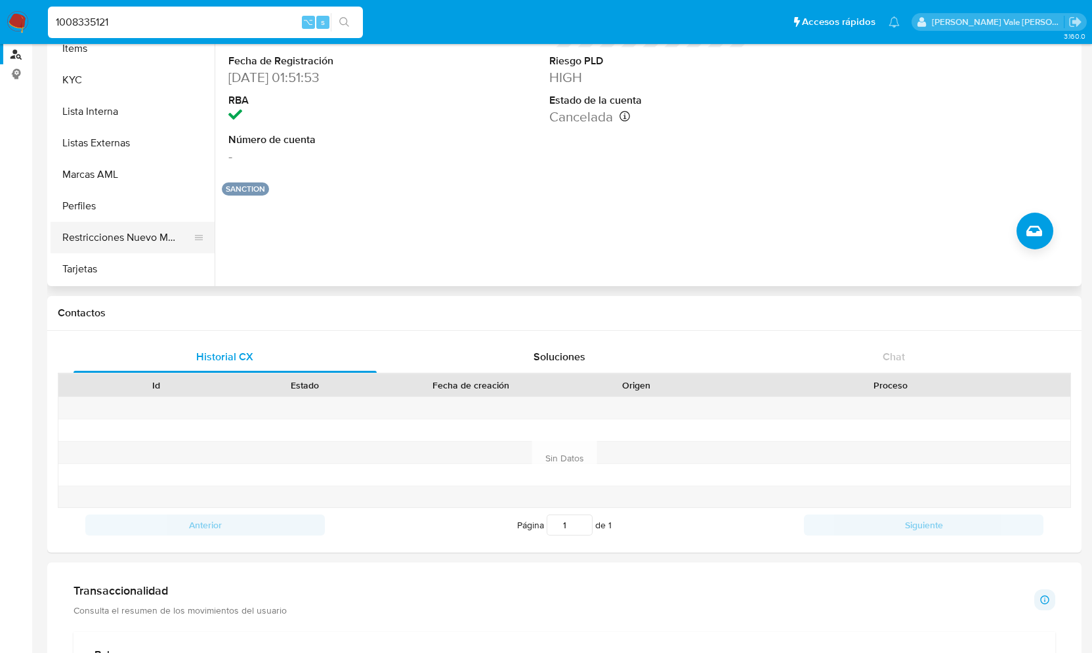
click at [122, 228] on button "Restricciones Nuevo Mundo" at bounding box center [128, 238] width 154 height 32
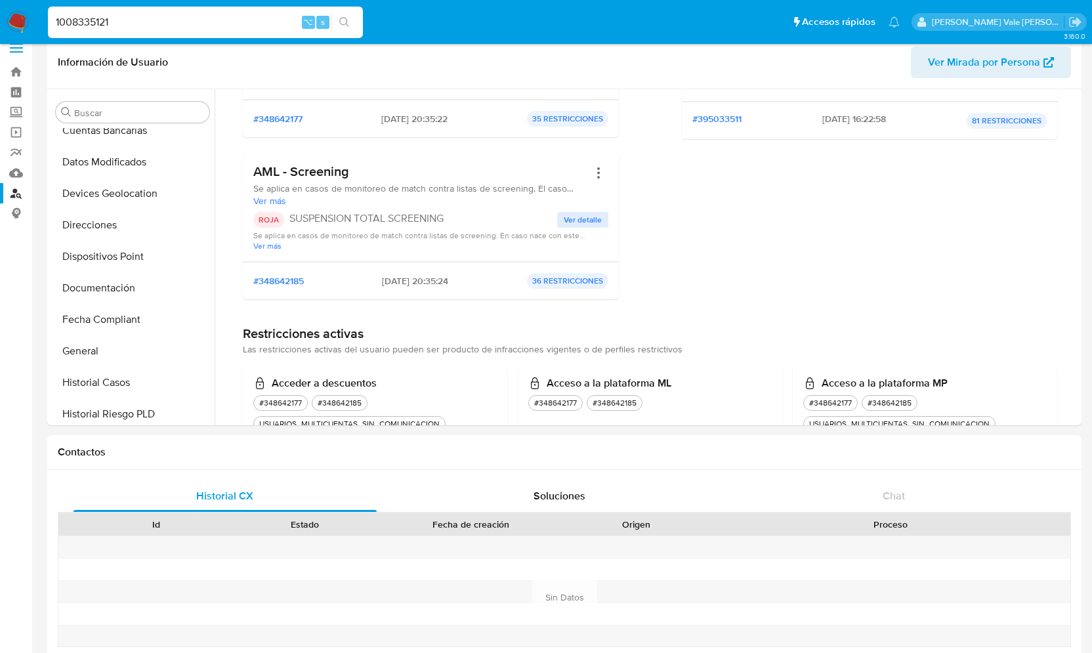
scroll to position [0, 0]
drag, startPoint x: 116, startPoint y: 24, endPoint x: 46, endPoint y: 22, distance: 70.3
click at [46, 22] on li "1008335121 ⌥ s" at bounding box center [206, 21] width 322 height 33
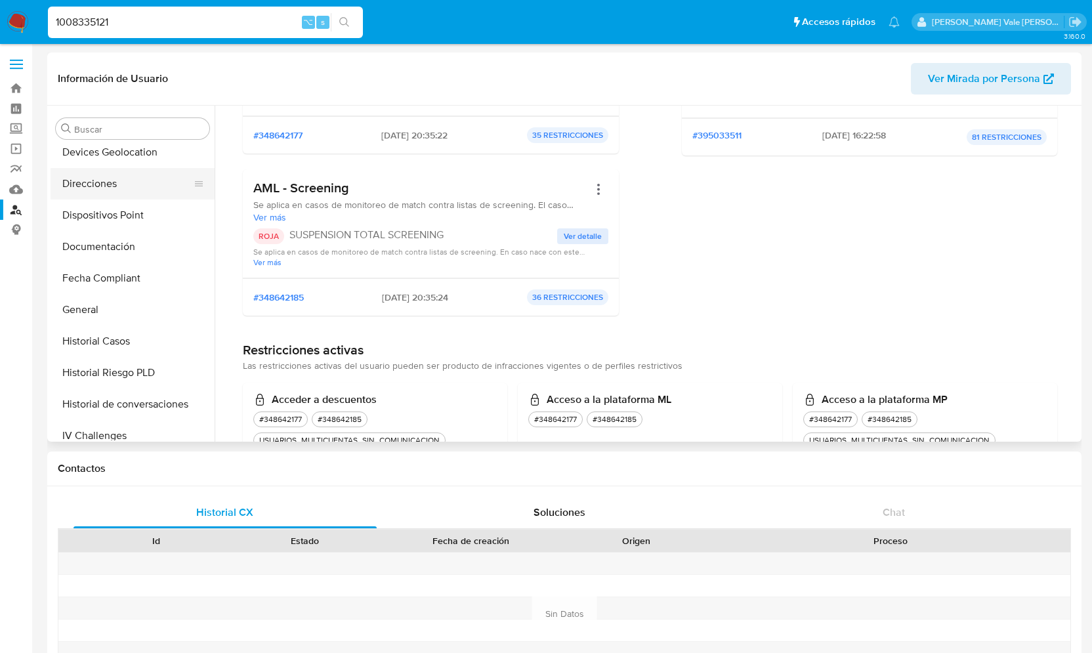
scroll to position [240, 0]
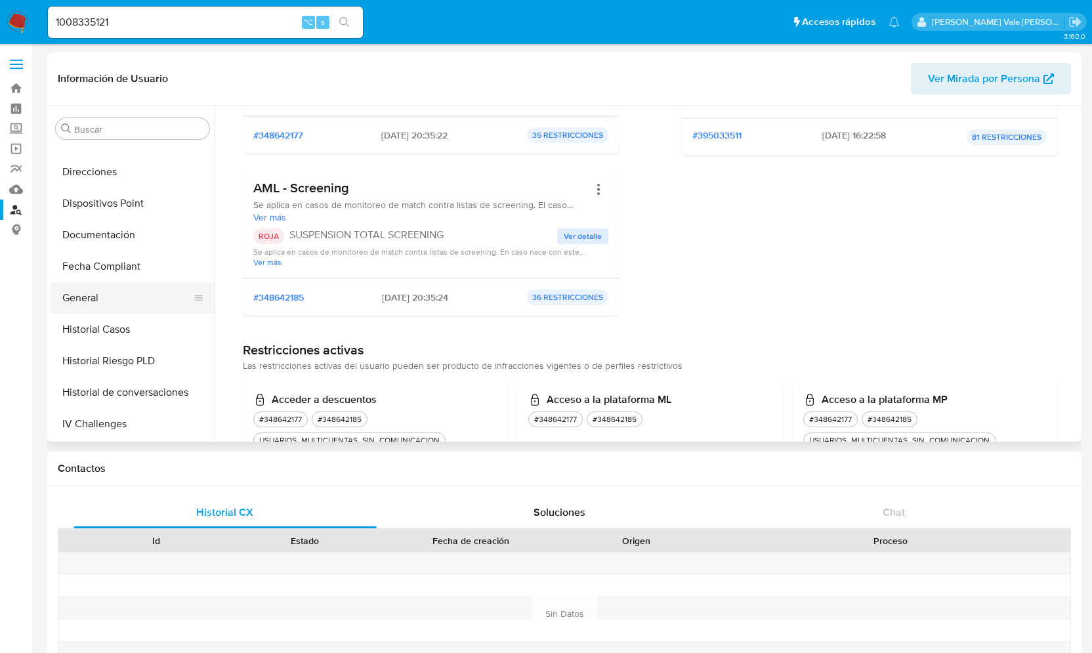
click at [112, 291] on button "General" at bounding box center [128, 298] width 154 height 32
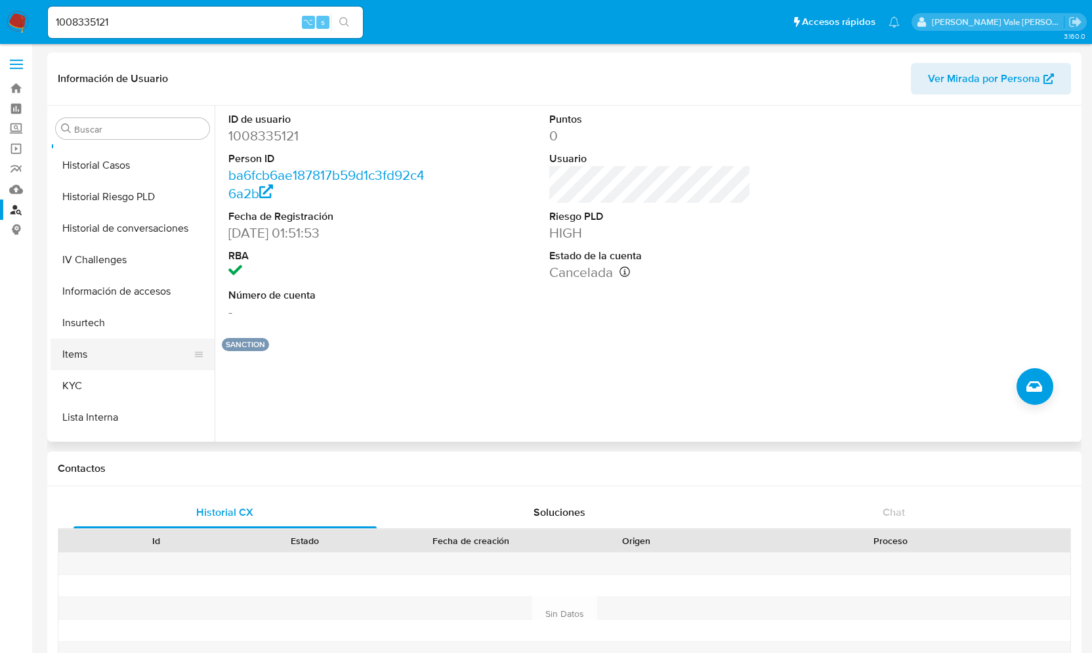
scroll to position [555, 0]
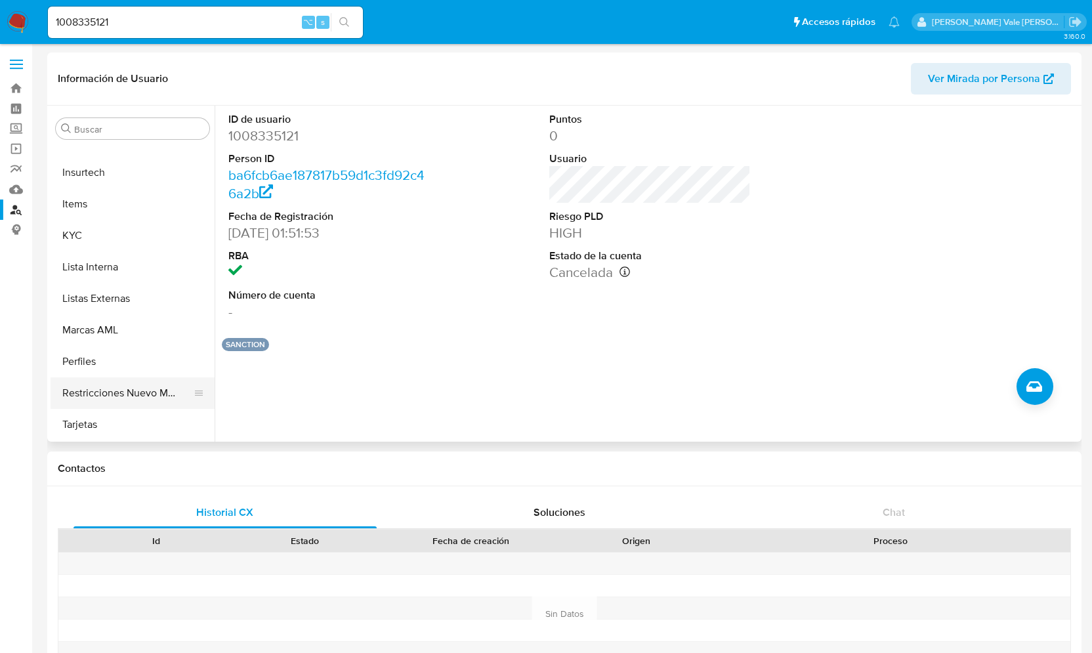
click at [135, 397] on button "Restricciones Nuevo Mundo" at bounding box center [128, 393] width 154 height 32
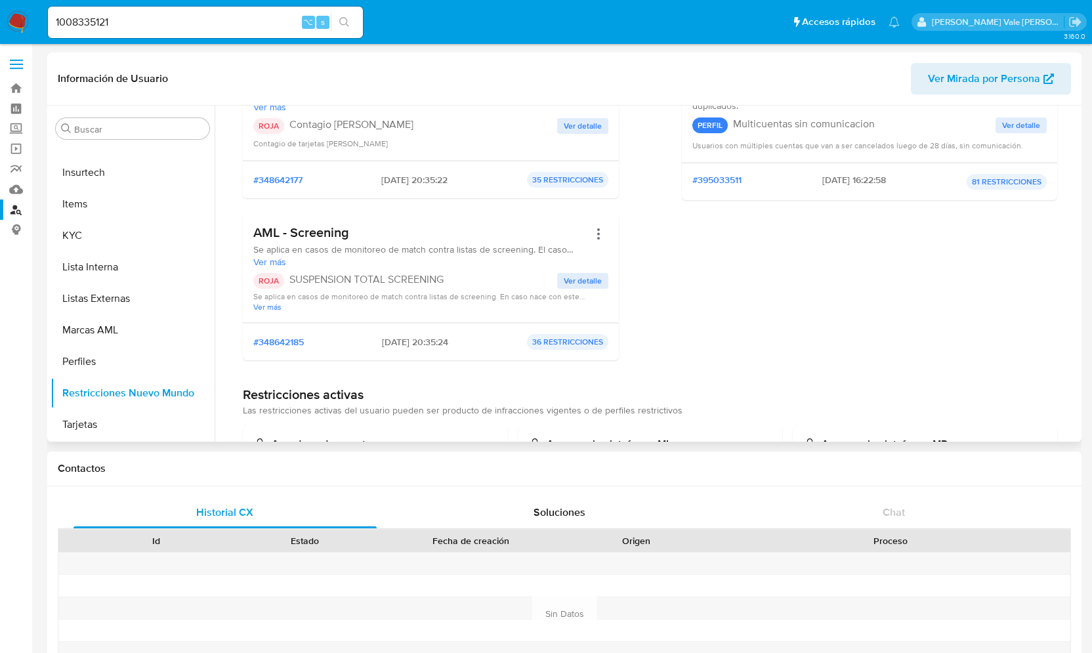
scroll to position [203, 0]
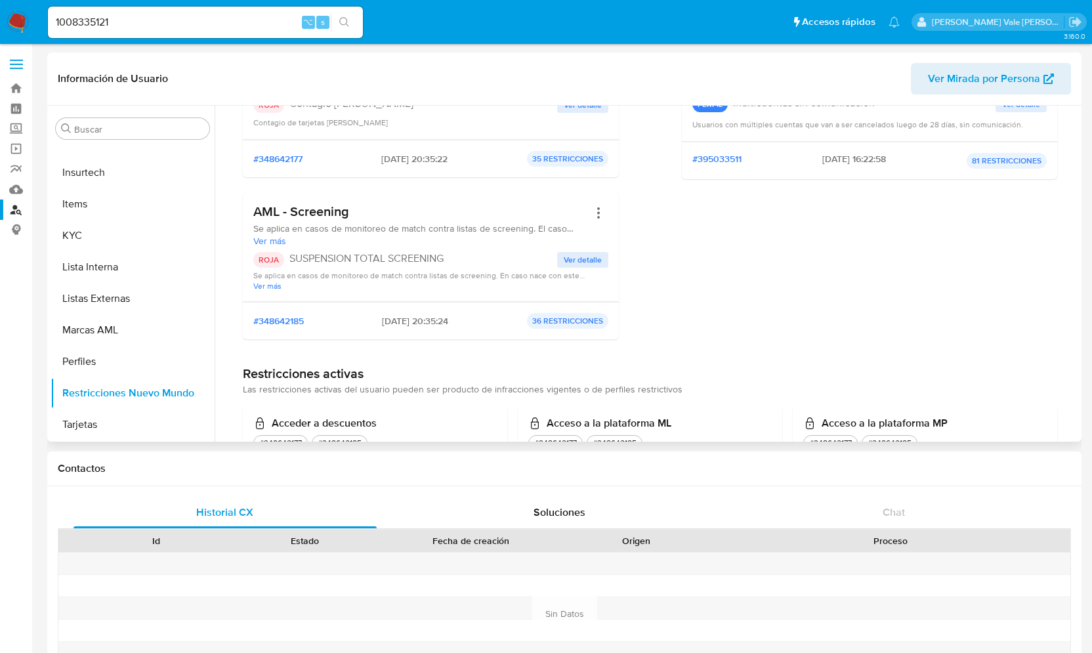
click at [578, 261] on span "Ver detalle" at bounding box center [583, 259] width 38 height 13
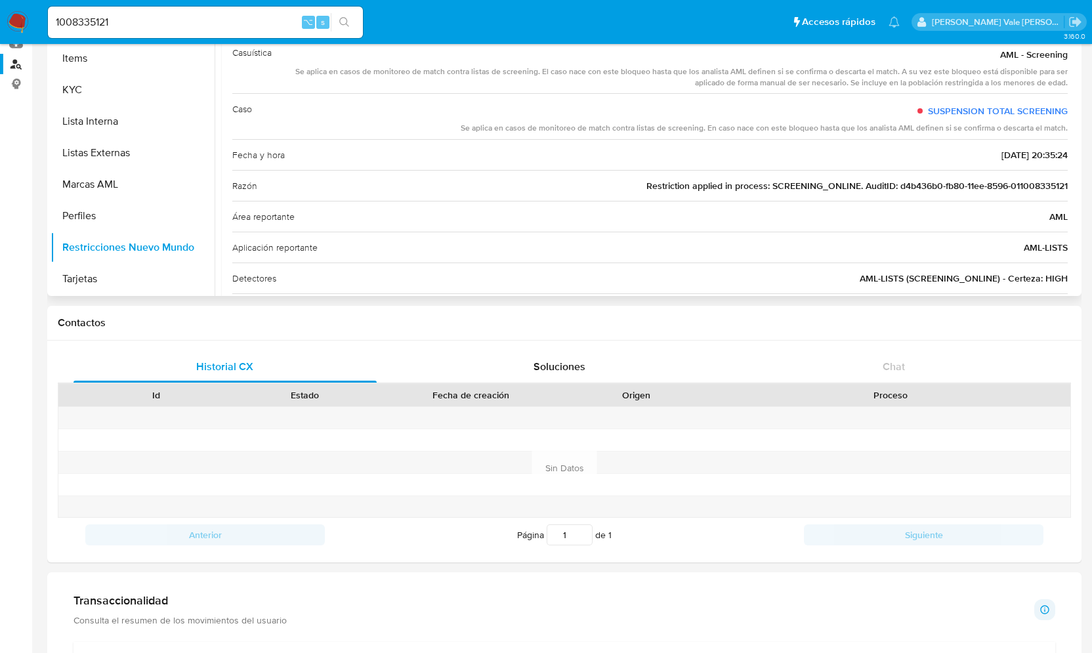
scroll to position [0, 0]
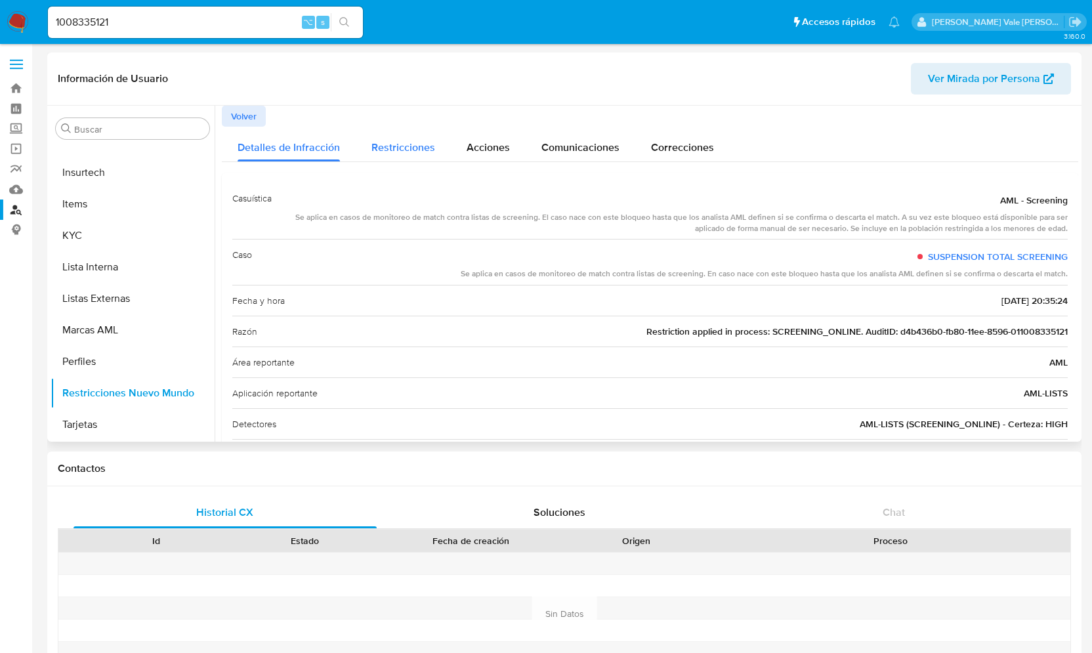
click at [426, 150] on span "Restricciones" at bounding box center [404, 147] width 64 height 15
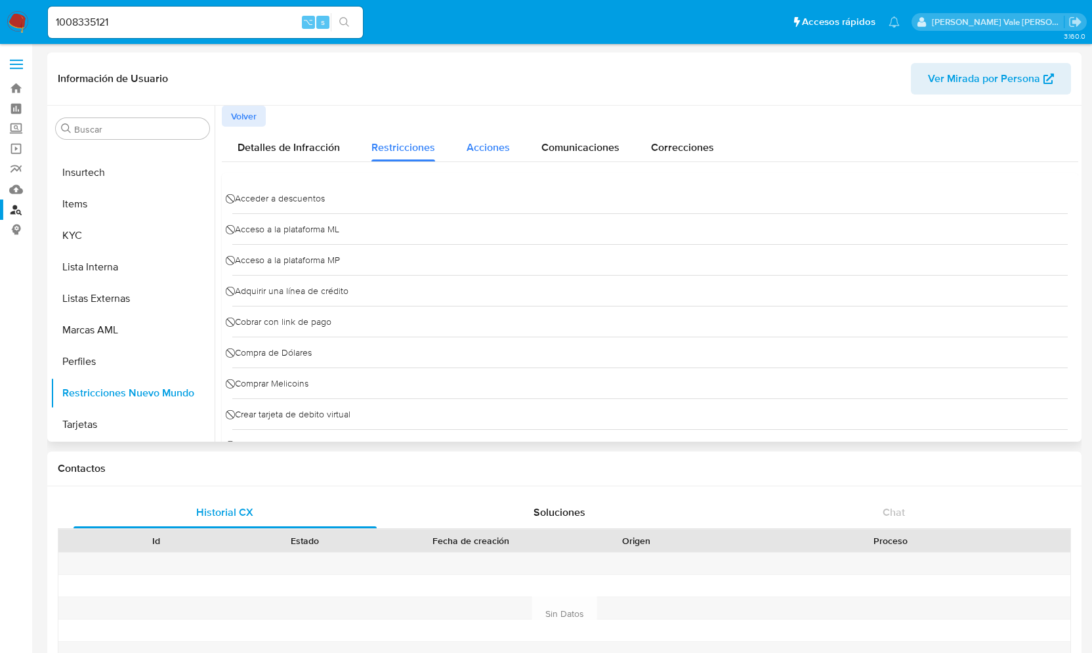
click at [490, 153] on span "Acciones" at bounding box center [488, 147] width 43 height 15
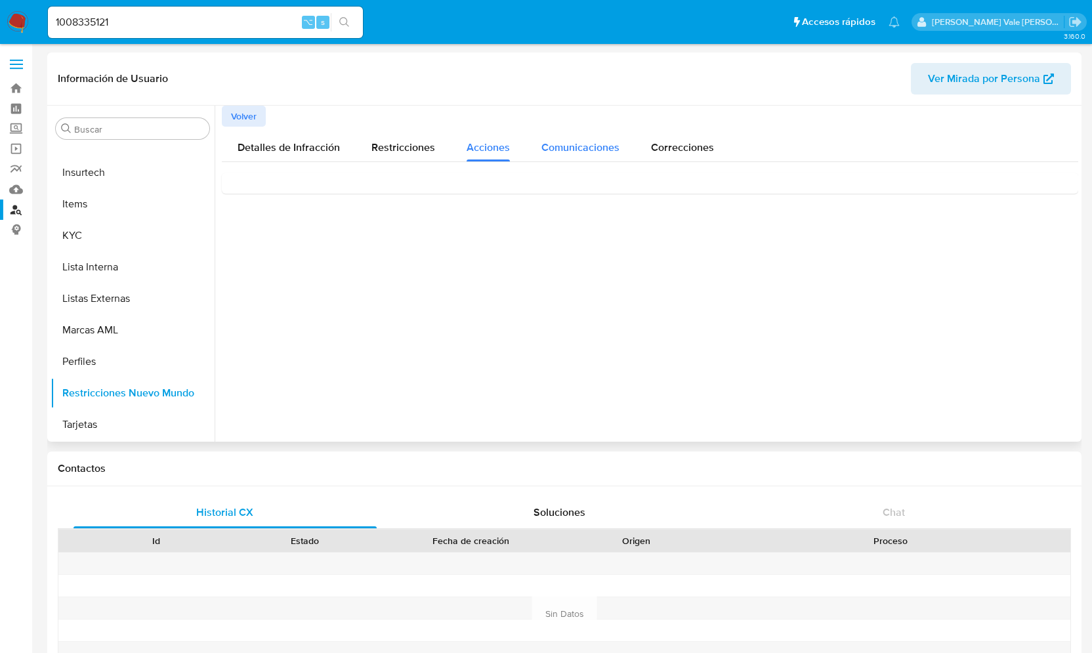
click at [589, 148] on span "Comunicaciones" at bounding box center [581, 147] width 78 height 15
click at [660, 151] on span "Correcciones" at bounding box center [682, 147] width 63 height 15
click at [561, 142] on span "Comunicaciones" at bounding box center [581, 147] width 78 height 15
click at [322, 203] on span "Suspendimos tu cuenta" at bounding box center [297, 201] width 126 height 14
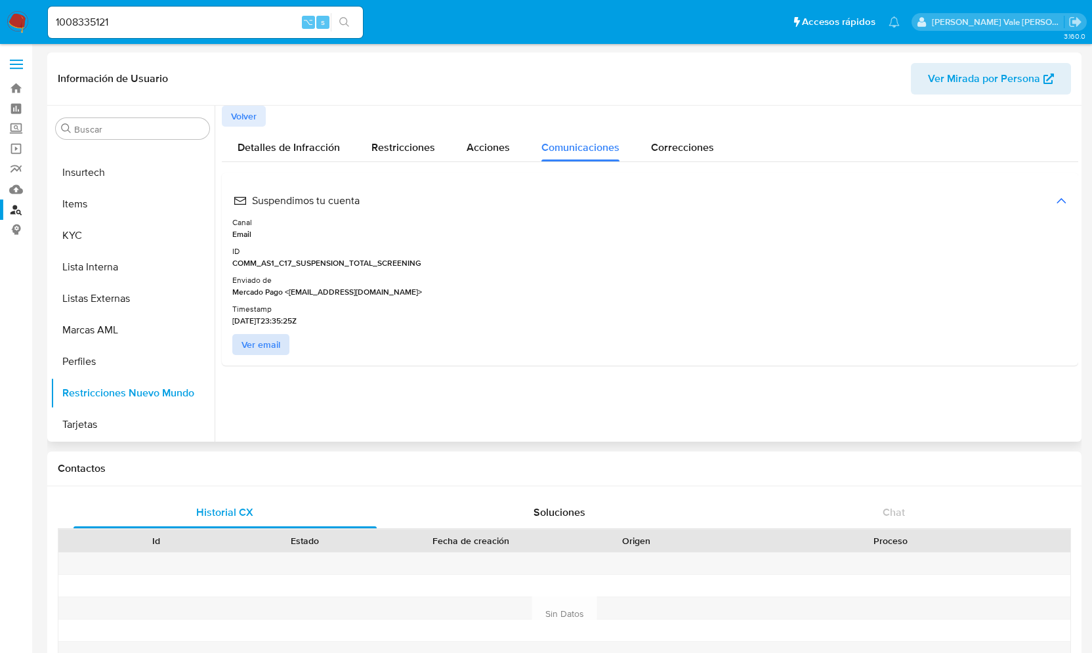
click at [272, 346] on span "Ver email" at bounding box center [261, 344] width 39 height 18
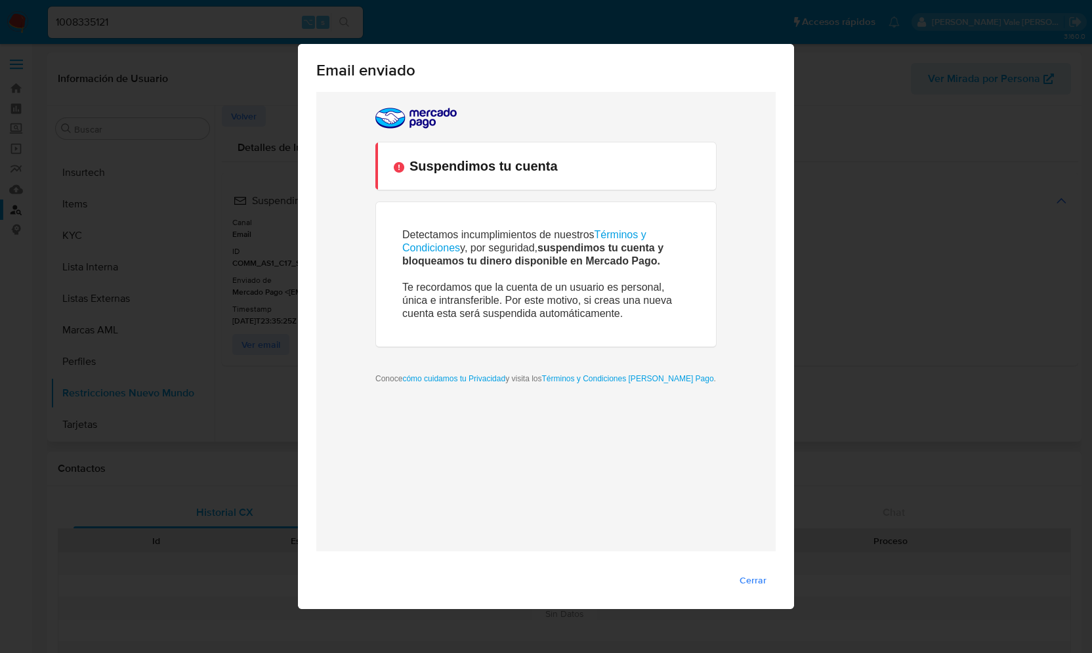
click at [519, 322] on td "Detectamos incumplimientos de nuestros Términos y Condiciones y, por seguridad,…" at bounding box center [546, 274] width 340 height 144
click at [754, 581] on span "Cerrar" at bounding box center [753, 580] width 27 height 18
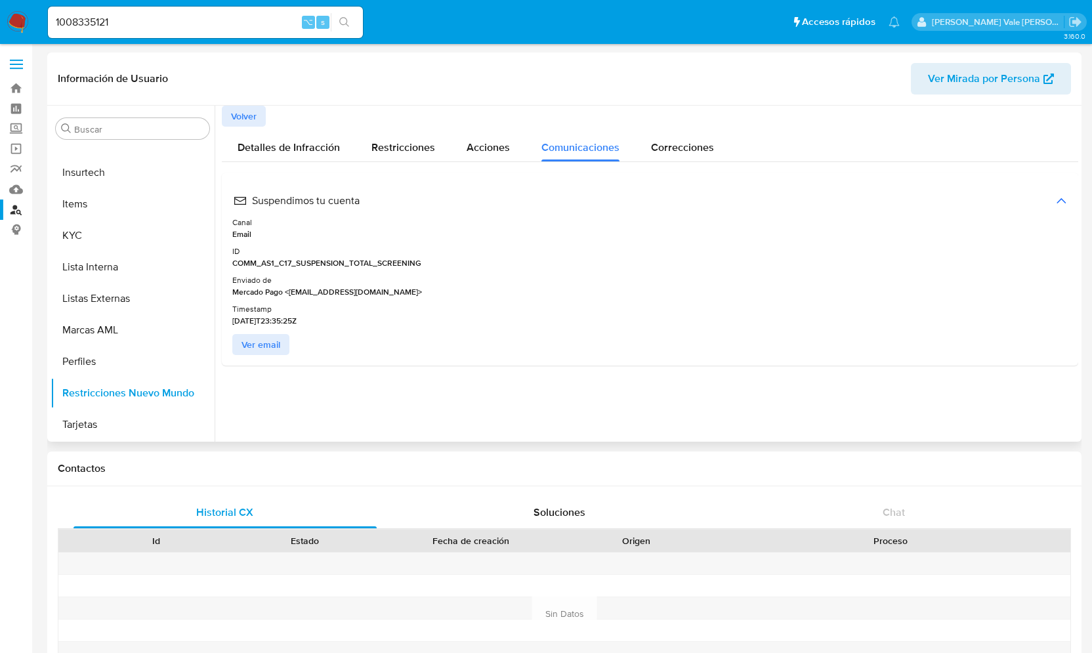
click at [156, 17] on input "1008335121" at bounding box center [205, 22] width 315 height 17
type input "1"
paste input "1035117601"
type input "1035117601"
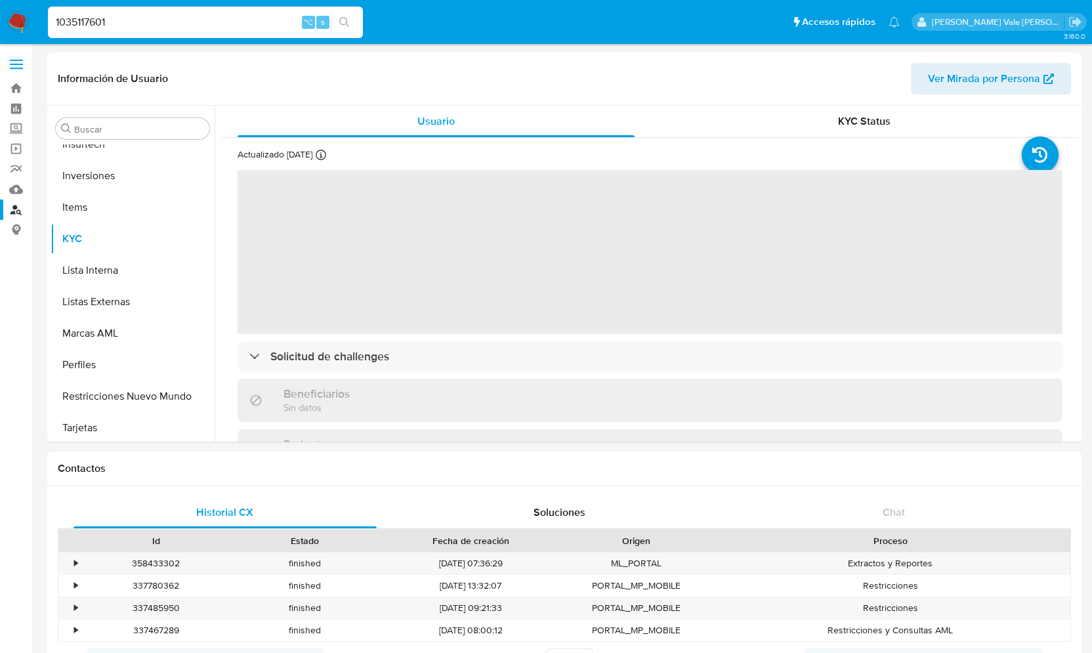
scroll to position [618, 0]
select select "10"
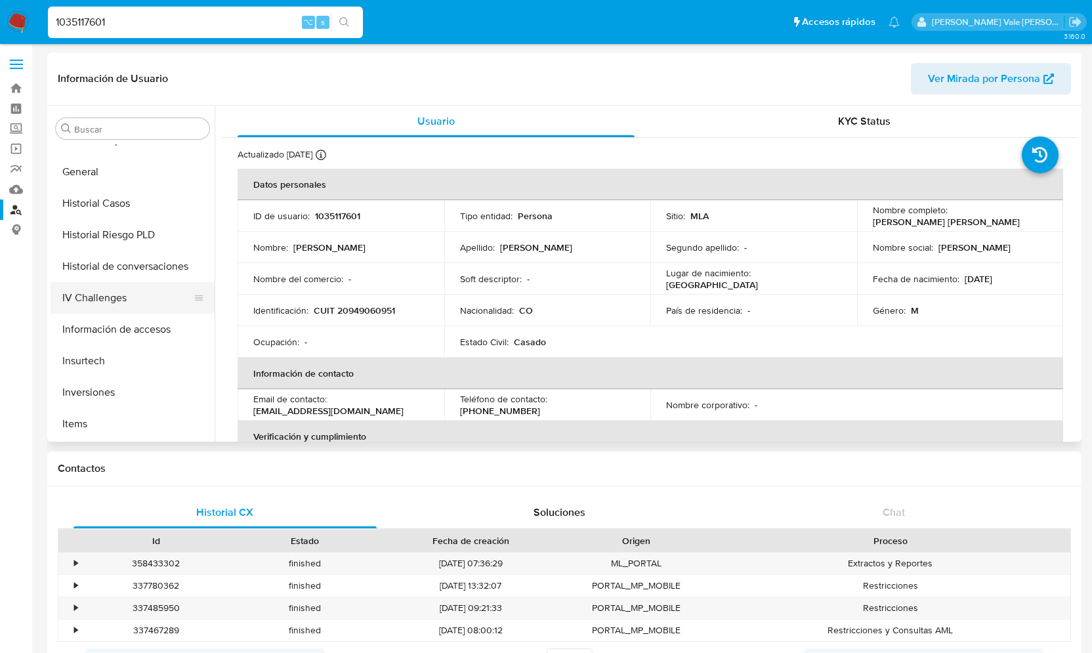
scroll to position [362, 0]
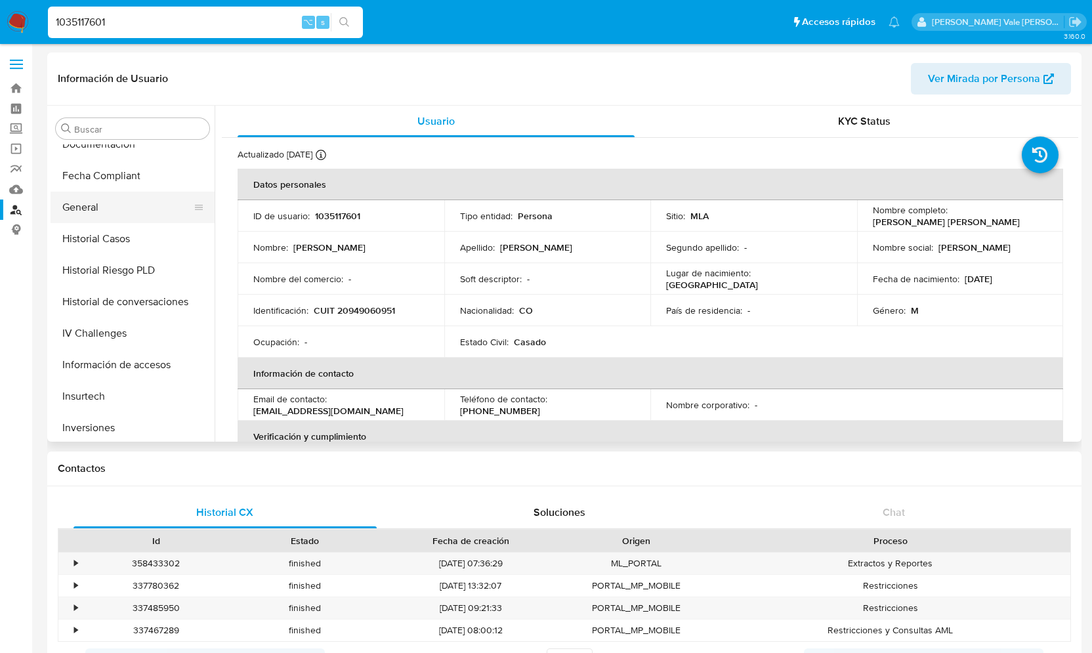
click at [102, 210] on button "General" at bounding box center [128, 208] width 154 height 32
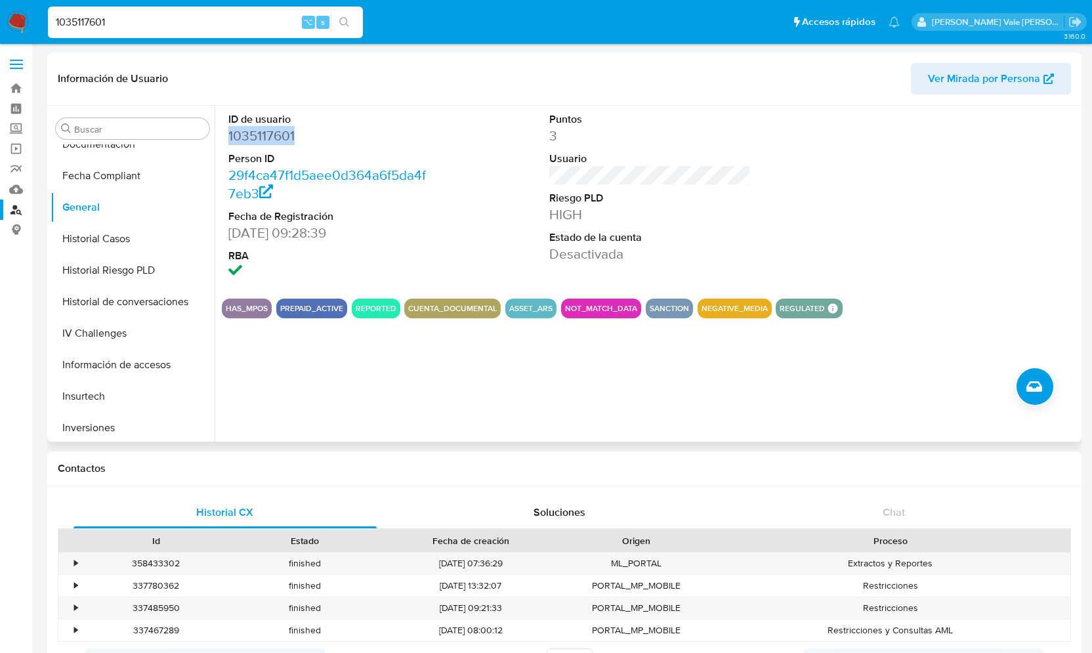
drag, startPoint x: 228, startPoint y: 134, endPoint x: 301, endPoint y: 134, distance: 72.9
click at [301, 134] on dd "1035117601" at bounding box center [328, 136] width 201 height 18
copy dd "1035117601"
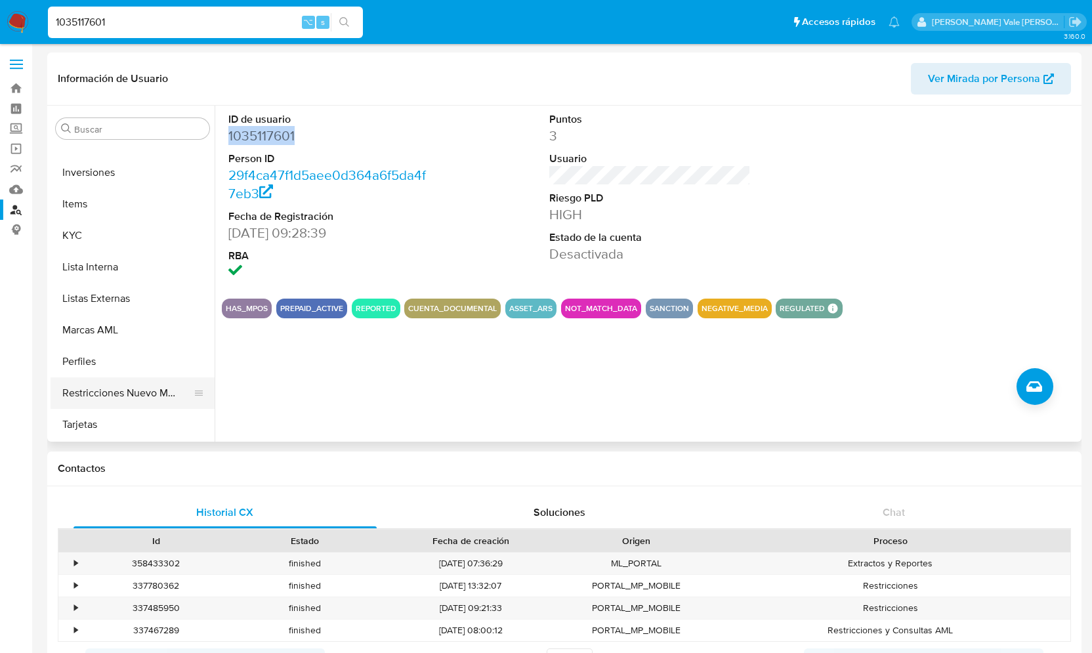
click at [112, 389] on button "Restricciones Nuevo Mundo" at bounding box center [128, 393] width 154 height 32
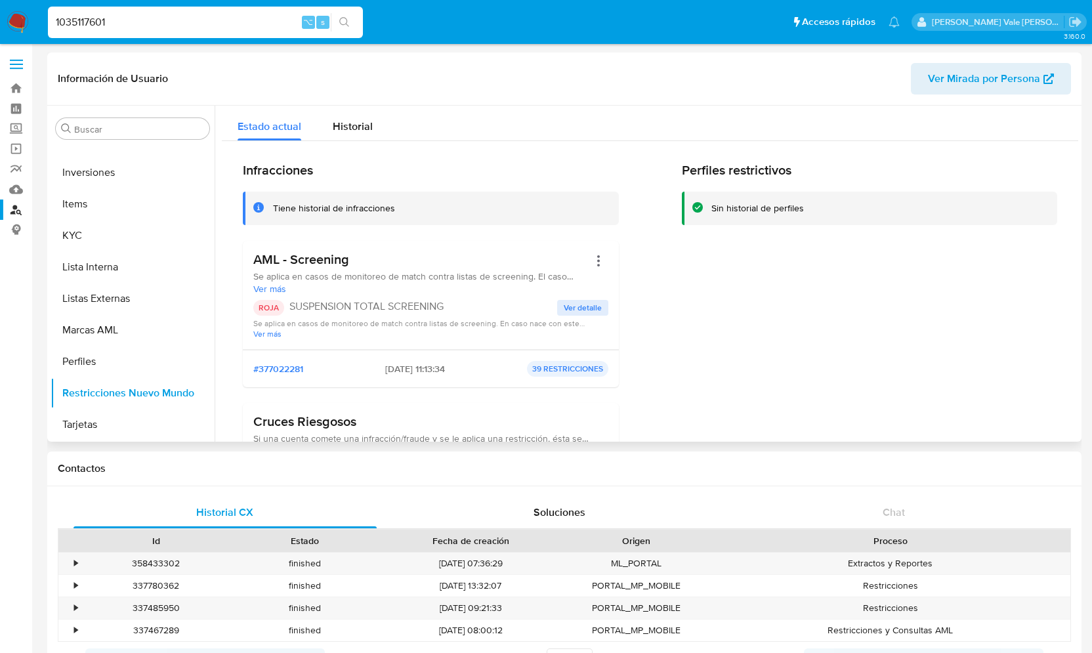
click at [566, 307] on span "Ver detalle" at bounding box center [583, 307] width 38 height 13
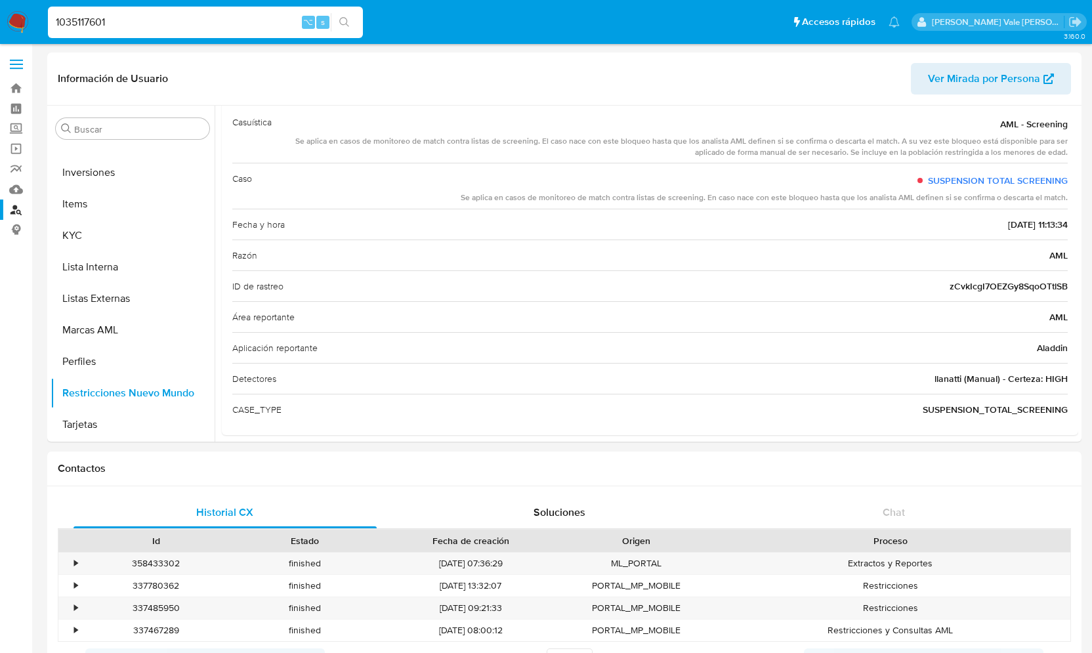
scroll to position [0, 0]
drag, startPoint x: 127, startPoint y: 23, endPoint x: 19, endPoint y: 16, distance: 108.5
click at [19, 16] on nav "Pausado Ver notificaciones 1035117601 ⌥ s Accesos rápidos Presiona las siguient…" at bounding box center [546, 22] width 1092 height 44
paste input "394277185"
type input "394277185"
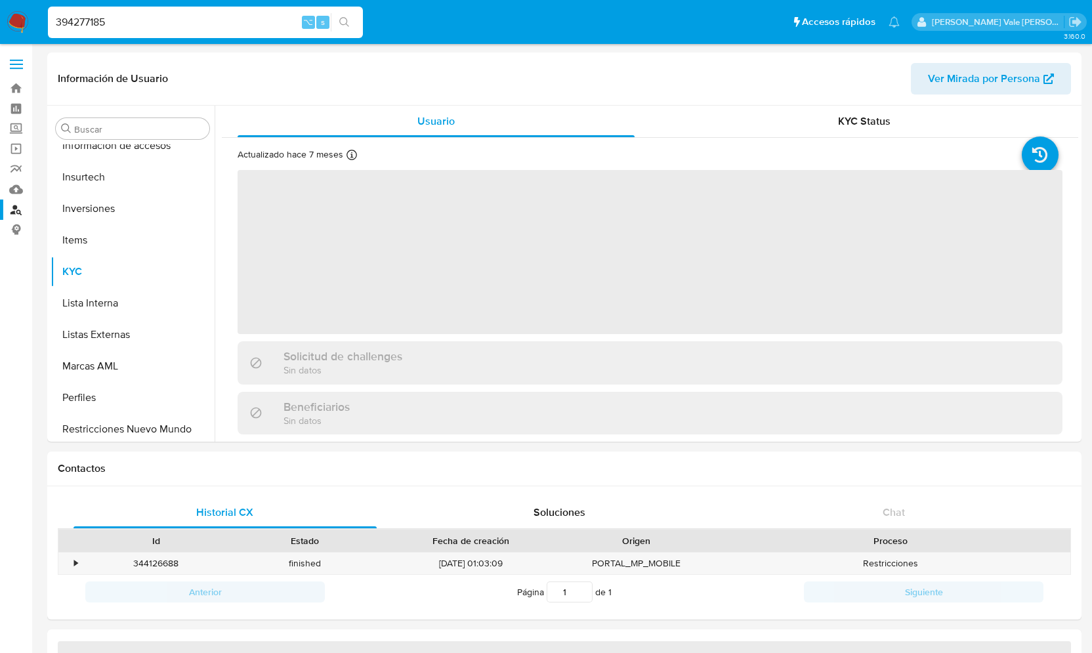
scroll to position [649, 0]
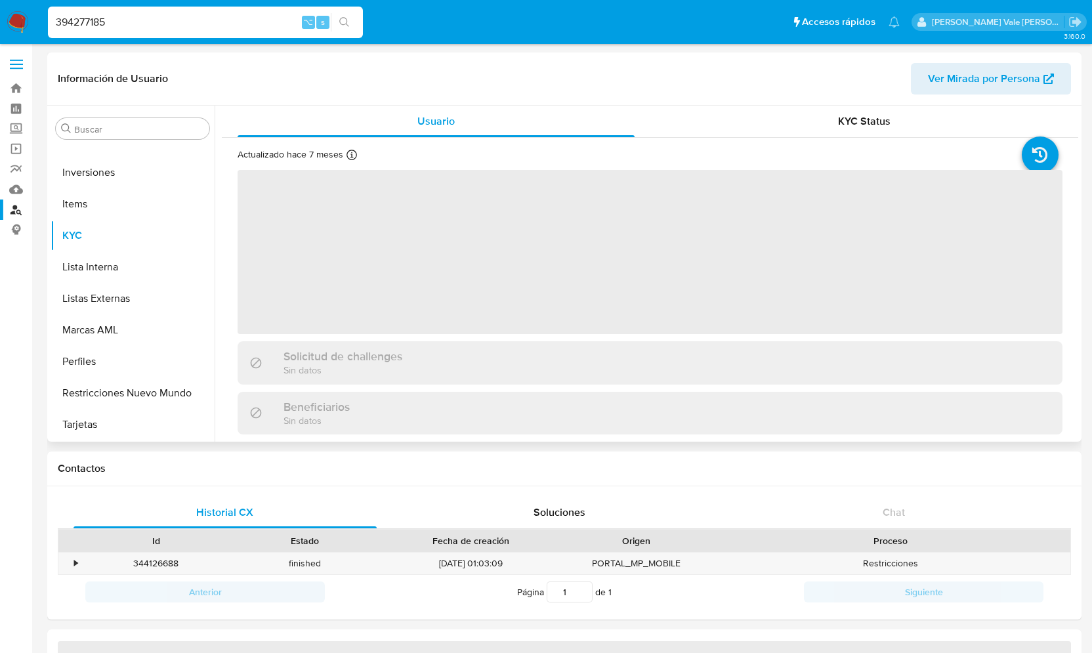
select select "10"
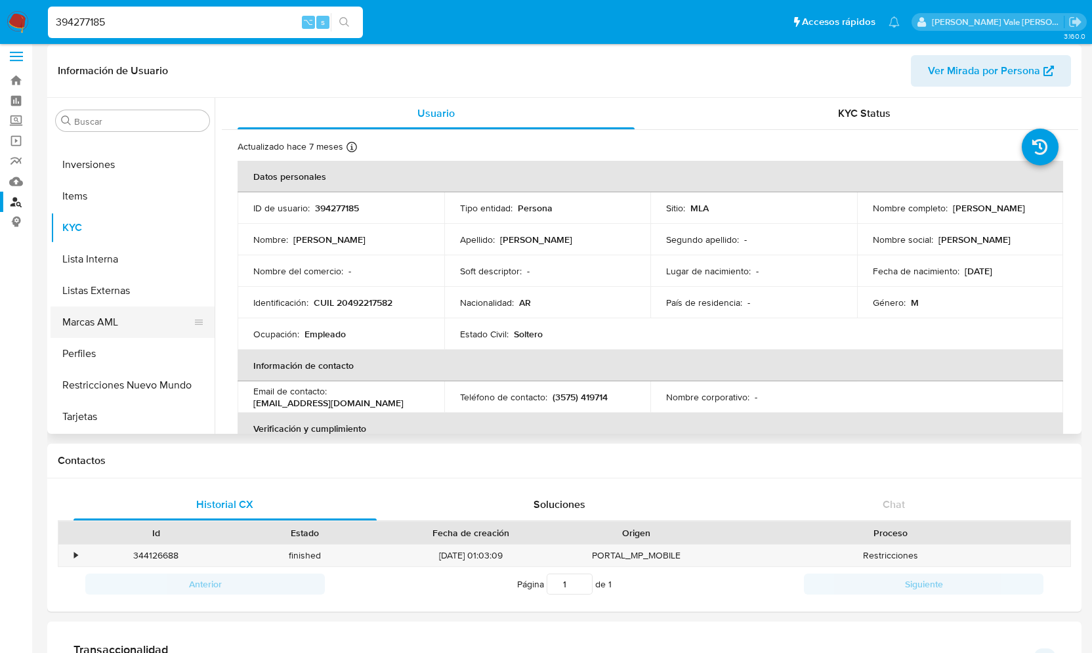
scroll to position [13, 0]
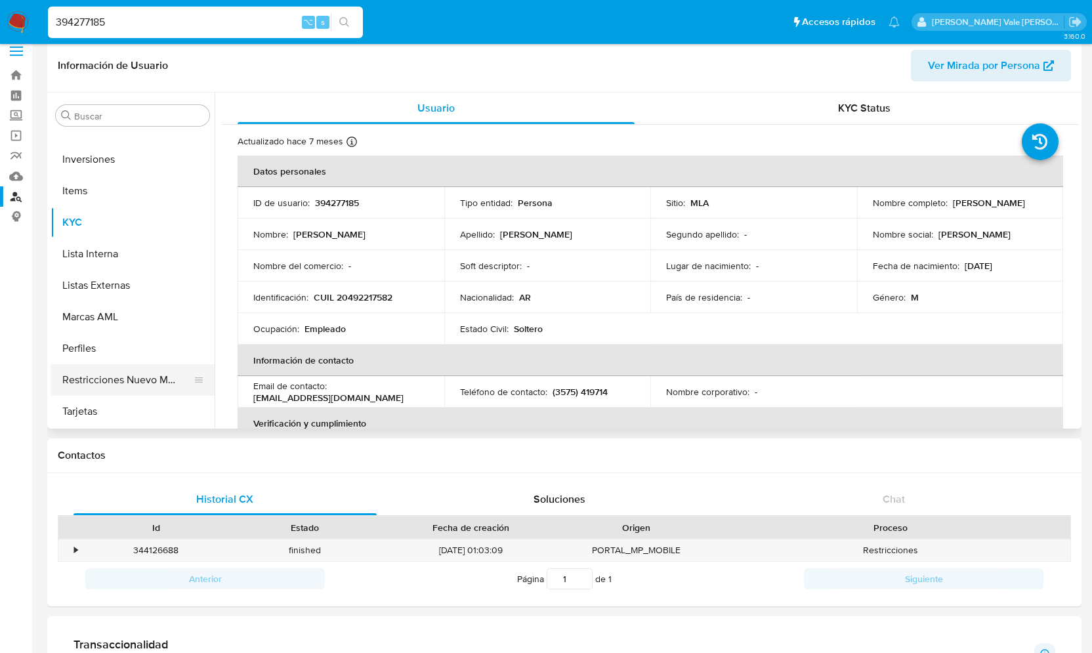
click at [124, 370] on button "Restricciones Nuevo Mundo" at bounding box center [128, 380] width 154 height 32
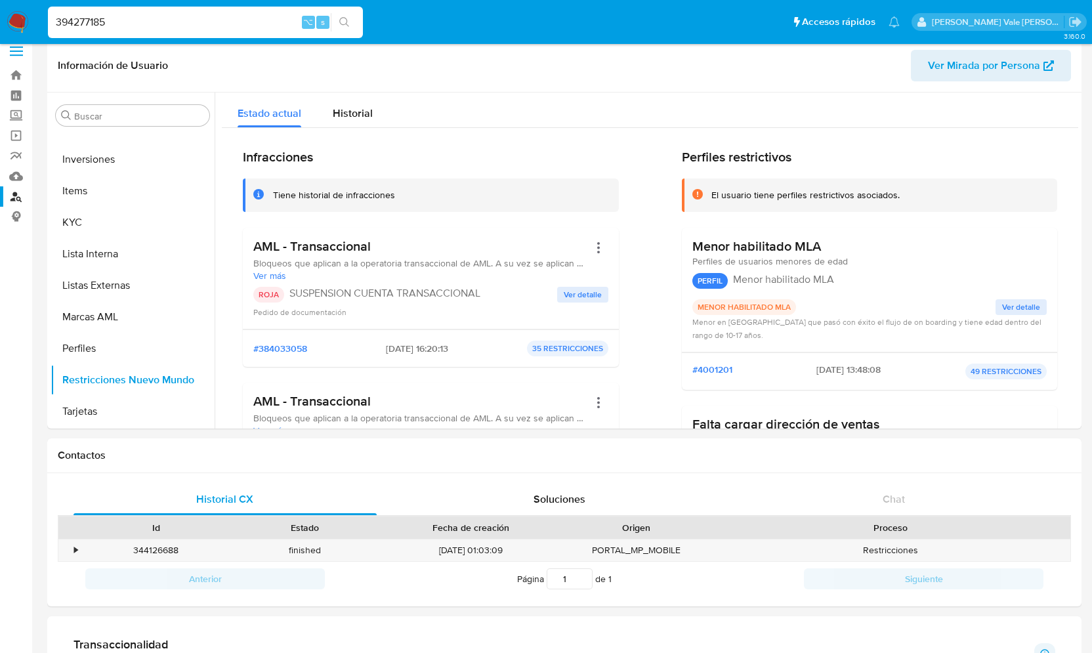
click at [565, 295] on span "Ver detalle" at bounding box center [583, 294] width 38 height 13
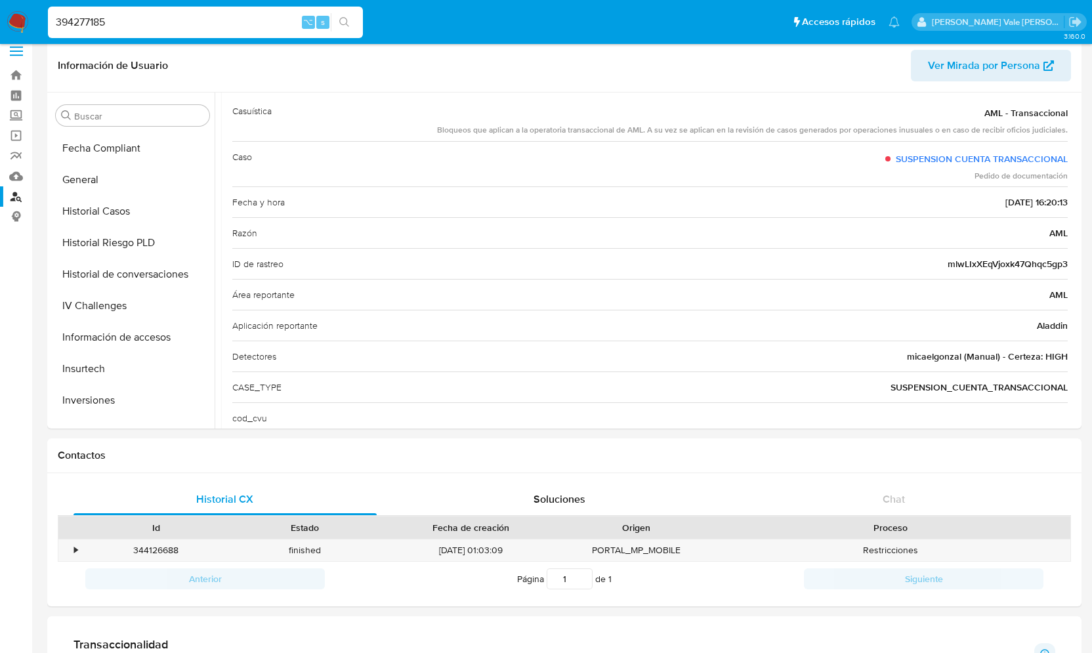
scroll to position [379, 0]
click at [106, 209] on button "General" at bounding box center [128, 210] width 154 height 32
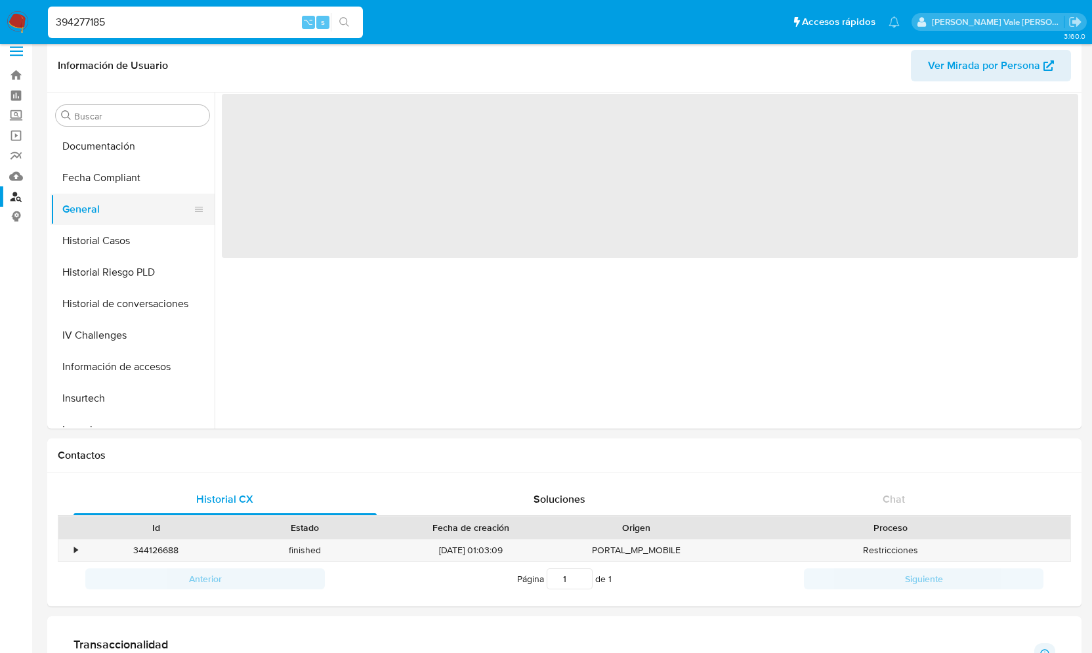
scroll to position [0, 0]
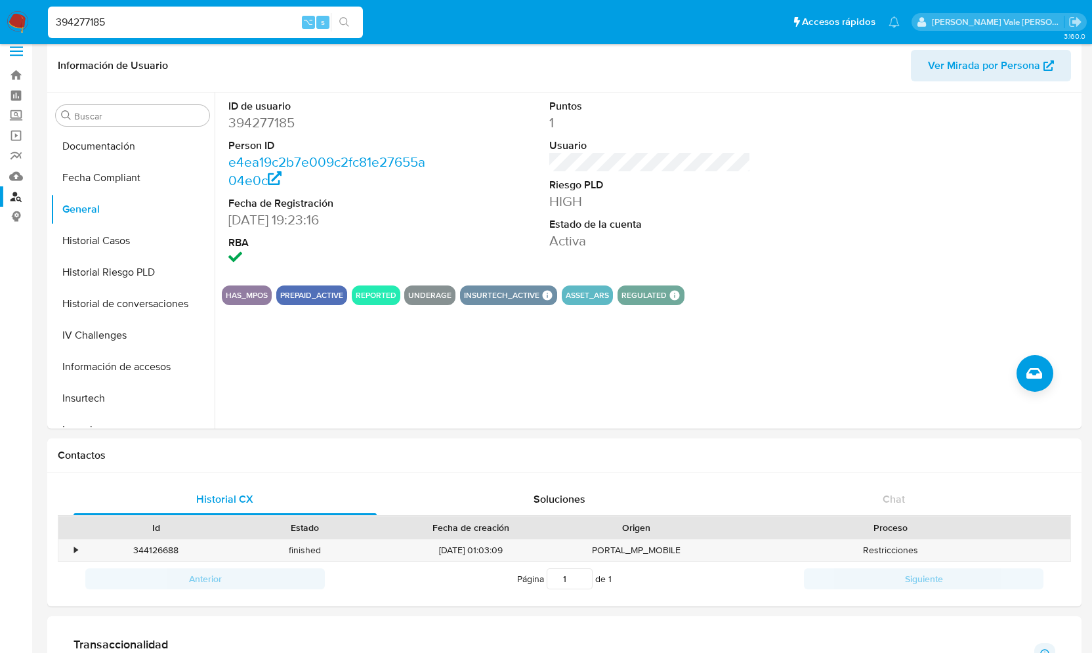
drag, startPoint x: 150, startPoint y: 12, endPoint x: 125, endPoint y: 12, distance: 24.9
click at [126, 12] on div "394277185 ⌥ s" at bounding box center [205, 23] width 315 height 32
drag, startPoint x: 114, startPoint y: 26, endPoint x: 15, endPoint y: 26, distance: 98.5
click at [14, 26] on nav "Pausado Ver notificaciones 394277185 ⌥ s Accesos rápidos Presiona las siguiente…" at bounding box center [546, 22] width 1092 height 44
paste input "1000122215"
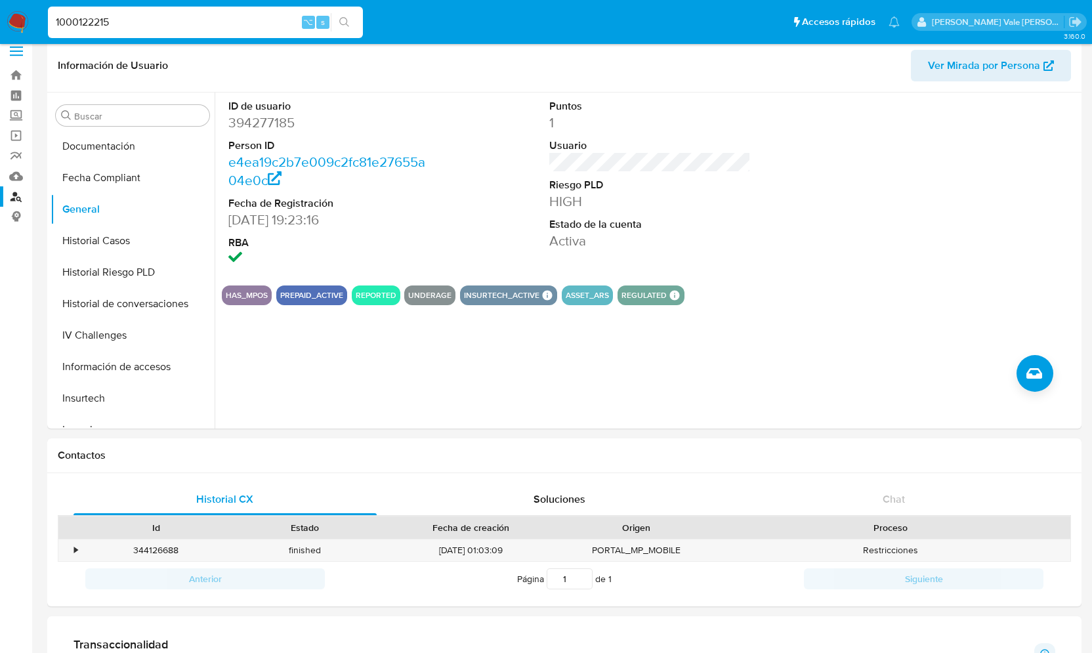
type input "1000122215"
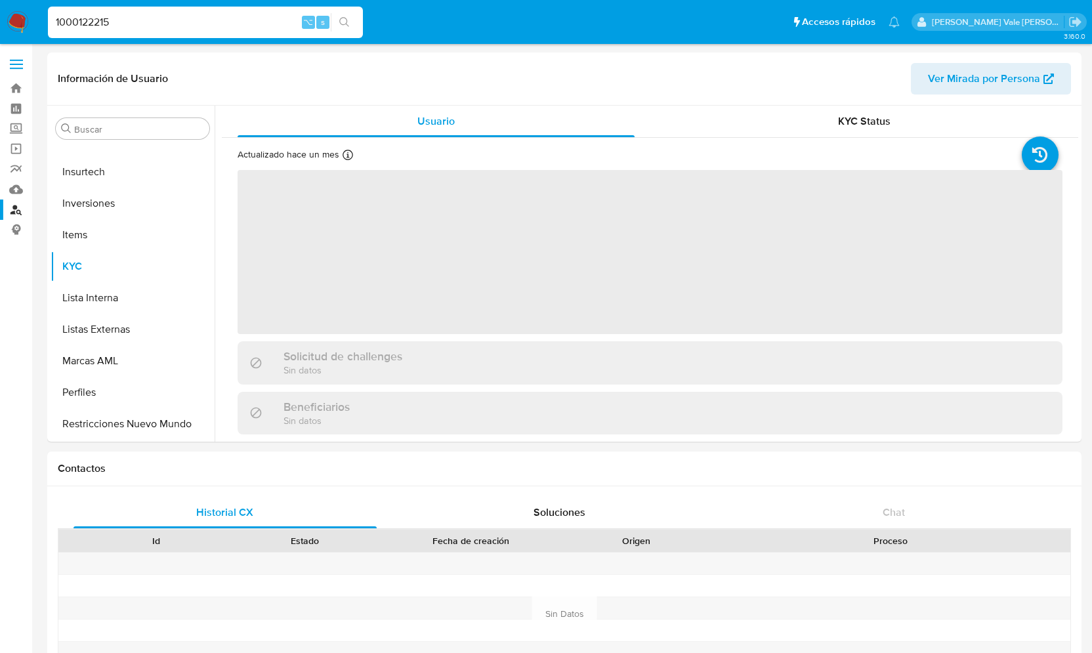
scroll to position [618, 0]
select select "10"
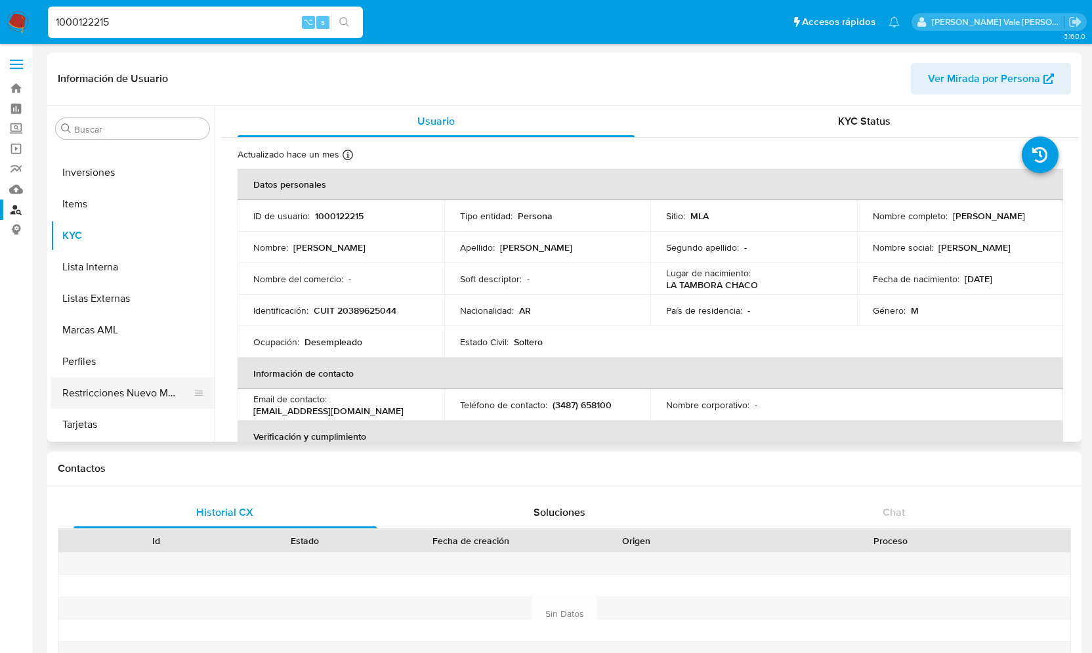
click at [150, 393] on button "Restricciones Nuevo Mundo" at bounding box center [128, 393] width 154 height 32
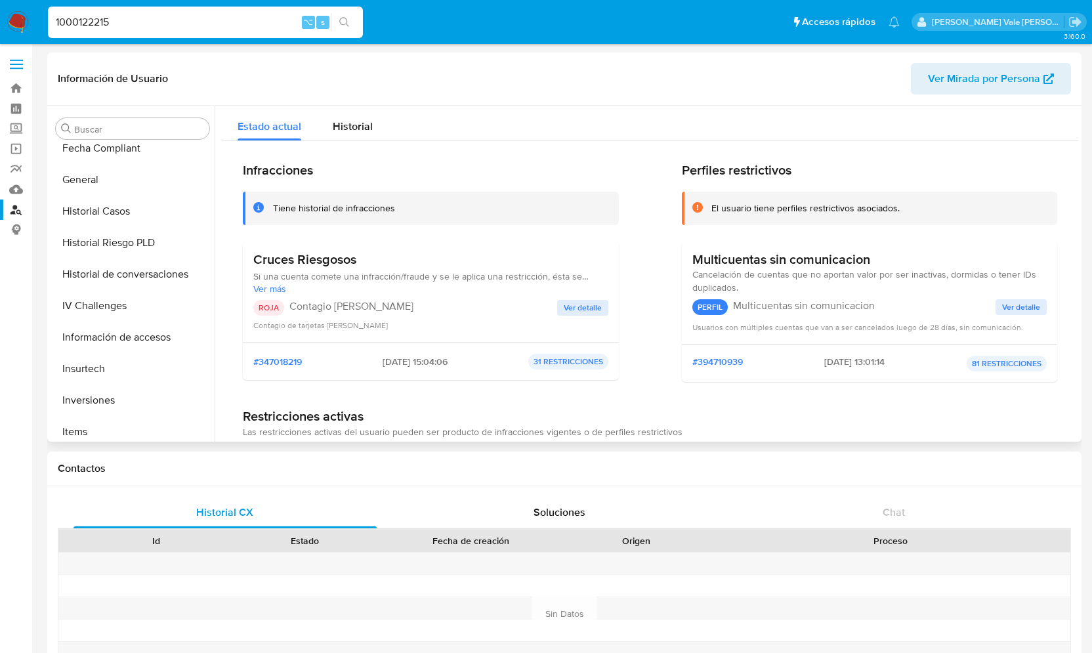
scroll to position [389, 0]
click at [129, 178] on button "General" at bounding box center [128, 181] width 154 height 32
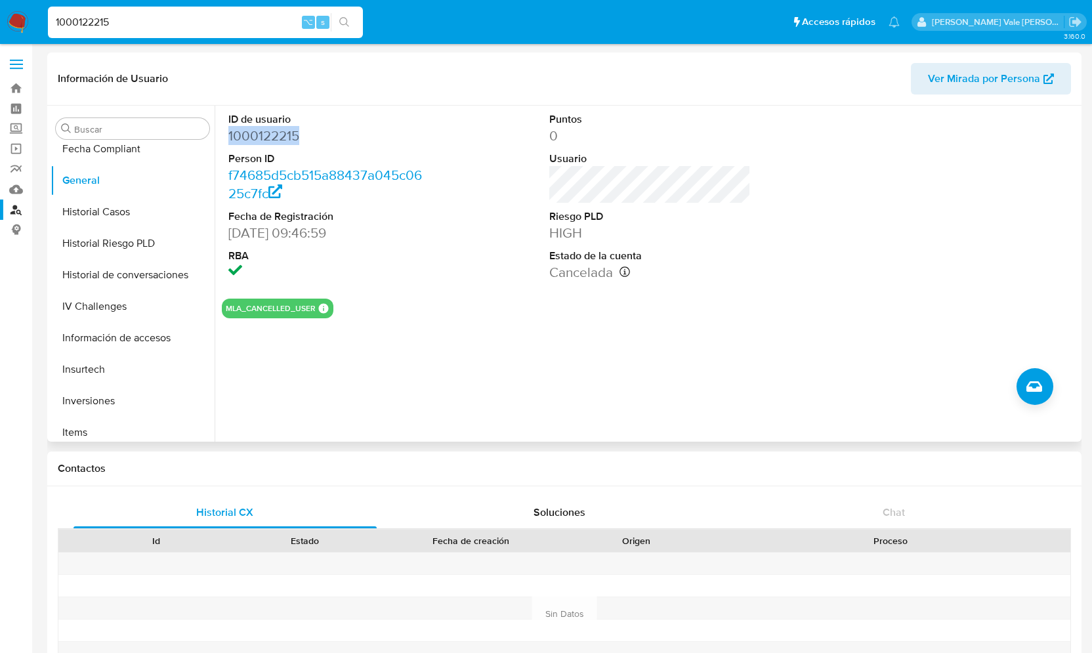
drag, startPoint x: 224, startPoint y: 136, endPoint x: 316, endPoint y: 135, distance: 91.9
click at [316, 135] on div "ID de usuario 1000122215 Person ID f74685d5cb515a88437a045c0625c7fc Fecha de Re…" at bounding box center [329, 197] width 214 height 182
copy dd "1000122215"
click at [234, 110] on div "ID de usuario 1000122215 Person ID f74685d5cb515a88437a045c0625c7fc Fecha de Re…" at bounding box center [329, 197] width 214 height 182
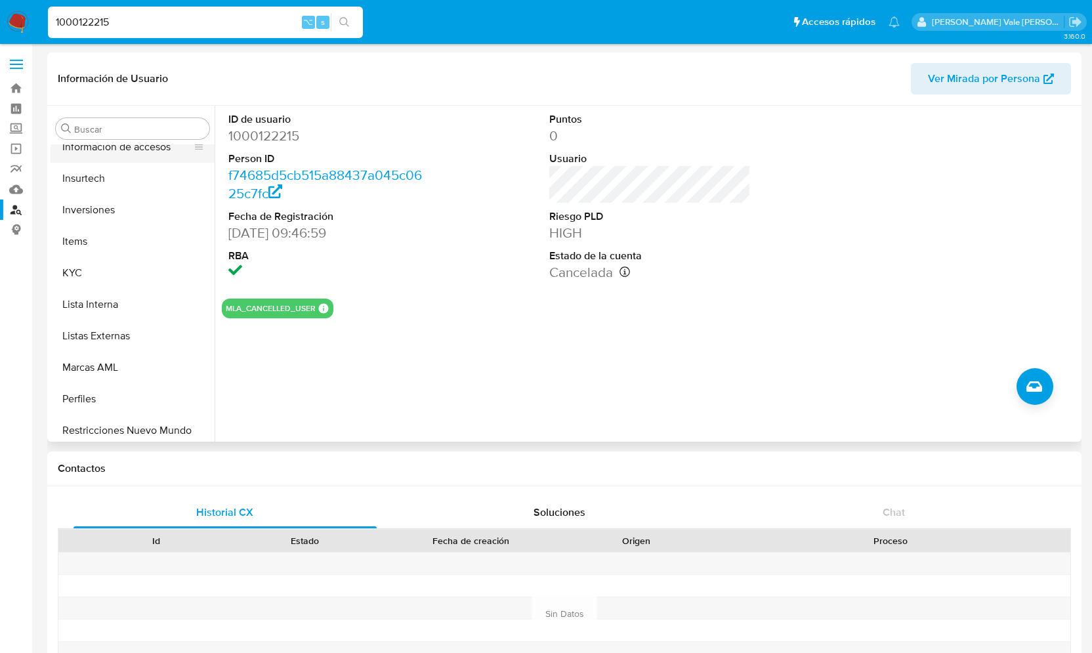
scroll to position [618, 0]
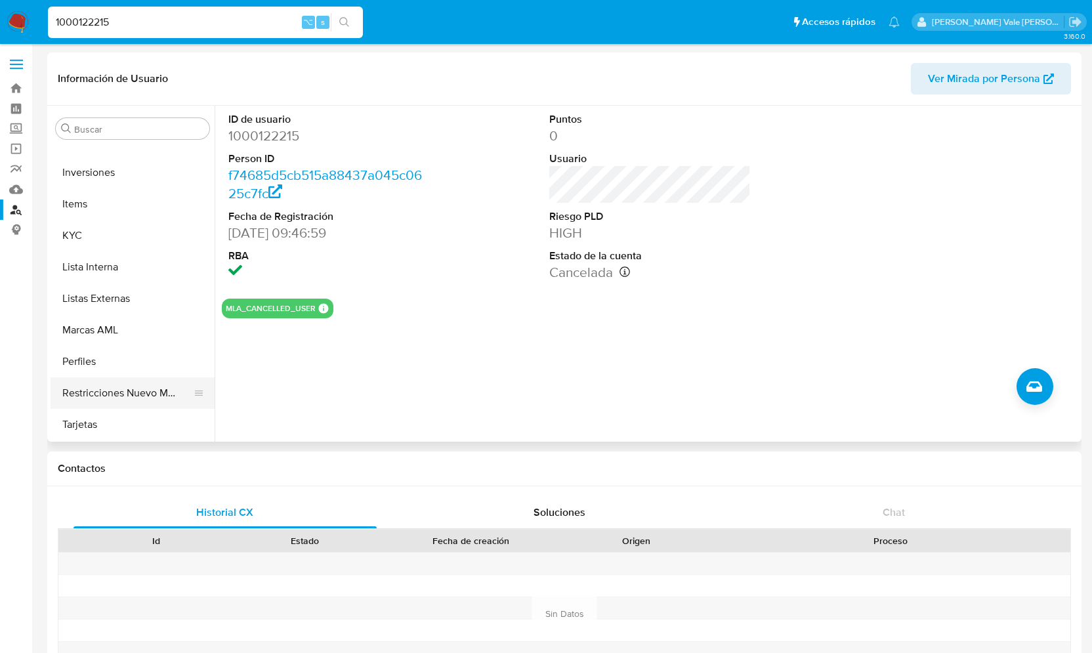
click at [116, 387] on button "Restricciones Nuevo Mundo" at bounding box center [128, 393] width 154 height 32
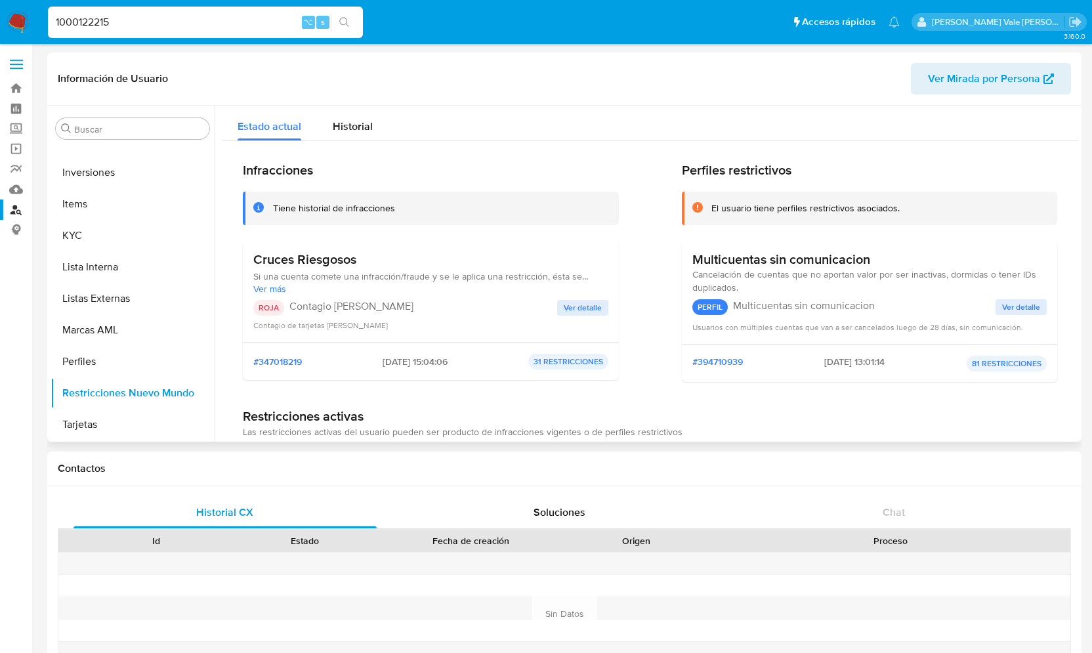
click at [576, 309] on span "Ver detalle" at bounding box center [583, 307] width 38 height 13
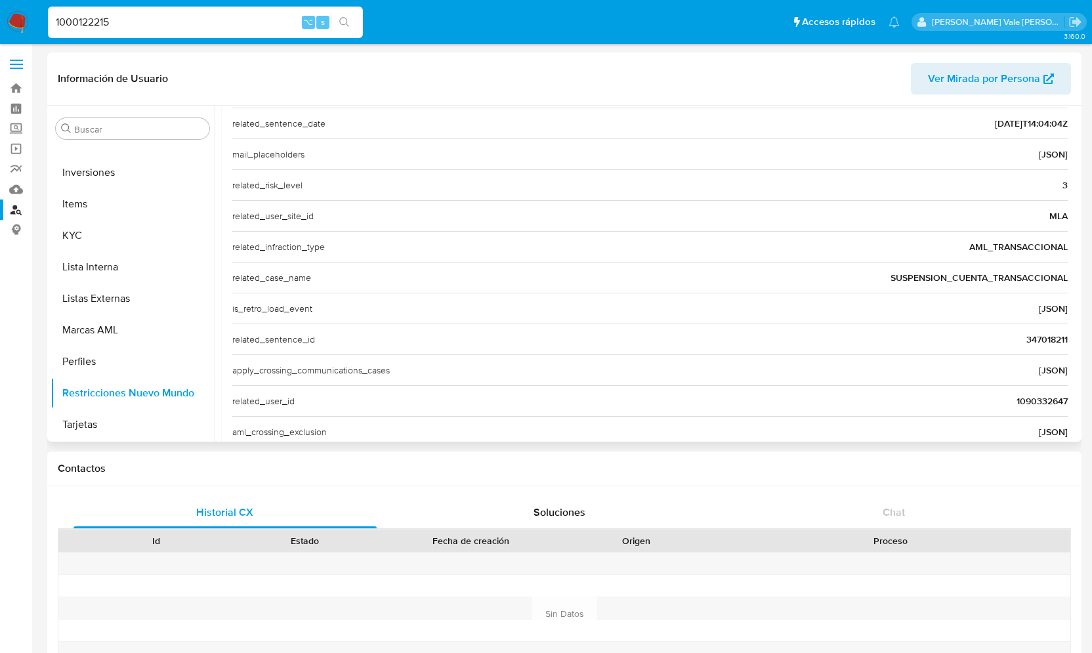
scroll to position [452, 0]
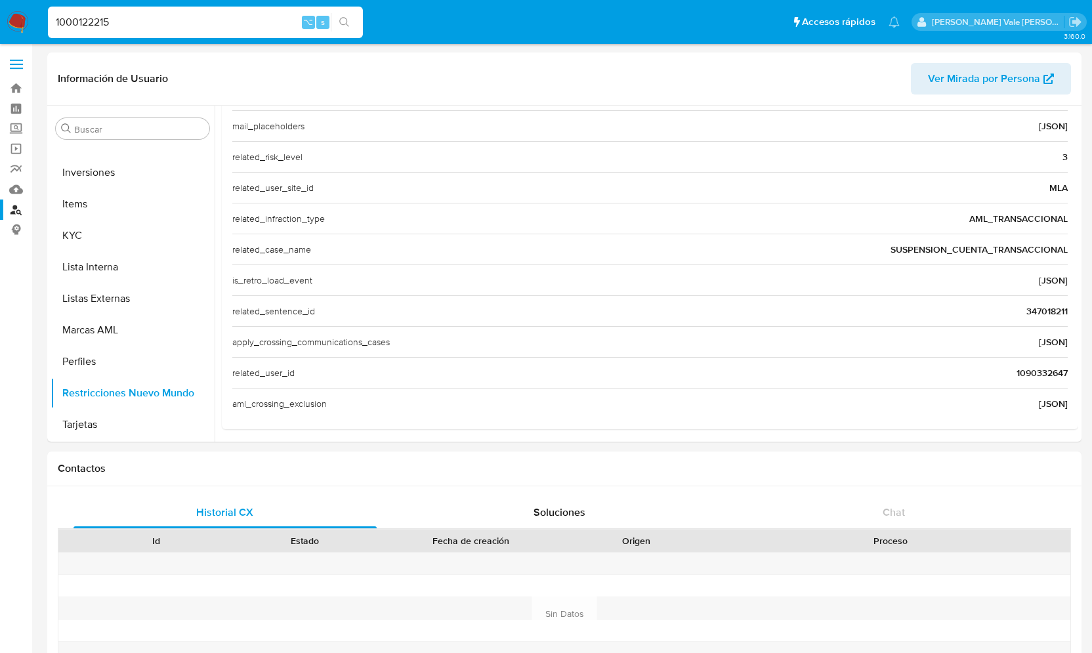
drag, startPoint x: 129, startPoint y: 26, endPoint x: 6, endPoint y: 26, distance: 122.7
click at [6, 26] on nav "Pausado Ver notificaciones 1000122215 ⌥ s Accesos rápidos Presiona las siguient…" at bounding box center [546, 22] width 1092 height 44
paste input "1002432198"
type input "1002432198"
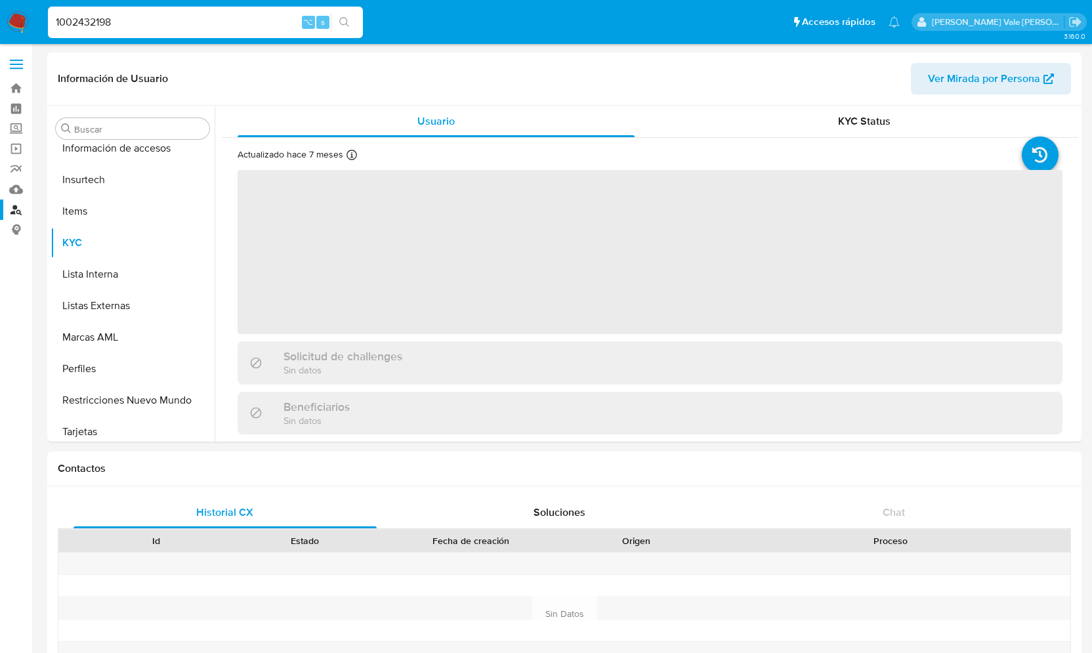
scroll to position [555, 0]
select select "10"
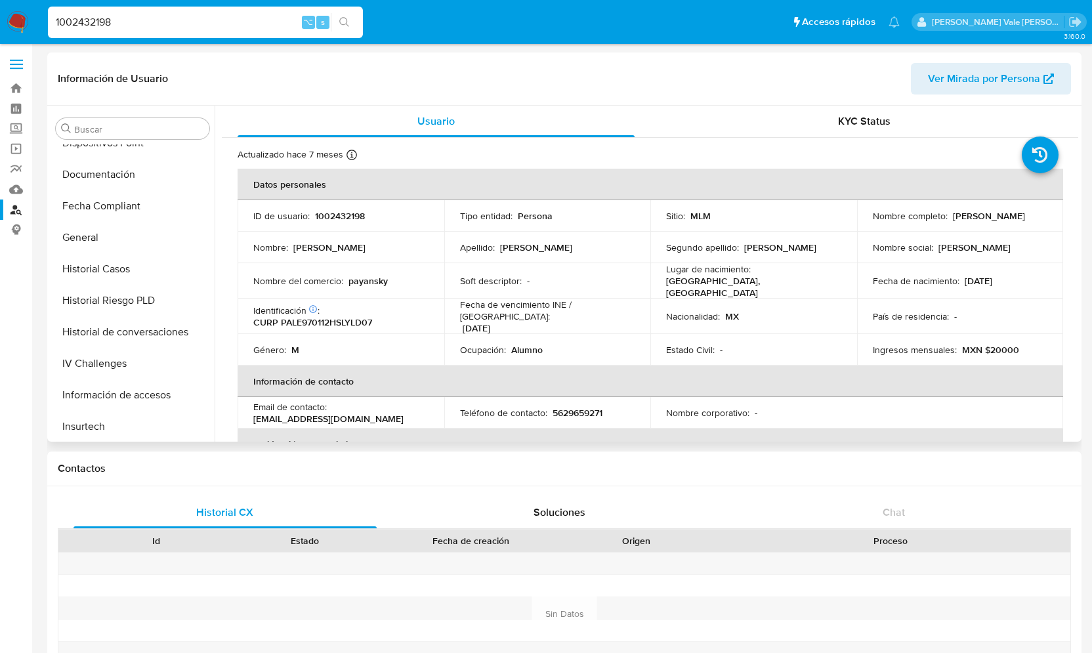
scroll to position [295, 0]
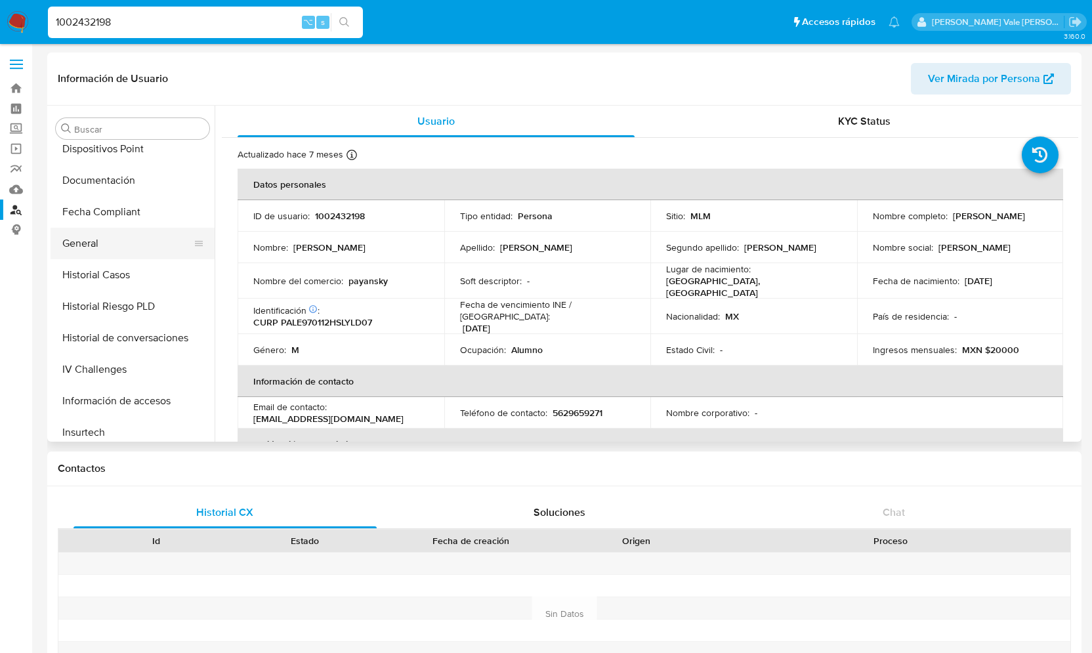
click at [107, 249] on button "General" at bounding box center [128, 244] width 154 height 32
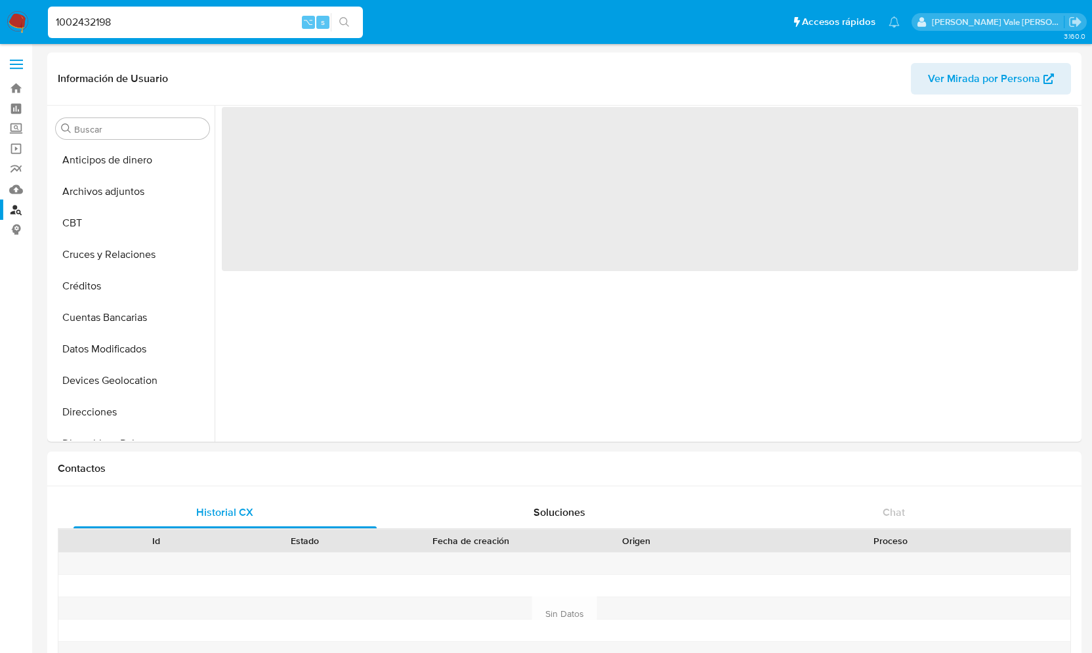
select select "10"
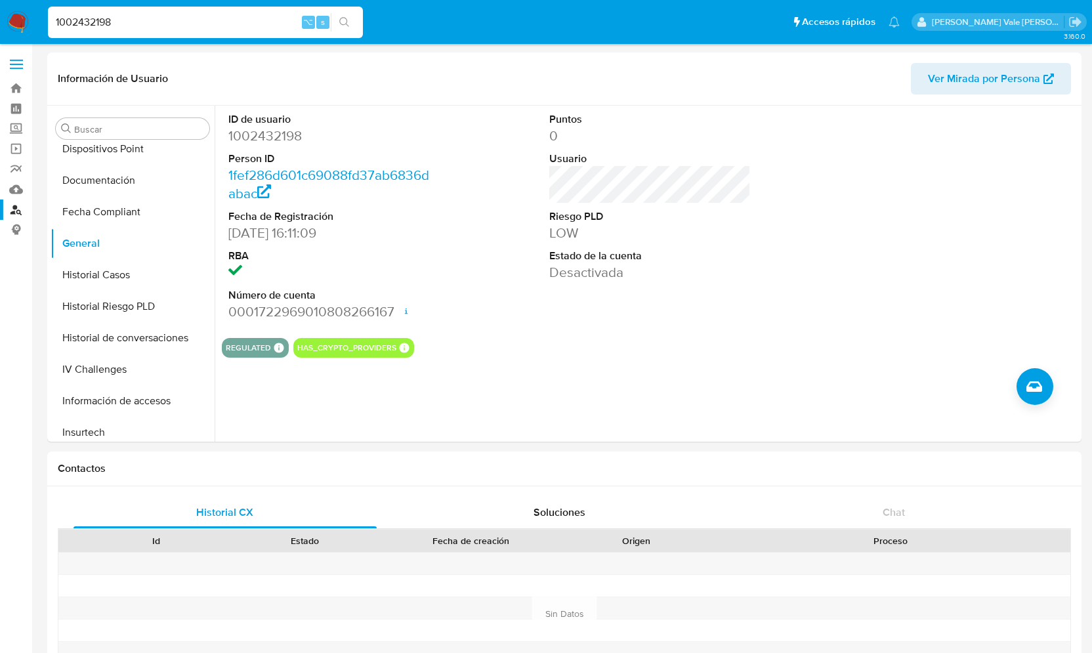
drag, startPoint x: 124, startPoint y: 21, endPoint x: 36, endPoint y: 21, distance: 88.0
click at [36, 21] on nav "Pausado Ver notificaciones 1002432198 ⌥ s Accesos rápidos Presiona las siguient…" at bounding box center [546, 22] width 1092 height 44
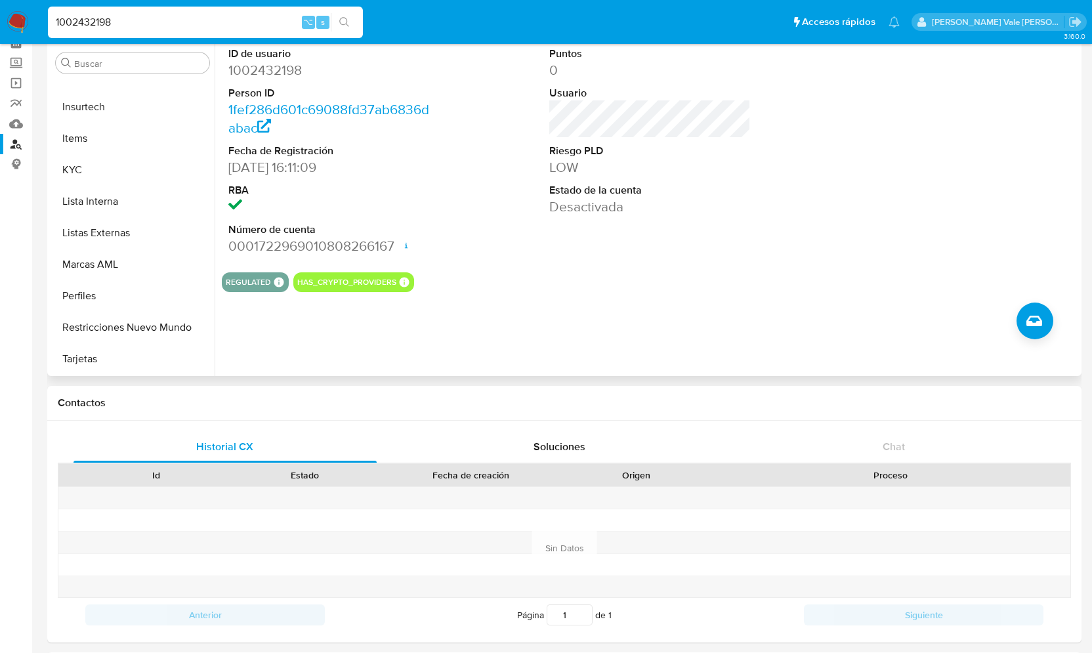
scroll to position [70, 0]
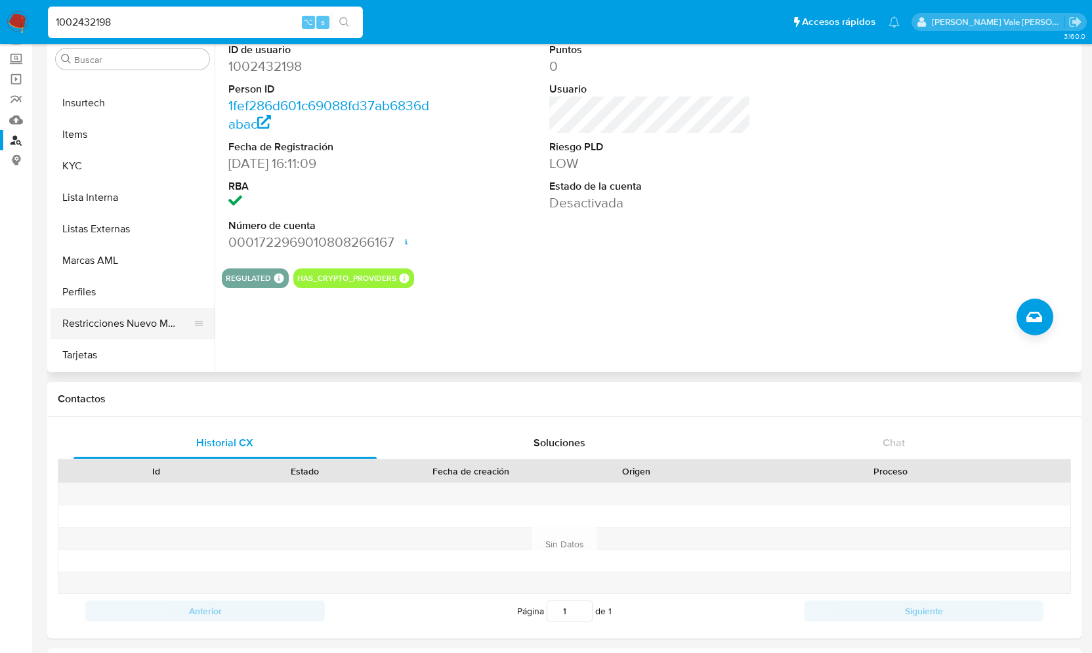
click at [151, 324] on button "Restricciones Nuevo Mundo" at bounding box center [128, 324] width 154 height 32
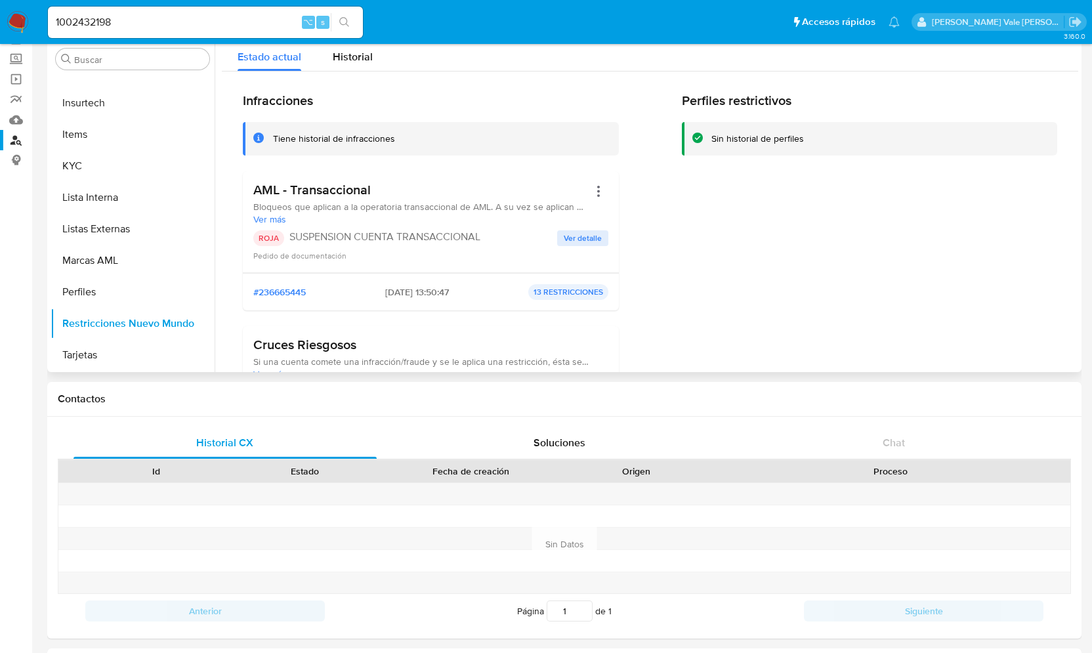
click at [581, 238] on span "Ver detalle" at bounding box center [583, 238] width 38 height 13
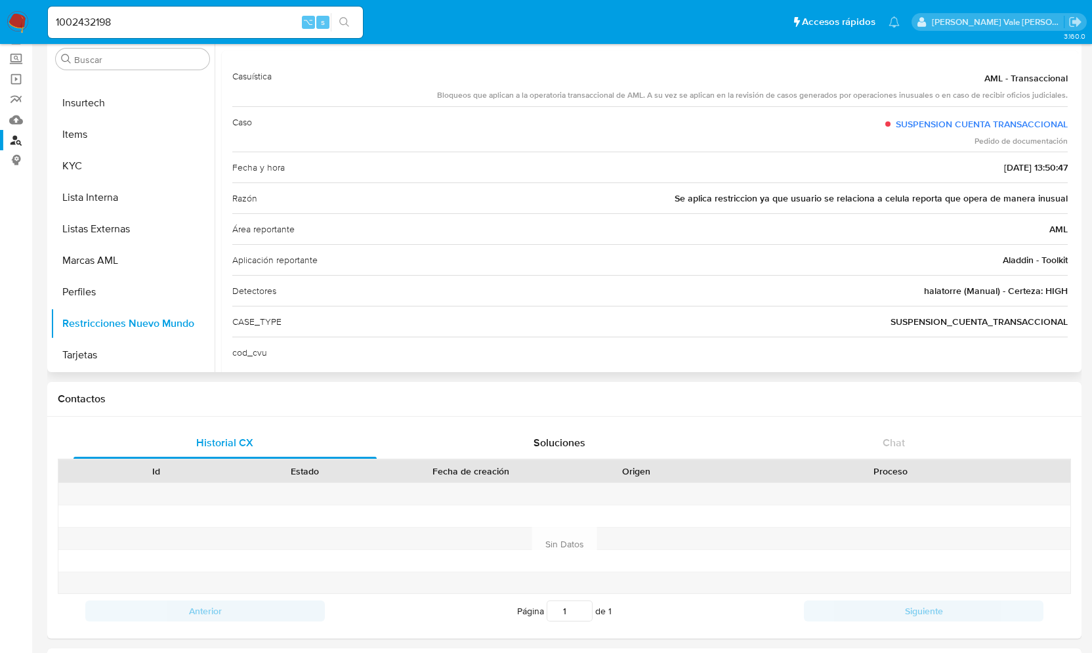
scroll to position [49, 0]
drag, startPoint x: 146, startPoint y: 24, endPoint x: 35, endPoint y: 24, distance: 110.9
click at [35, 24] on nav "Pausado Ver notificaciones 1002432198 ⌥ s Accesos rápidos Presiona las siguient…" at bounding box center [546, 22] width 1092 height 44
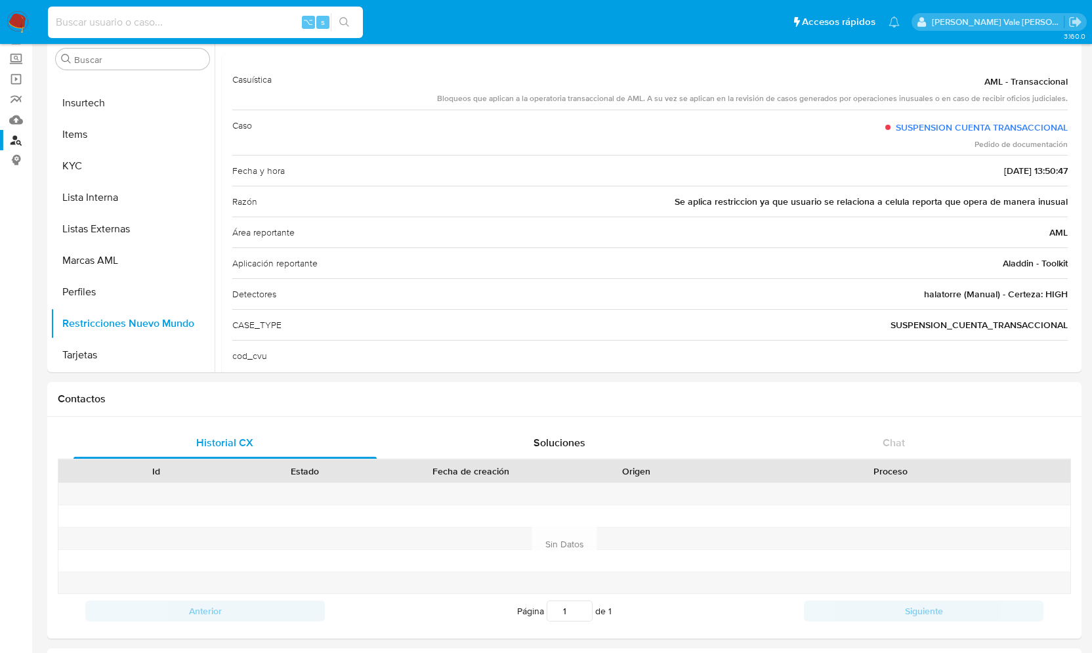
scroll to position [0, 0]
paste input "1003558483"
type input "1003558483"
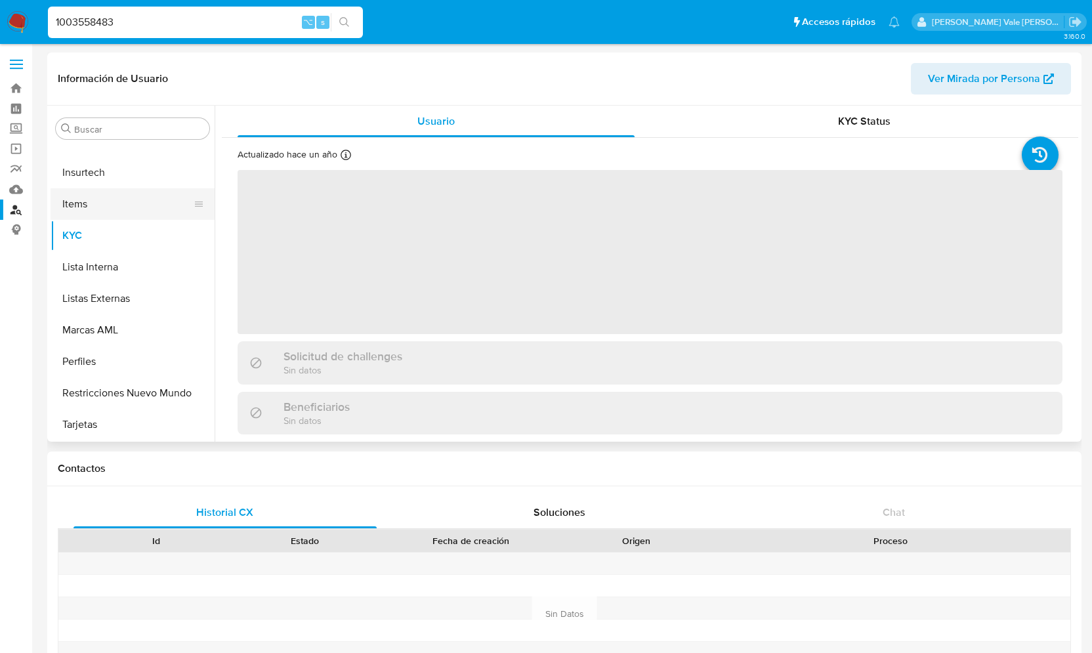
select select "10"
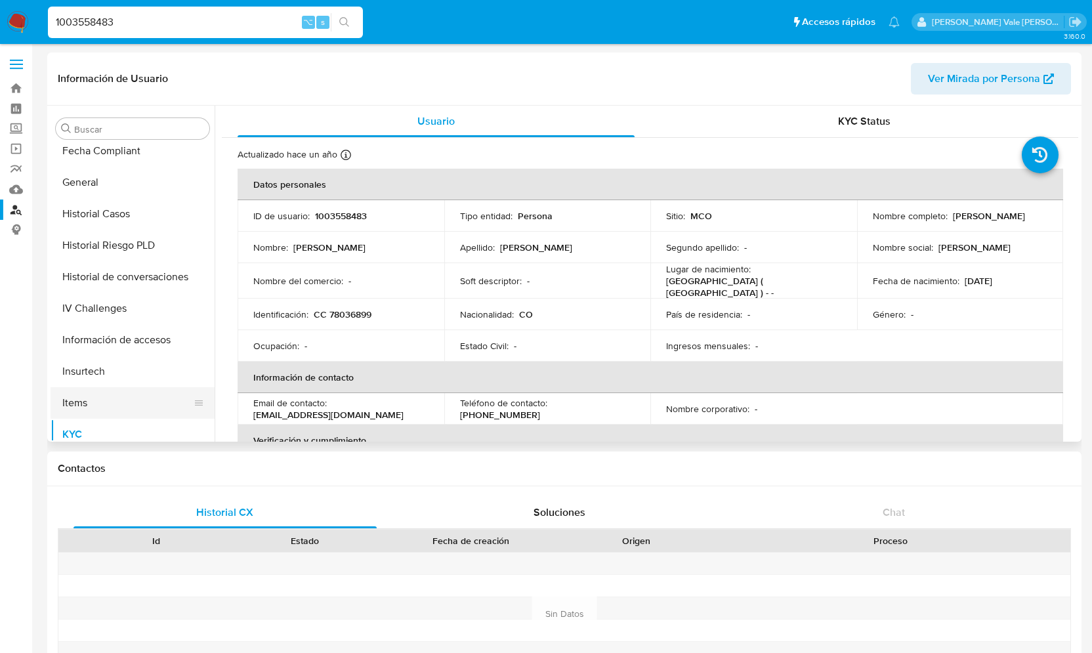
scroll to position [348, 0]
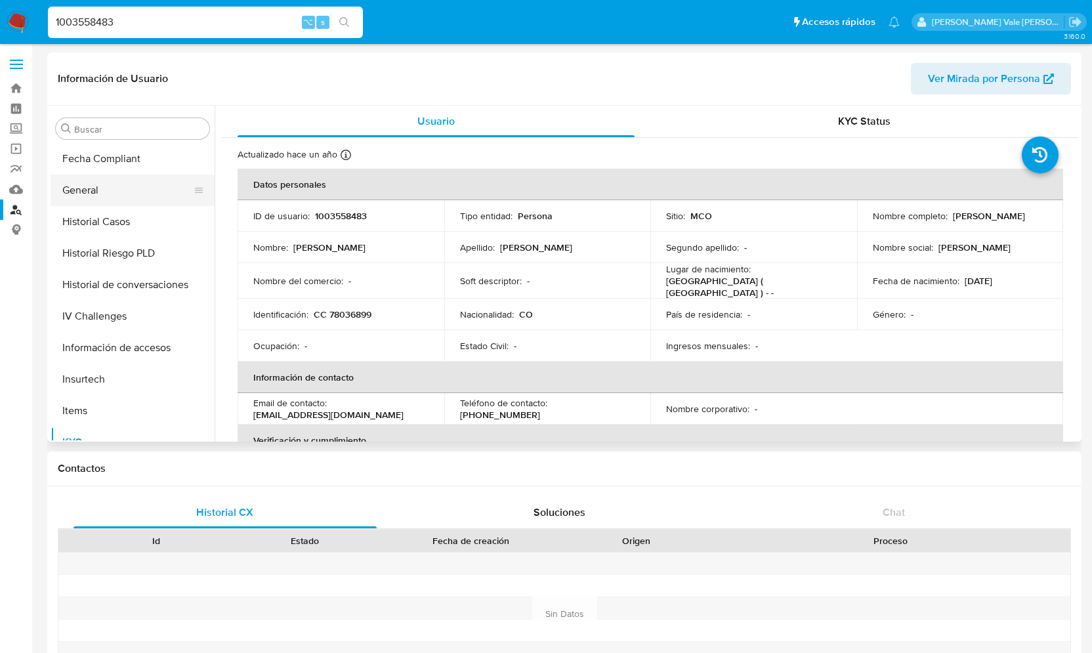
click at [119, 196] on button "General" at bounding box center [128, 191] width 154 height 32
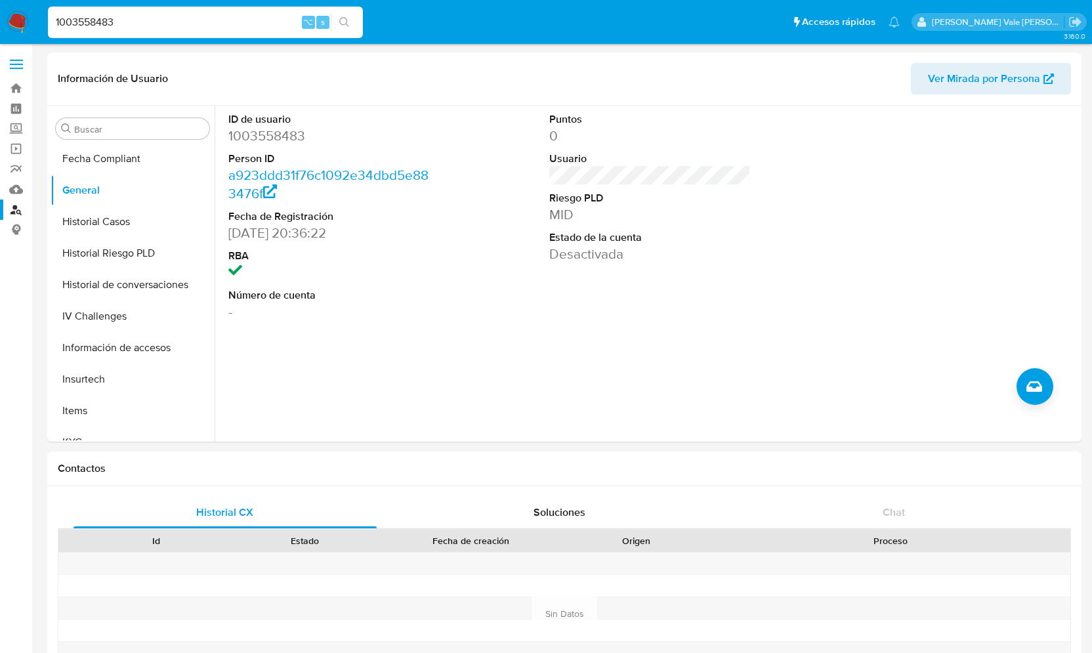
click at [81, 24] on input "1003558483" at bounding box center [205, 22] width 315 height 17
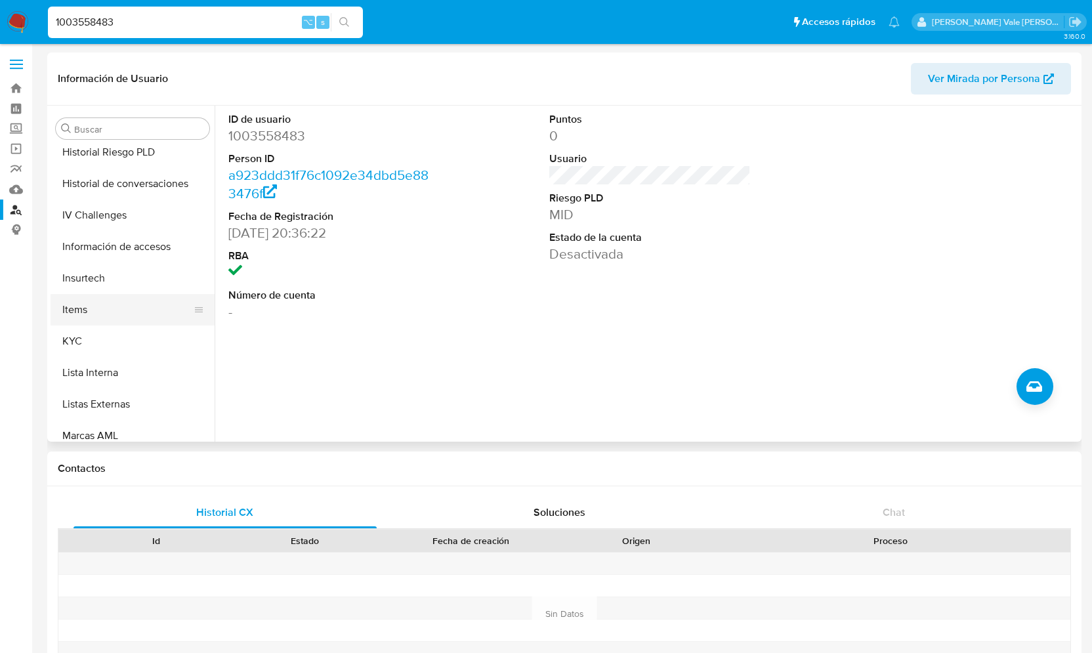
scroll to position [555, 0]
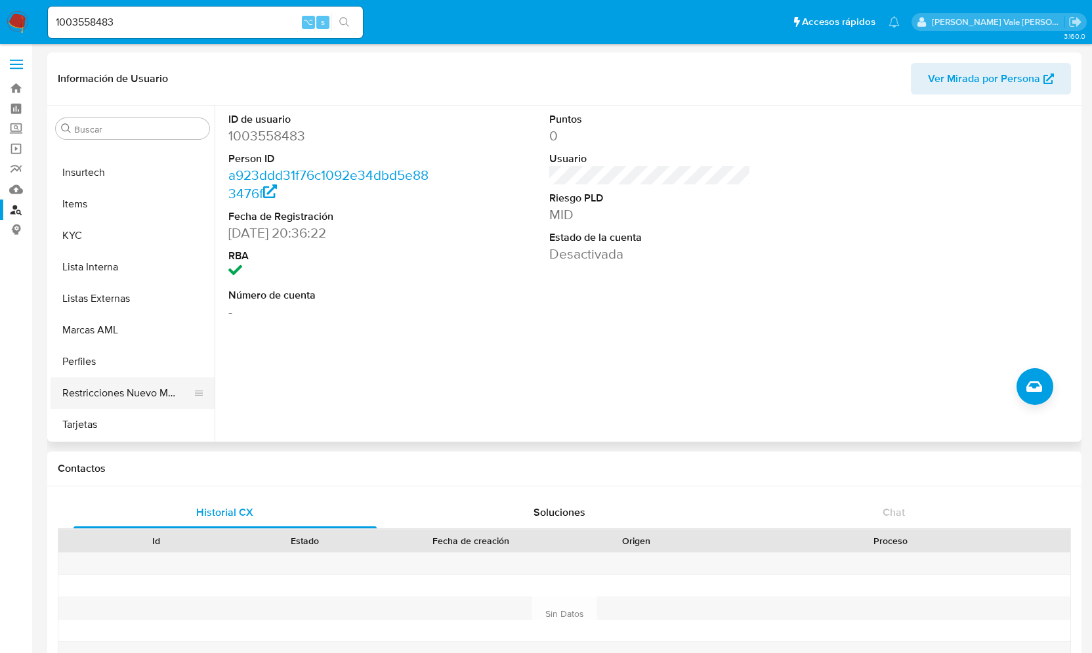
click at [149, 392] on button "Restricciones Nuevo Mundo" at bounding box center [128, 393] width 154 height 32
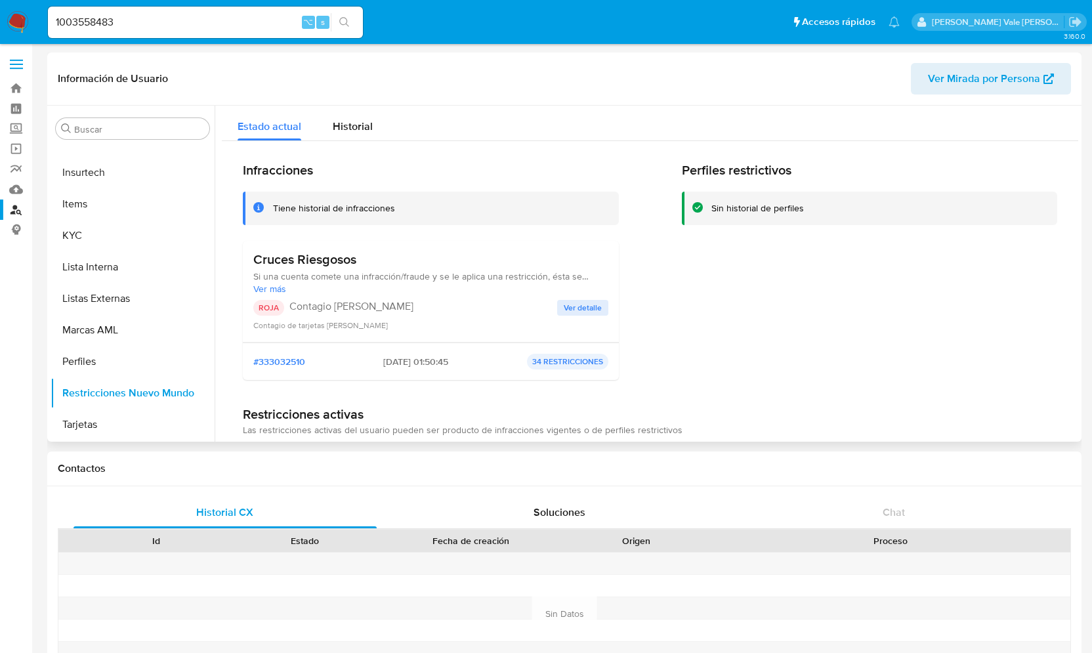
click at [586, 306] on span "Ver detalle" at bounding box center [583, 307] width 38 height 13
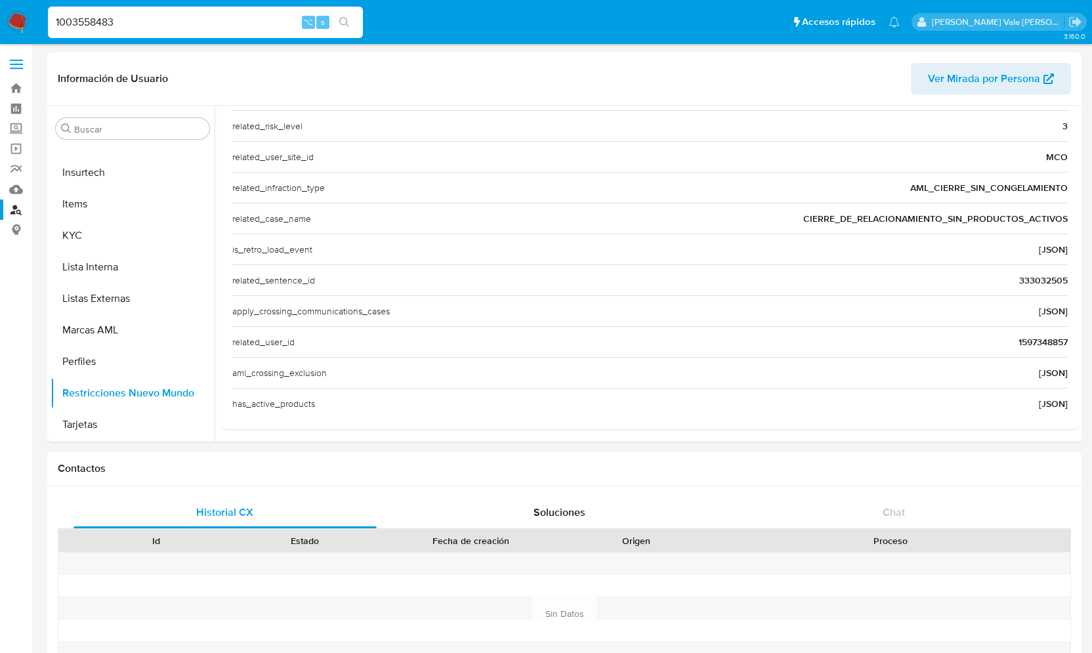
scroll to position [0, 0]
drag, startPoint x: 141, startPoint y: 22, endPoint x: -20, endPoint y: 30, distance: 161.7
drag, startPoint x: 151, startPoint y: 29, endPoint x: 4, endPoint y: 29, distance: 147.0
click at [4, 29] on nav "Pausado Ver notificaciones 1003558483 ⌥ s Accesos rápidos Presiona las siguient…" at bounding box center [546, 22] width 1092 height 44
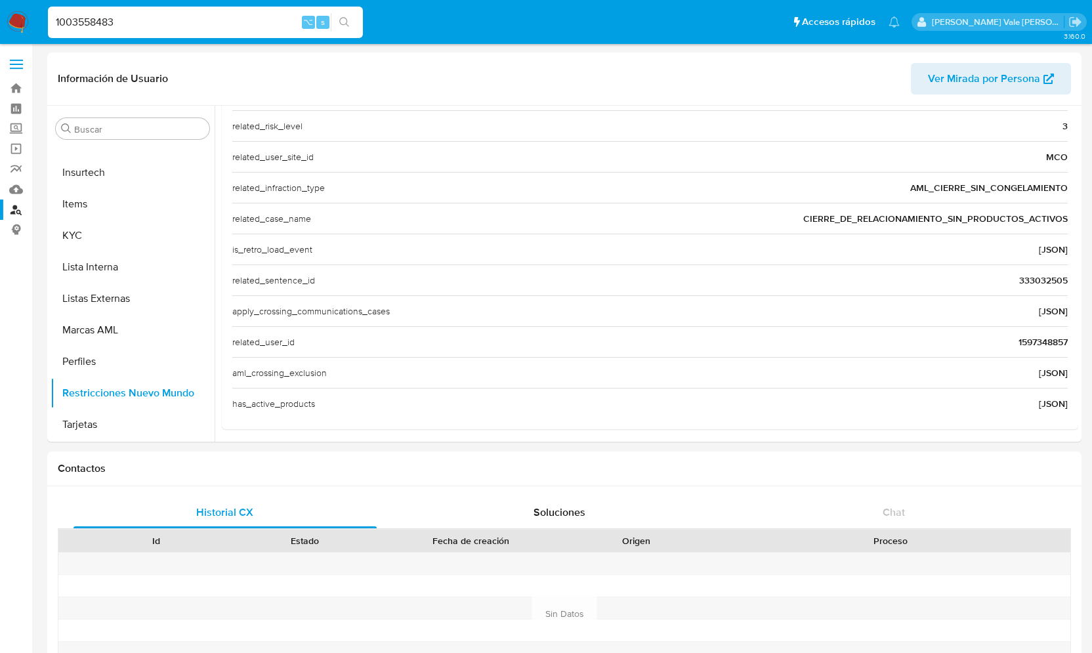
drag, startPoint x: 117, startPoint y: 15, endPoint x: 45, endPoint y: 12, distance: 72.9
click at [45, 12] on li "1003558483 ⌥ s" at bounding box center [206, 21] width 322 height 33
paste input "1005328595"
type input "1005328595"
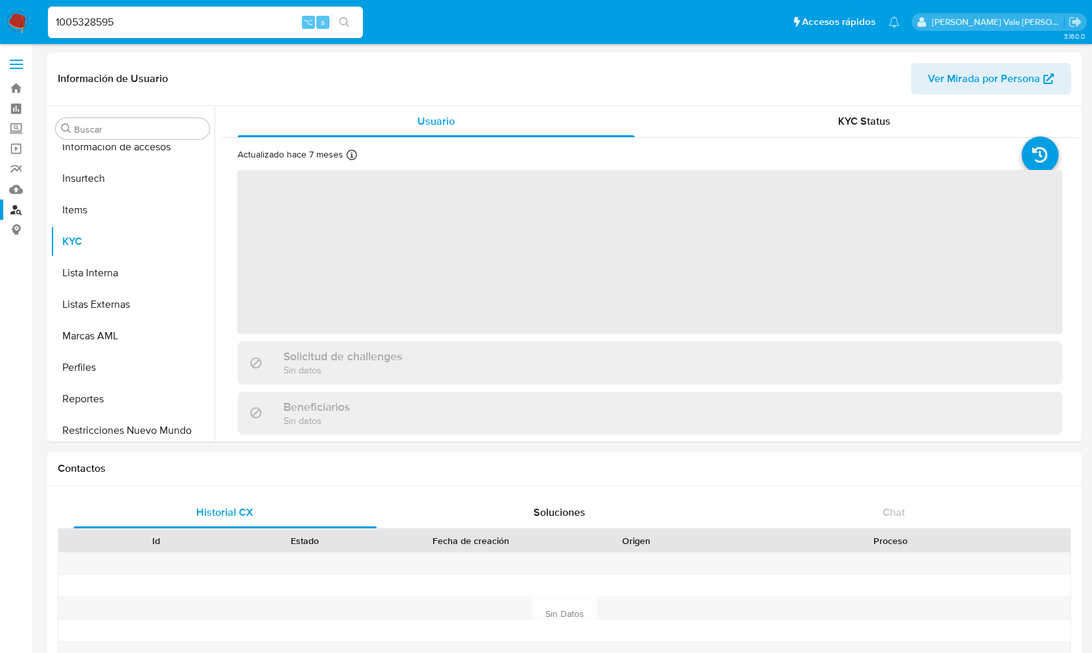
scroll to position [586, 0]
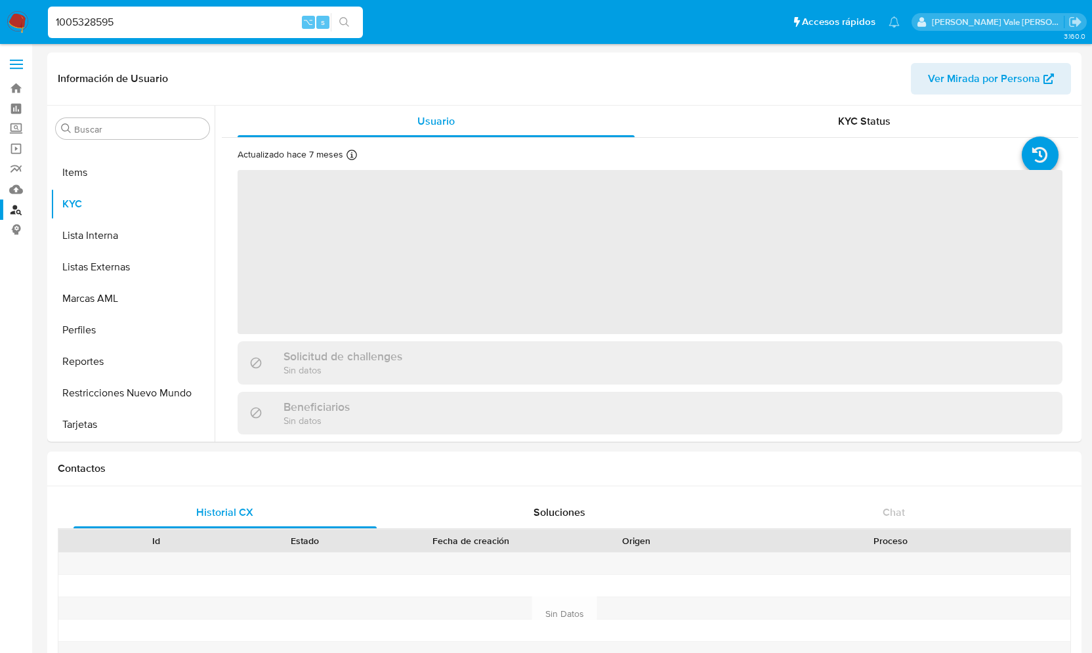
select select "10"
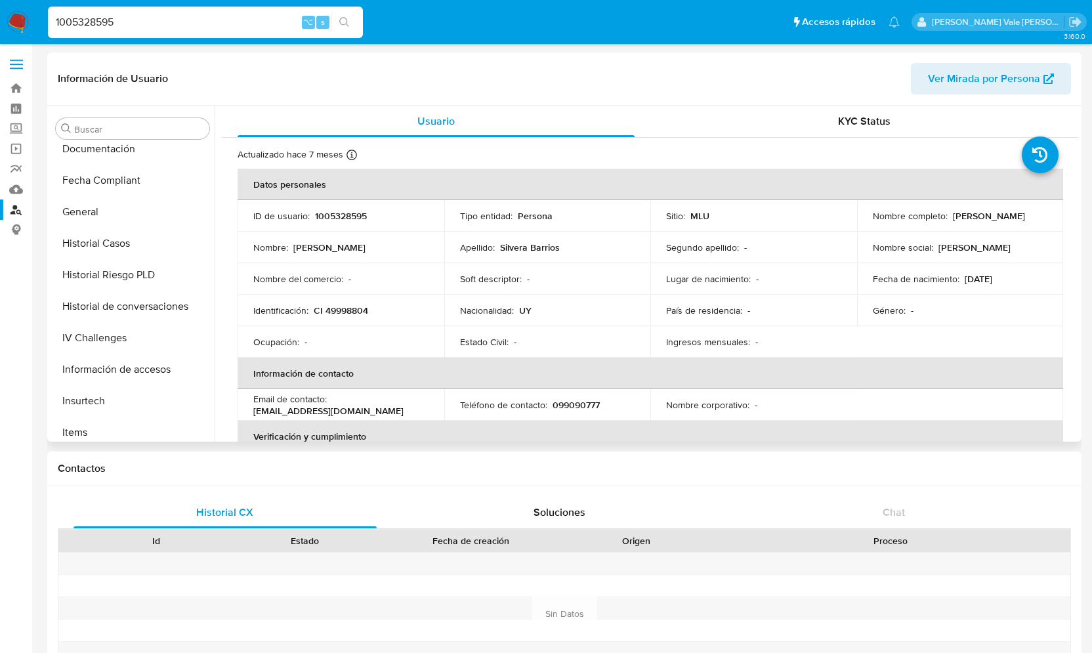
scroll to position [326, 0]
click at [116, 211] on button "General" at bounding box center [128, 213] width 154 height 32
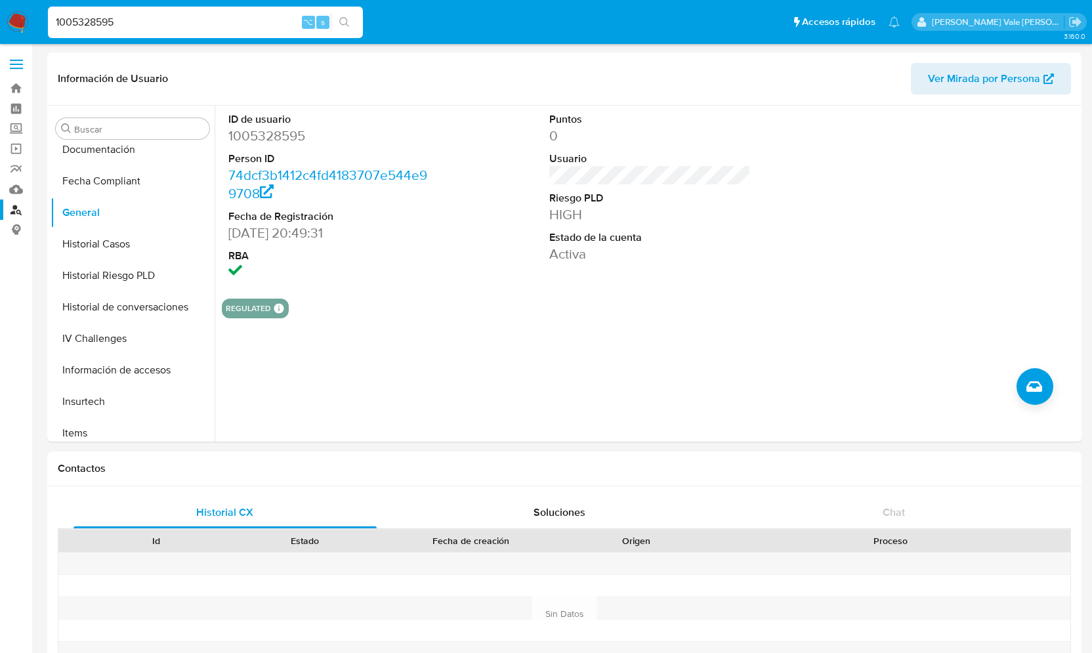
drag, startPoint x: 150, startPoint y: 22, endPoint x: 41, endPoint y: 18, distance: 109.7
click at [41, 18] on ul "Pausado Ver notificaciones 1005328595 ⌥ s Accesos rápidos Presiona las siguient…" at bounding box center [473, 21] width 865 height 33
paste input "6769419"
type input "1006769419"
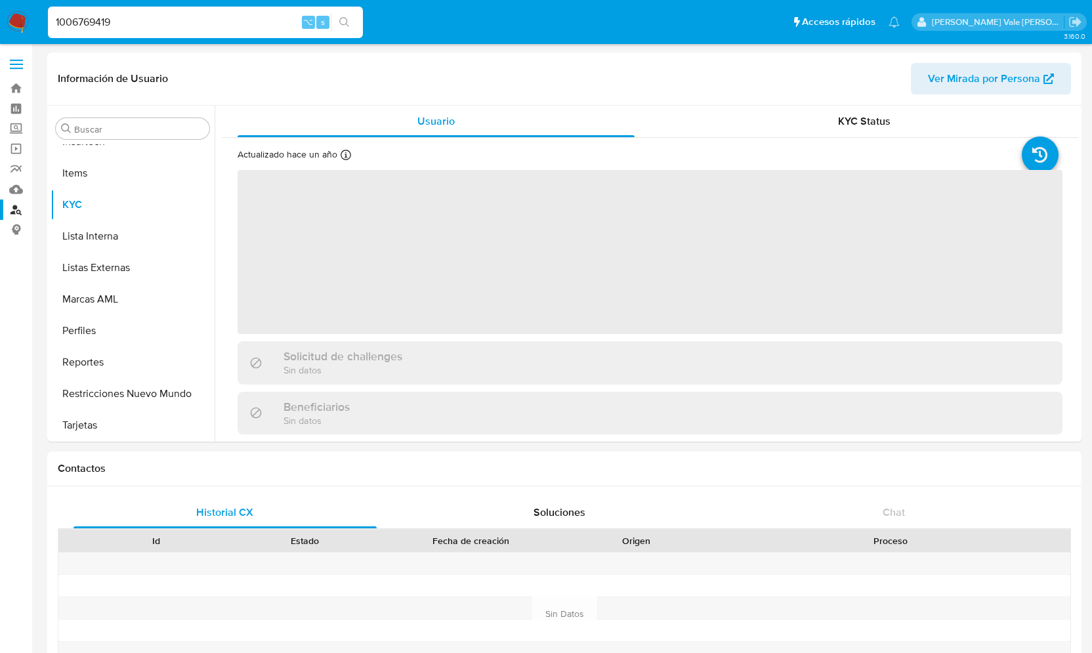
scroll to position [586, 0]
select select "10"
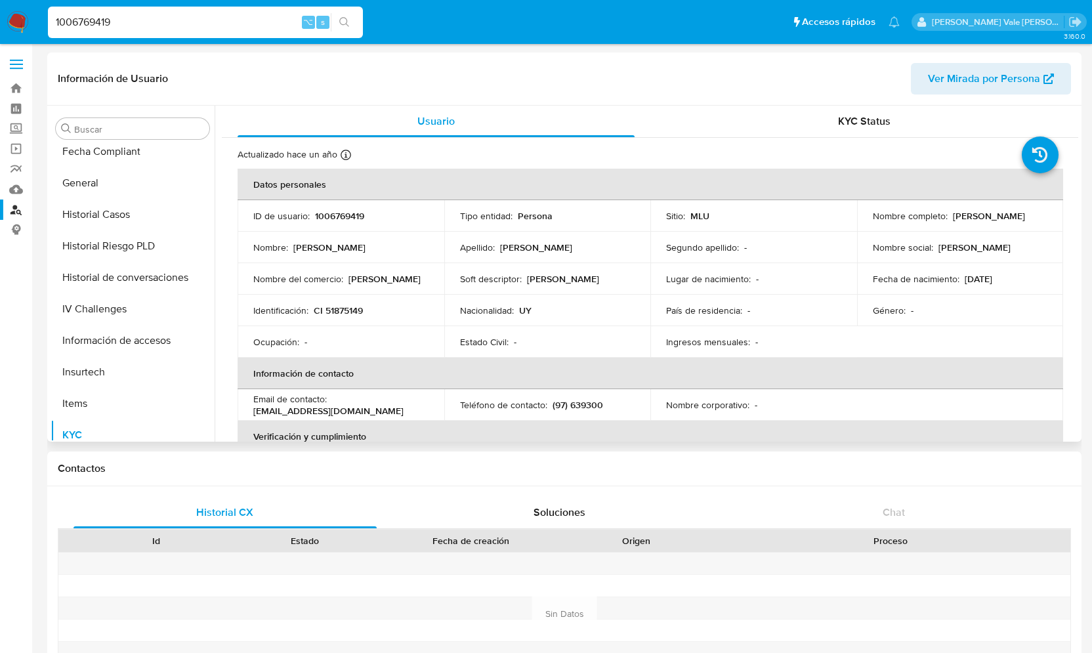
scroll to position [340, 0]
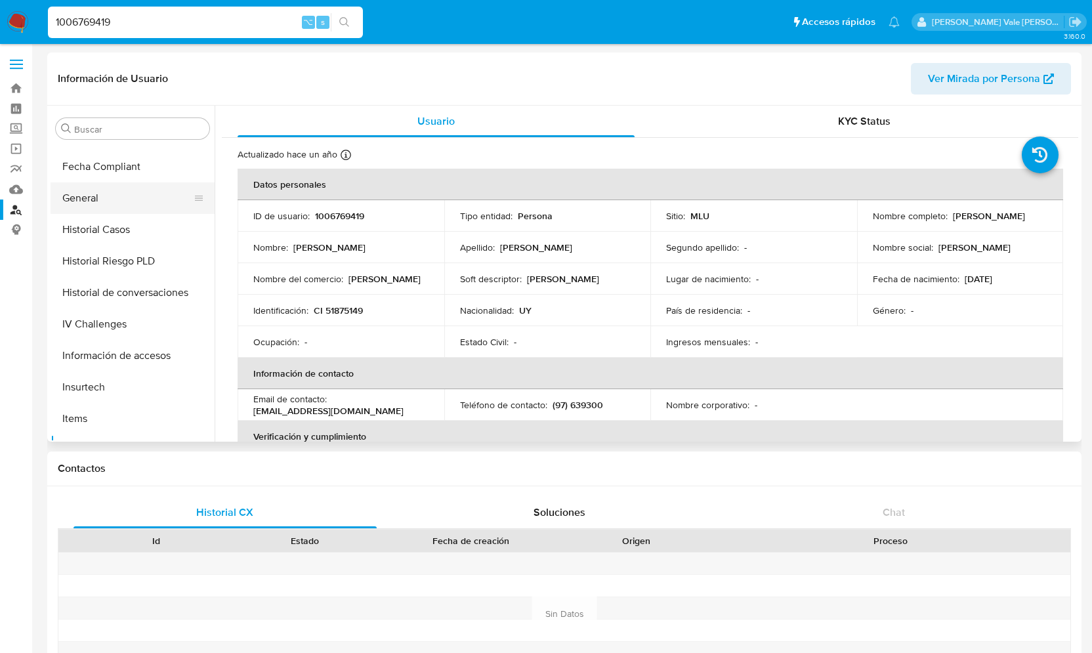
click at [119, 203] on button "General" at bounding box center [128, 198] width 154 height 32
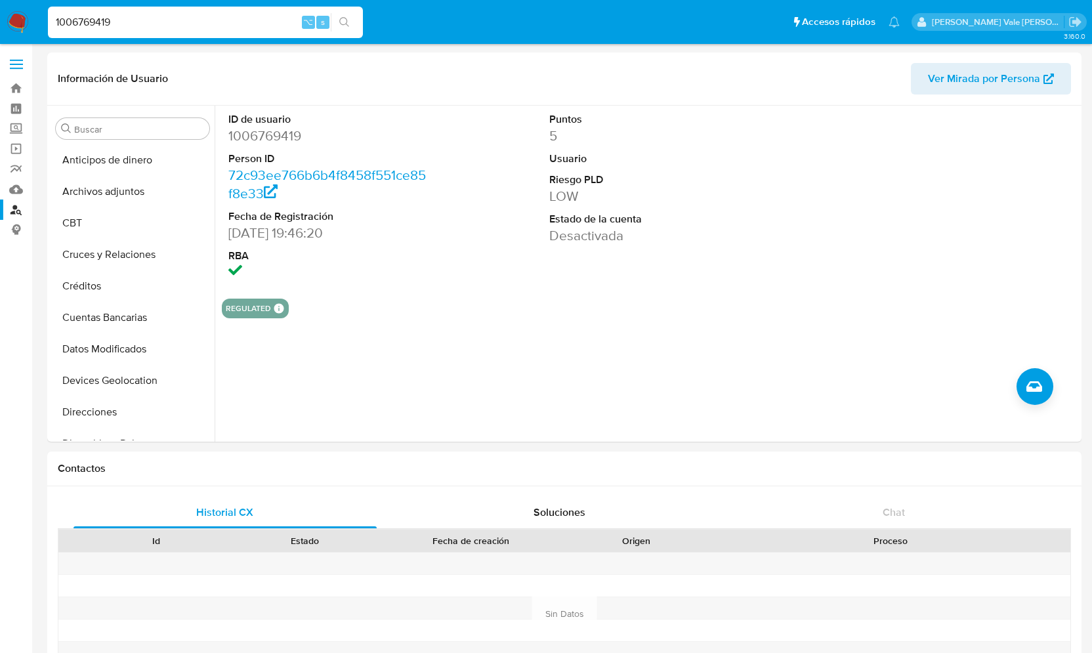
select select "10"
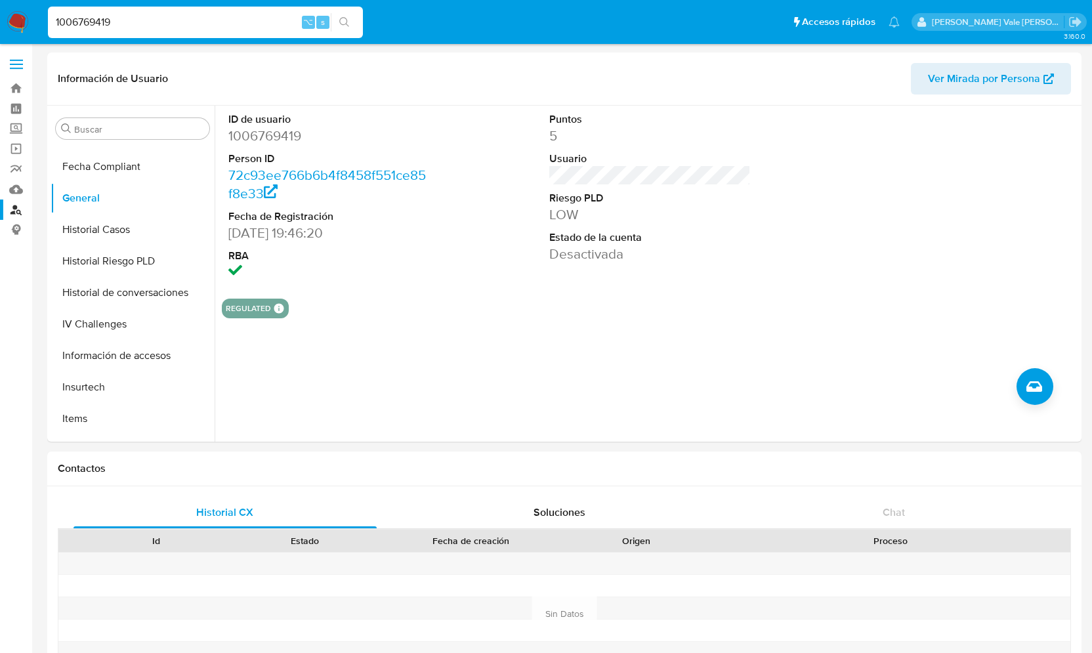
drag, startPoint x: 158, startPoint y: 16, endPoint x: 35, endPoint y: 16, distance: 123.4
click at [35, 16] on nav "Pausado Ver notificaciones 1006769419 ⌥ s Accesos rápidos Presiona las siguient…" at bounding box center [546, 22] width 1092 height 44
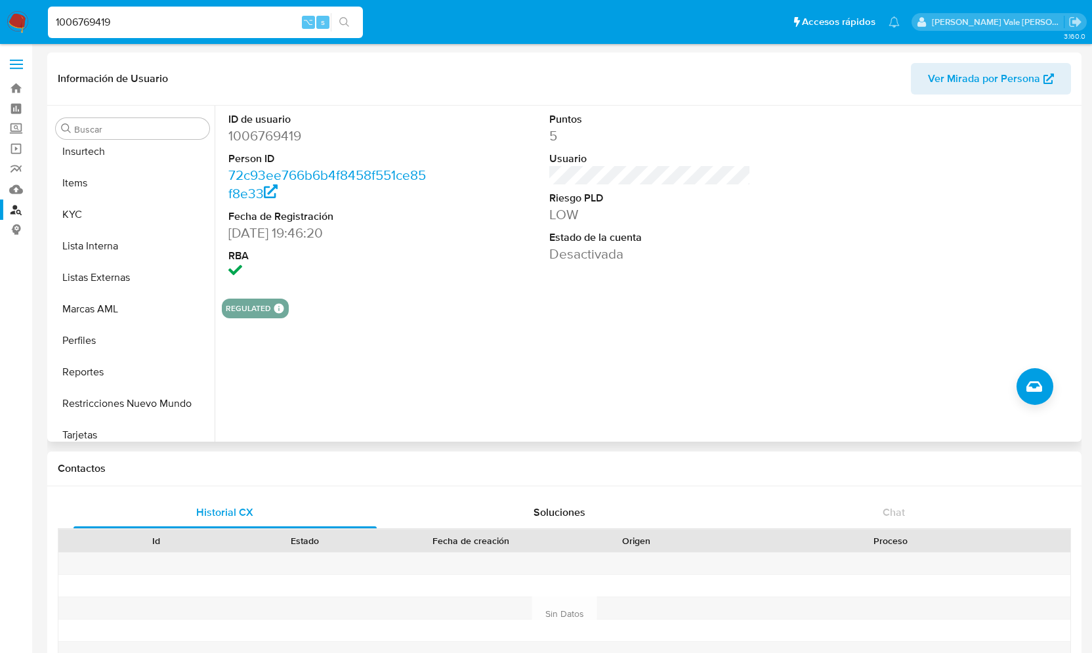
scroll to position [586, 0]
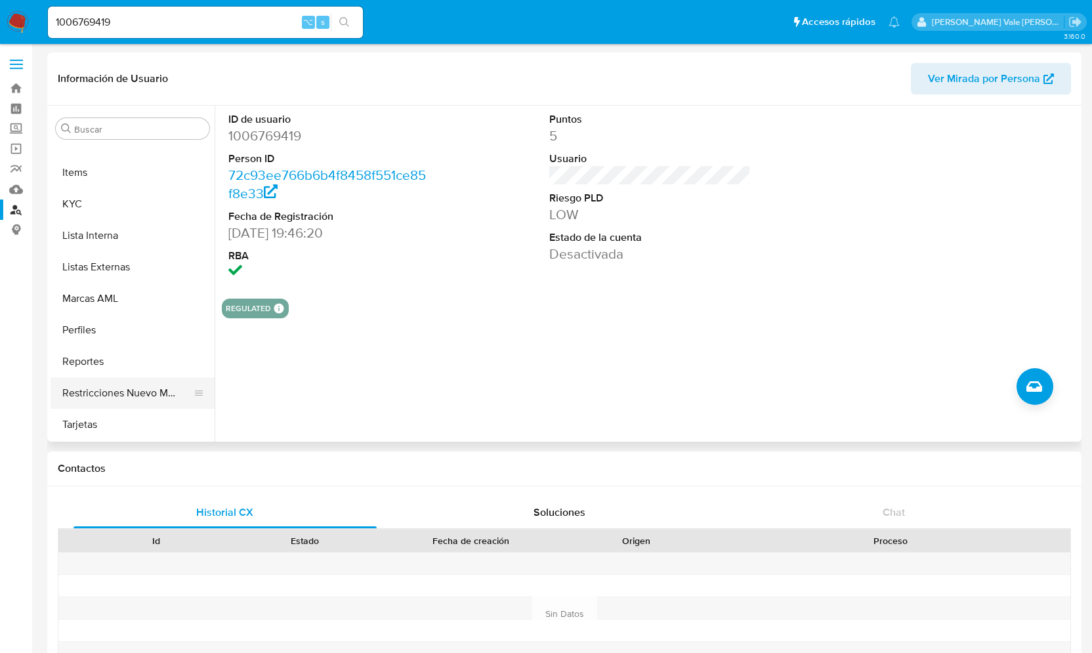
click at [108, 389] on button "Restricciones Nuevo Mundo" at bounding box center [128, 393] width 154 height 32
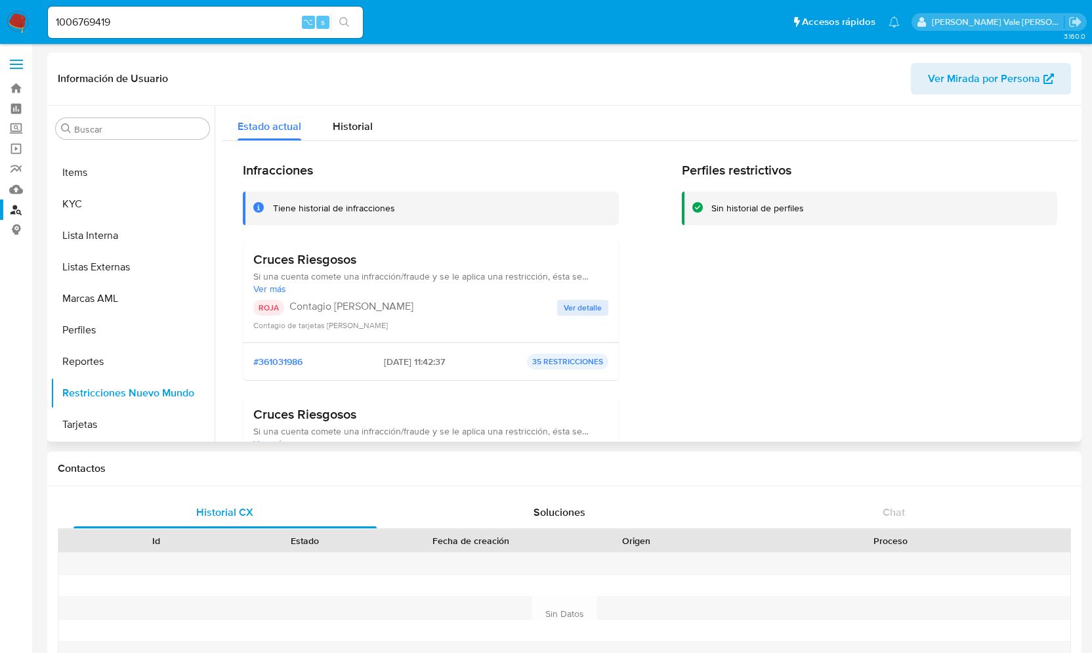
click at [586, 305] on span "Ver detalle" at bounding box center [583, 307] width 38 height 13
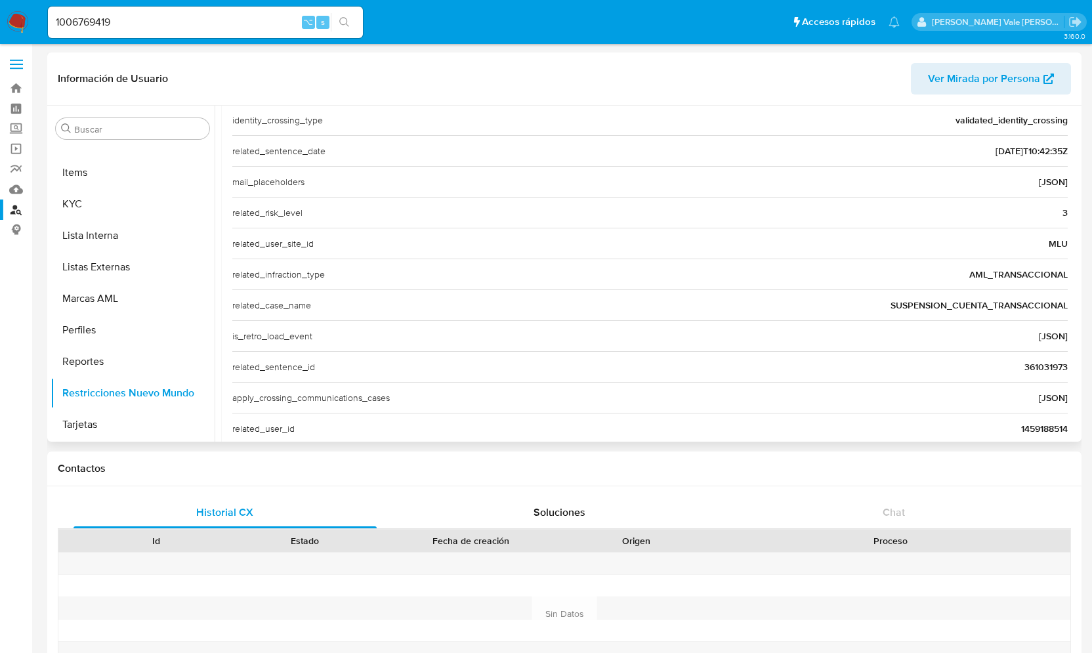
scroll to position [452, 0]
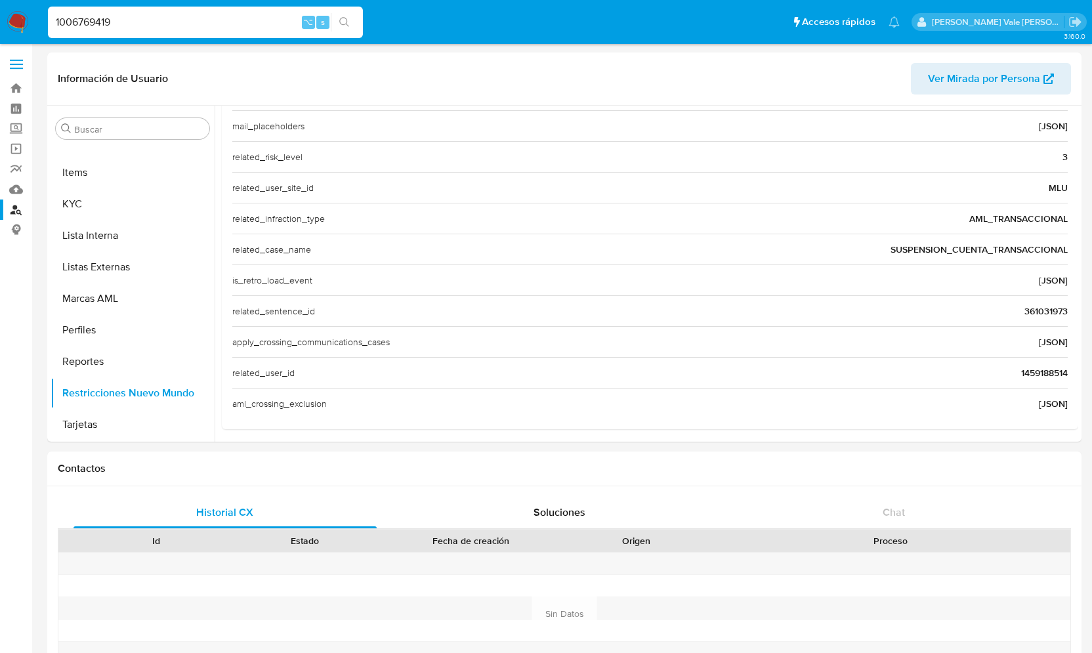
drag, startPoint x: 129, startPoint y: 24, endPoint x: 28, endPoint y: 23, distance: 101.1
click at [28, 23] on nav "Pausado Ver notificaciones 1006769419 ⌥ s Accesos rápidos Presiona las siguient…" at bounding box center [546, 22] width 1092 height 44
paste input "1024438442"
type input "1024438442"
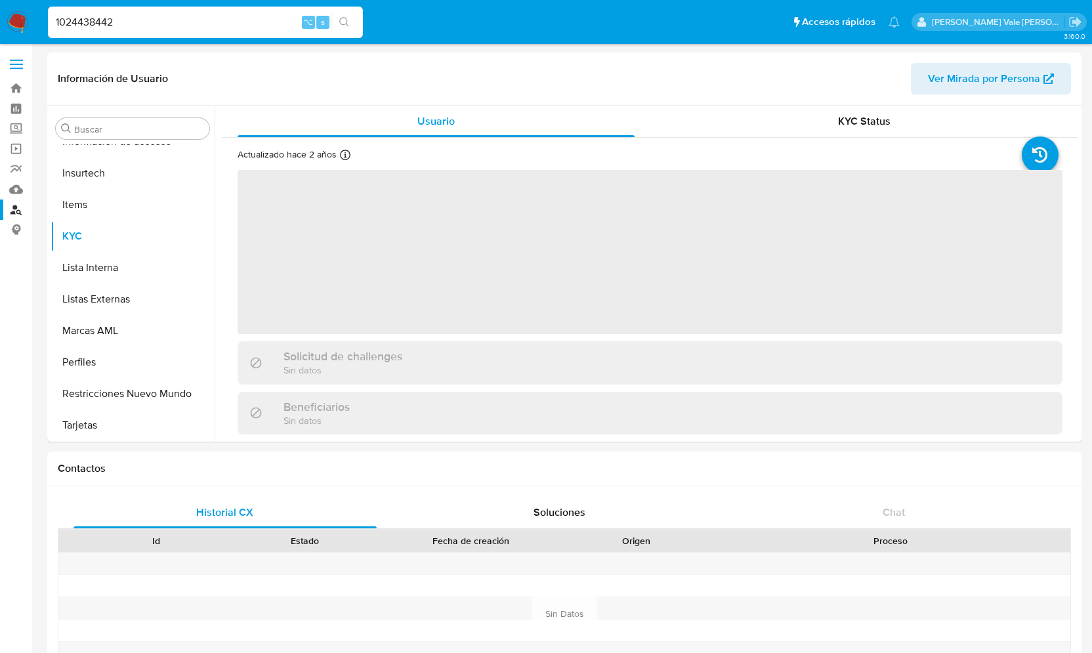
scroll to position [555, 0]
select select "10"
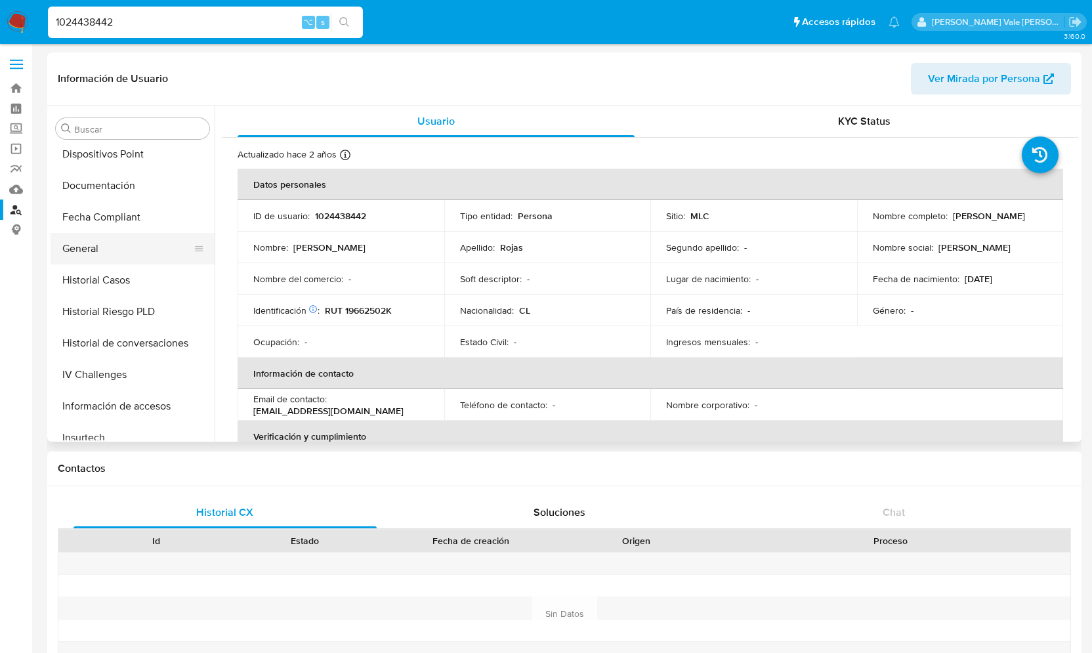
scroll to position [278, 0]
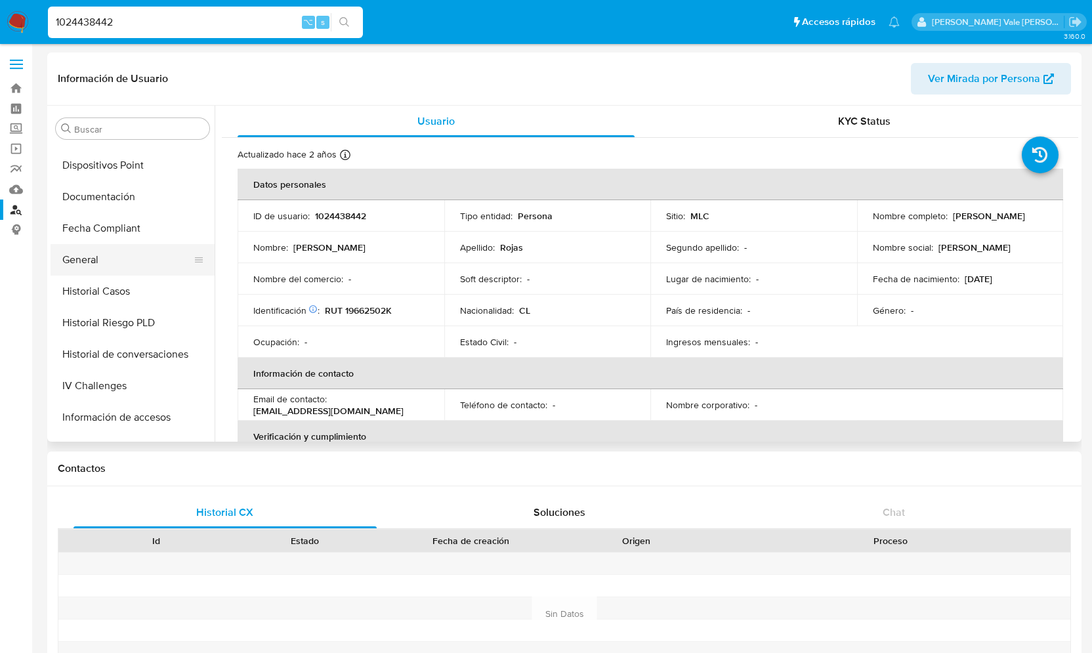
click at [110, 260] on button "General" at bounding box center [128, 260] width 154 height 32
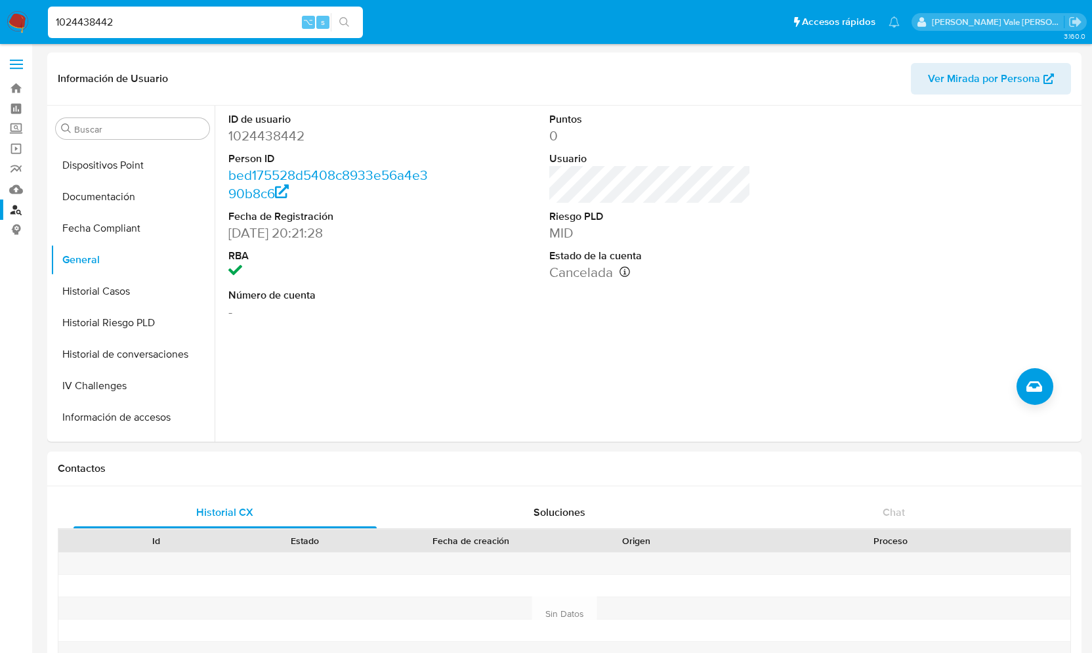
scroll to position [0, 0]
drag, startPoint x: 118, startPoint y: 27, endPoint x: 39, endPoint y: 25, distance: 79.4
click at [38, 25] on nav "Pausado Ver notificaciones 1024438442 ⌥ s Accesos rápidos Presiona las siguient…" at bounding box center [546, 22] width 1092 height 44
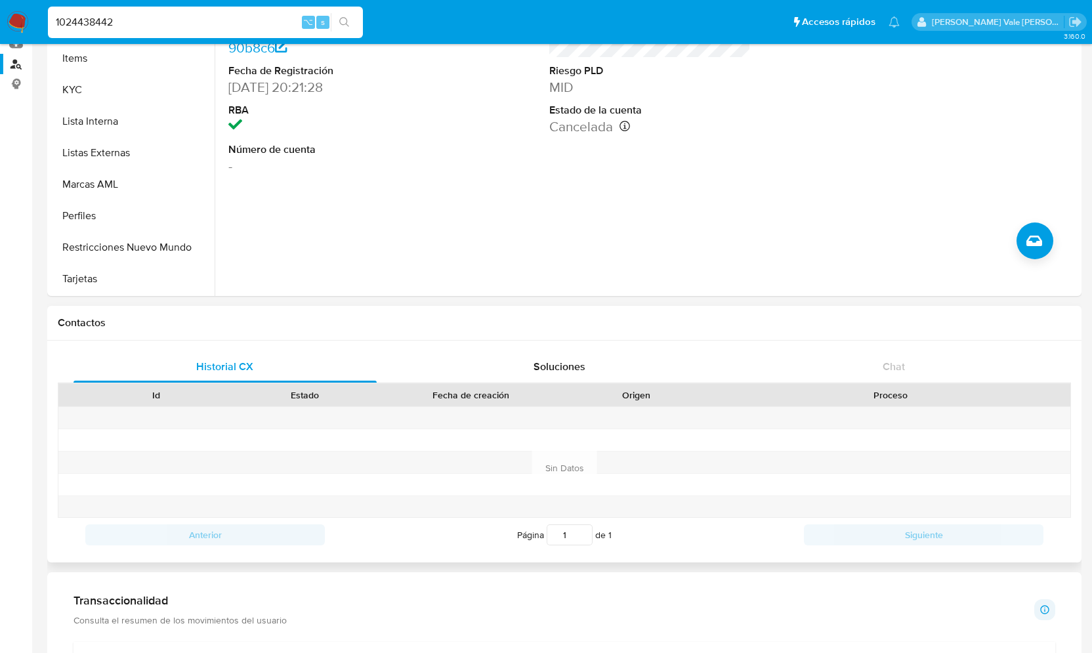
scroll to position [144, 0]
click at [156, 241] on button "Restricciones Nuevo Mundo" at bounding box center [128, 249] width 154 height 32
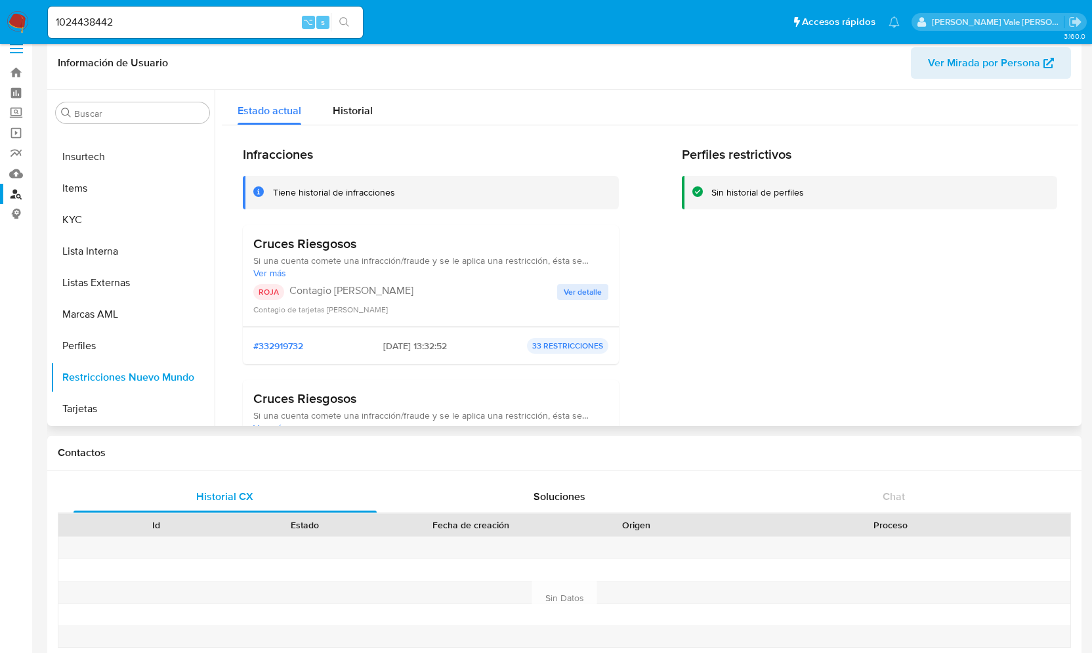
scroll to position [14, 0]
click at [576, 295] on span "Ver detalle" at bounding box center [583, 293] width 38 height 13
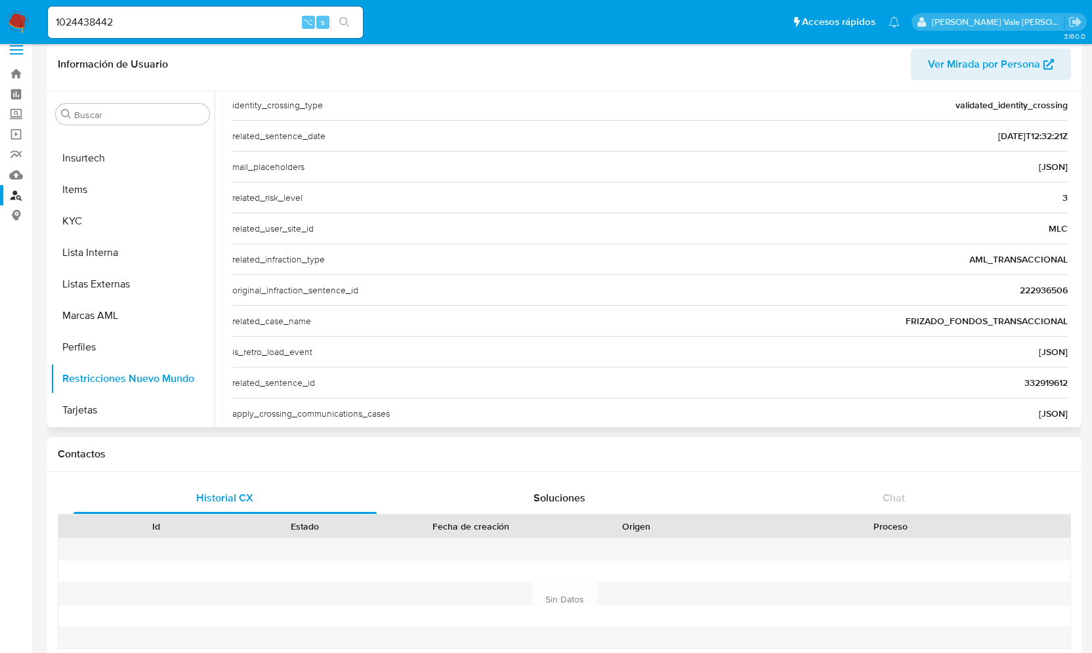
scroll to position [513, 0]
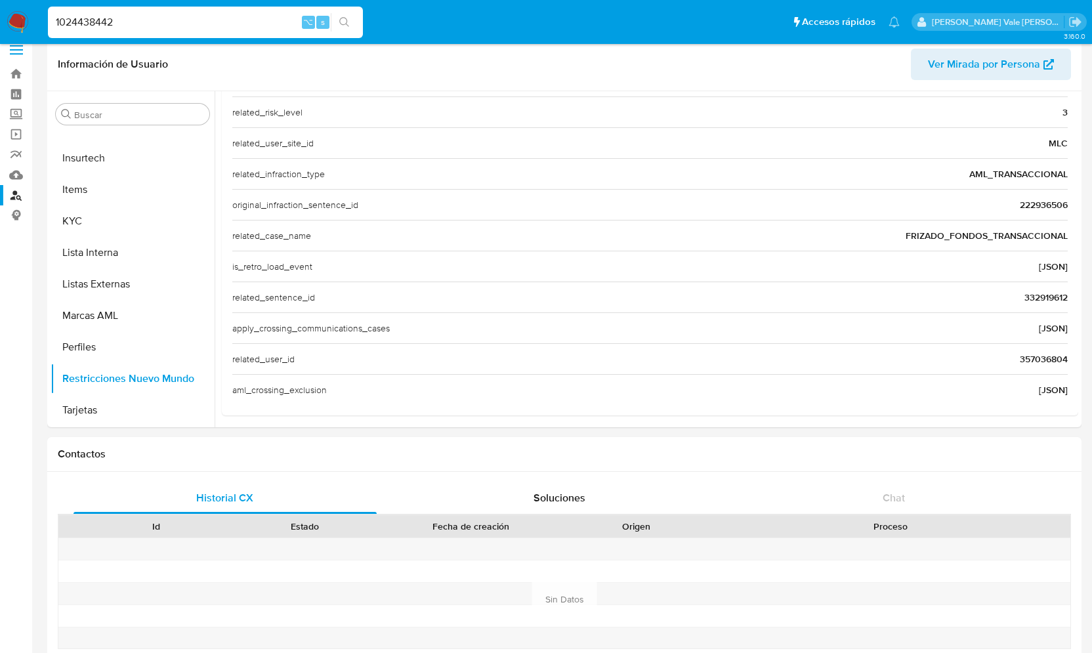
drag, startPoint x: 141, startPoint y: 30, endPoint x: 11, endPoint y: 29, distance: 130.0
click at [11, 29] on nav "Pausado Ver notificaciones 1024438442 ⌥ s Accesos rápidos Presiona las siguient…" at bounding box center [546, 22] width 1092 height 44
drag, startPoint x: 133, startPoint y: 21, endPoint x: 21, endPoint y: 21, distance: 112.2
click at [21, 21] on nav "Pausado Ver notificaciones 1024438442 ⌥ s Accesos rápidos Presiona las siguient…" at bounding box center [546, 22] width 1092 height 44
paste input "204810604"
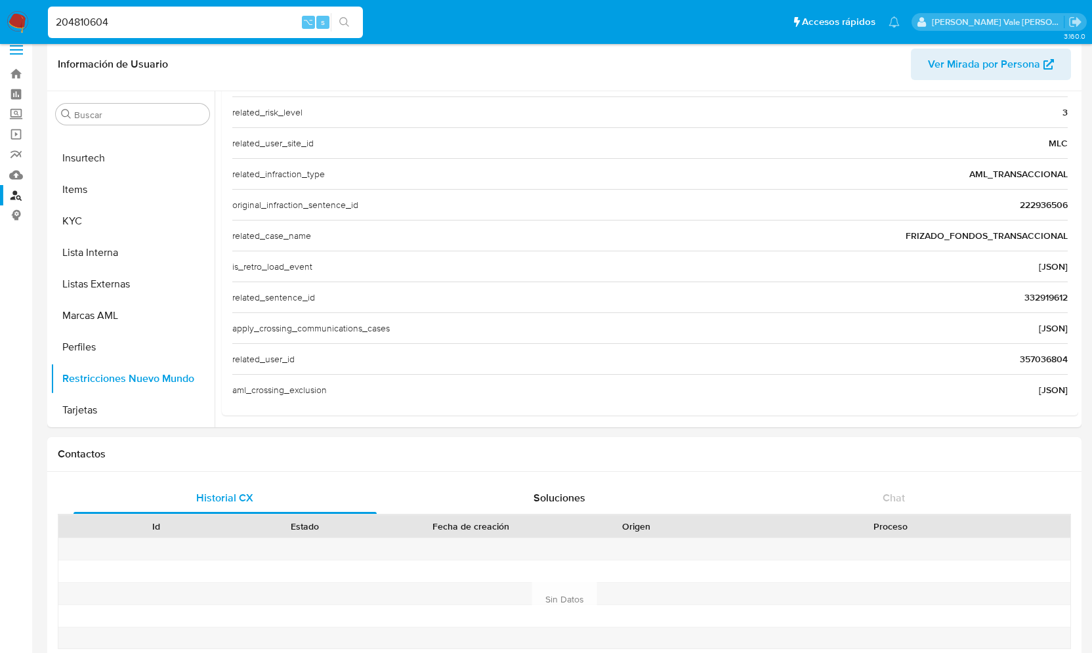
type input "204810604"
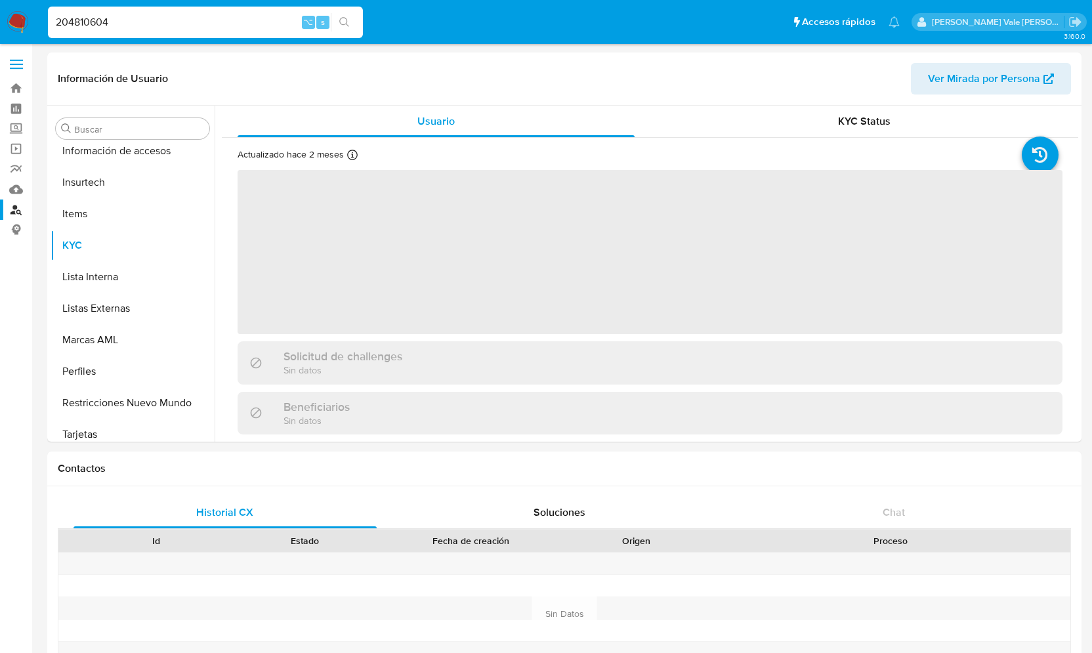
scroll to position [555, 0]
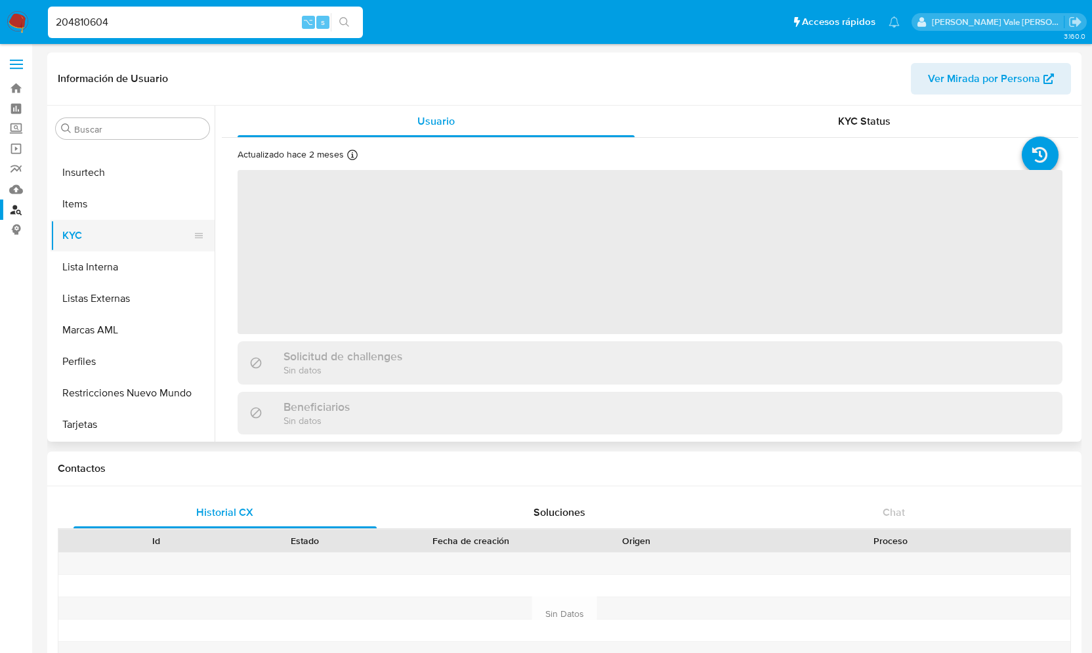
select select "10"
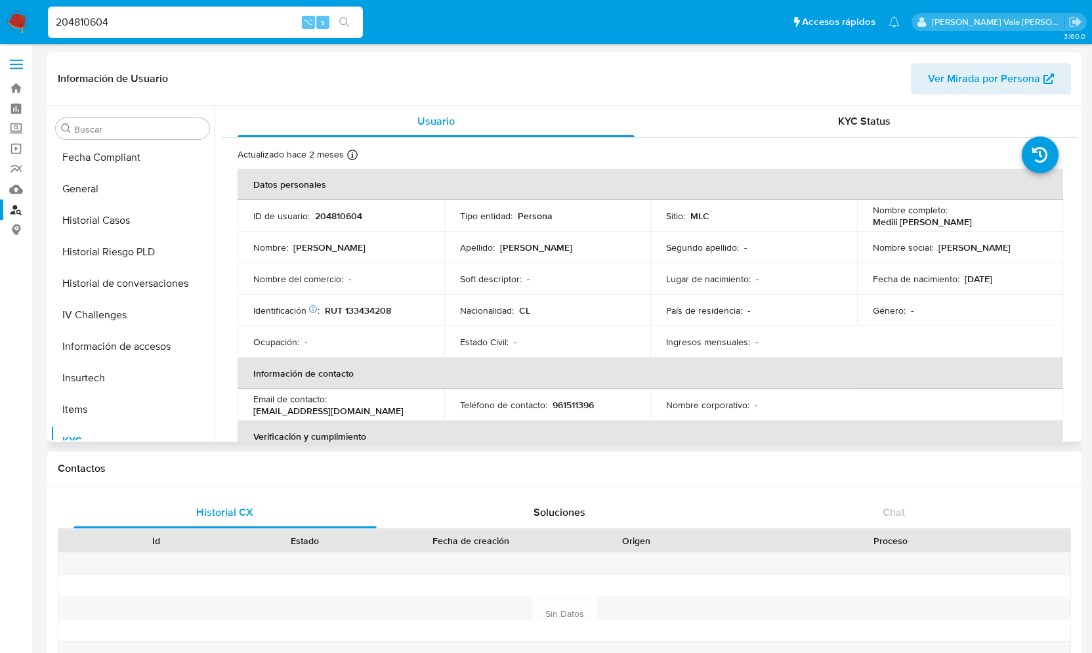
scroll to position [341, 0]
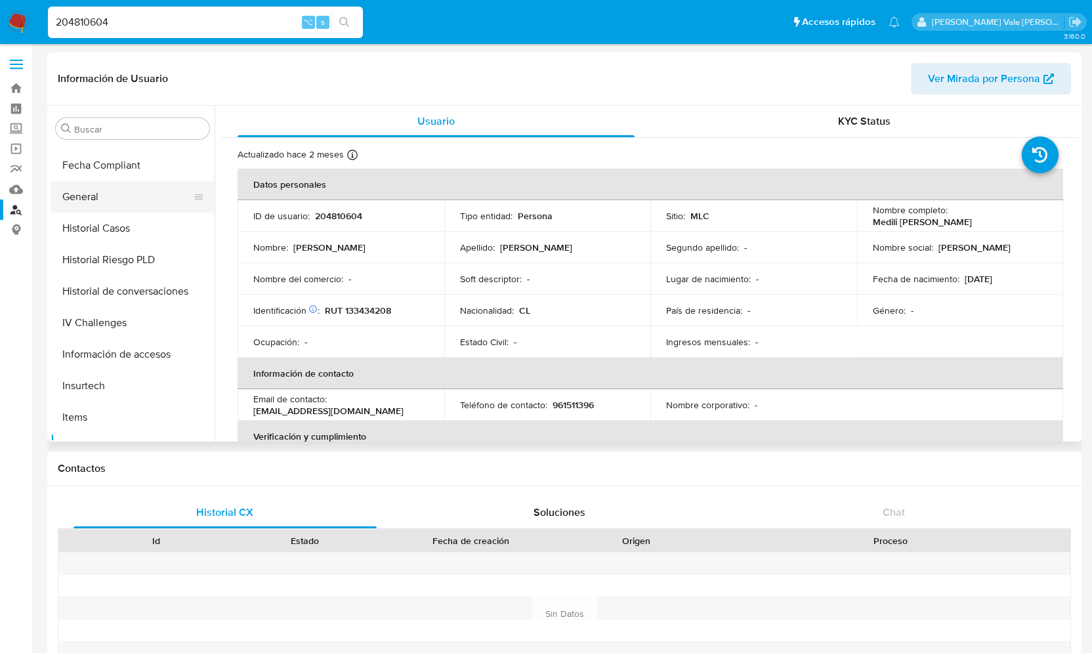
click at [115, 205] on button "General" at bounding box center [128, 197] width 154 height 32
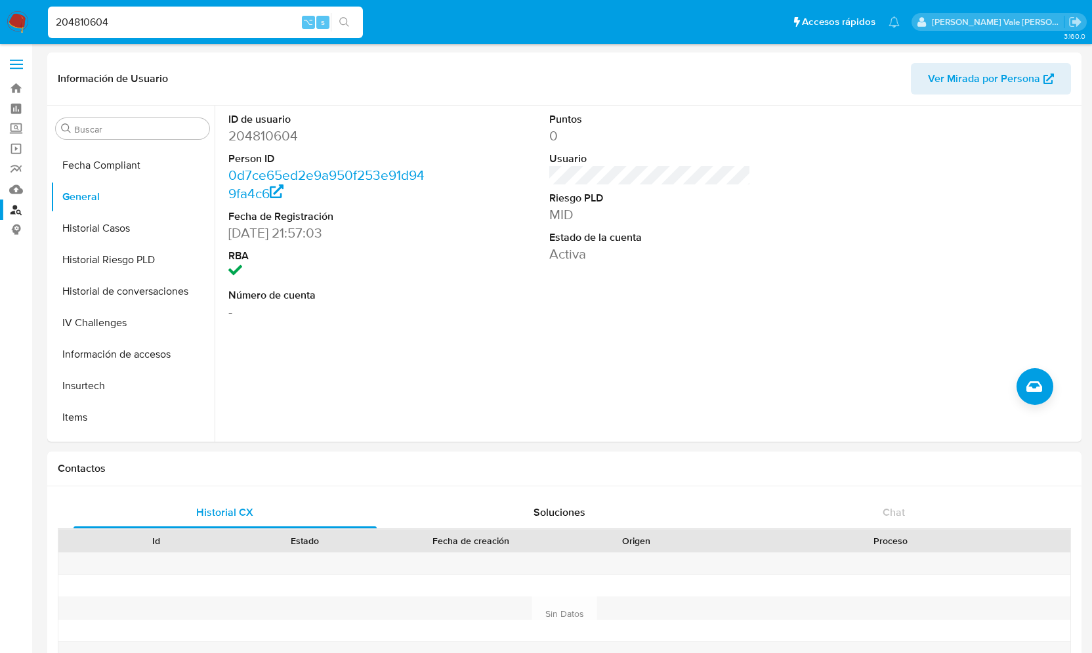
drag, startPoint x: 126, startPoint y: 18, endPoint x: -3, endPoint y: 18, distance: 129.3
paste input "191714932"
type input "191714932"
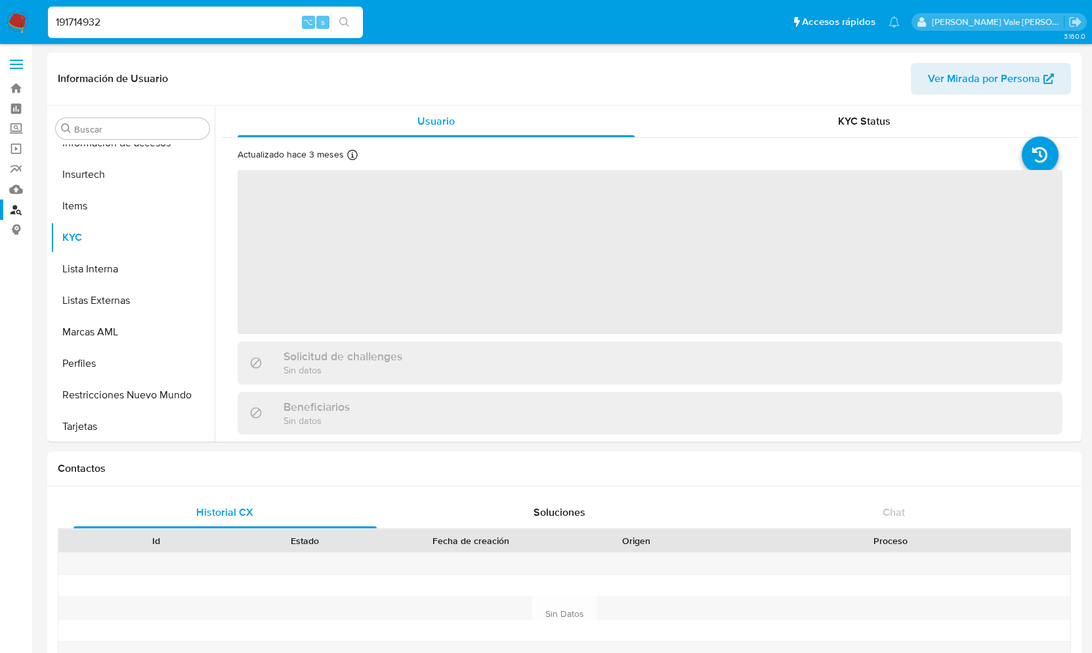
scroll to position [555, 0]
select select "10"
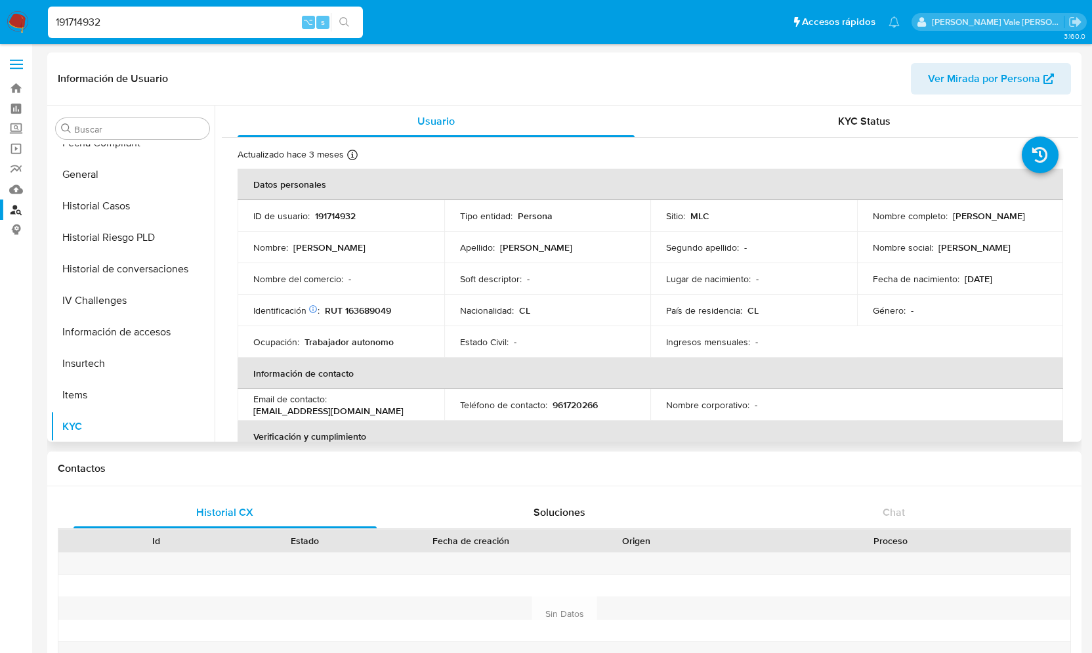
scroll to position [316, 0]
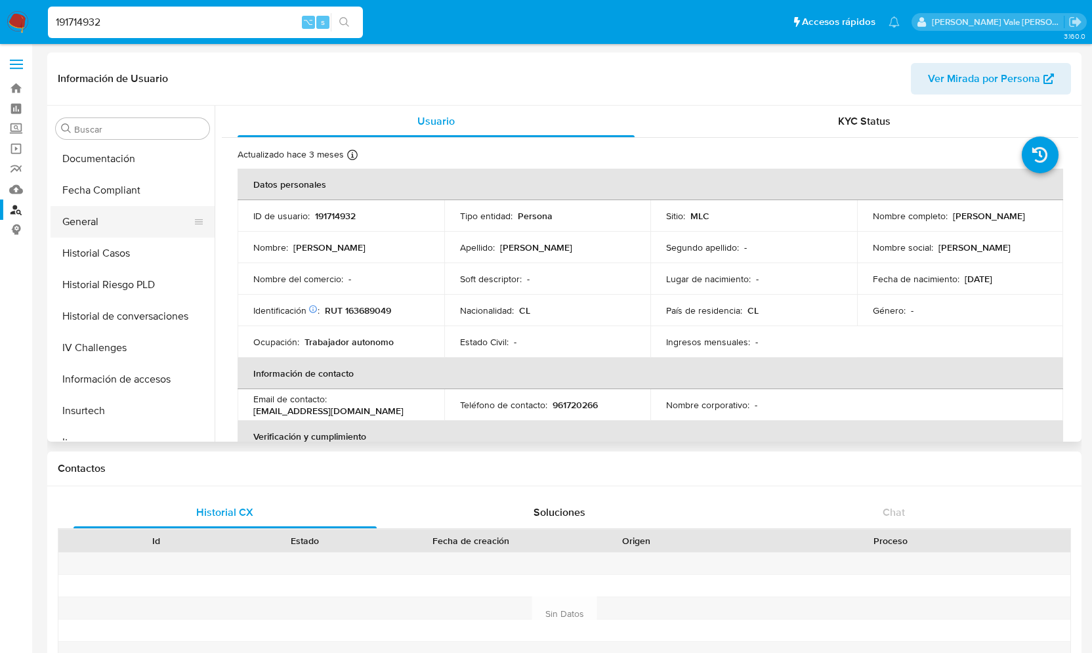
click at [113, 217] on button "General" at bounding box center [128, 222] width 154 height 32
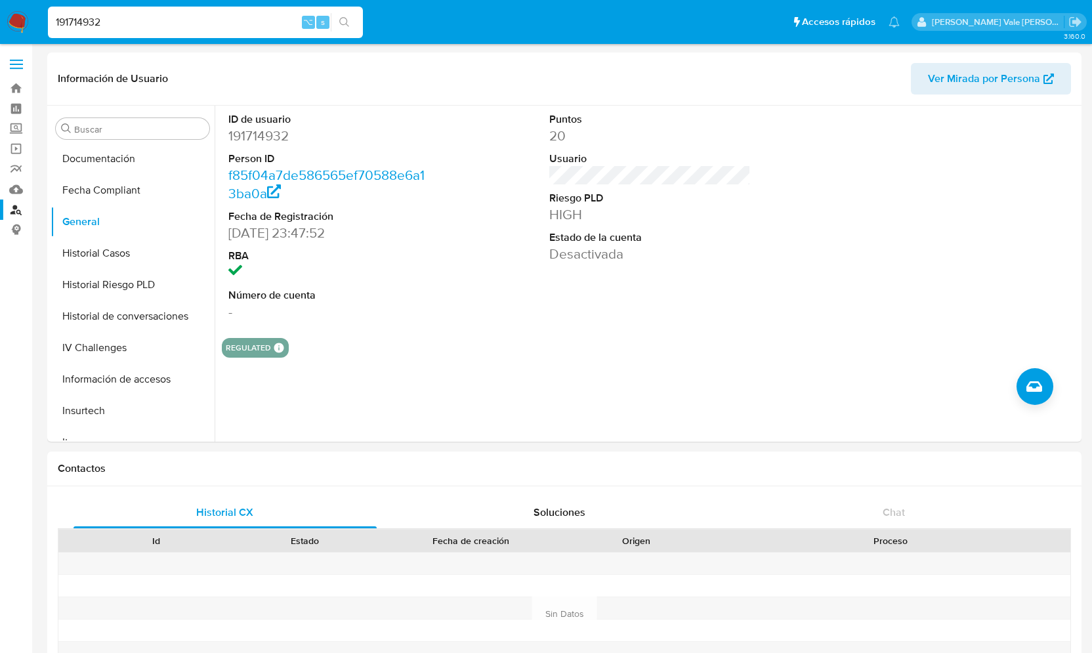
drag, startPoint x: 115, startPoint y: 23, endPoint x: 55, endPoint y: 22, distance: 59.7
click at [55, 22] on input "191714932" at bounding box center [205, 22] width 315 height 17
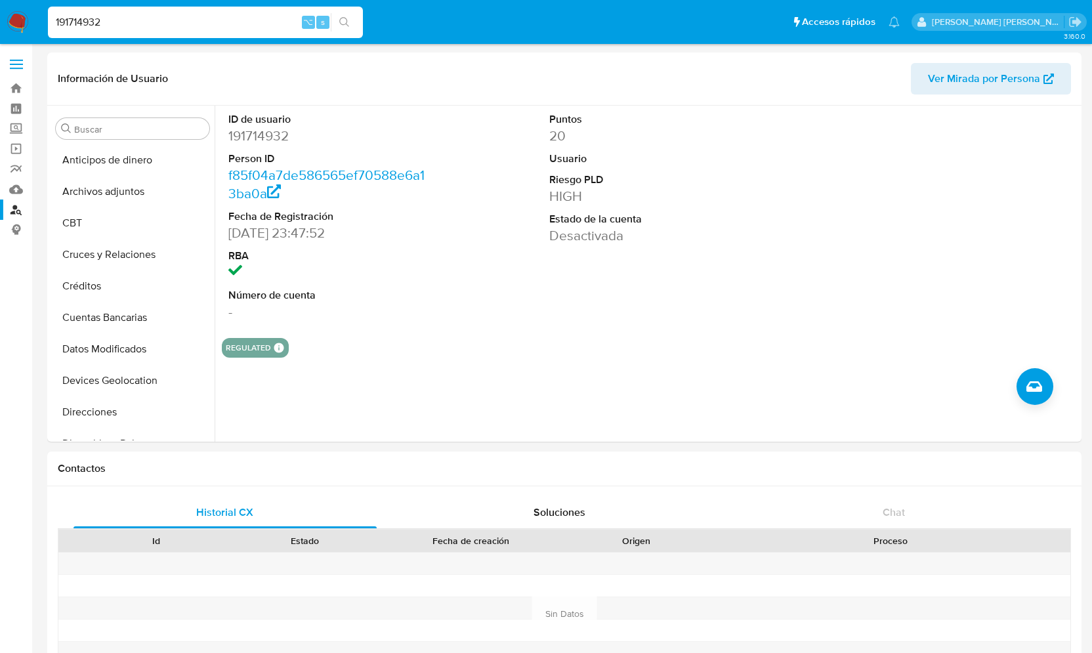
select select "10"
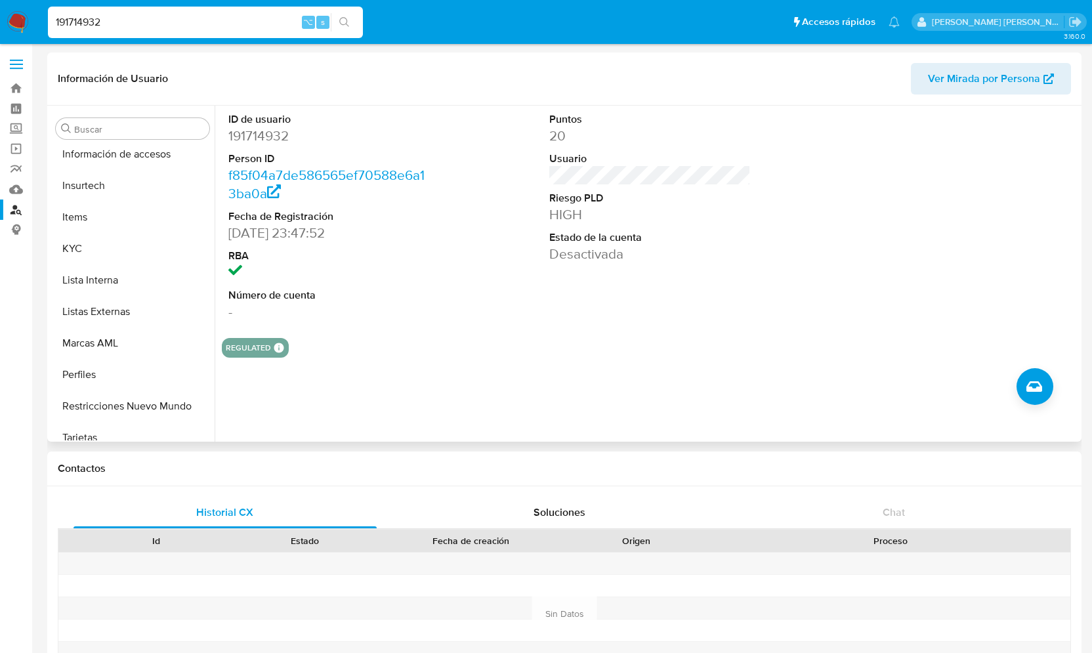
scroll to position [555, 0]
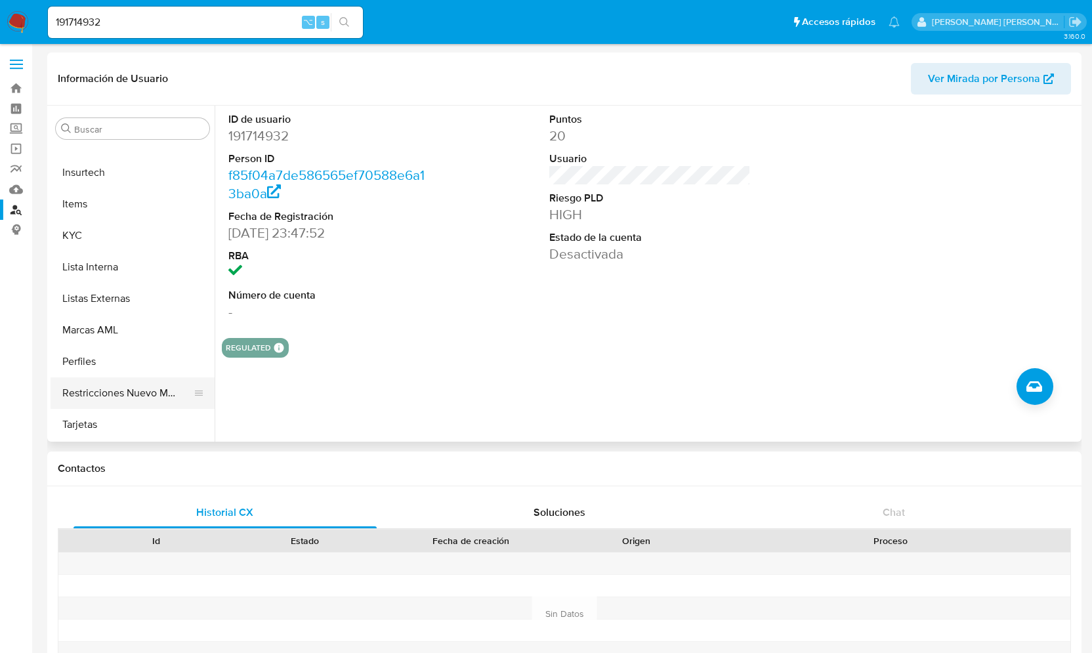
click at [118, 389] on button "Restricciones Nuevo Mundo" at bounding box center [128, 393] width 154 height 32
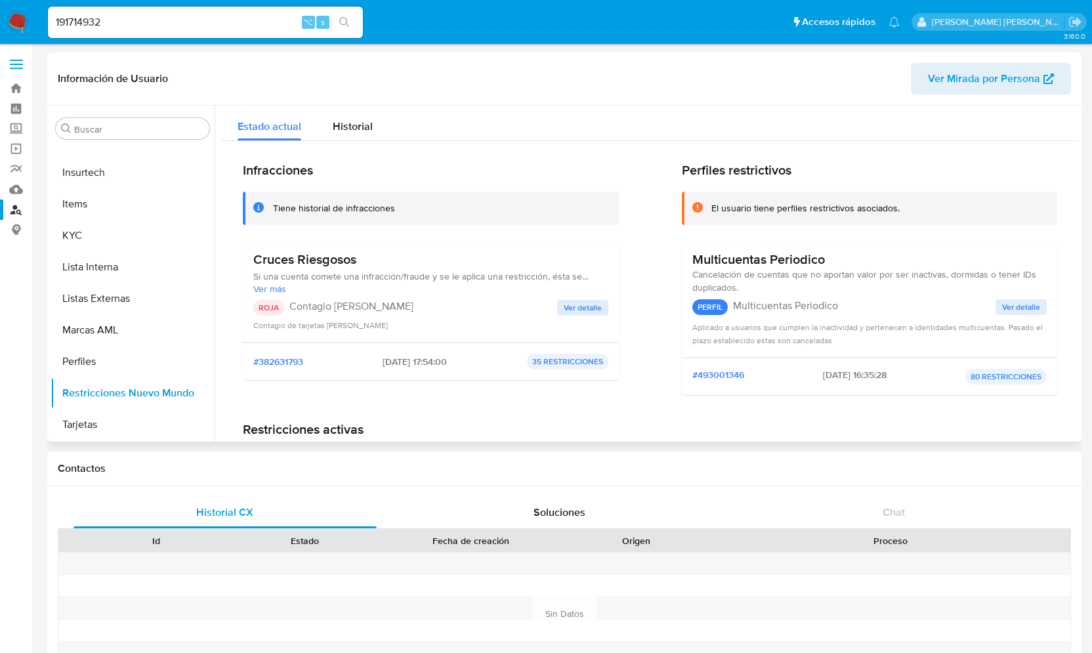
click at [584, 307] on span "Ver detalle" at bounding box center [583, 307] width 38 height 13
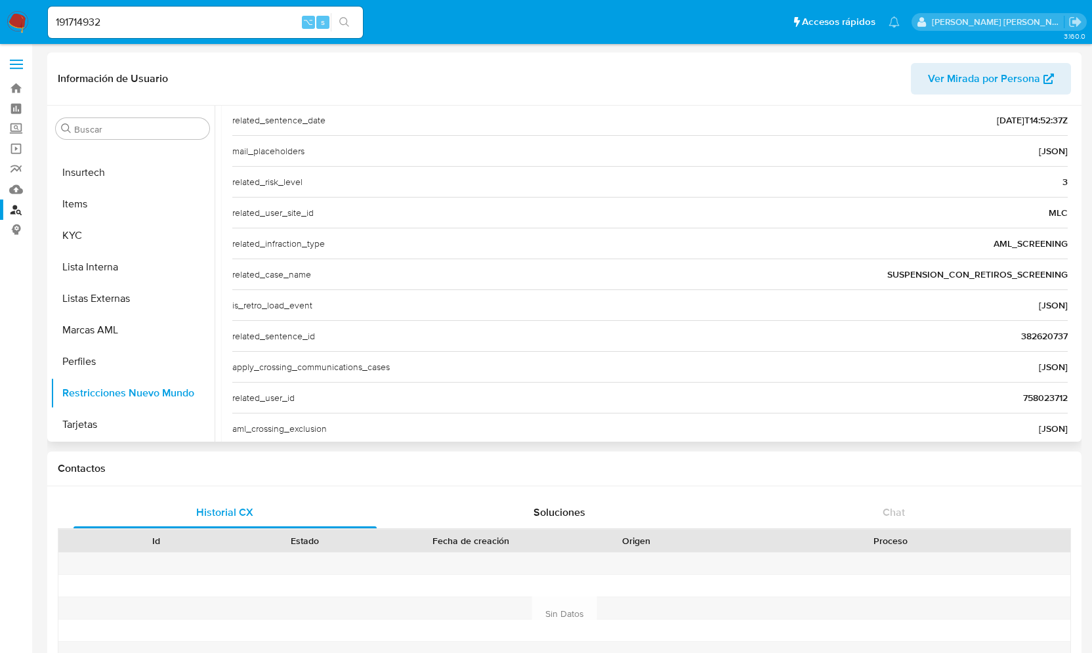
scroll to position [459, 0]
